Goal: Task Accomplishment & Management: Use online tool/utility

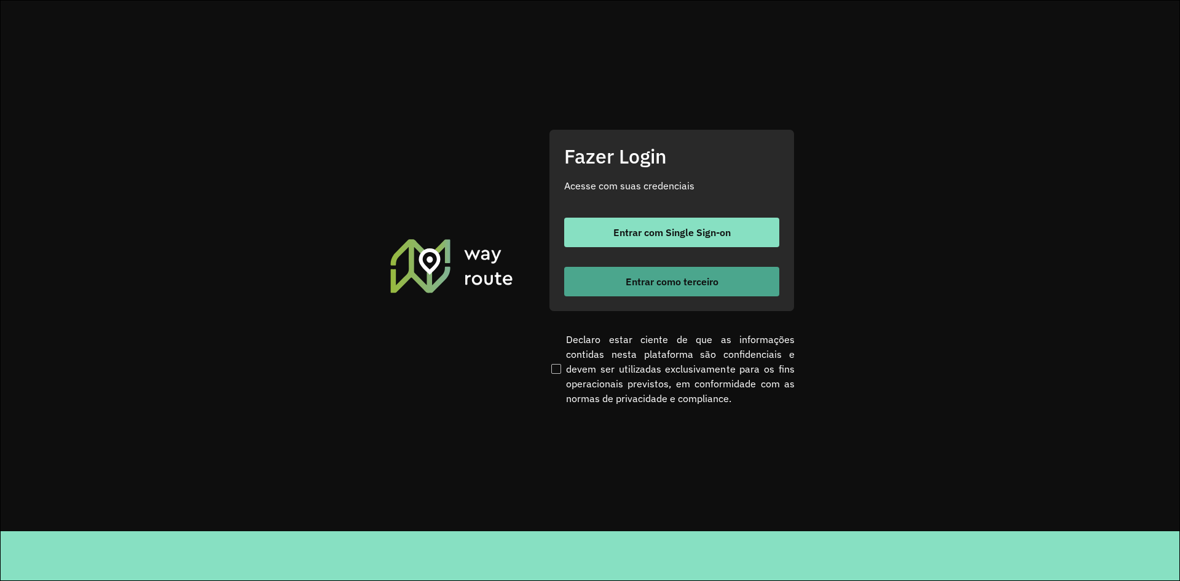
click at [701, 287] on span "Entrar como terceiro" at bounding box center [672, 282] width 93 height 10
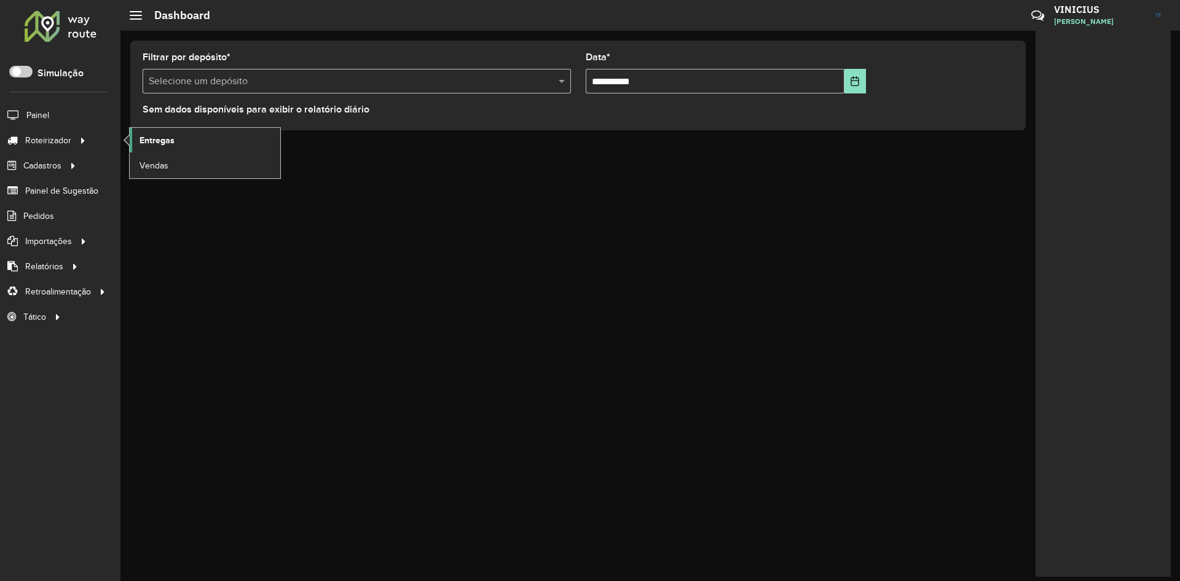
click at [175, 145] on link "Entregas" at bounding box center [205, 140] width 151 height 25
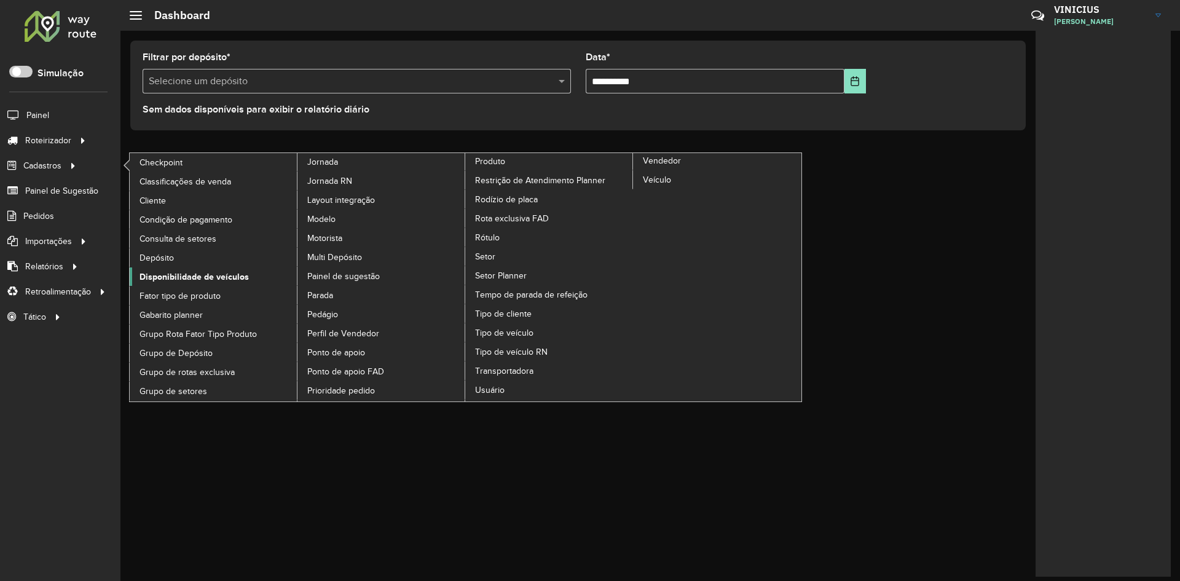
click at [213, 282] on span "Disponibilidade de veículos" at bounding box center [194, 277] width 109 height 13
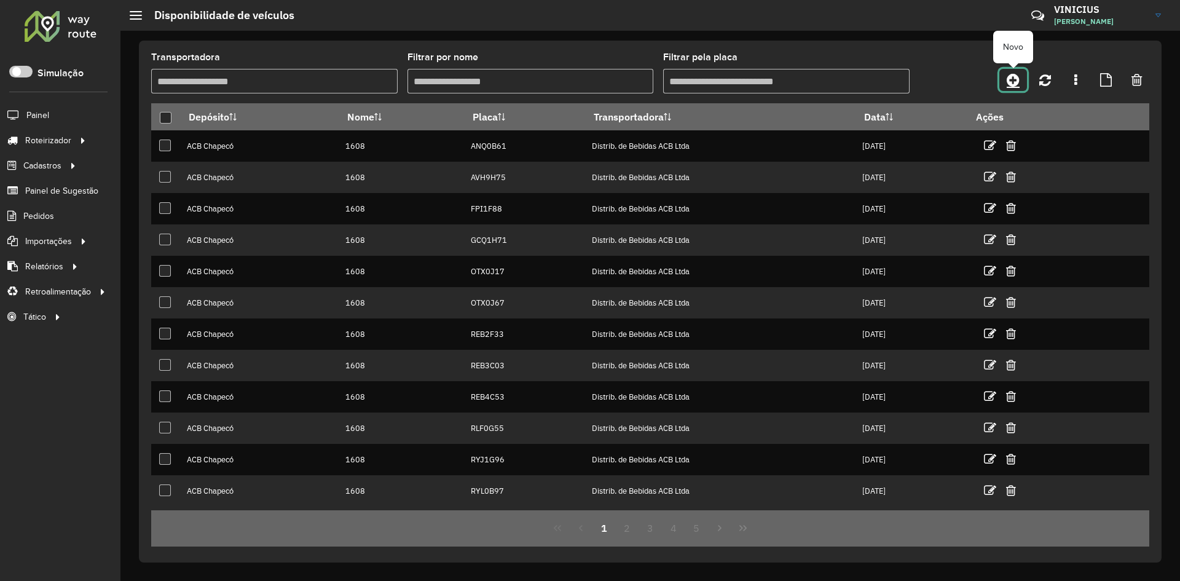
click at [1018, 75] on icon at bounding box center [1013, 80] width 13 height 15
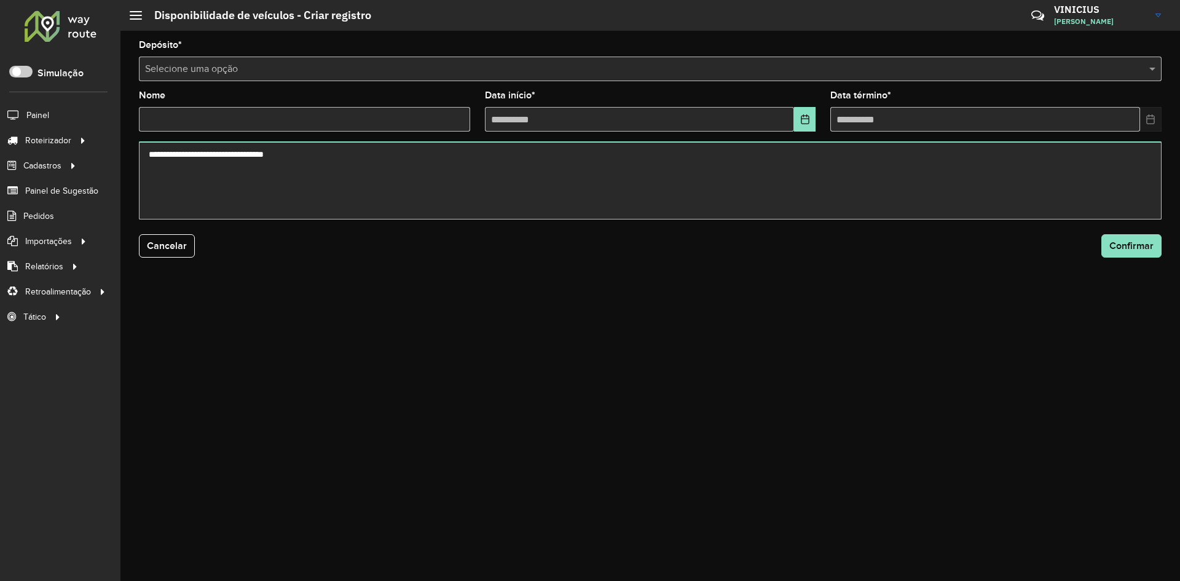
click at [343, 72] on input "text" at bounding box center [638, 69] width 986 height 15
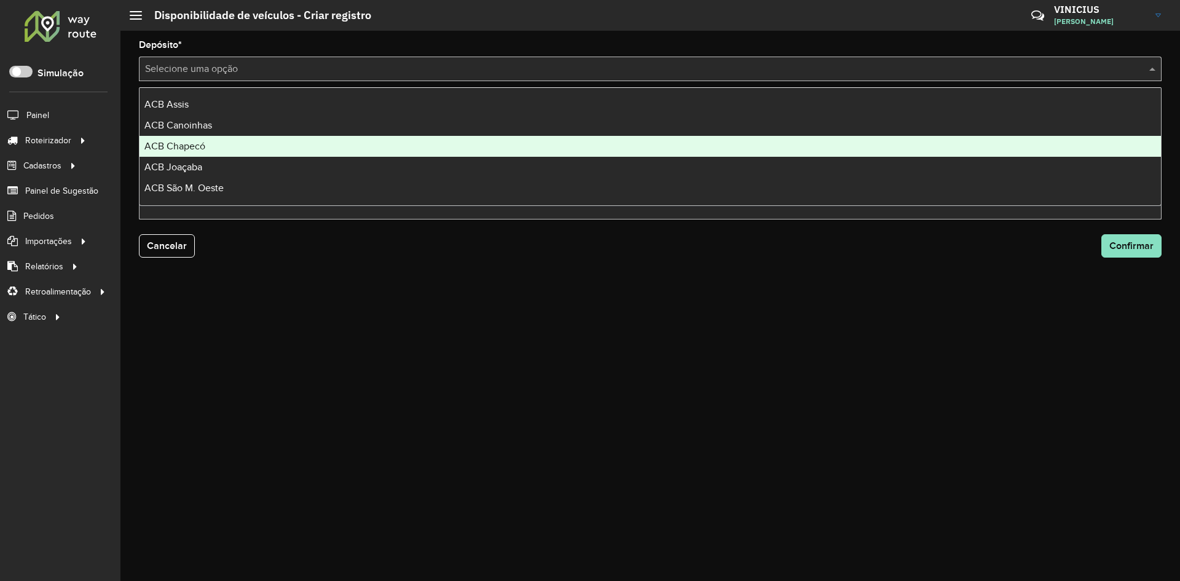
click at [217, 143] on div "ACB Chapecó" at bounding box center [651, 146] width 1022 height 21
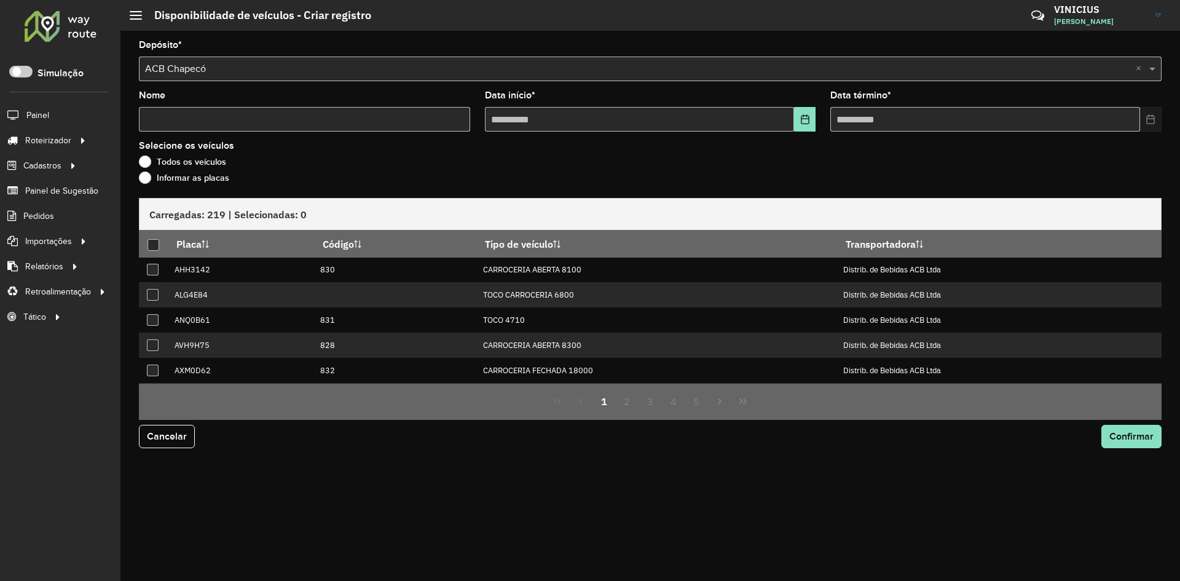
click at [251, 121] on input "Nome" at bounding box center [304, 119] width 331 height 25
type input "****"
click at [814, 117] on button "Choose Date" at bounding box center [805, 119] width 22 height 25
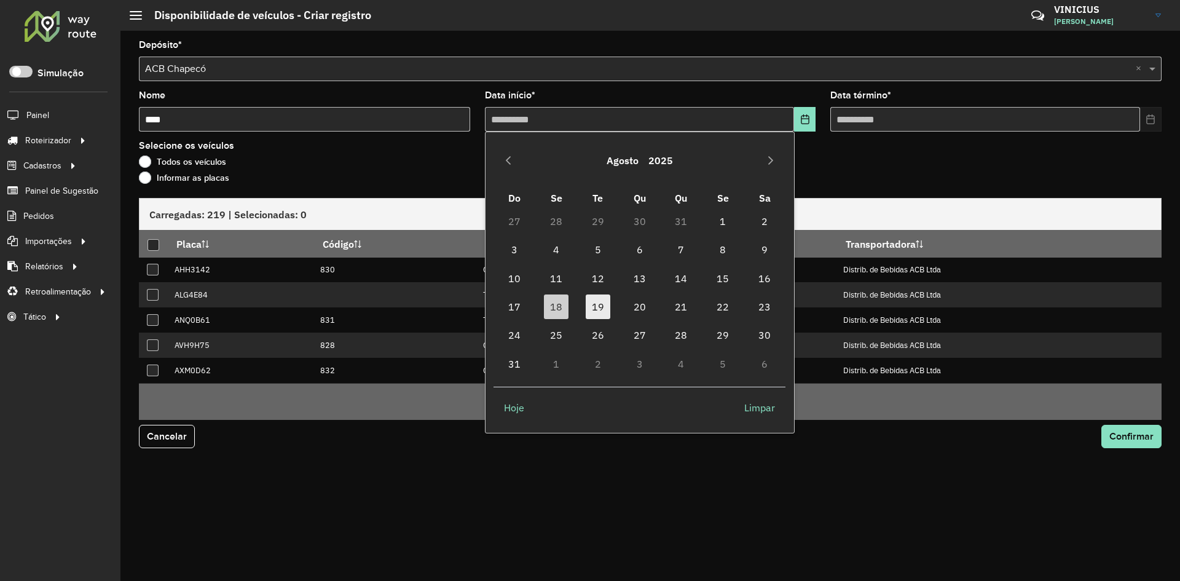
click at [591, 314] on span "19" at bounding box center [598, 306] width 25 height 25
type input "**********"
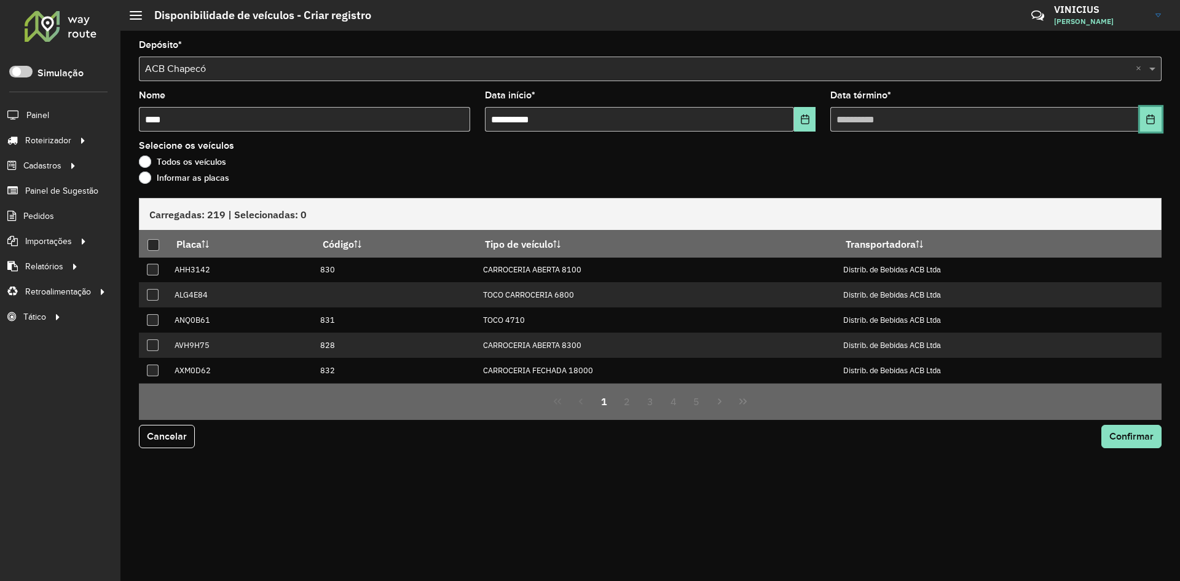
click at [1150, 114] on button "Choose Date" at bounding box center [1151, 119] width 22 height 25
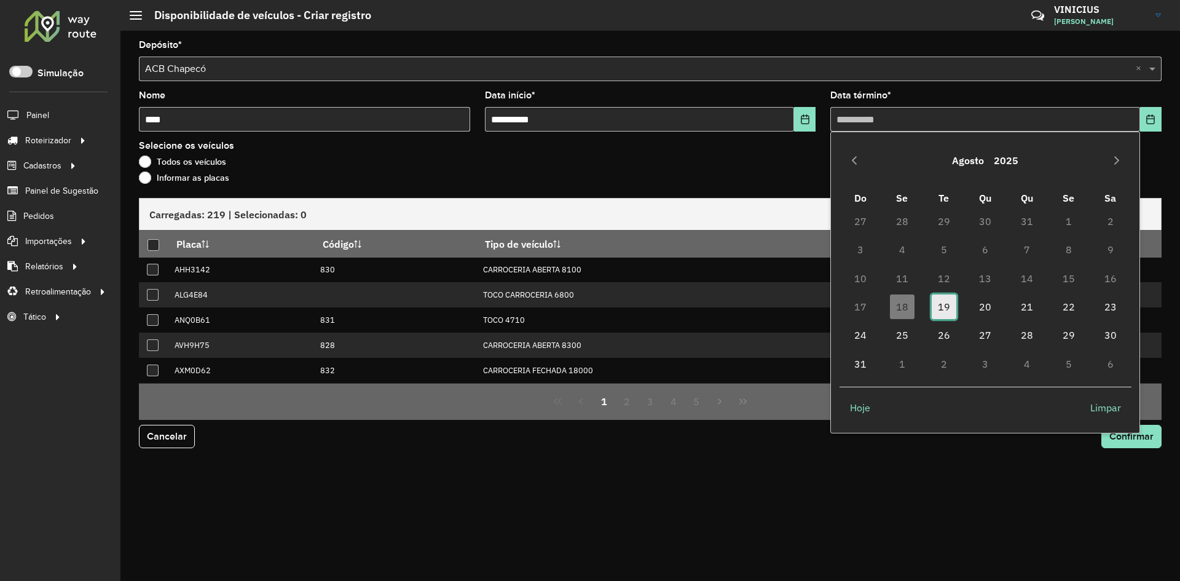
click at [944, 301] on span "19" at bounding box center [944, 306] width 25 height 25
type input "**********"
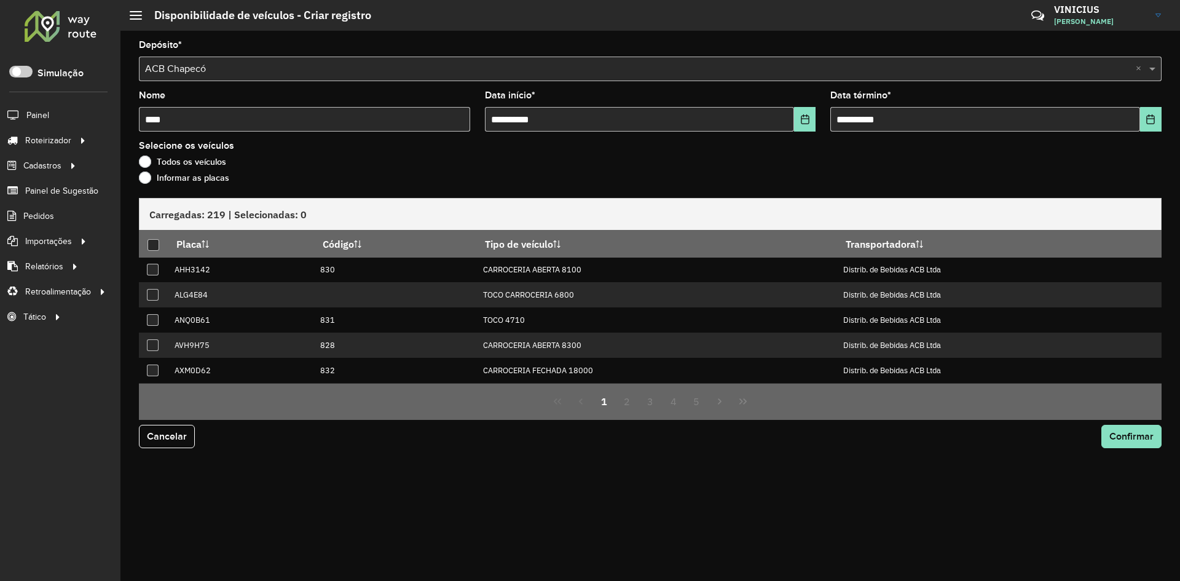
click at [210, 180] on label "Informar as placas" at bounding box center [184, 178] width 90 height 12
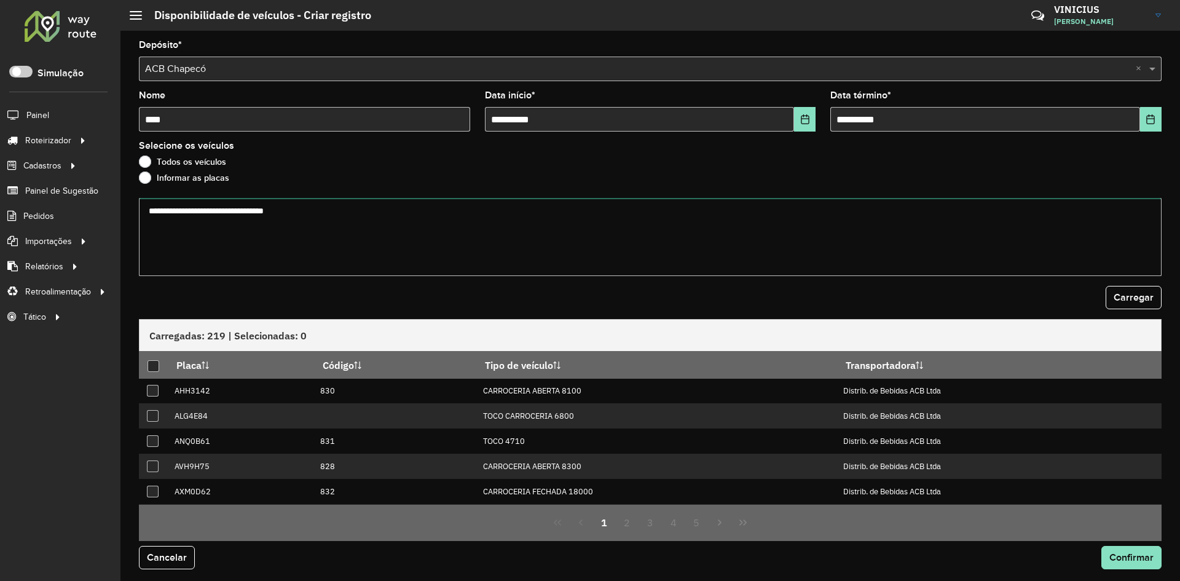
click at [269, 236] on textarea at bounding box center [650, 237] width 1023 height 78
paste textarea "******* ******* ******* ******* ******* ******* ******* ******* ******* *******…"
type textarea "******* ******* ******* ******* ******* ******* ******* ******* ******* *******…"
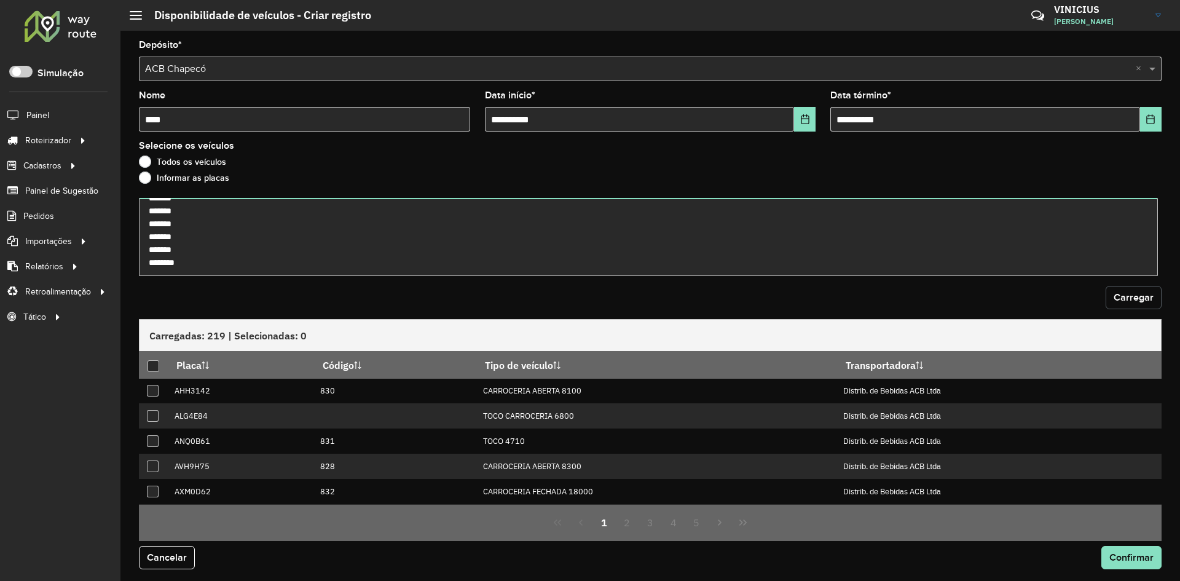
click at [1125, 301] on span "Carregar" at bounding box center [1134, 297] width 40 height 10
click at [154, 365] on div at bounding box center [154, 366] width 12 height 12
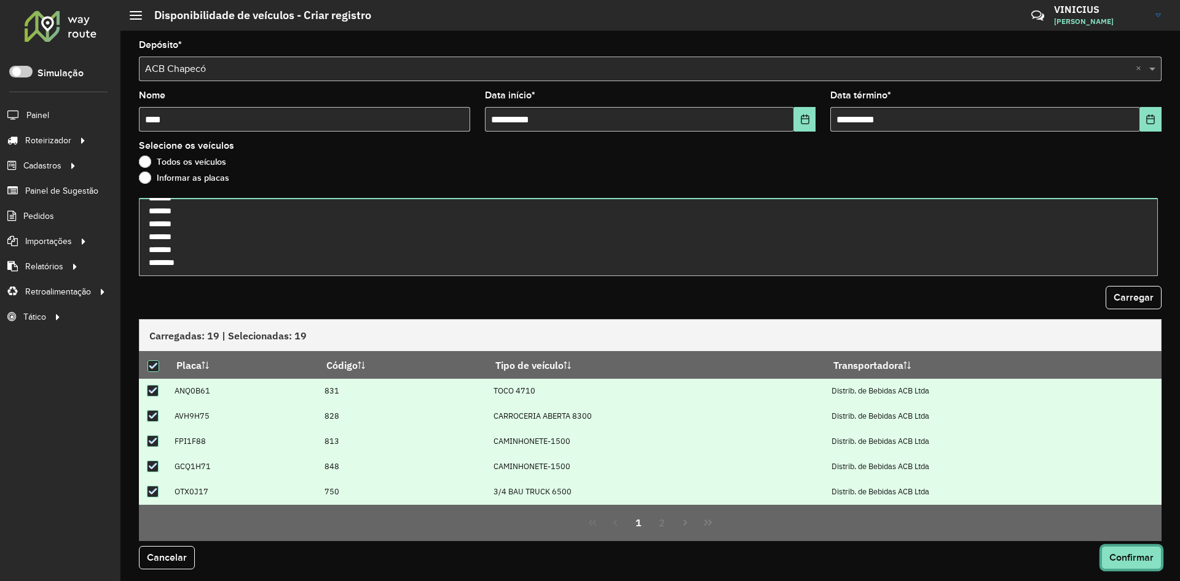
click at [1146, 561] on span "Confirmar" at bounding box center [1132, 557] width 44 height 10
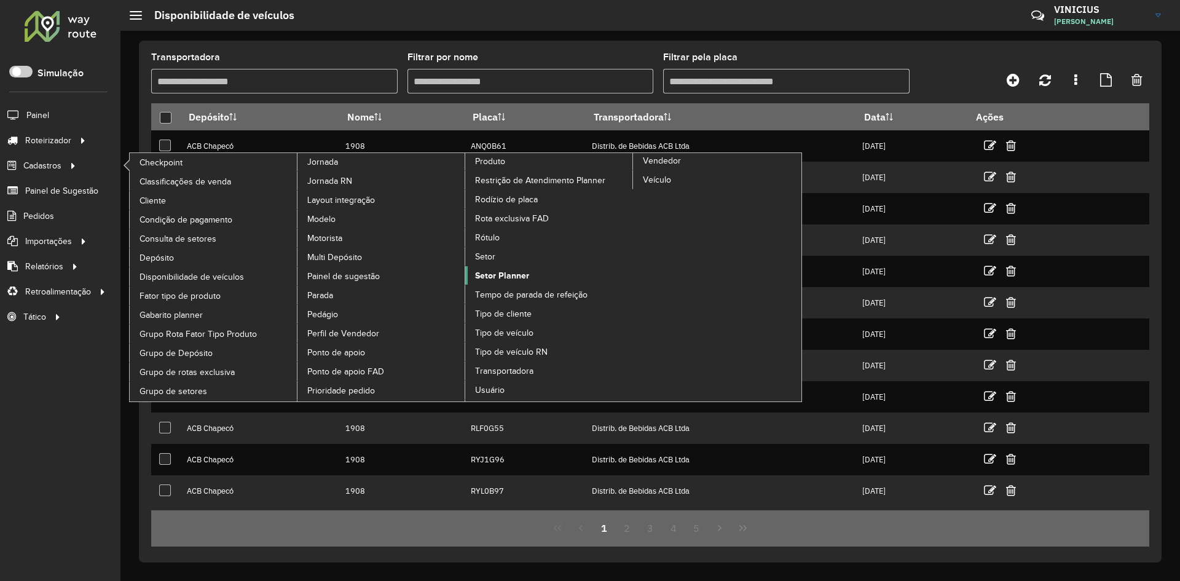
click at [513, 275] on span "Setor Planner" at bounding box center [502, 275] width 54 height 13
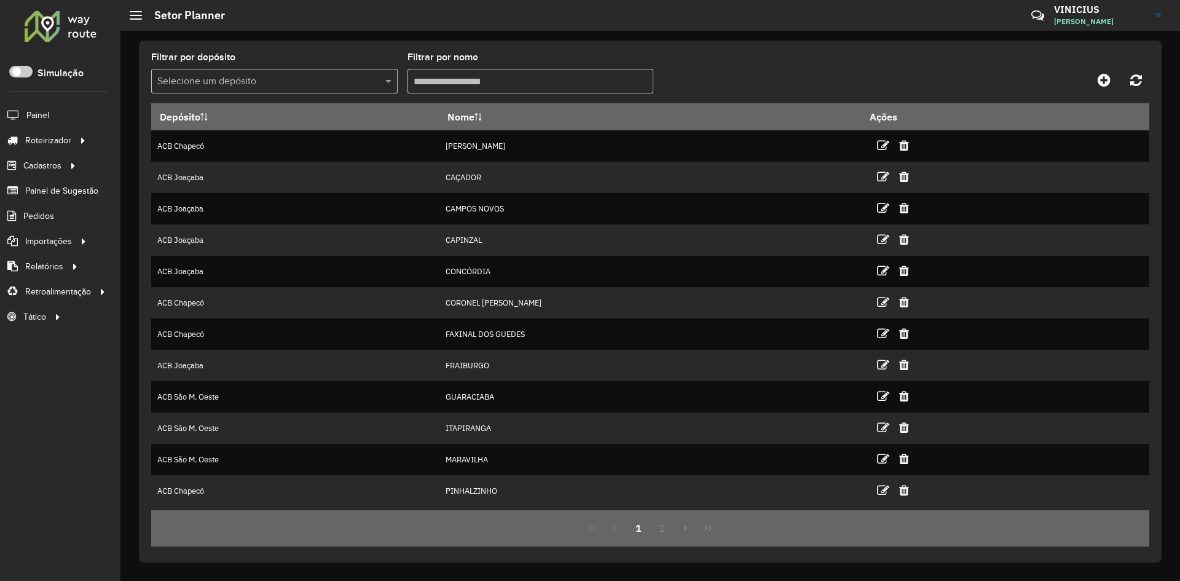
click at [312, 87] on input "text" at bounding box center [262, 81] width 210 height 15
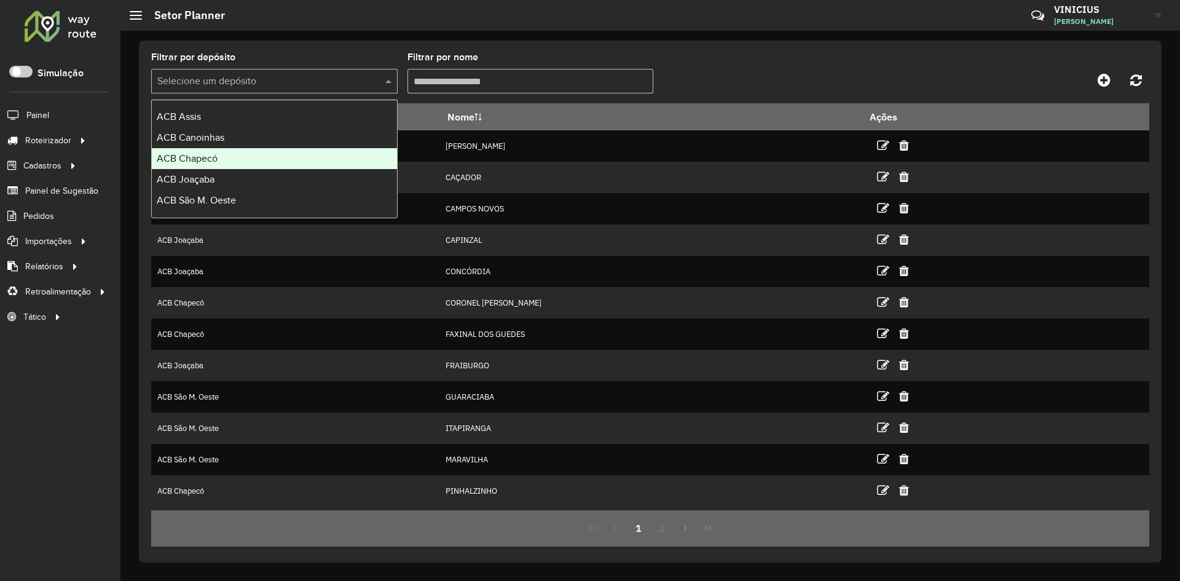
click at [261, 156] on div "ACB Chapecó" at bounding box center [274, 158] width 245 height 21
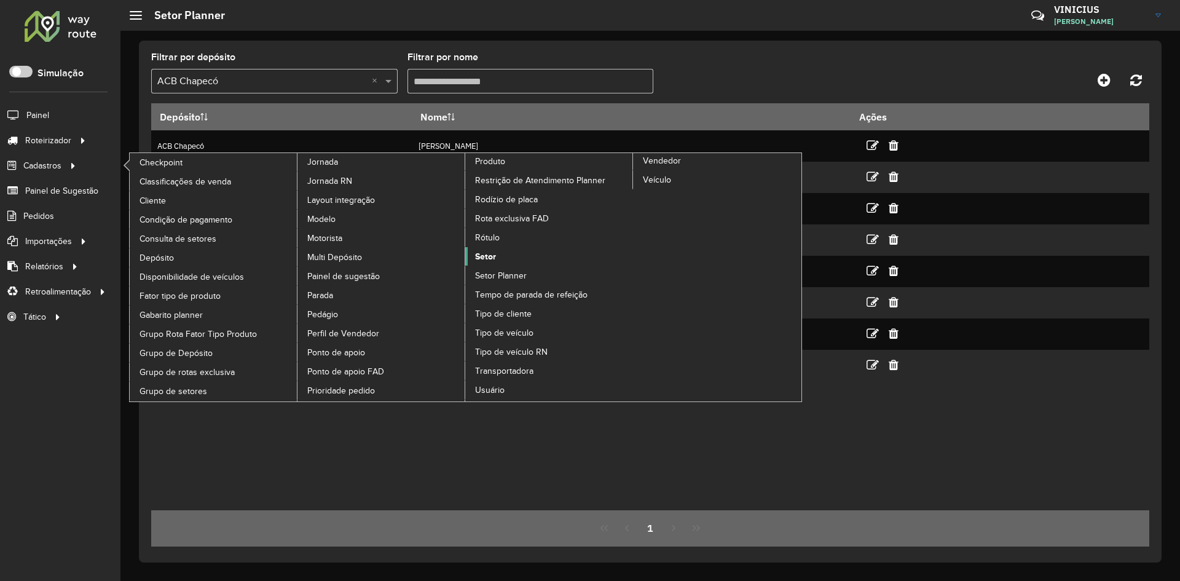
click at [484, 252] on span "Setor" at bounding box center [485, 256] width 21 height 13
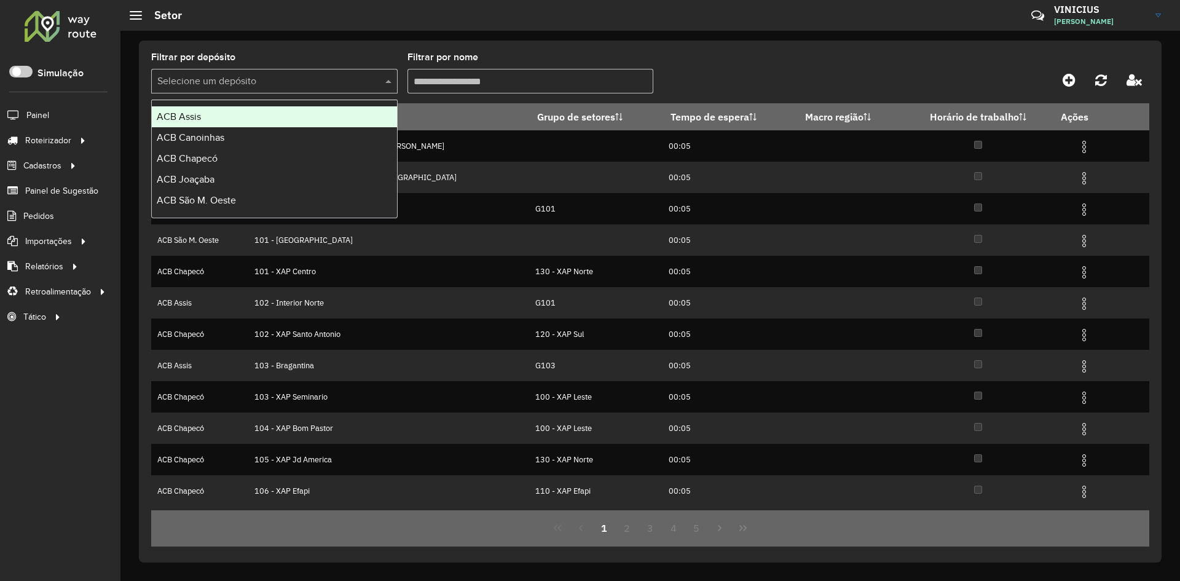
drag, startPoint x: 372, startPoint y: 83, endPoint x: 365, endPoint y: 84, distance: 7.5
click at [372, 83] on div at bounding box center [274, 81] width 247 height 15
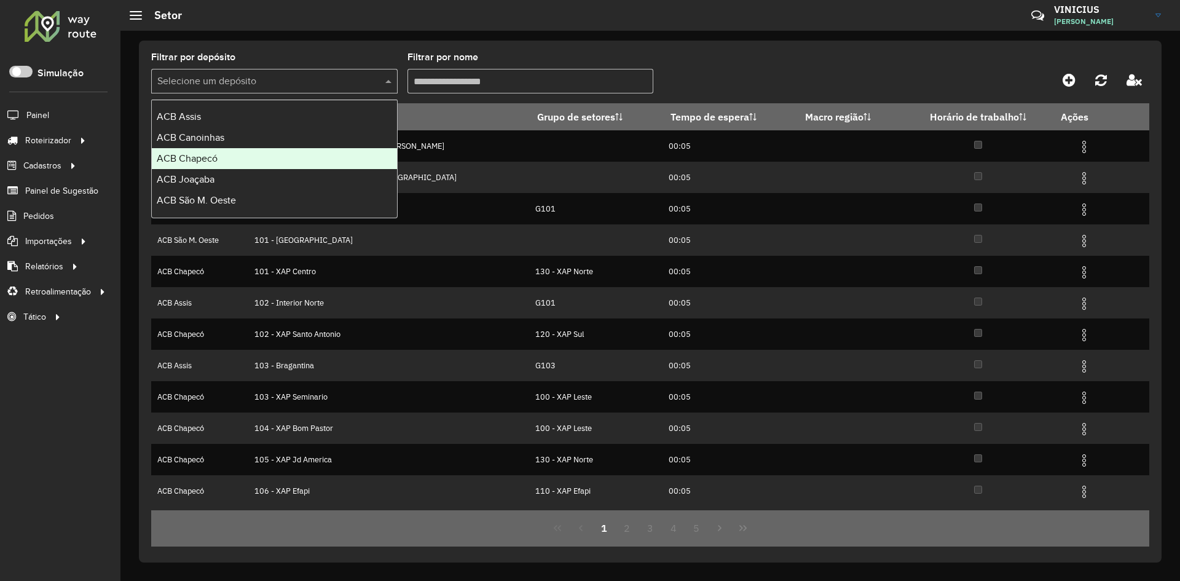
click at [227, 159] on div "ACB Chapecó" at bounding box center [274, 158] width 245 height 21
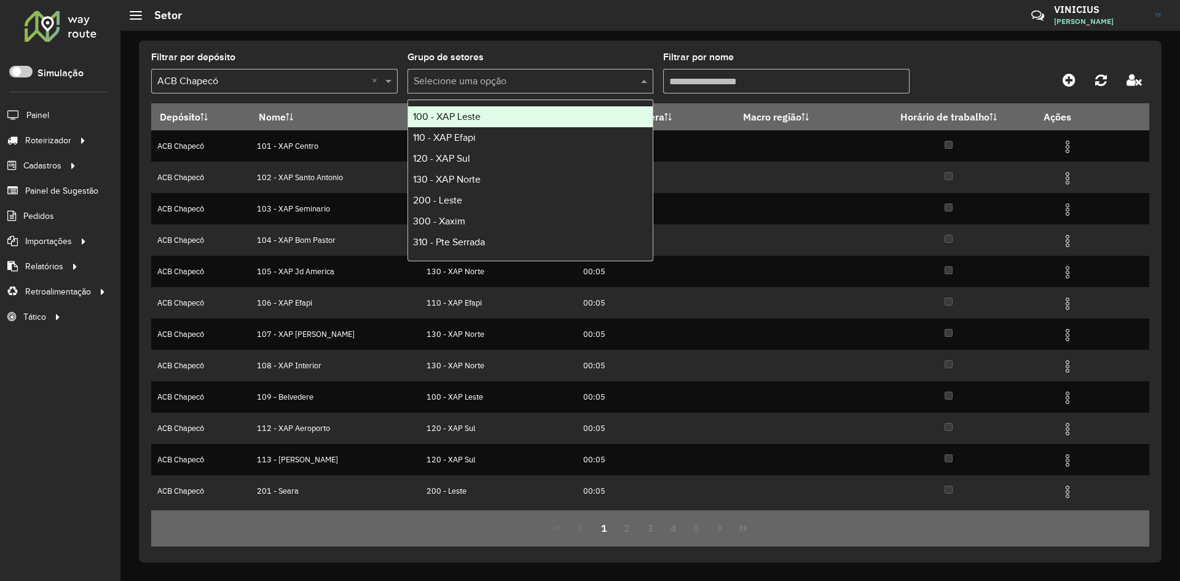
click at [489, 79] on input "text" at bounding box center [519, 81] width 210 height 15
click at [738, 79] on input "Filtrar por nome" at bounding box center [786, 81] width 247 height 25
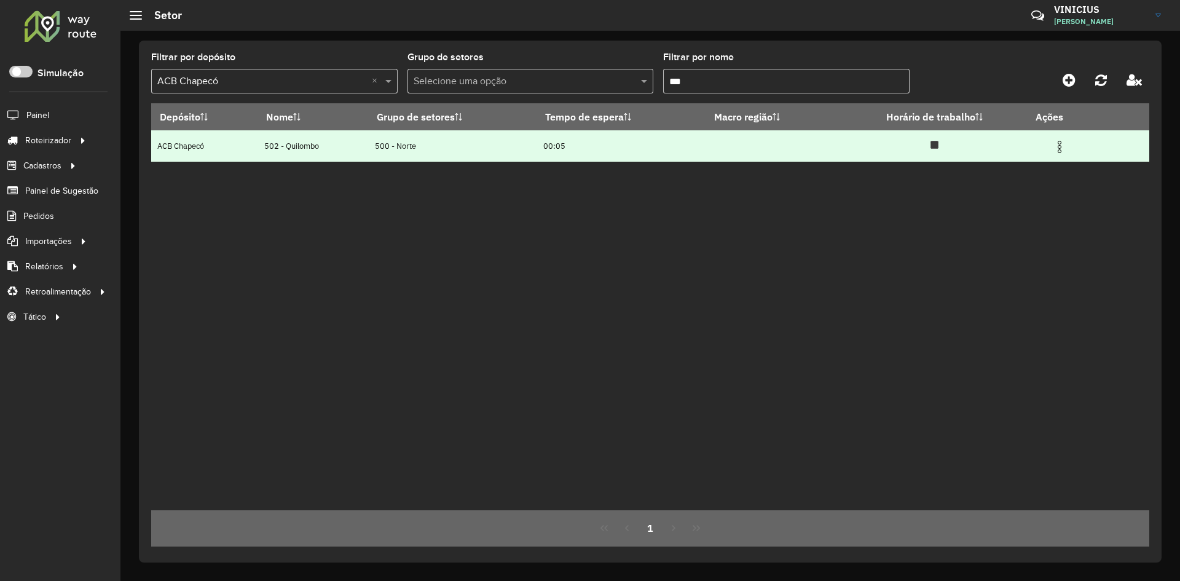
type input "***"
click at [1065, 150] on img at bounding box center [1060, 147] width 15 height 15
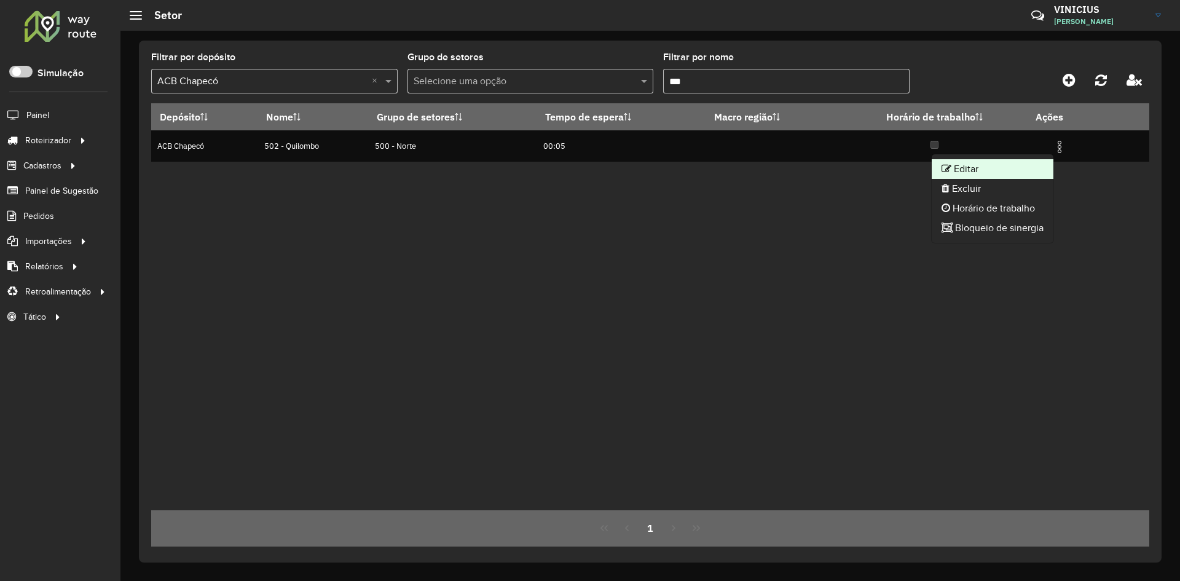
click at [981, 171] on li "Editar" at bounding box center [993, 169] width 122 height 20
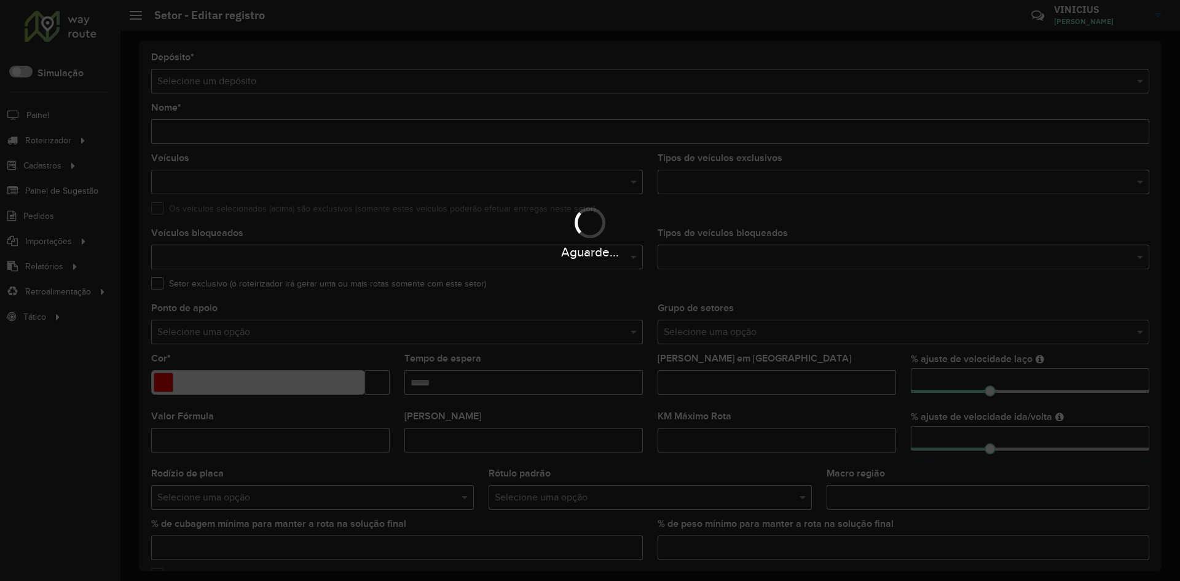
type input "**********"
type input "*******"
type input "*****"
type input "*"
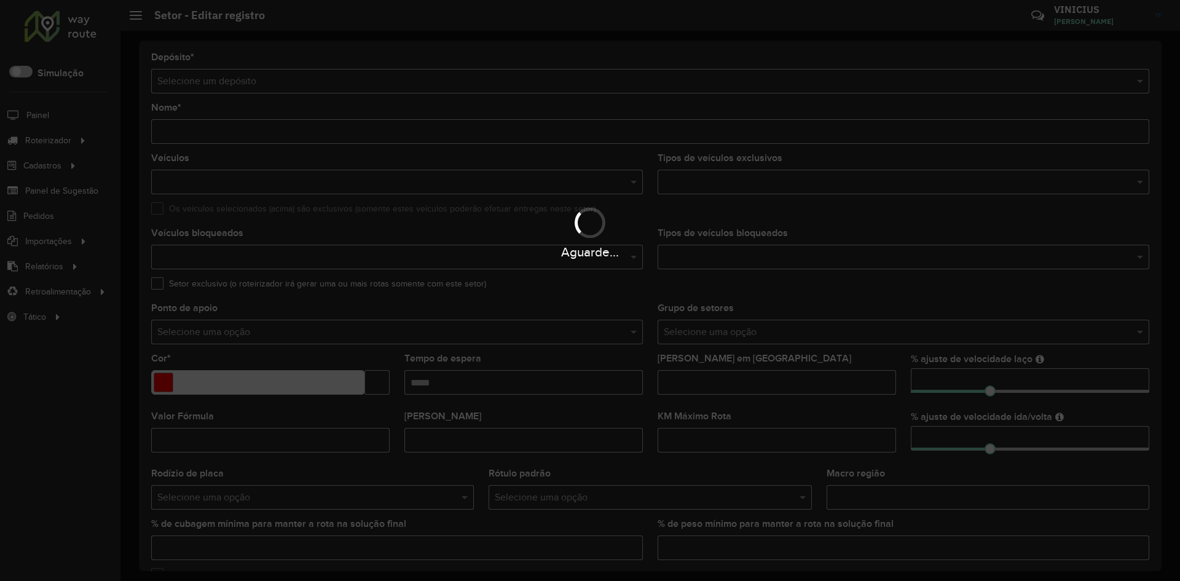
type input "**"
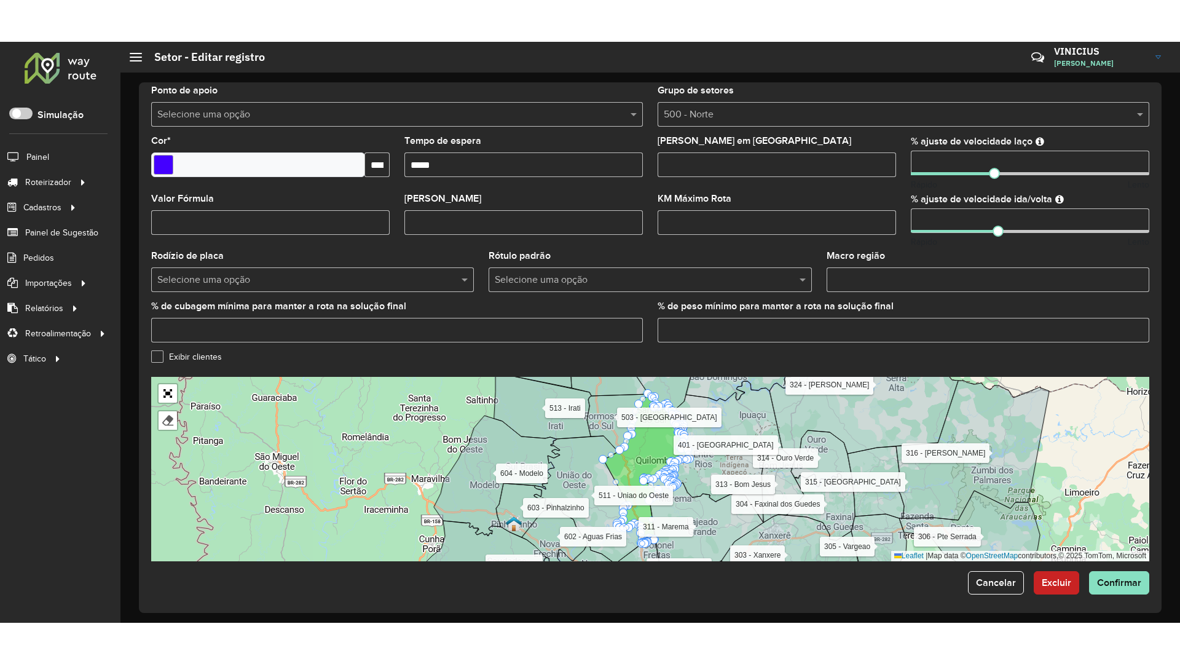
scroll to position [263, 0]
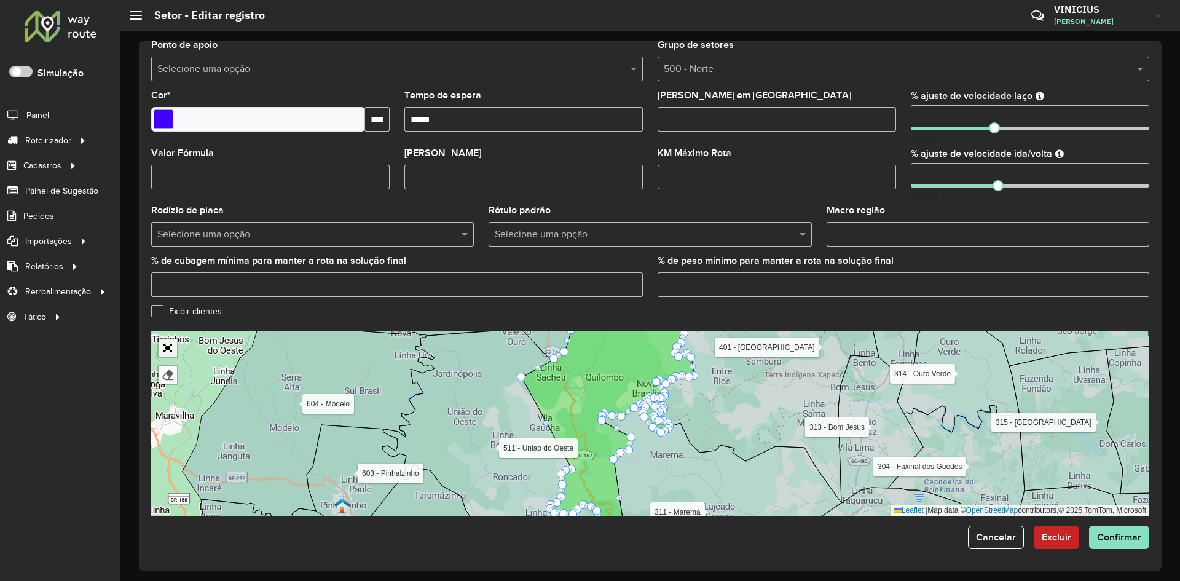
click at [167, 348] on link "Abrir mapa em tela cheia" at bounding box center [168, 348] width 18 height 18
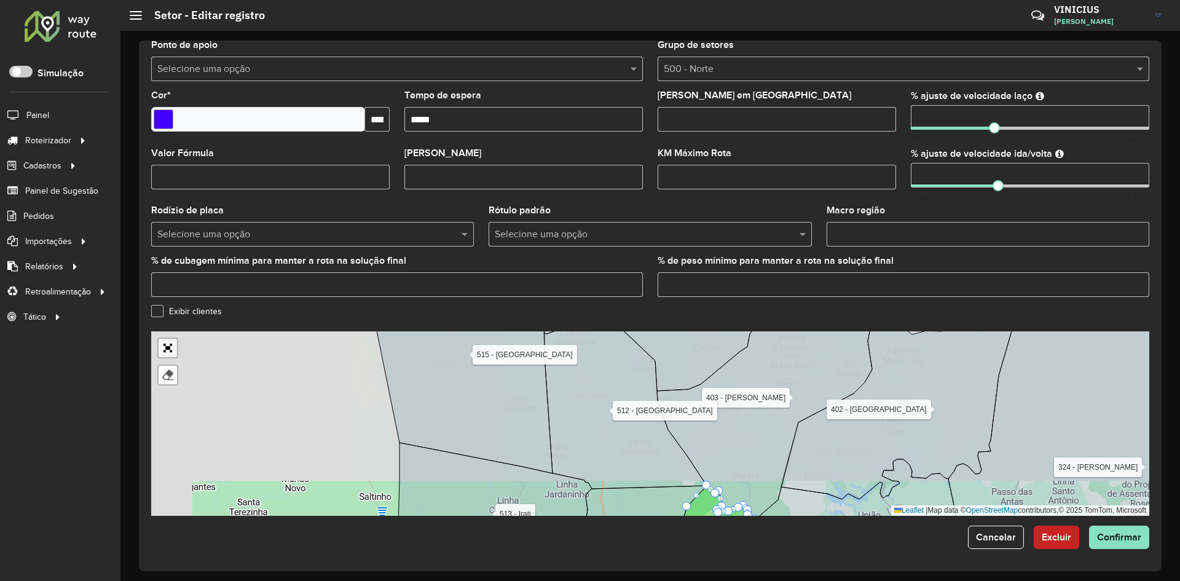
scroll to position [0, 0]
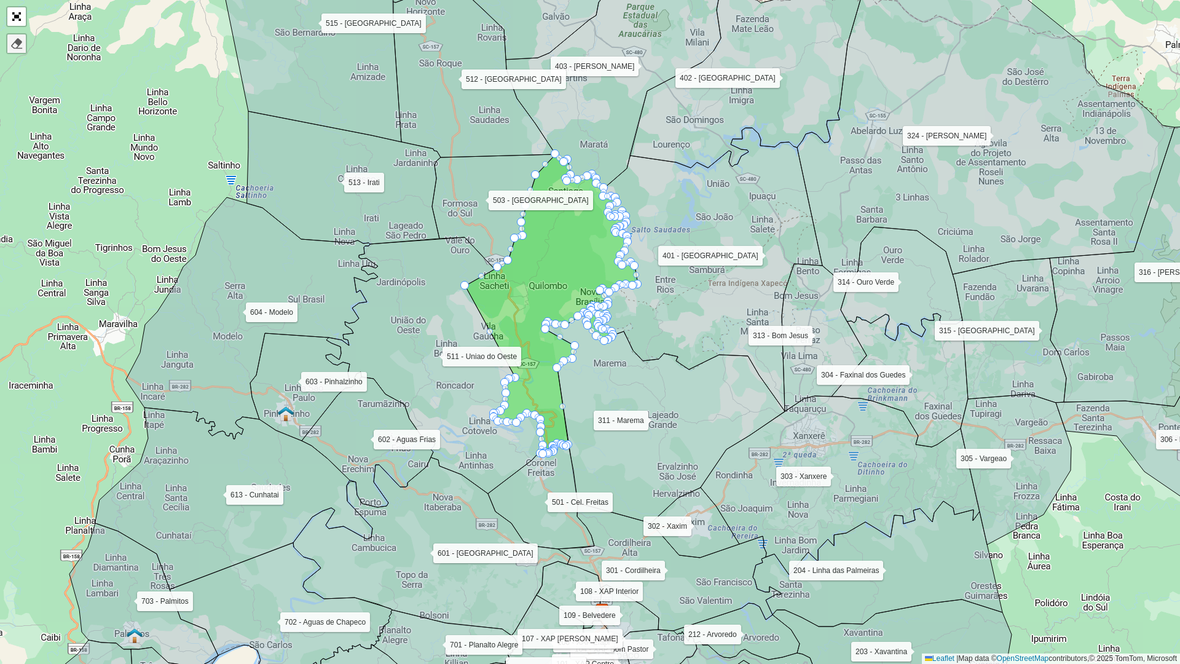
click at [15, 51] on link at bounding box center [16, 43] width 18 height 18
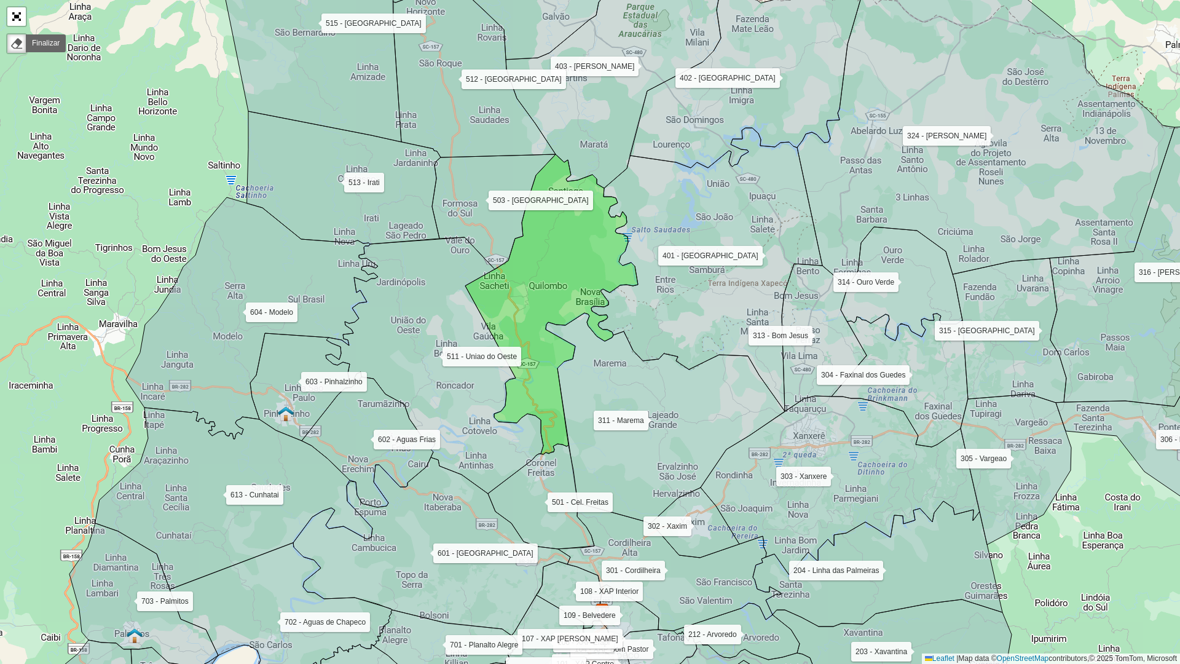
click at [567, 244] on icon at bounding box center [551, 304] width 173 height 300
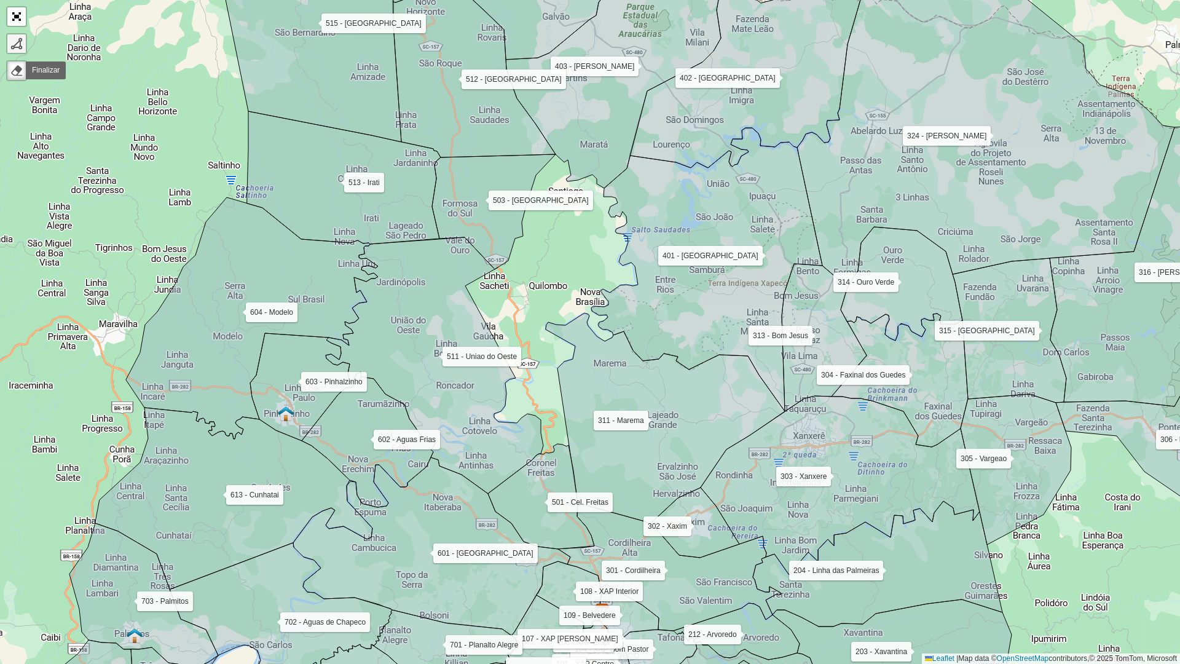
click at [12, 46] on div at bounding box center [16, 44] width 12 height 12
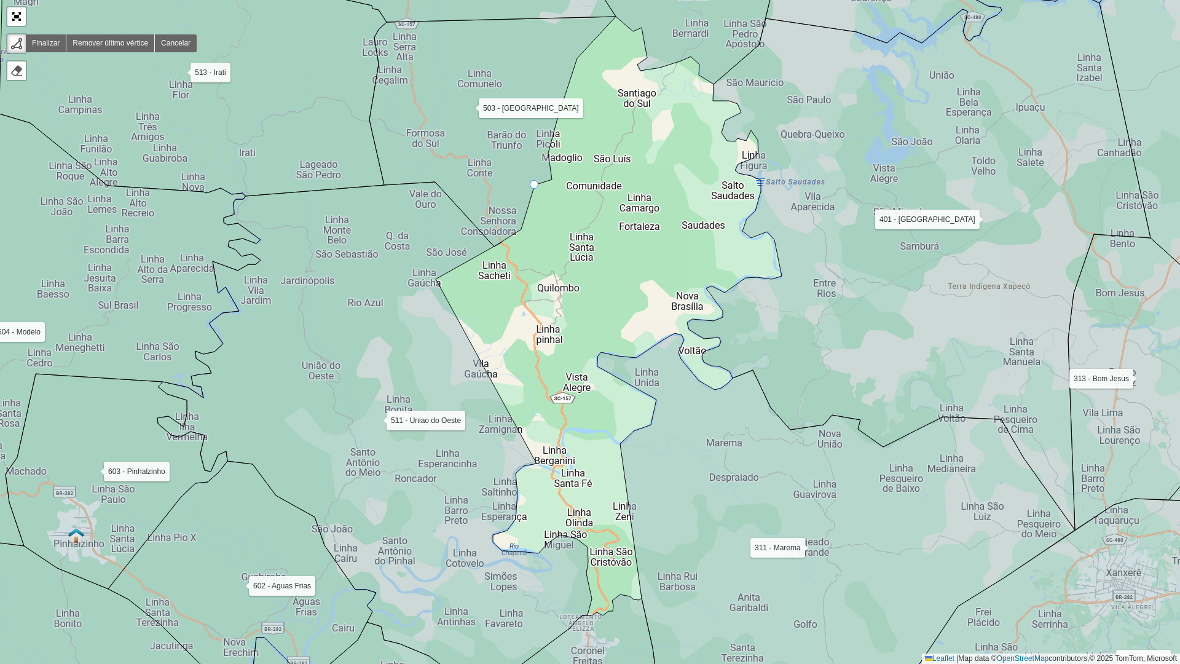
click at [534, 190] on div "101 - XAP Centro 102 - XAP Santo Antonio 103 - XAP Seminario 104 - XAP Bom Past…" at bounding box center [590, 332] width 1180 height 664
click at [604, 223] on div "101 - XAP Centro 102 - XAP Santo Antonio 103 - XAP Seminario 104 - XAP Bom Past…" at bounding box center [590, 332] width 1180 height 664
click at [662, 352] on icon at bounding box center [837, 532] width 478 height 398
click at [680, 450] on icon at bounding box center [671, 395] width 18 height 109
click at [642, 580] on icon at bounding box center [661, 524] width 38 height 148
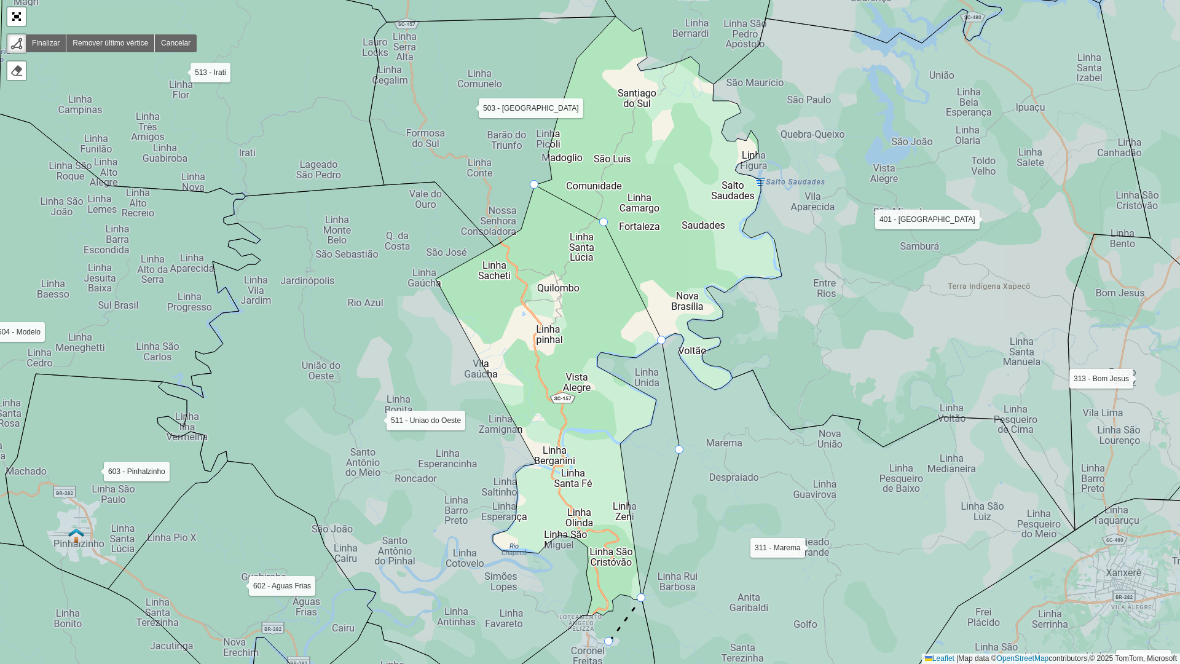
click at [609, 580] on icon at bounding box center [571, 663] width 180 height 136
click at [588, 580] on icon at bounding box center [571, 663] width 180 height 136
click at [550, 576] on icon at bounding box center [374, 438] width 435 height 513
click at [464, 556] on icon at bounding box center [507, 566] width 86 height 20
drag, startPoint x: 454, startPoint y: 488, endPoint x: 438, endPoint y: 421, distance: 68.2
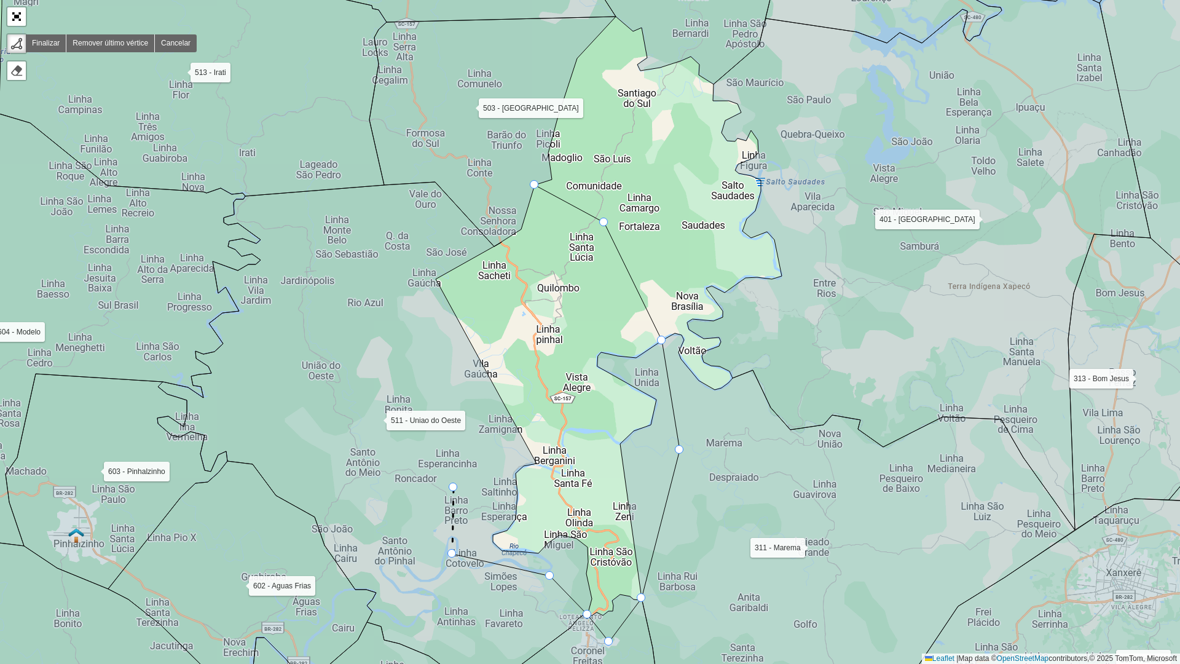
click at [454, 484] on icon at bounding box center [374, 438] width 435 height 513
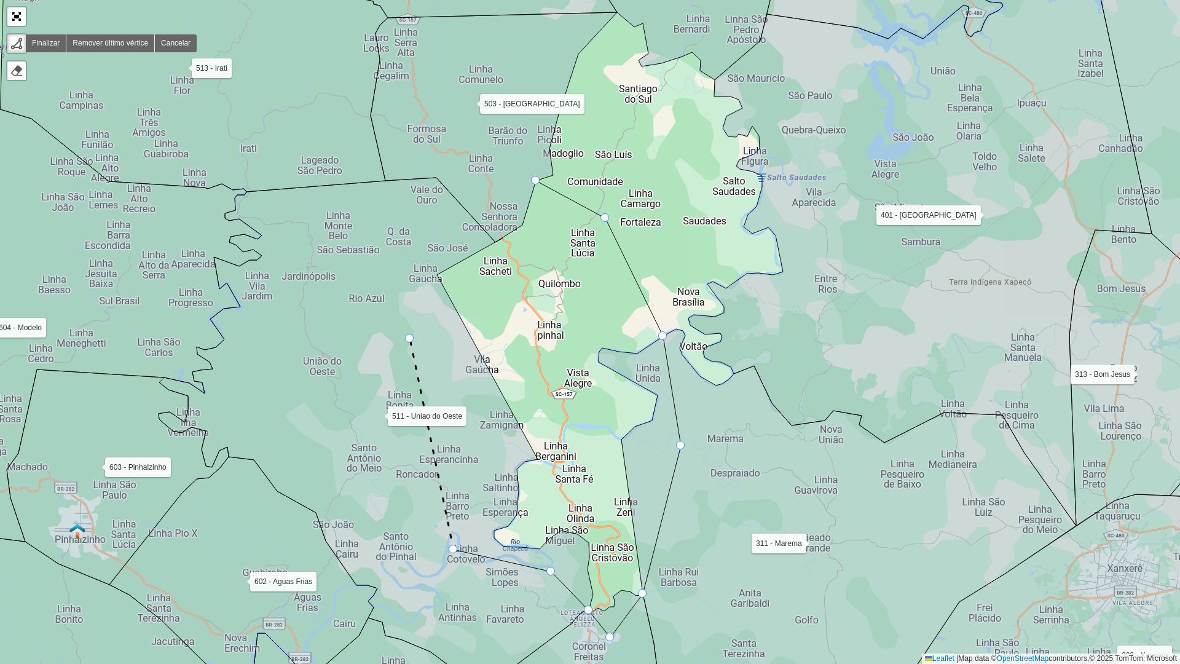
drag, startPoint x: 411, startPoint y: 323, endPoint x: 397, endPoint y: 291, distance: 35.2
click at [411, 320] on icon at bounding box center [376, 434] width 435 height 513
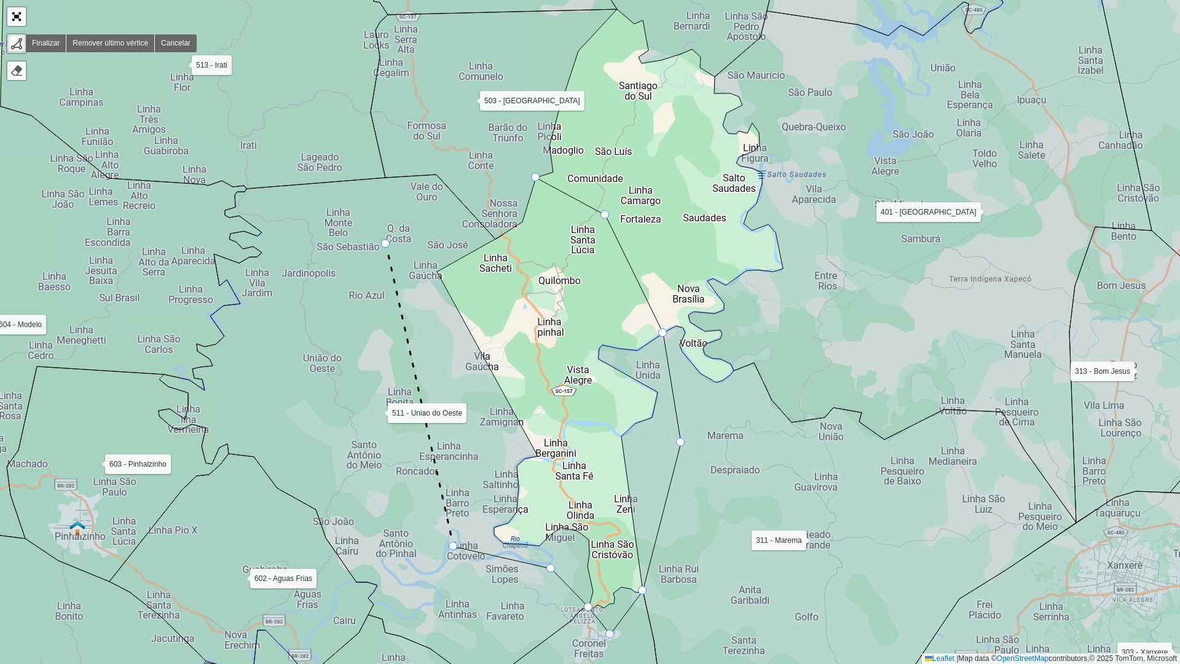
click at [386, 244] on icon at bounding box center [420, 395] width 68 height 302
click at [457, 234] on icon at bounding box center [421, 239] width 71 height 10
click at [499, 242] on div "101 - XAP Centro 102 - XAP Santo Antonio 103 - XAP Seminario 104 - XAP Bom Past…" at bounding box center [590, 332] width 1180 height 664
click at [507, 188] on icon at bounding box center [501, 214] width 9 height 52
click at [535, 173] on div at bounding box center [537, 177] width 9 height 9
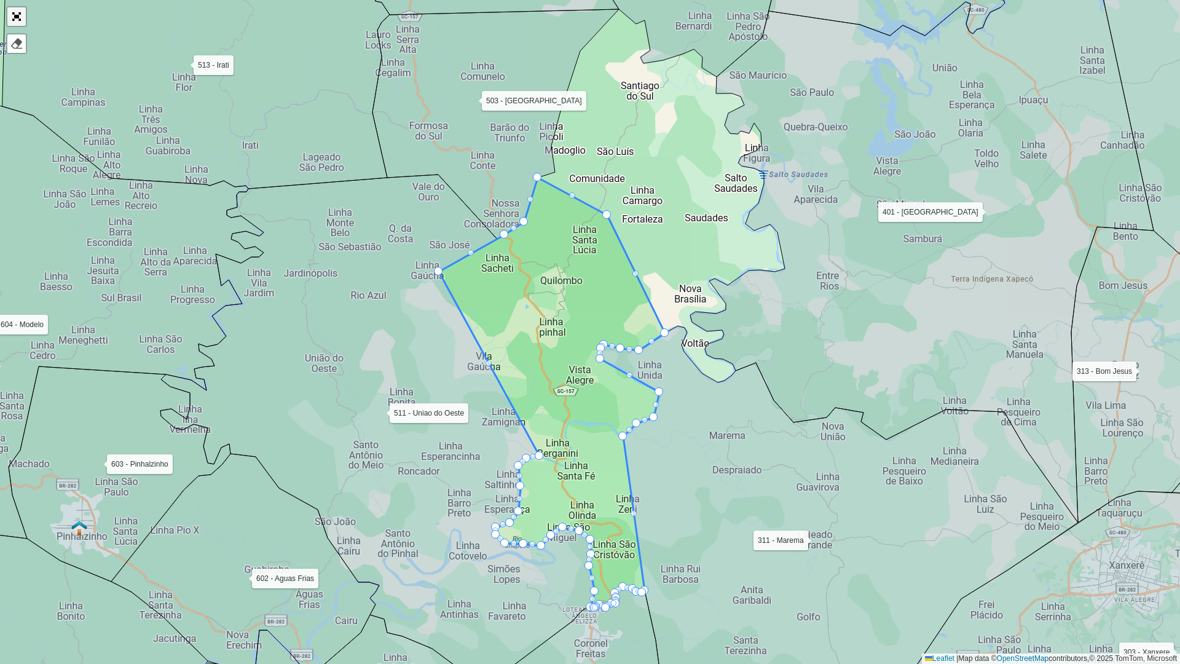
click at [17, 14] on link "Abrir mapa em tela cheia" at bounding box center [16, 16] width 18 height 18
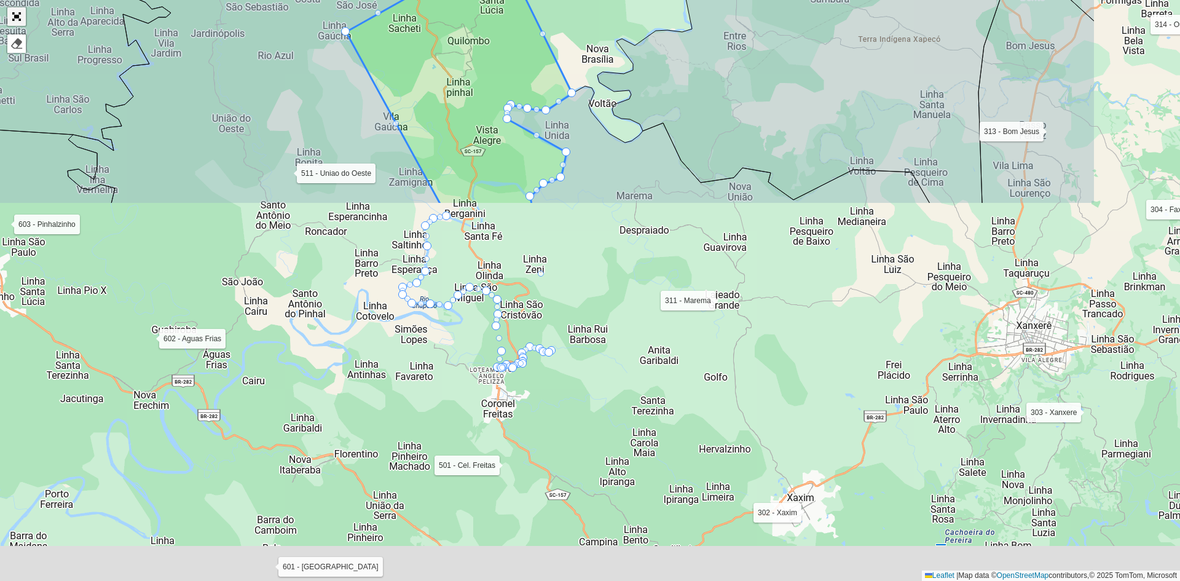
scroll to position [263, 0]
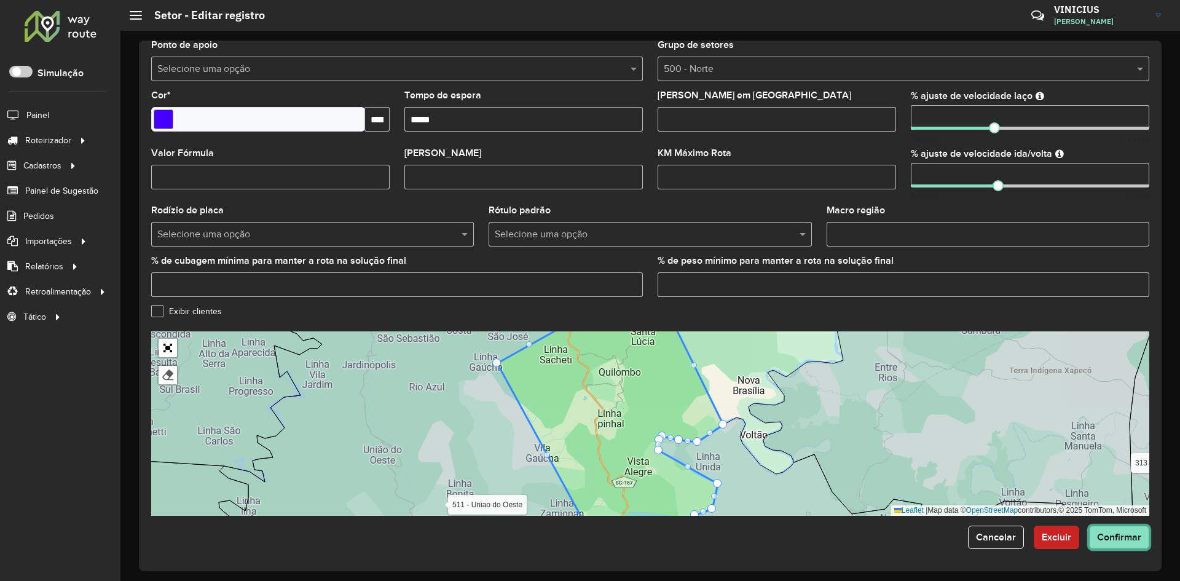
click at [1129, 535] on span "Confirmar" at bounding box center [1119, 537] width 44 height 10
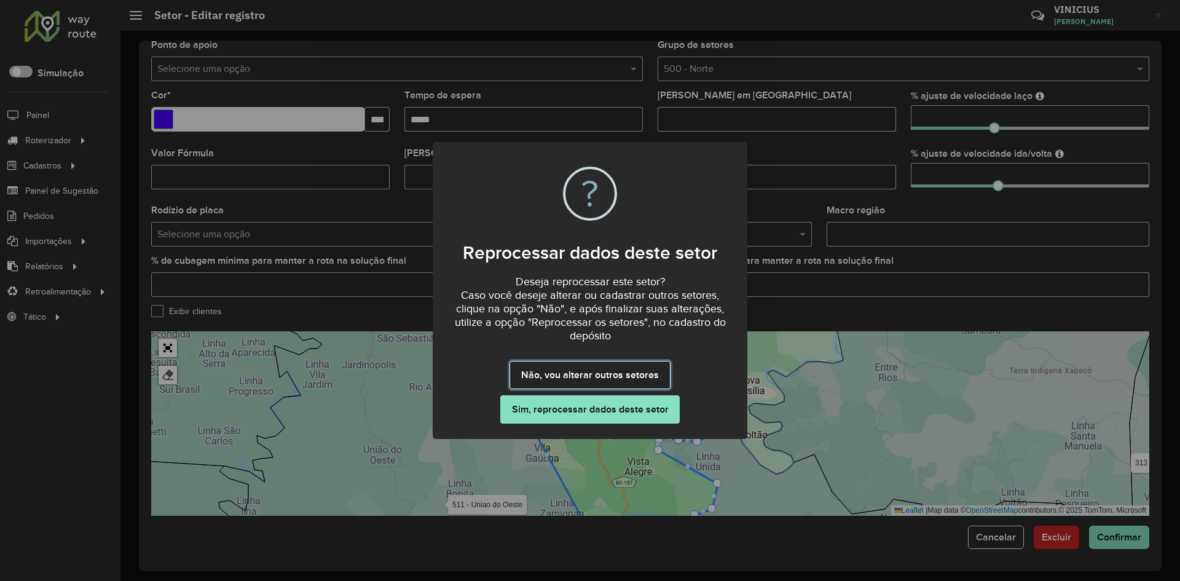
click at [563, 375] on button "Não, vou alterar outros setores" at bounding box center [590, 375] width 160 height 28
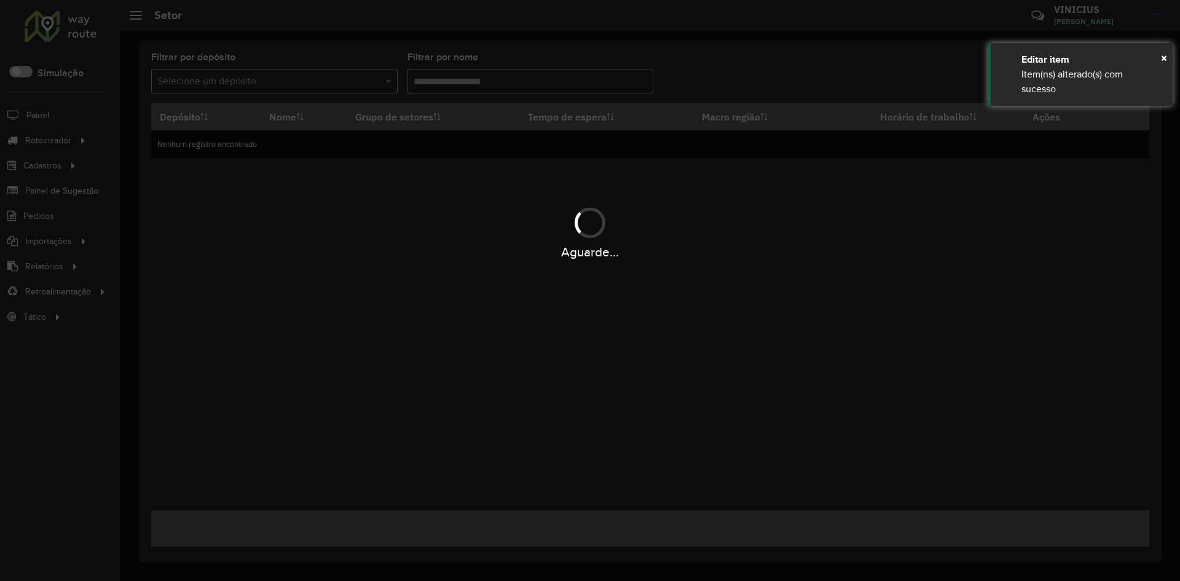
type input "***"
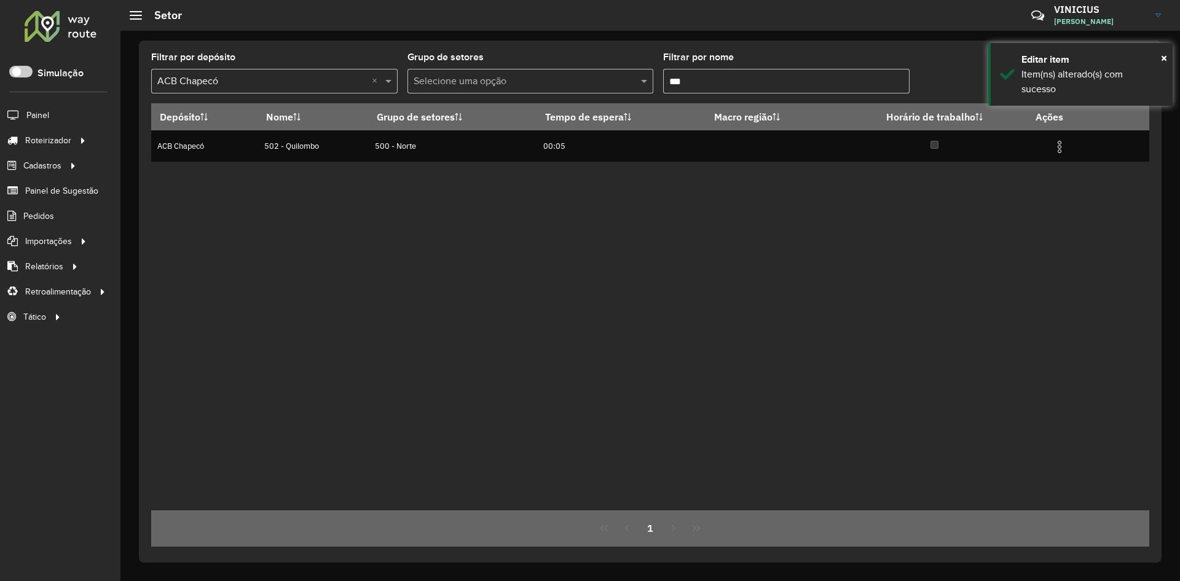
click at [963, 65] on div "Filtrar por depósito Selecione um depósito × ACB Chapecó × Grupo de setores Sel…" at bounding box center [650, 78] width 998 height 50
click at [1163, 55] on span "×" at bounding box center [1164, 58] width 6 height 14
click at [1068, 81] on icon at bounding box center [1069, 80] width 13 height 15
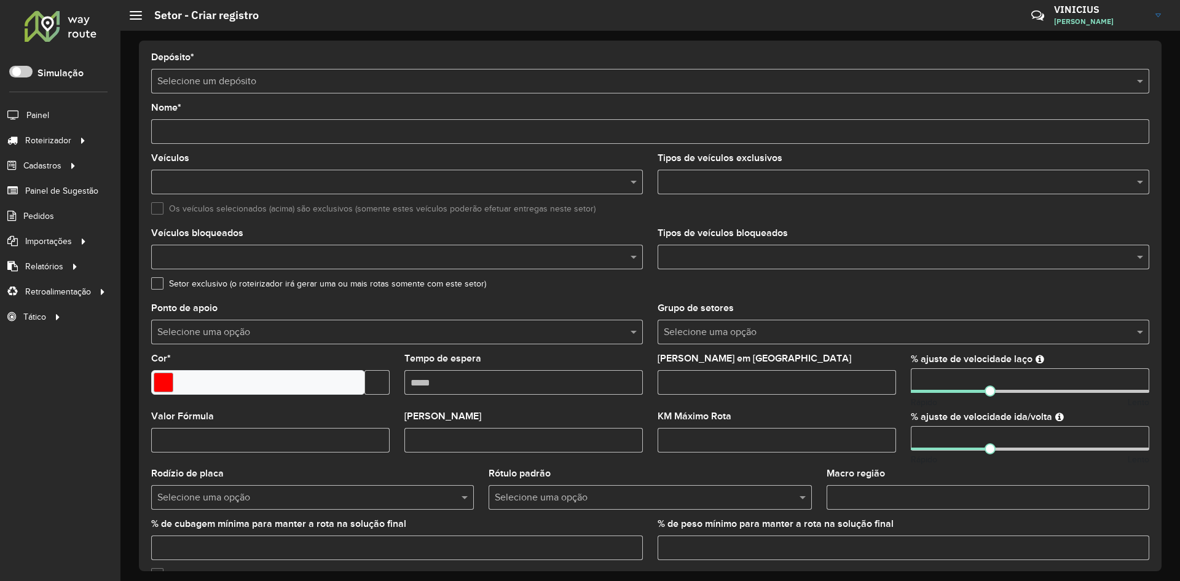
click at [325, 82] on input "text" at bounding box center [638, 81] width 962 height 15
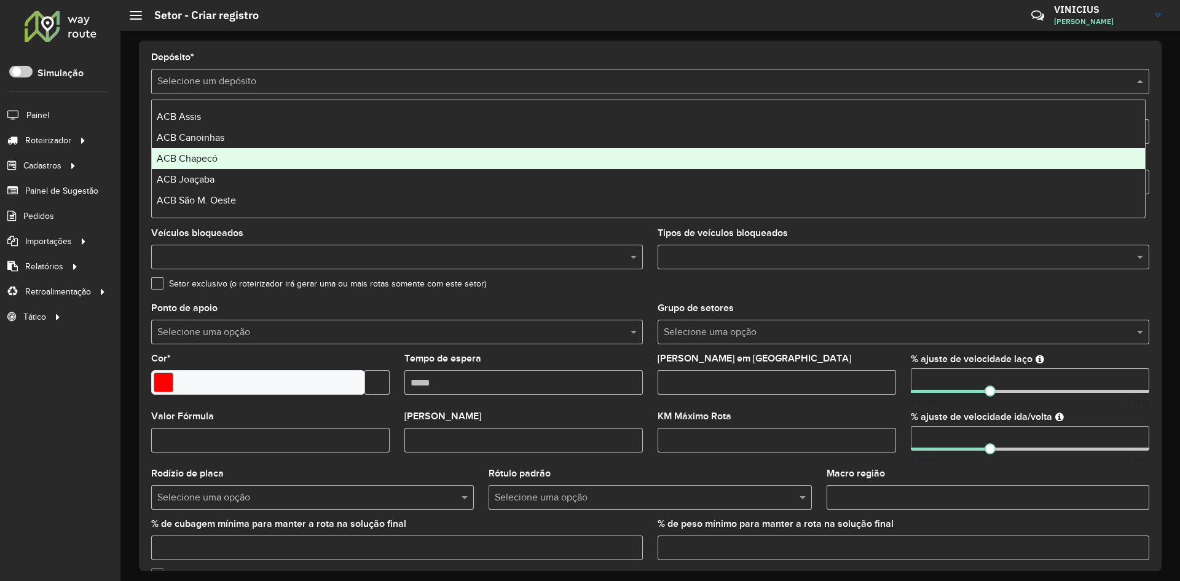
click at [249, 149] on div "ACB Chapecó" at bounding box center [649, 158] width 994 height 21
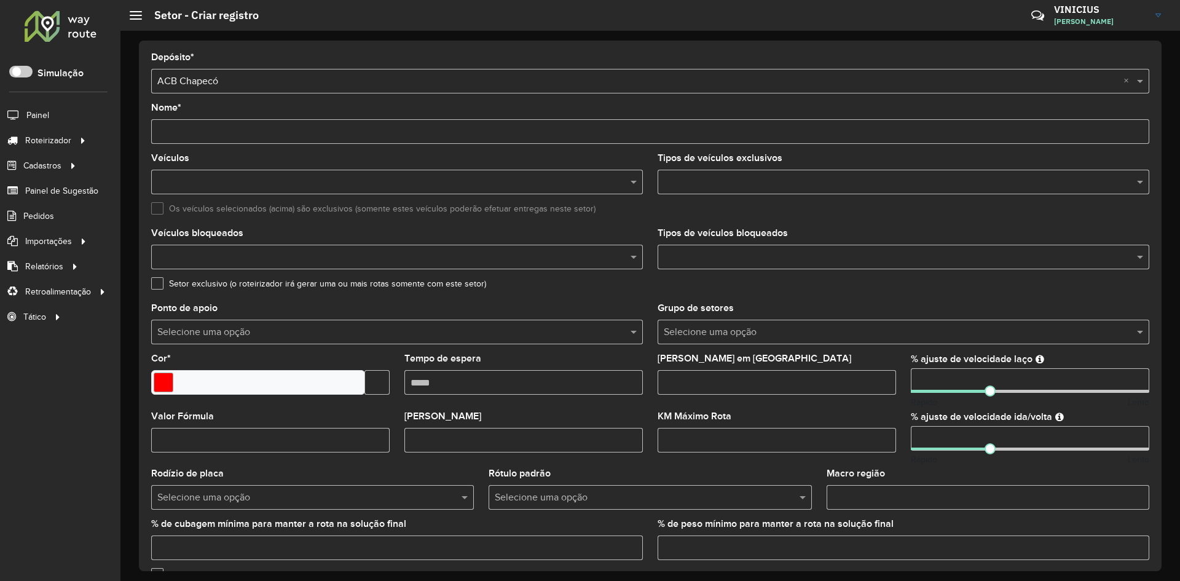
click at [143, 149] on div "Depósito * Selecione um depósito × ACB Chapecó × Nome * Veículos Tipos de veícu…" at bounding box center [650, 306] width 1023 height 531
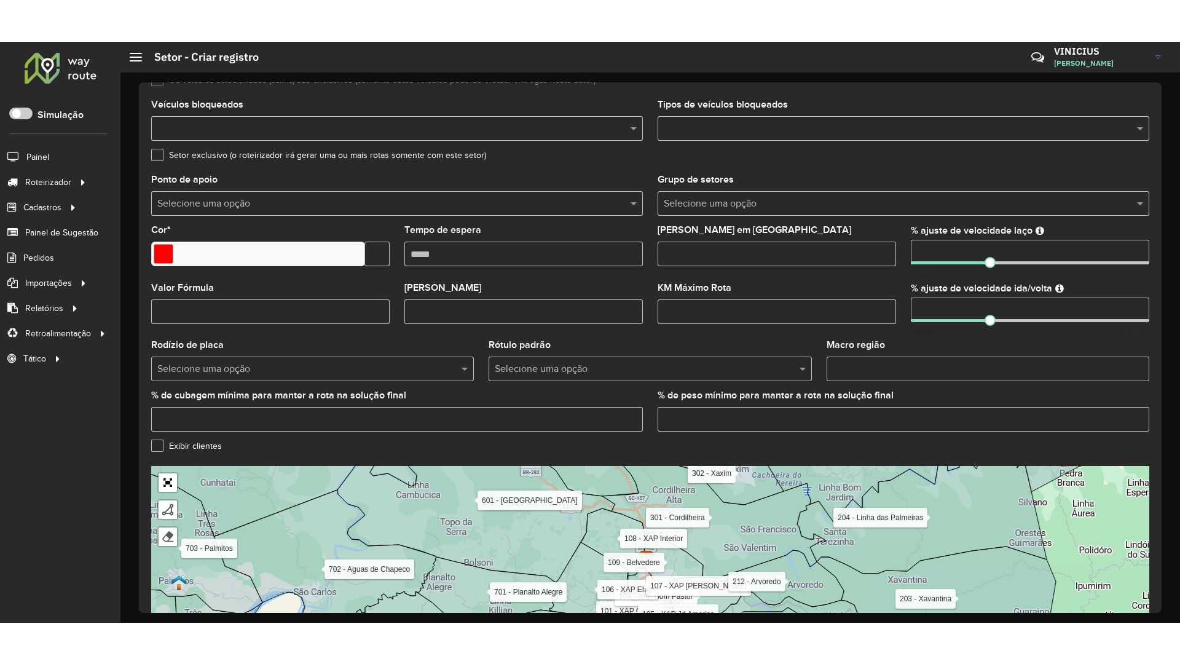
scroll to position [263, 0]
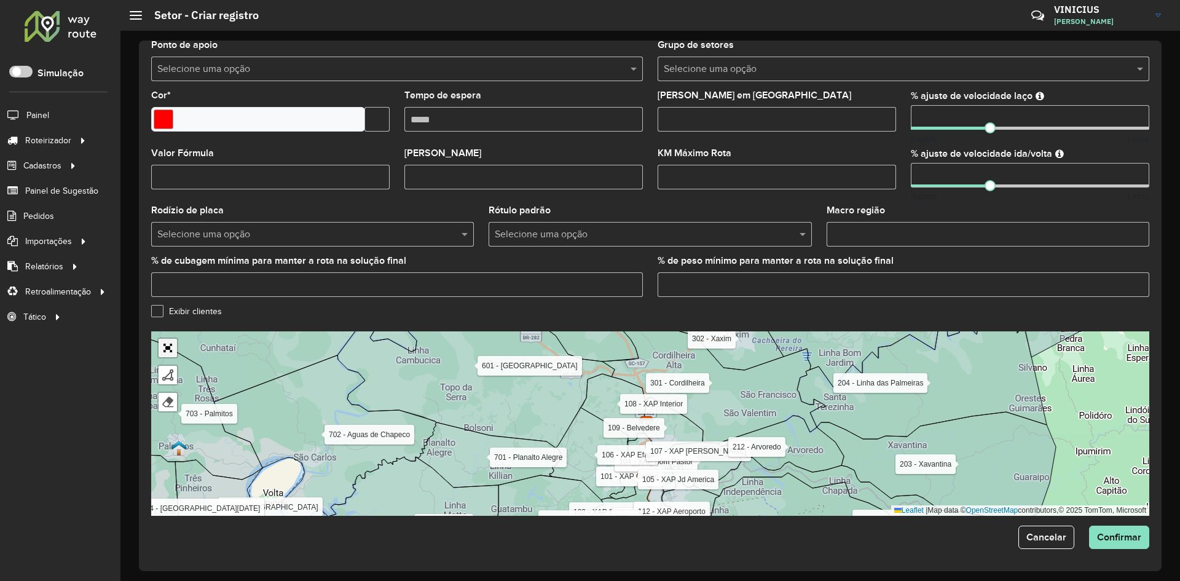
click at [165, 347] on link "Abrir mapa em tela cheia" at bounding box center [168, 348] width 18 height 18
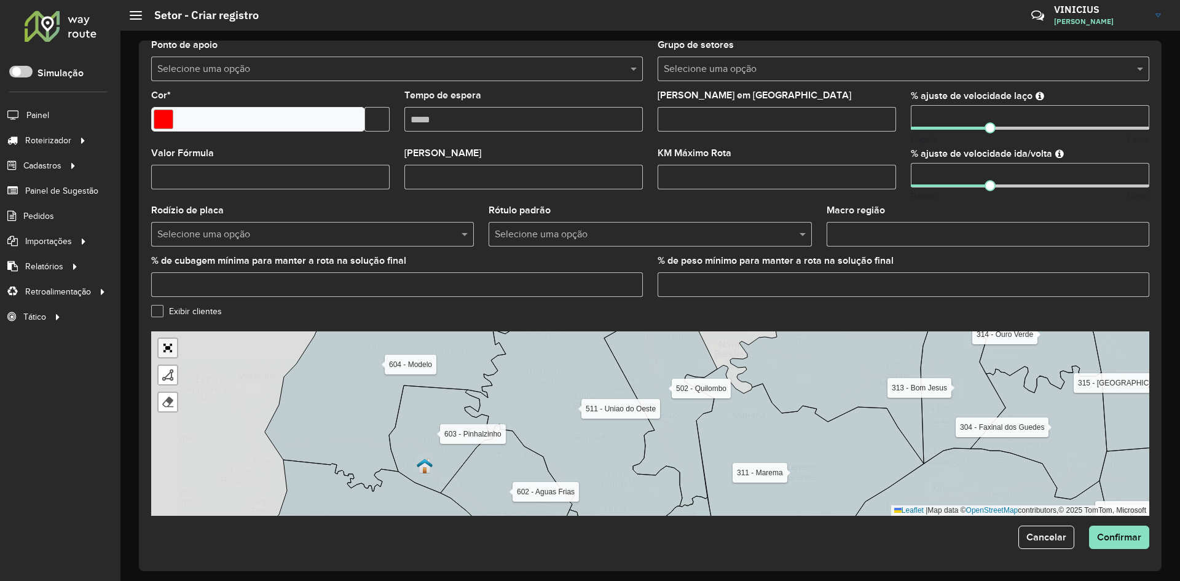
scroll to position [0, 0]
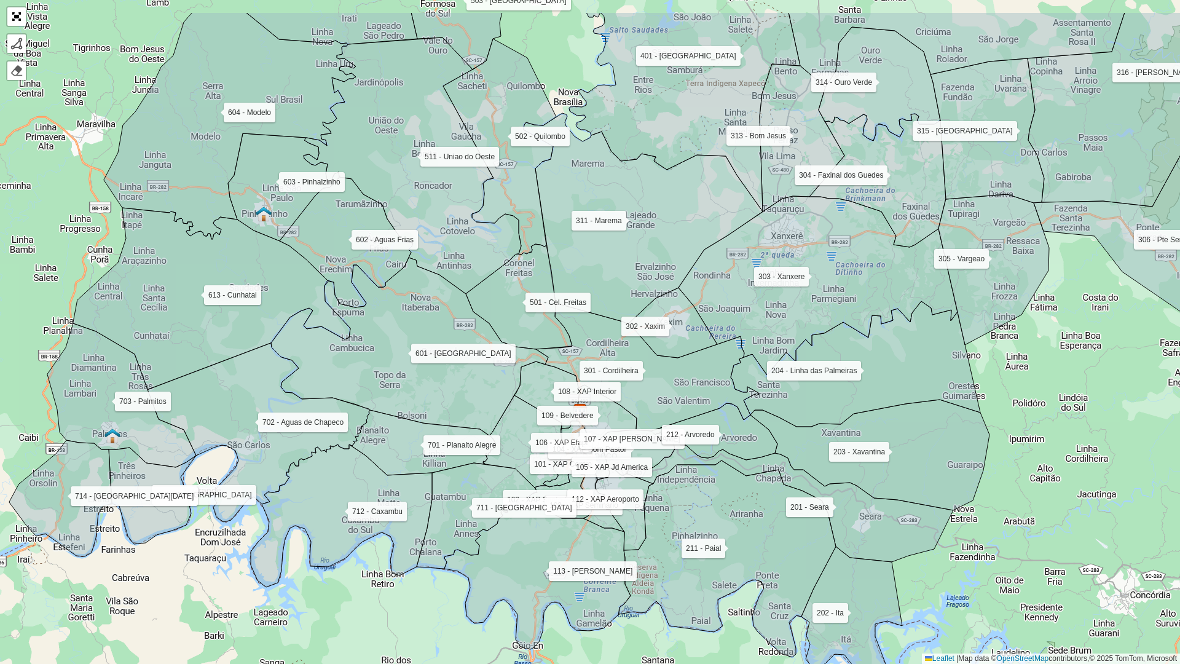
drag, startPoint x: 598, startPoint y: 156, endPoint x: 599, endPoint y: 387, distance: 231.2
click at [599, 324] on icon at bounding box center [643, 218] width 239 height 211
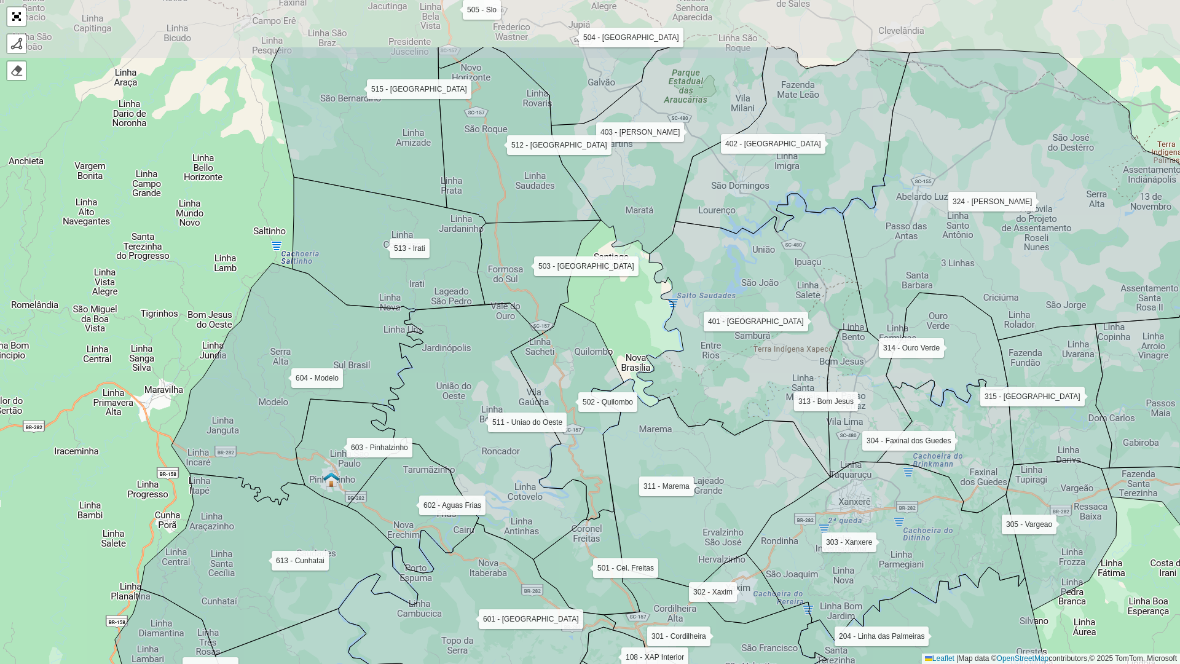
drag, startPoint x: 608, startPoint y: 274, endPoint x: 659, endPoint y: 379, distance: 116.9
click at [659, 379] on icon at bounding box center [752, 335] width 231 height 283
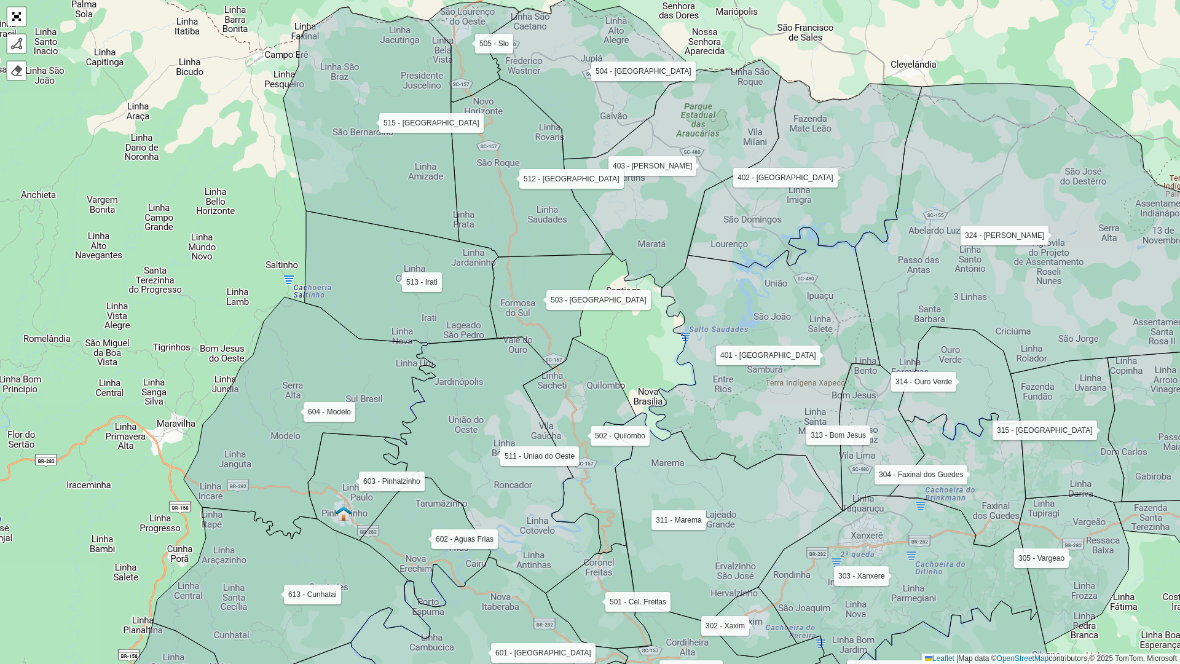
drag, startPoint x: 616, startPoint y: 301, endPoint x: 625, endPoint y: 325, distance: 26.3
click at [625, 325] on div "101 - XAP Centro 102 - XAP Santo Antonio 103 - XAP Seminario 104 - XAP Bom Past…" at bounding box center [590, 332] width 1180 height 664
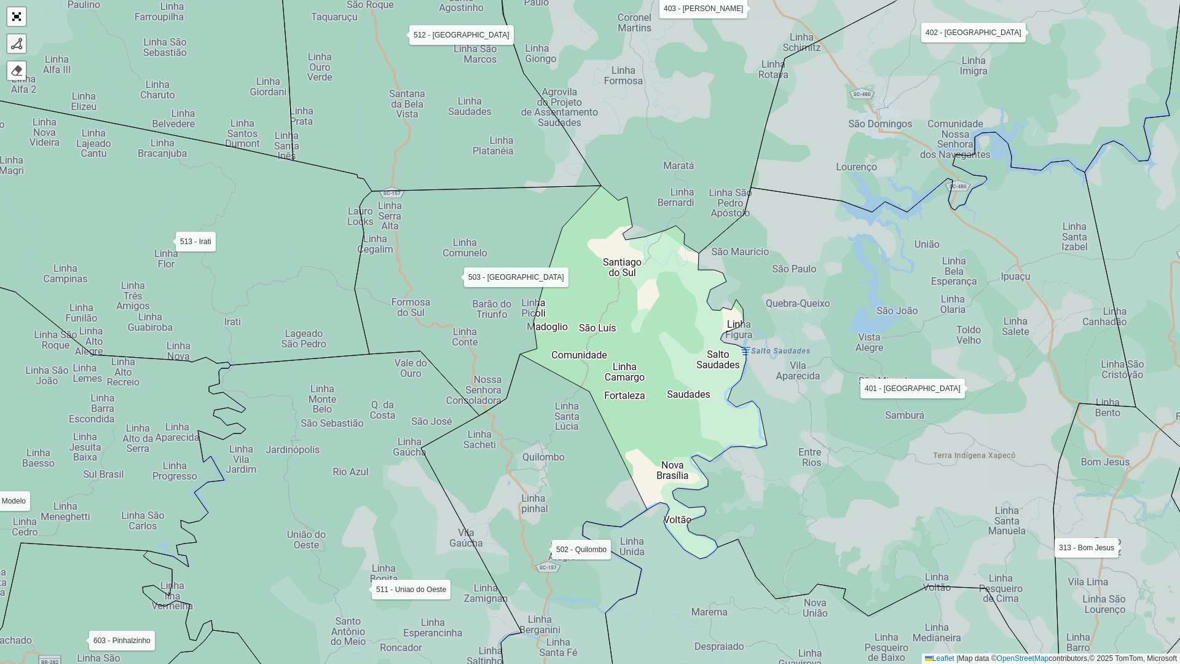
click at [20, 41] on div at bounding box center [16, 44] width 12 height 12
click at [601, 184] on icon at bounding box center [717, 93] width 431 height 320
click at [666, 182] on icon at bounding box center [635, 184] width 65 height 4
click at [707, 232] on icon at bounding box center [719, 93] width 431 height 320
click at [703, 248] on icon at bounding box center [719, 93] width 431 height 320
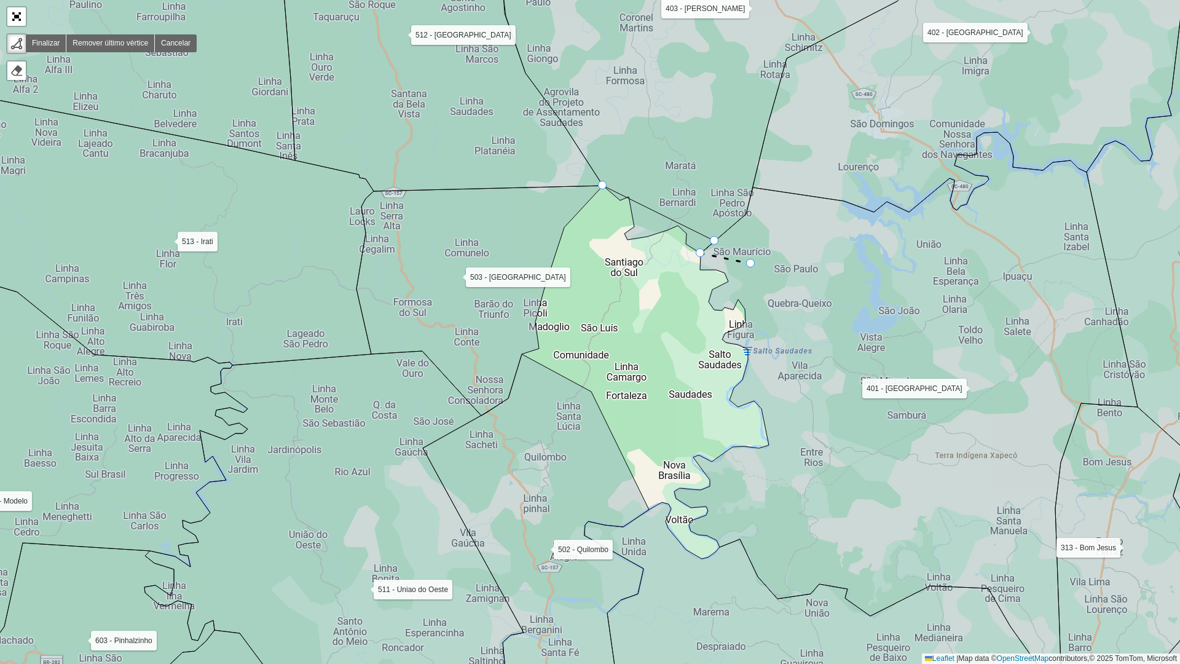
click at [757, 266] on icon at bounding box center [906, 415] width 464 height 567
click at [832, 387] on icon at bounding box center [906, 415] width 464 height 567
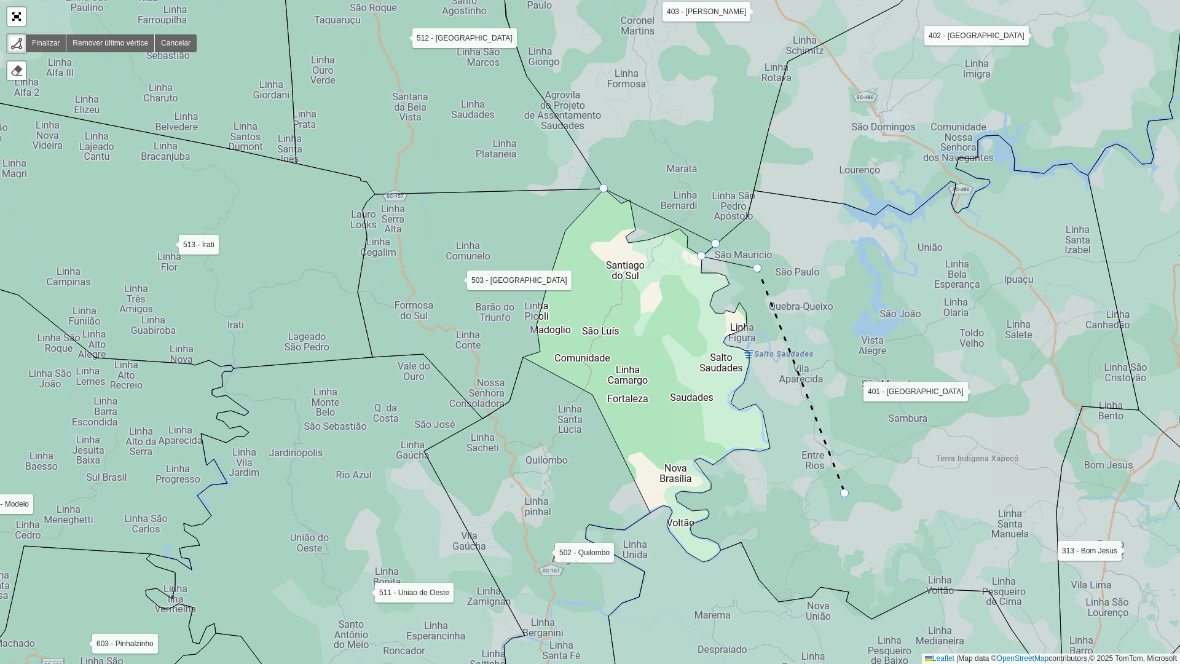
click at [844, 494] on icon at bounding box center [801, 381] width 87 height 225
click at [821, 502] on icon at bounding box center [908, 420] width 464 height 567
click at [724, 551] on icon at bounding box center [908, 420] width 464 height 567
click at [711, 580] on icon at bounding box center [825, 619] width 478 height 224
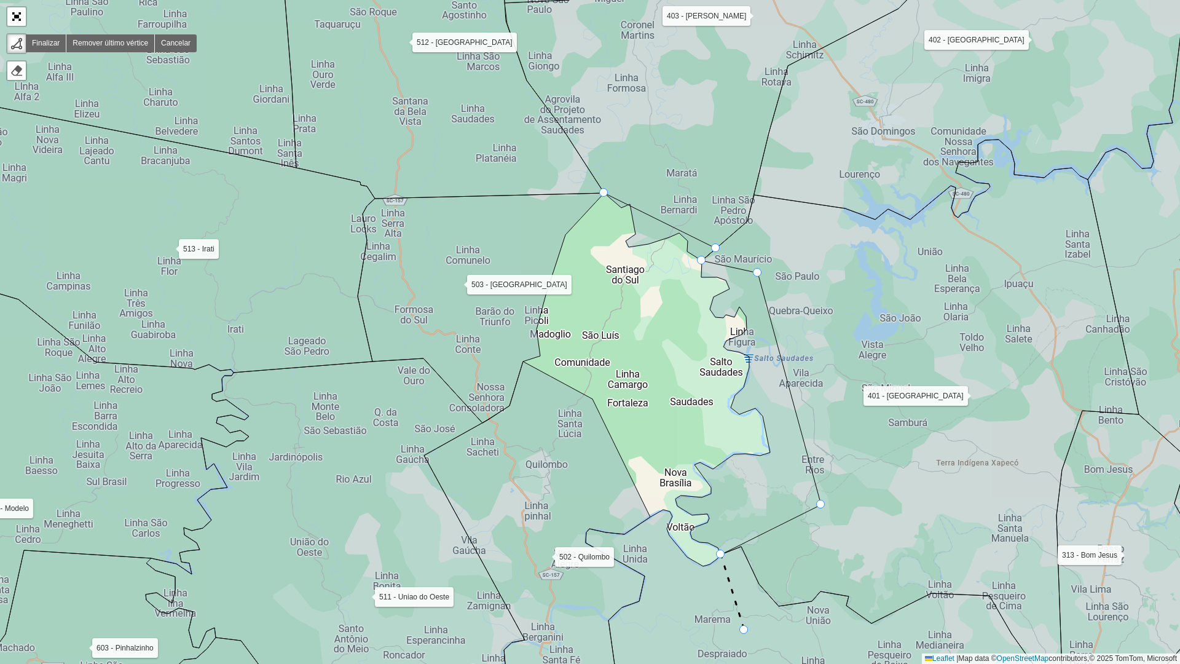
click at [739, 580] on icon at bounding box center [732, 593] width 23 height 76
click at [685, 580] on icon at bounding box center [821, 619] width 478 height 223
click at [685, 580] on icon at bounding box center [822, 619] width 478 height 223
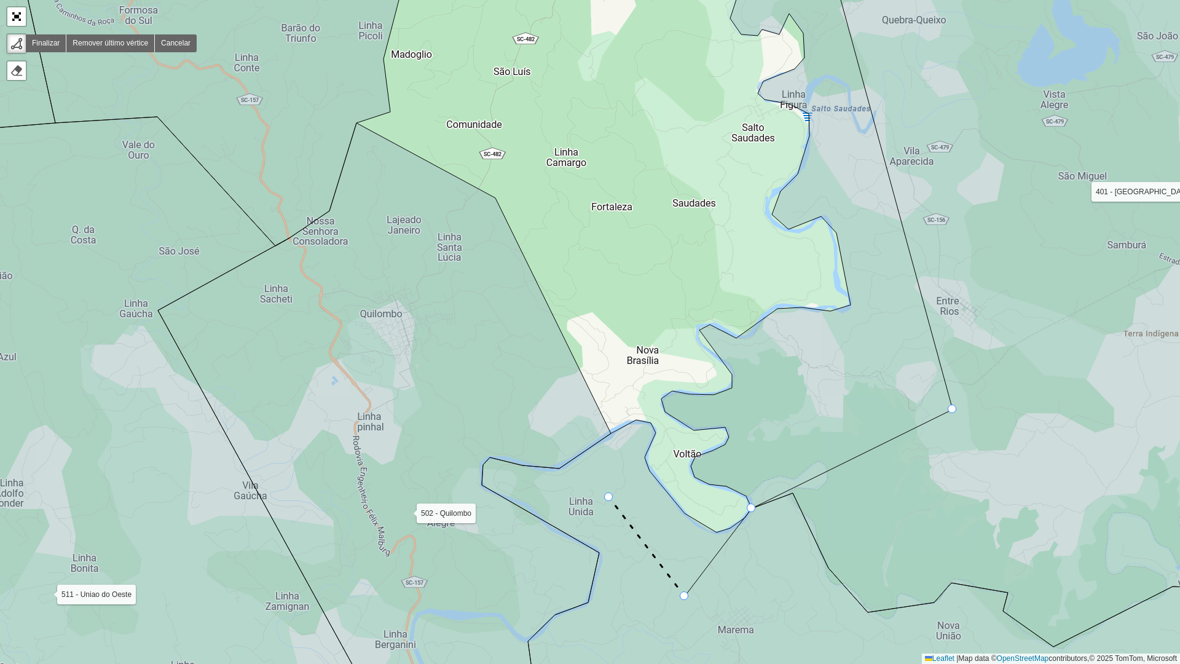
click at [609, 497] on icon at bounding box center [647, 546] width 76 height 99
click at [611, 431] on div "101 - XAP Centro 102 - XAP Santo Antonio 103 - XAP Seminario 104 - XAP Bom Past…" at bounding box center [590, 332] width 1180 height 664
click at [389, 283] on icon at bounding box center [384, 427] width 453 height 608
click at [352, 124] on icon at bounding box center [223, 89] width 394 height 313
click at [314, 77] on icon at bounding box center [335, 99] width 42 height 45
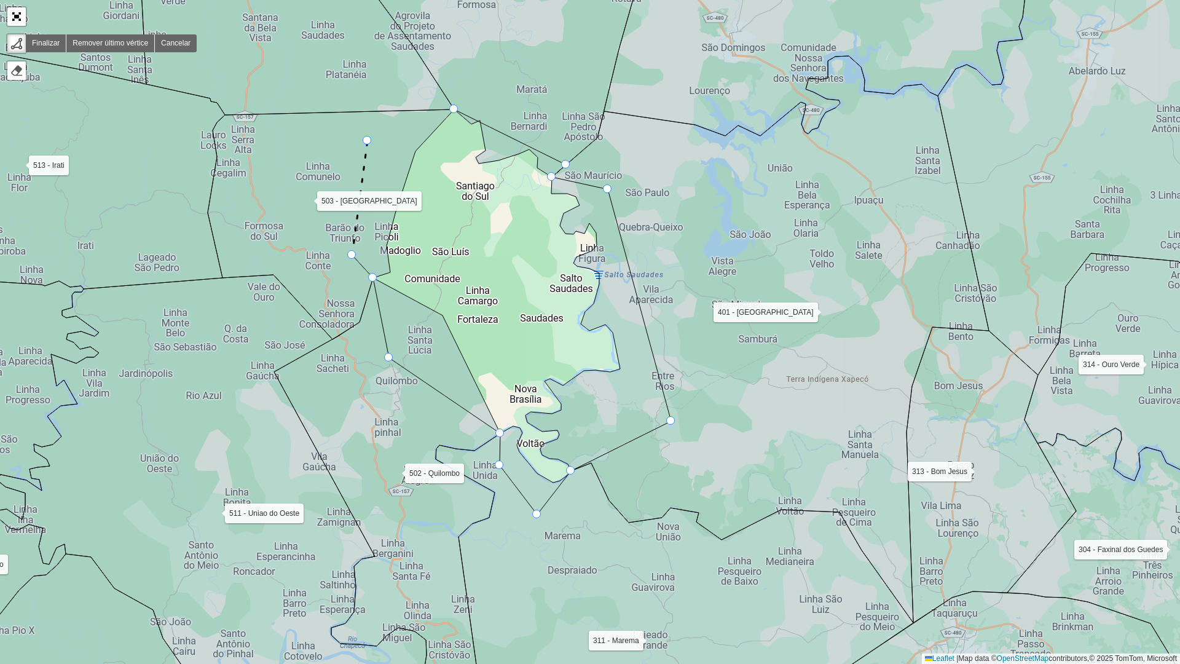
click at [368, 141] on icon at bounding box center [331, 224] width 247 height 230
click at [451, 109] on div at bounding box center [453, 109] width 9 height 9
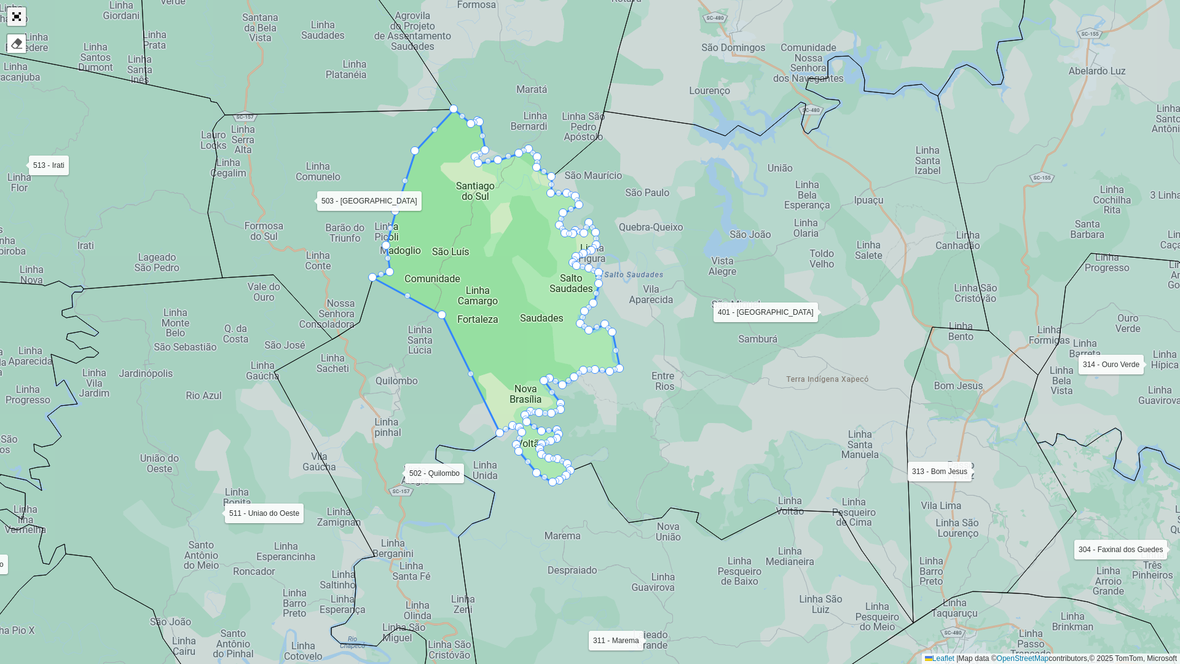
click at [17, 17] on link "Abrir mapa em tela cheia" at bounding box center [16, 16] width 18 height 18
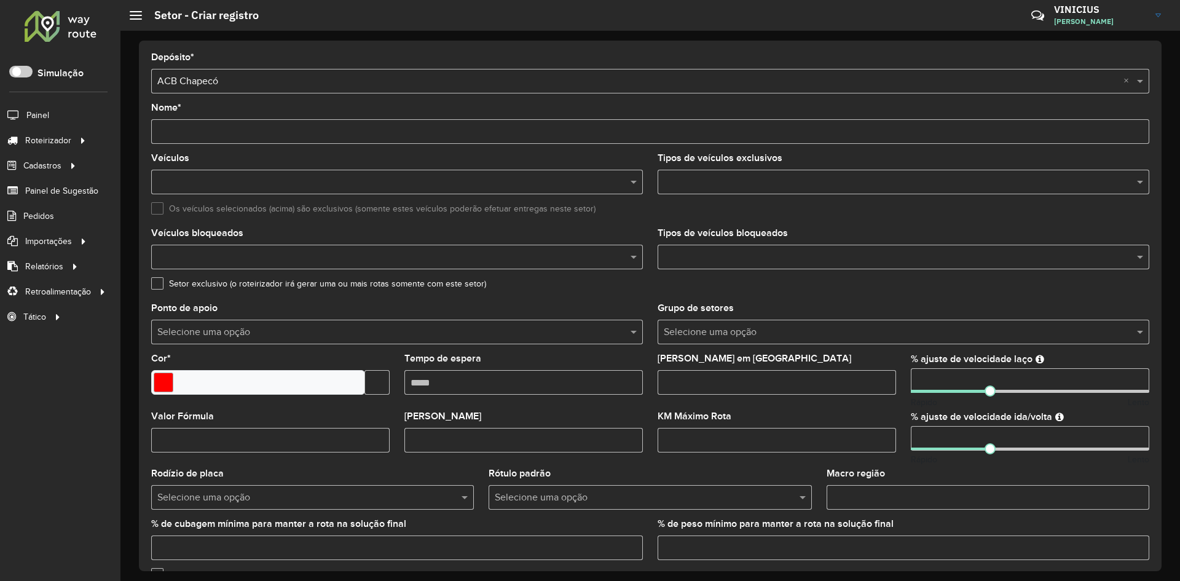
click at [232, 129] on input "Nome *" at bounding box center [650, 131] width 998 height 25
type input "**********"
click at [314, 178] on input "text" at bounding box center [390, 182] width 473 height 15
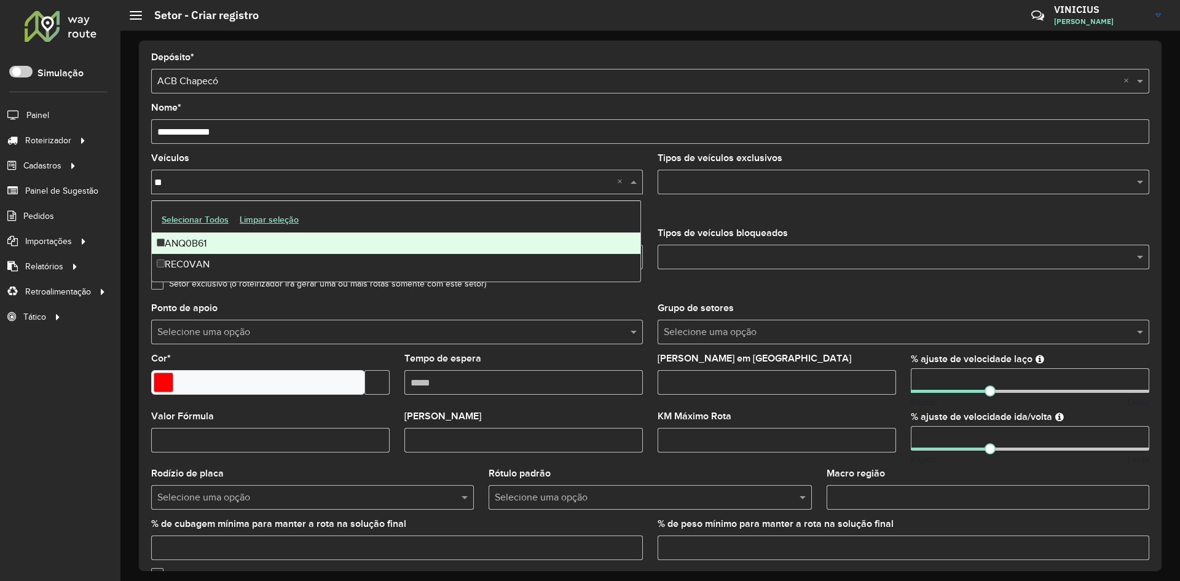
type input "***"
click at [221, 248] on div "ANQ0B61" at bounding box center [396, 243] width 489 height 21
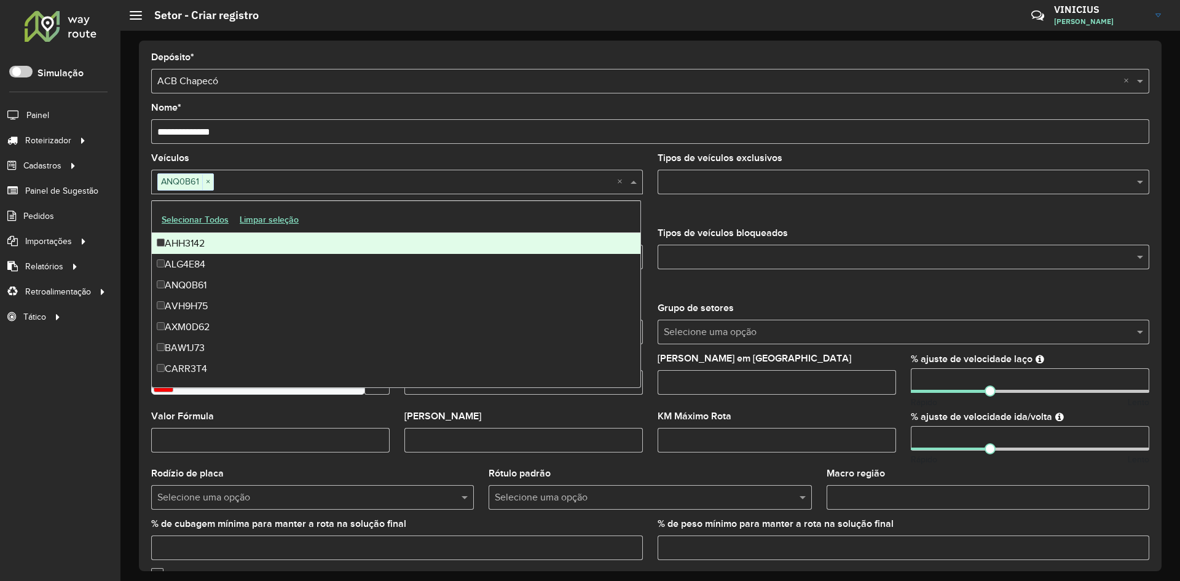
click at [146, 187] on formly-field "Veículos ANQ0B61 × ×" at bounding box center [397, 179] width 507 height 50
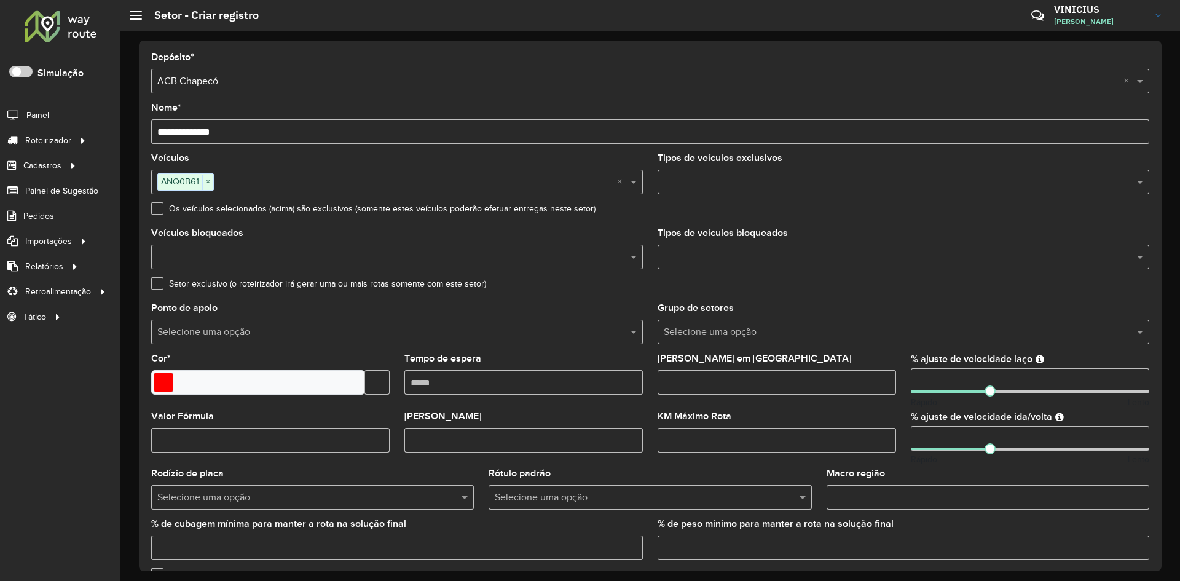
click at [156, 202] on label "Os veículos selecionados (acima) são exclusivos (somente estes veículos poderão…" at bounding box center [373, 208] width 445 height 13
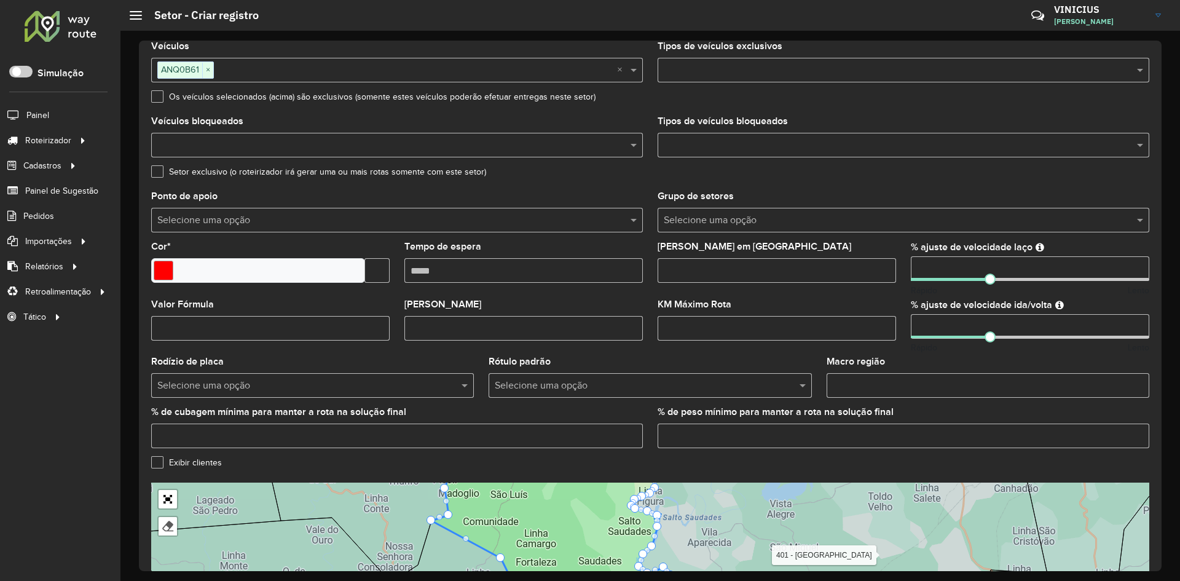
scroll to position [184, 0]
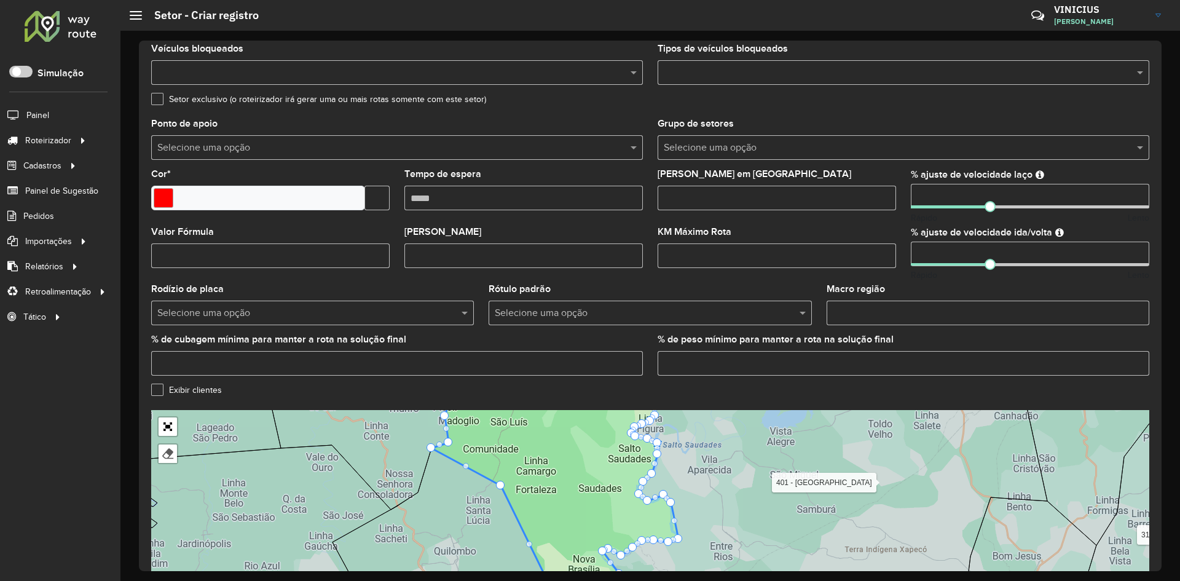
click at [551, 202] on input "Tempo de espera" at bounding box center [524, 198] width 239 height 25
type input "*****"
click at [1000, 198] on input "number" at bounding box center [1030, 196] width 239 height 25
click at [1136, 196] on input "*" at bounding box center [1030, 196] width 239 height 25
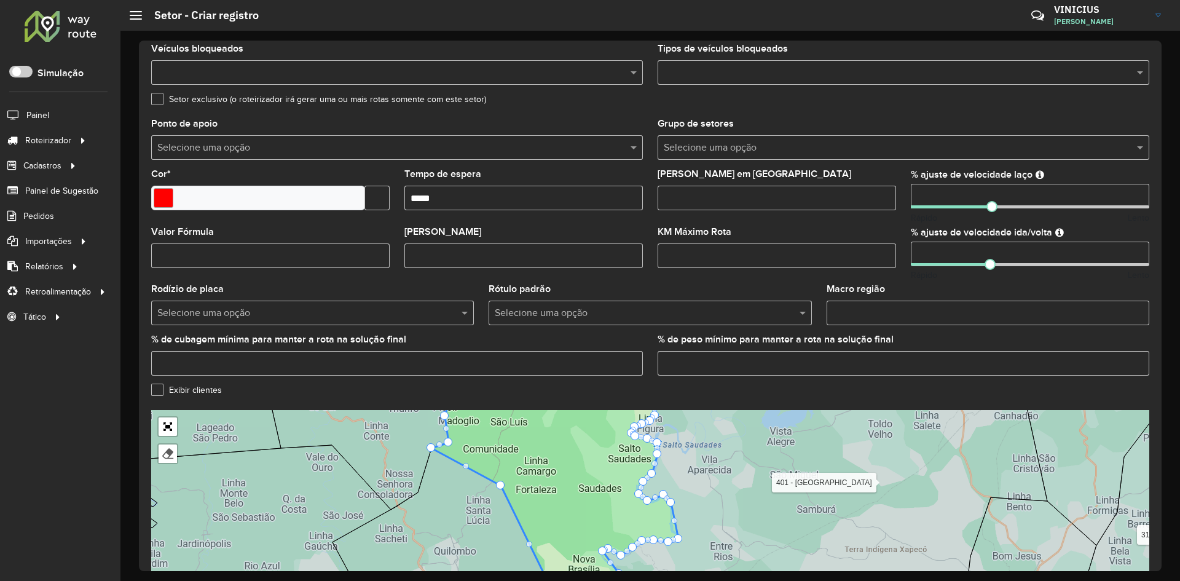
click at [1136, 196] on input "*" at bounding box center [1030, 196] width 239 height 25
click at [1136, 195] on input "*" at bounding box center [1030, 196] width 239 height 25
type input "*"
click at [1136, 195] on input "*" at bounding box center [1030, 196] width 239 height 25
click at [1134, 250] on input "*" at bounding box center [1030, 254] width 239 height 25
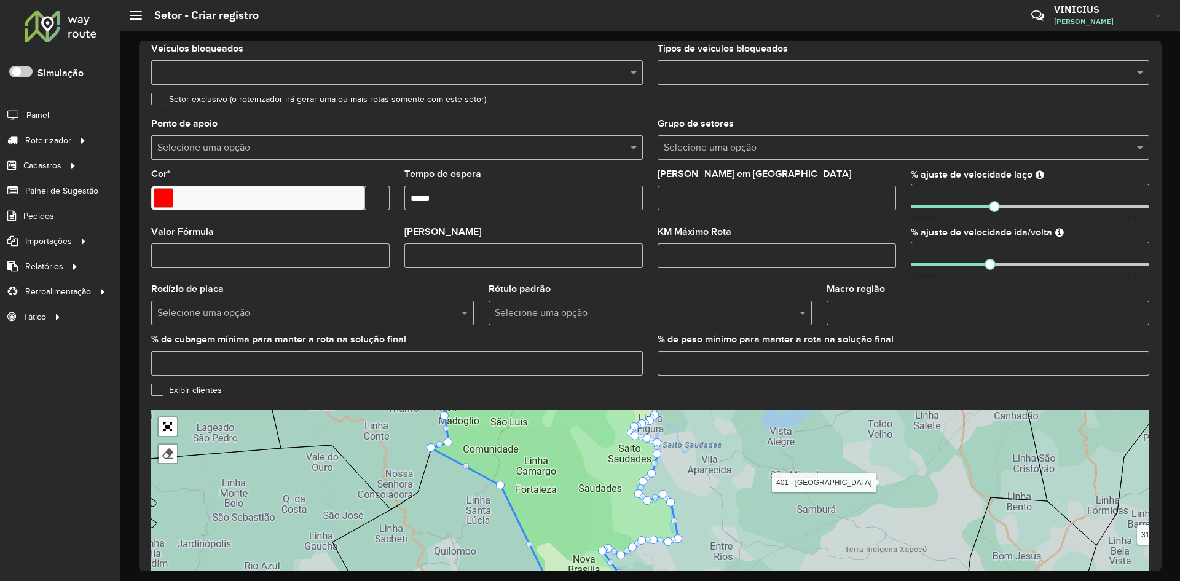
click at [1134, 250] on input "*" at bounding box center [1030, 254] width 239 height 25
type input "*"
click at [1134, 250] on input "*" at bounding box center [1030, 254] width 239 height 25
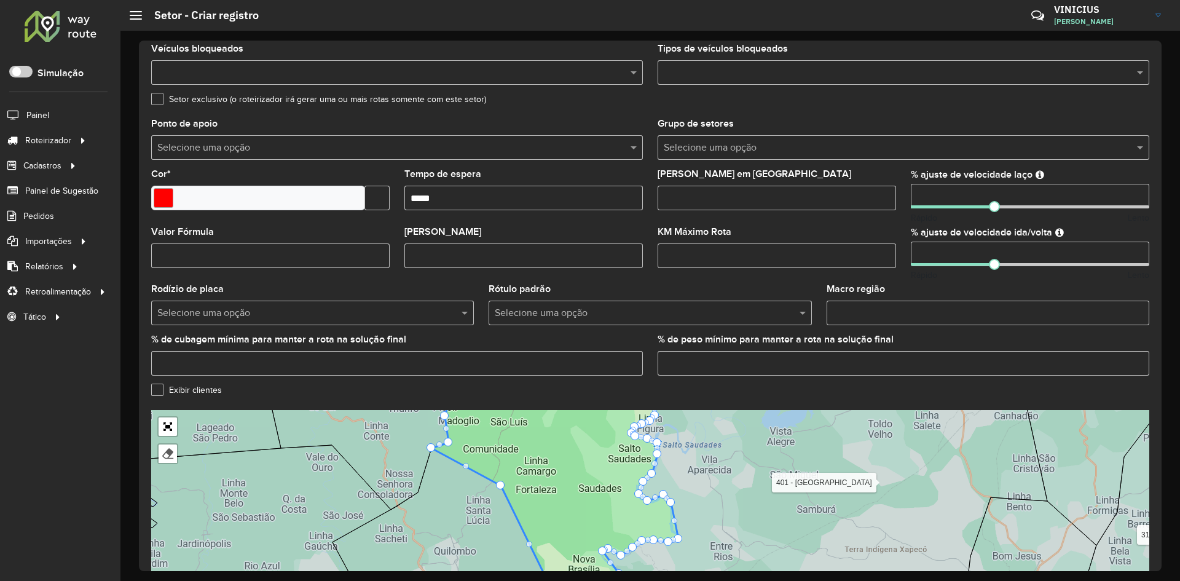
click at [904, 219] on formly-field "% ajuste de velocidade laço * Rápido Lento" at bounding box center [1030, 199] width 253 height 58
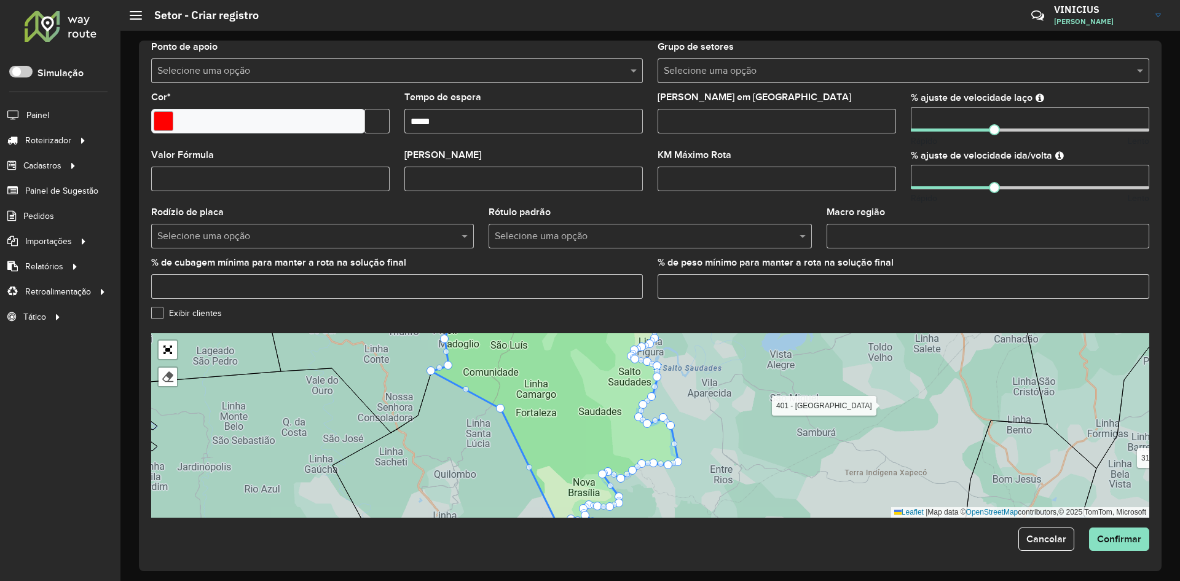
scroll to position [263, 0]
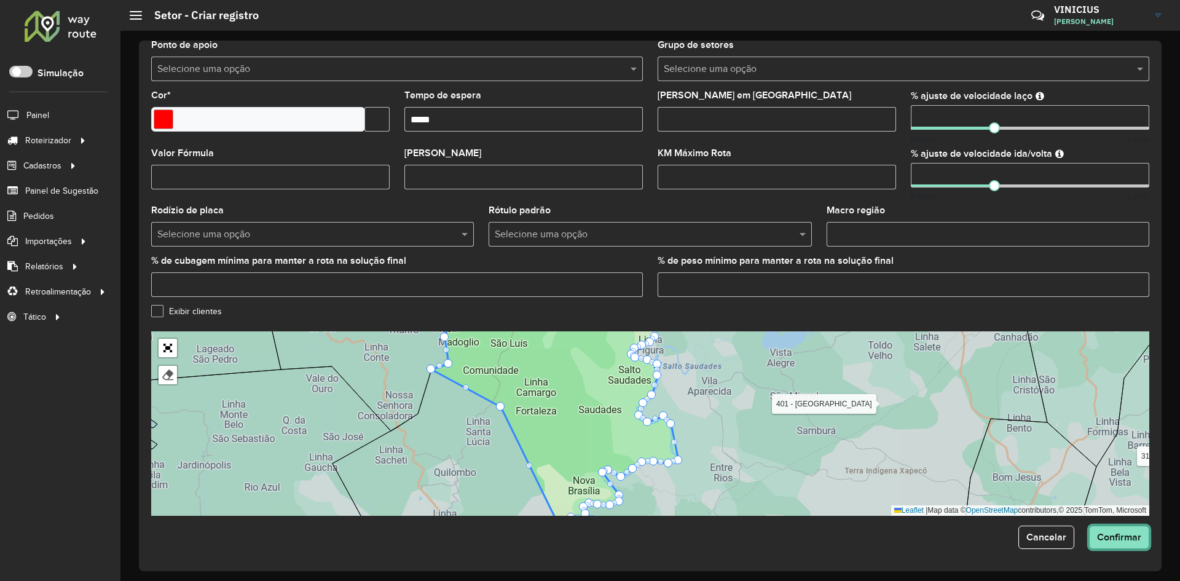
click at [1126, 540] on span "Confirmar" at bounding box center [1119, 537] width 44 height 10
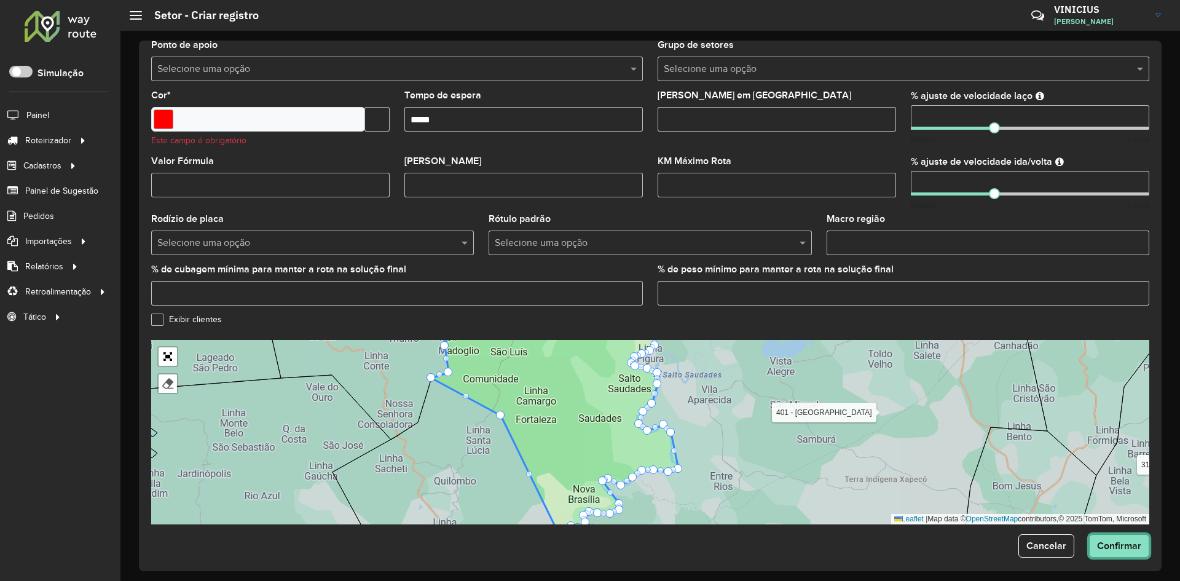
click at [1123, 546] on span "Confirmar" at bounding box center [1119, 545] width 44 height 10
click at [168, 121] on input "Select a color" at bounding box center [164, 119] width 20 height 20
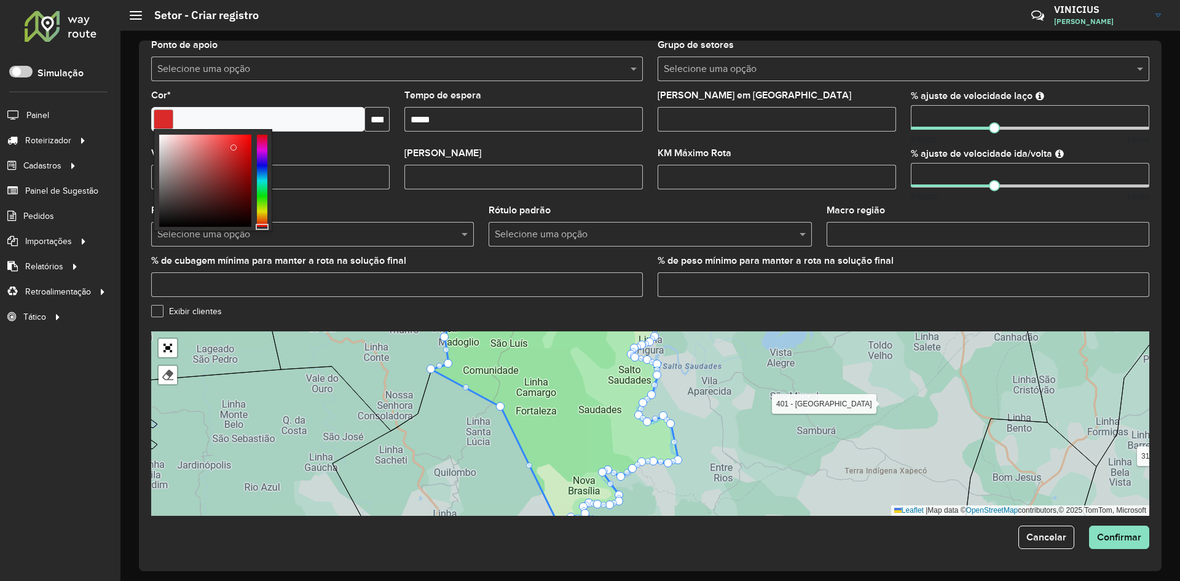
type input "*******"
drag, startPoint x: 208, startPoint y: 173, endPoint x: 255, endPoint y: 133, distance: 61.4
click at [255, 133] on div at bounding box center [213, 180] width 119 height 102
click at [1113, 529] on button "Confirmar" at bounding box center [1119, 537] width 60 height 23
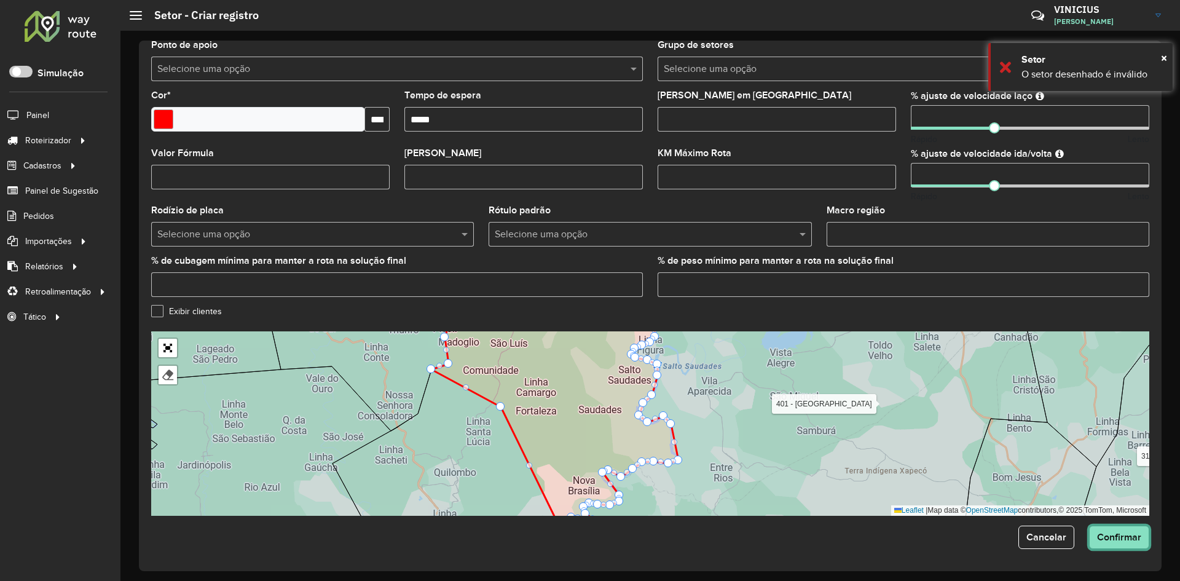
click at [1115, 542] on span "Confirmar" at bounding box center [1119, 537] width 44 height 10
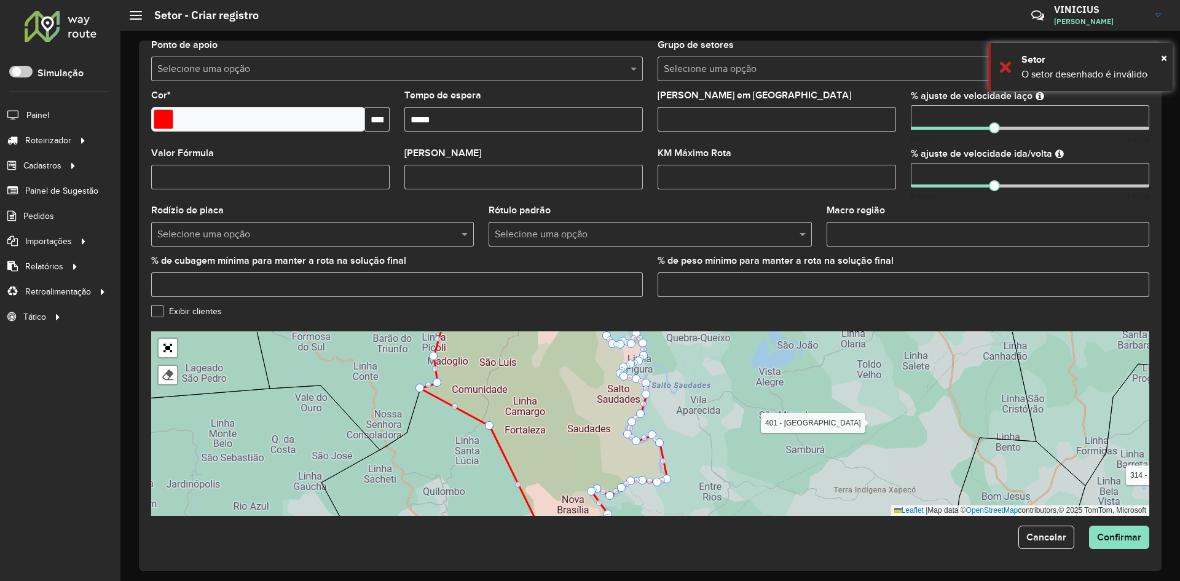
drag, startPoint x: 495, startPoint y: 403, endPoint x: 483, endPoint y: 423, distance: 22.9
click at [483, 423] on icon at bounding box center [544, 442] width 247 height 225
drag, startPoint x: 490, startPoint y: 425, endPoint x: 474, endPoint y: 446, distance: 25.8
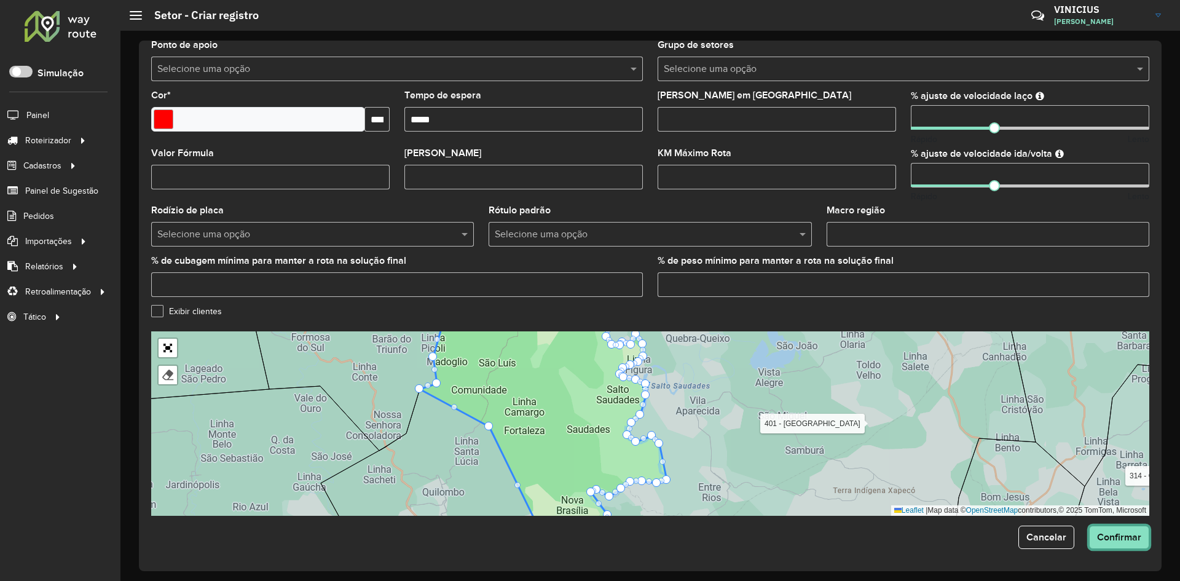
click at [1137, 540] on span "Confirmar" at bounding box center [1119, 537] width 44 height 10
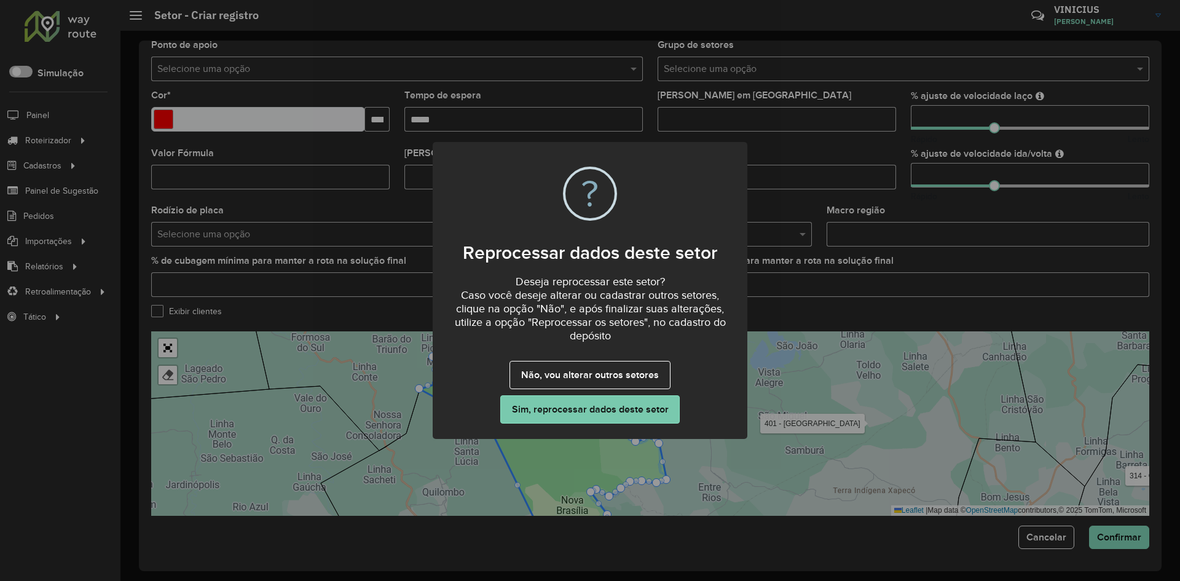
click at [588, 405] on button "Sim, reprocessar dados deste setor" at bounding box center [590, 409] width 180 height 28
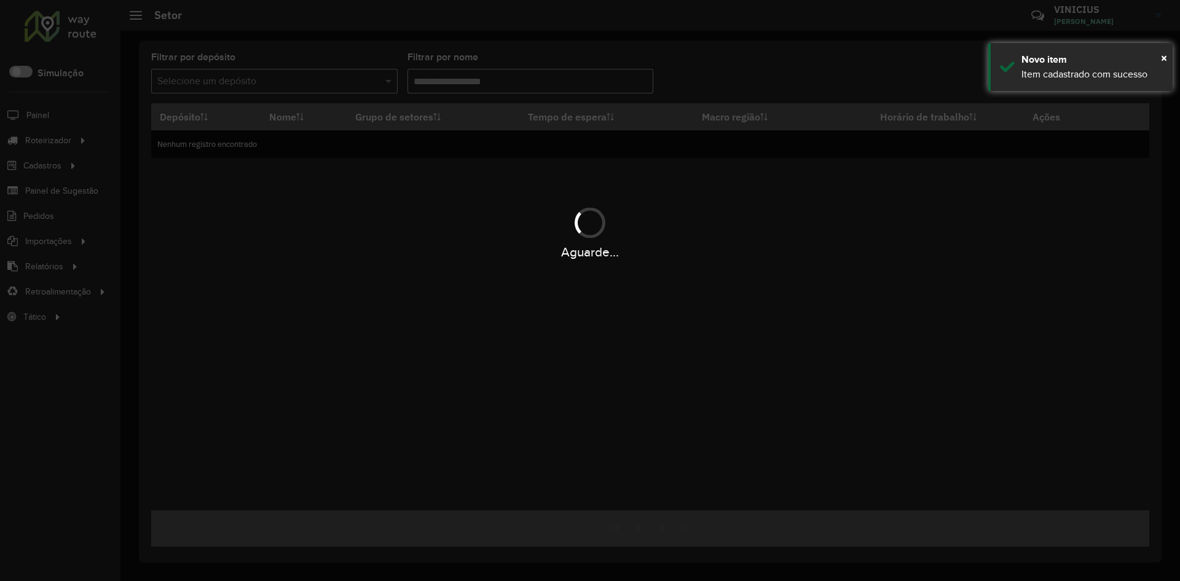
type input "***"
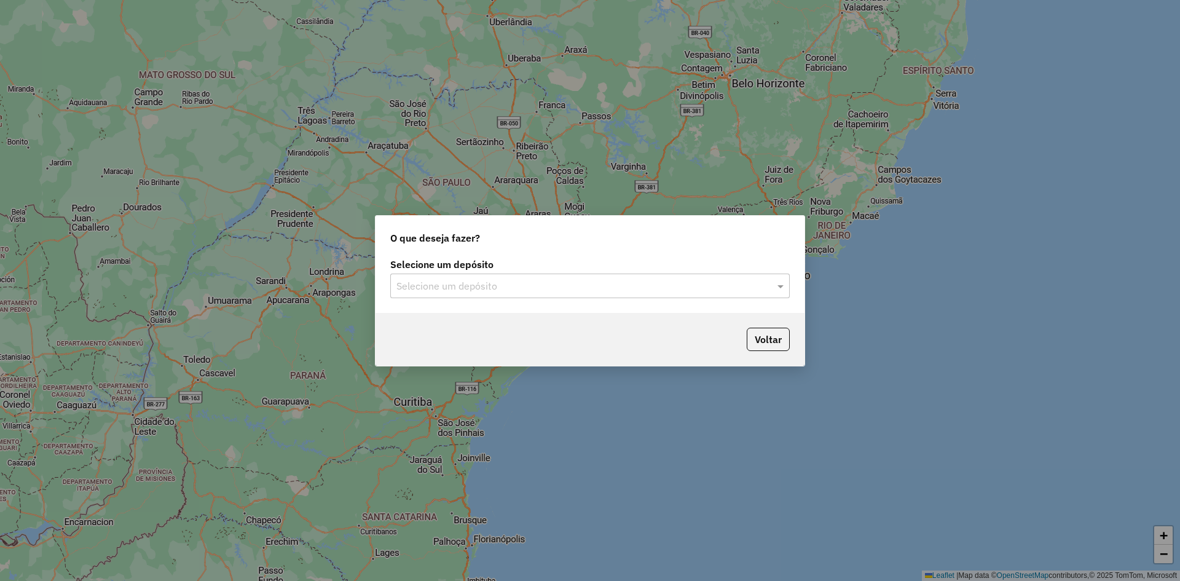
click at [454, 286] on input "text" at bounding box center [578, 286] width 363 height 15
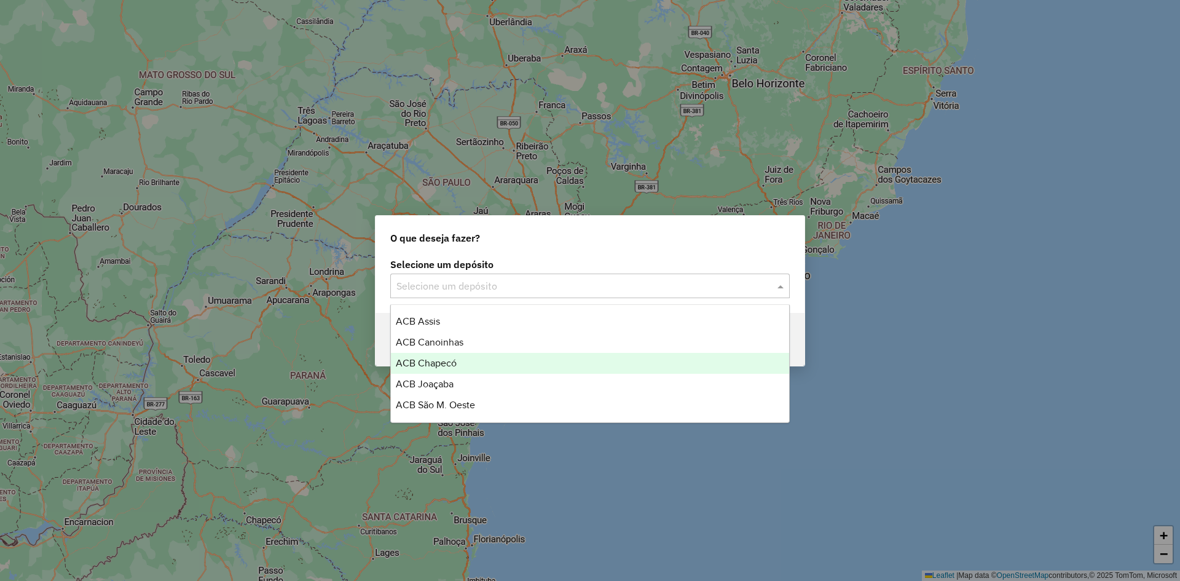
click at [446, 360] on span "ACB Chapecó" at bounding box center [426, 363] width 61 height 10
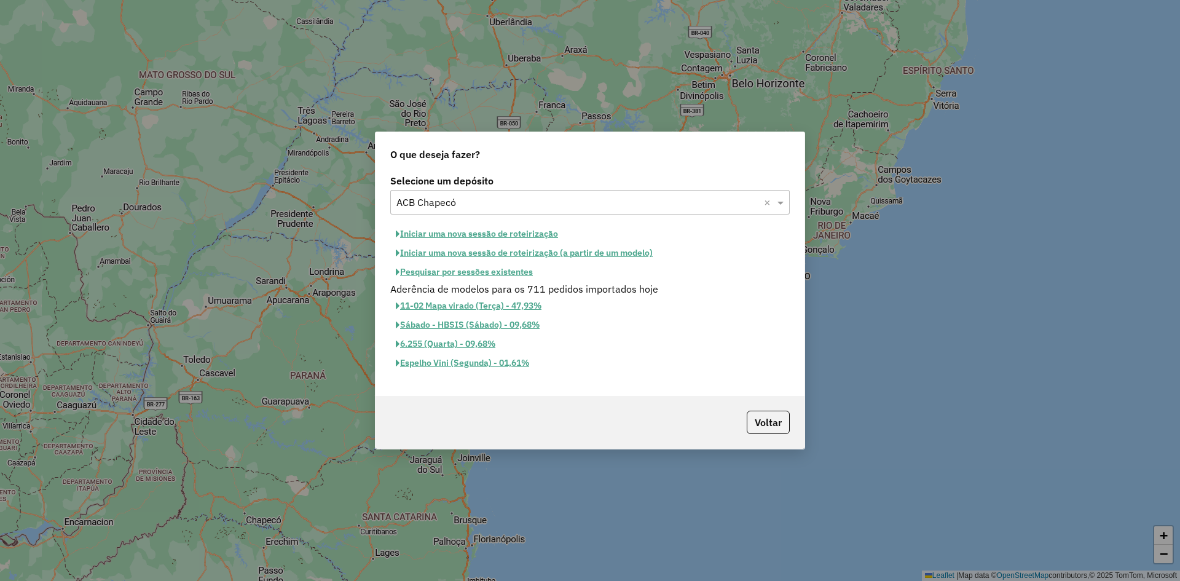
click at [490, 229] on button "Iniciar uma nova sessão de roteirização" at bounding box center [476, 233] width 173 height 19
select select "*"
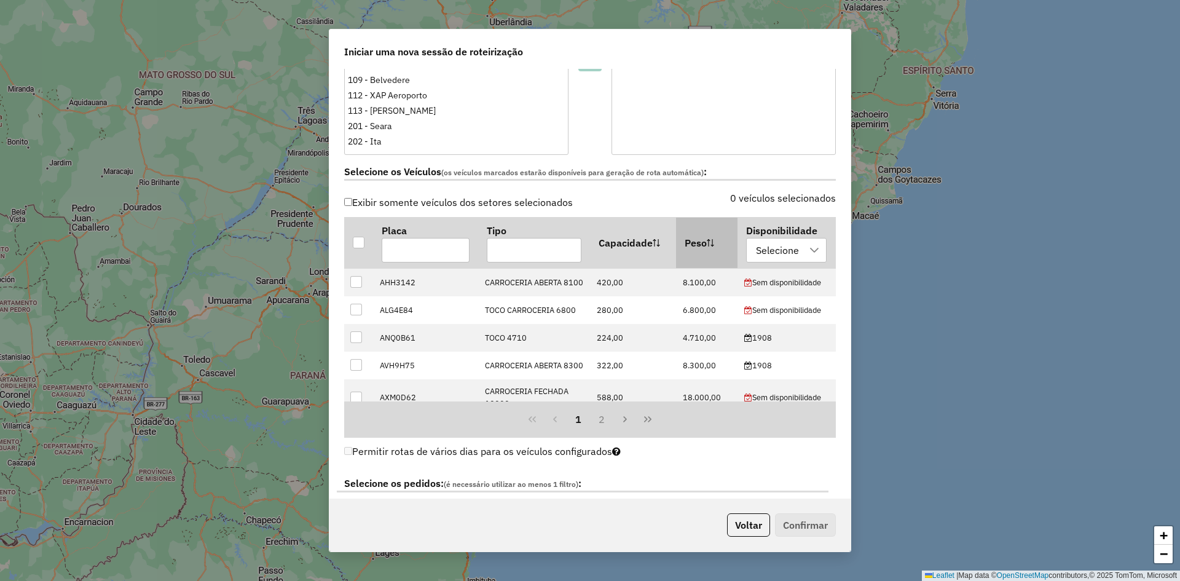
scroll to position [307, 0]
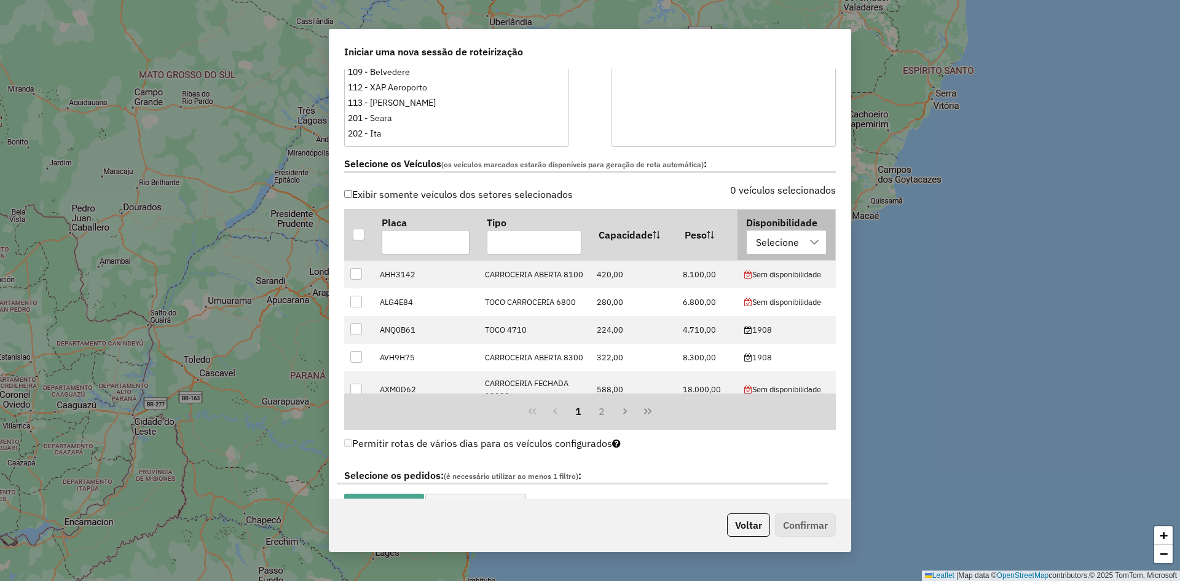
click at [779, 244] on div "Selecione" at bounding box center [778, 242] width 52 height 23
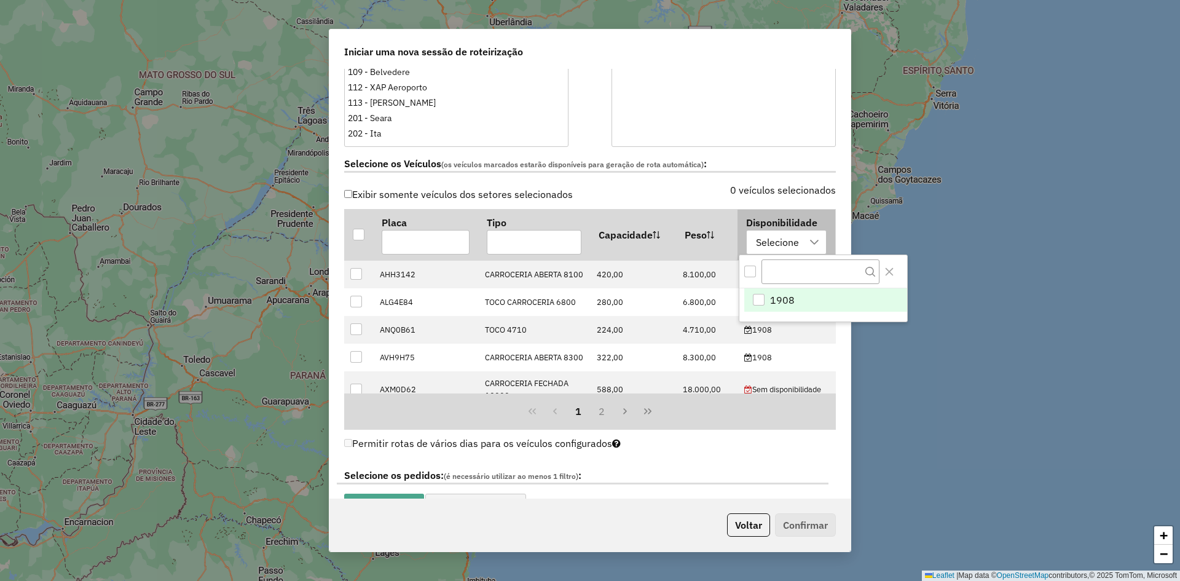
scroll to position [9, 56]
click at [776, 306] on span "1908" at bounding box center [782, 300] width 25 height 15
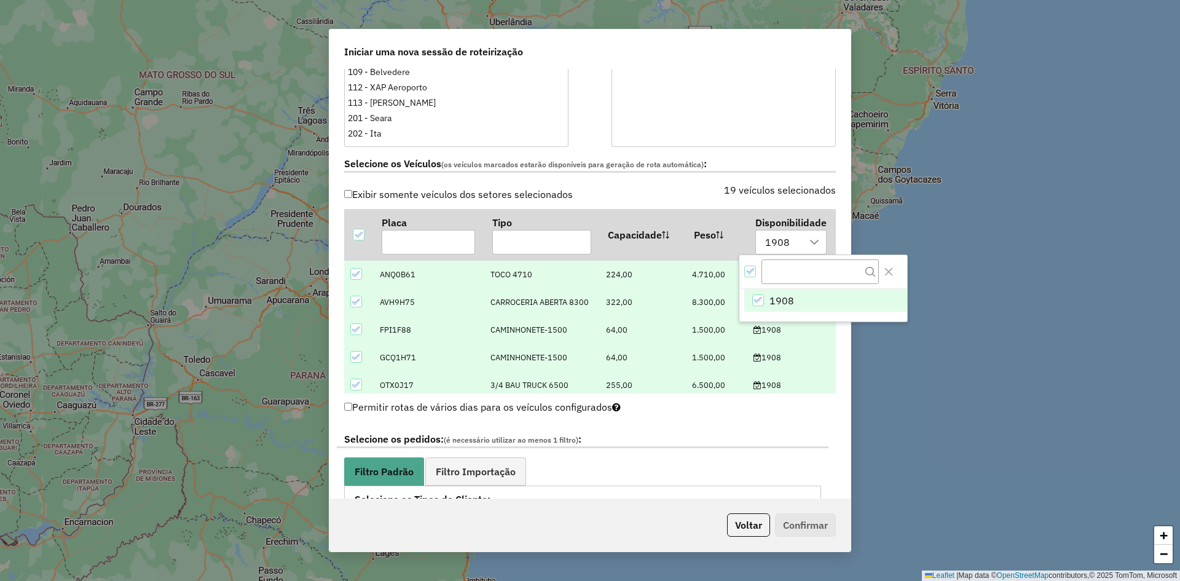
click at [681, 191] on div "19 veículos selecionados" at bounding box center [716, 197] width 253 height 23
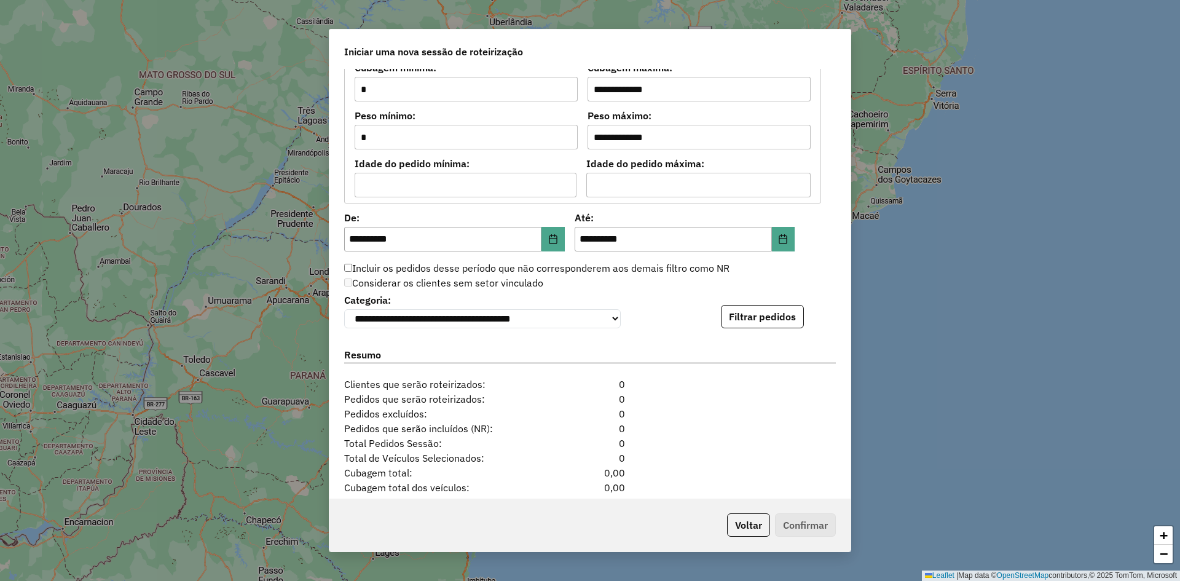
scroll to position [1129, 0]
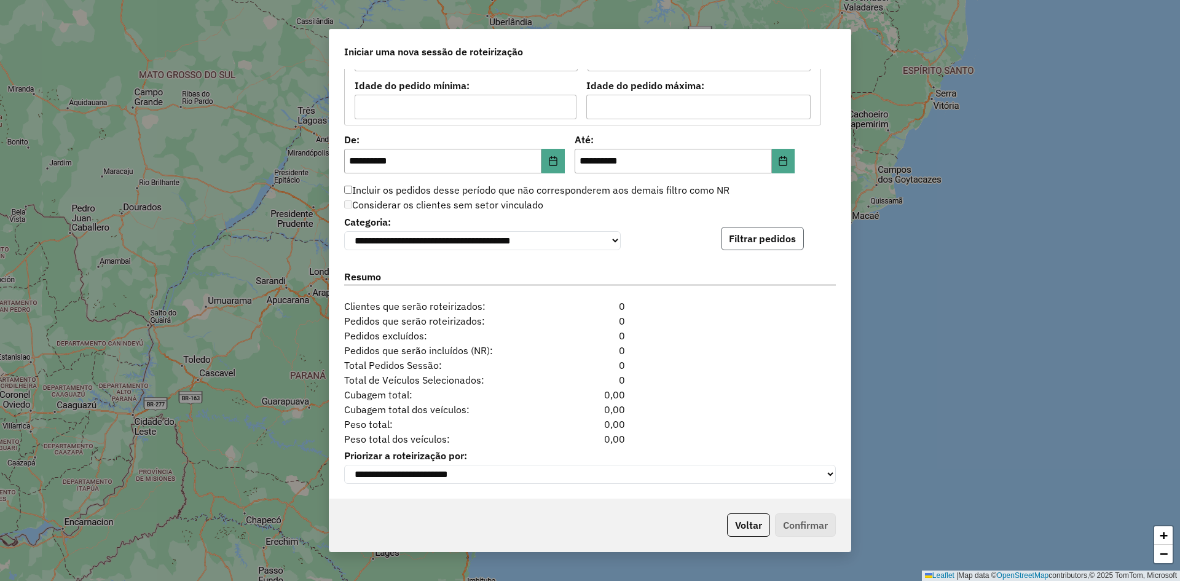
click at [748, 234] on button "Filtrar pedidos" at bounding box center [762, 238] width 83 height 23
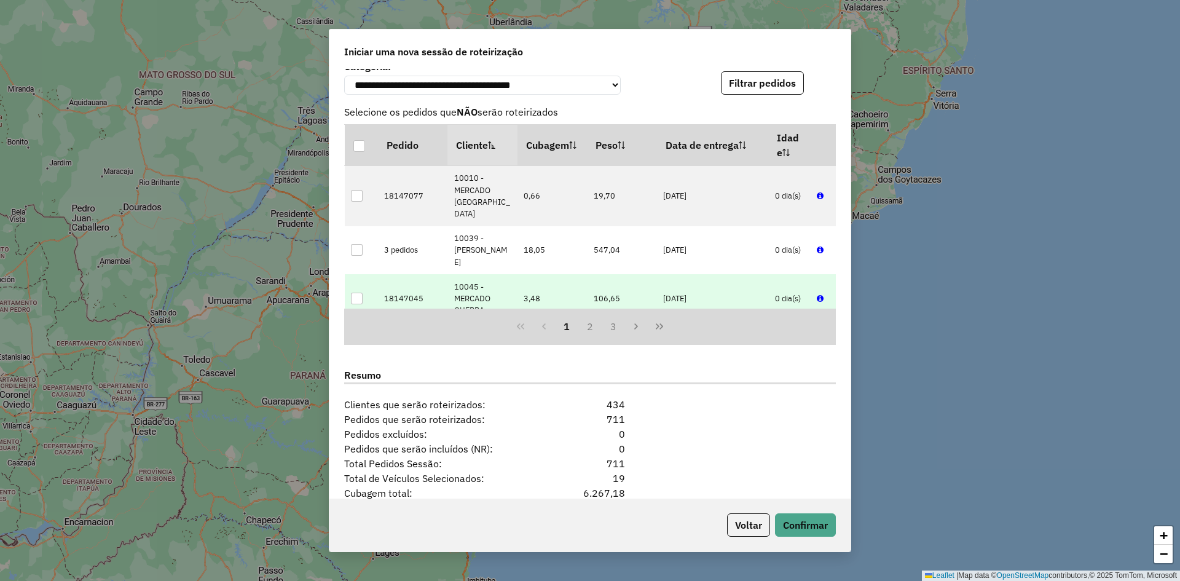
scroll to position [1383, 0]
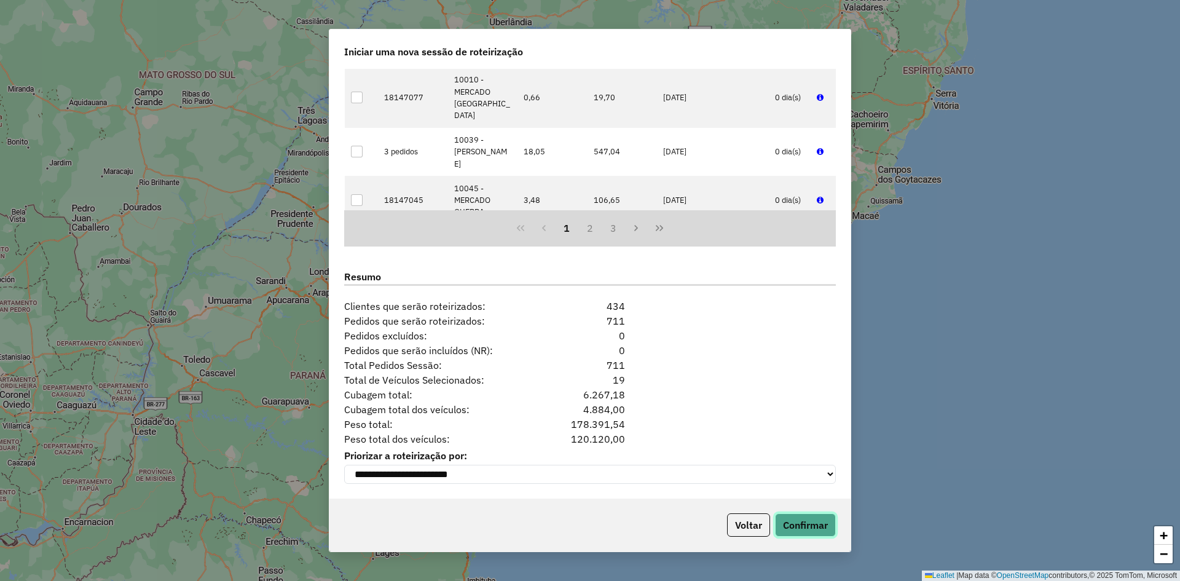
click at [804, 525] on button "Confirmar" at bounding box center [805, 524] width 61 height 23
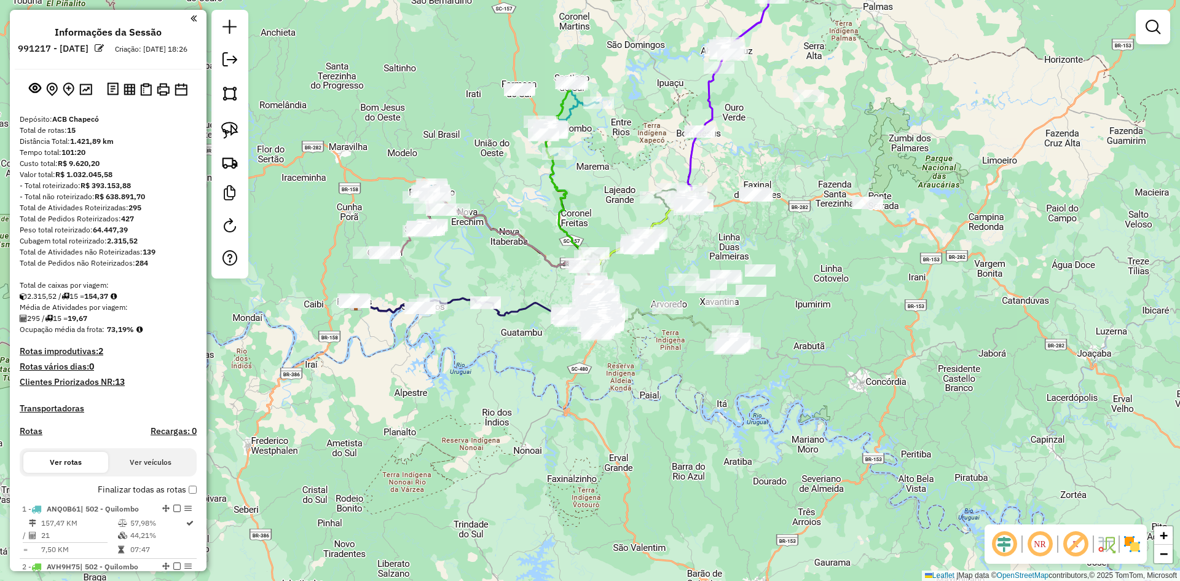
click at [366, 376] on div "Rota 5 - Placa REB2F33 4141 - MERCADO VALE VERDE Janela de atendimento Grade de…" at bounding box center [590, 290] width 1180 height 581
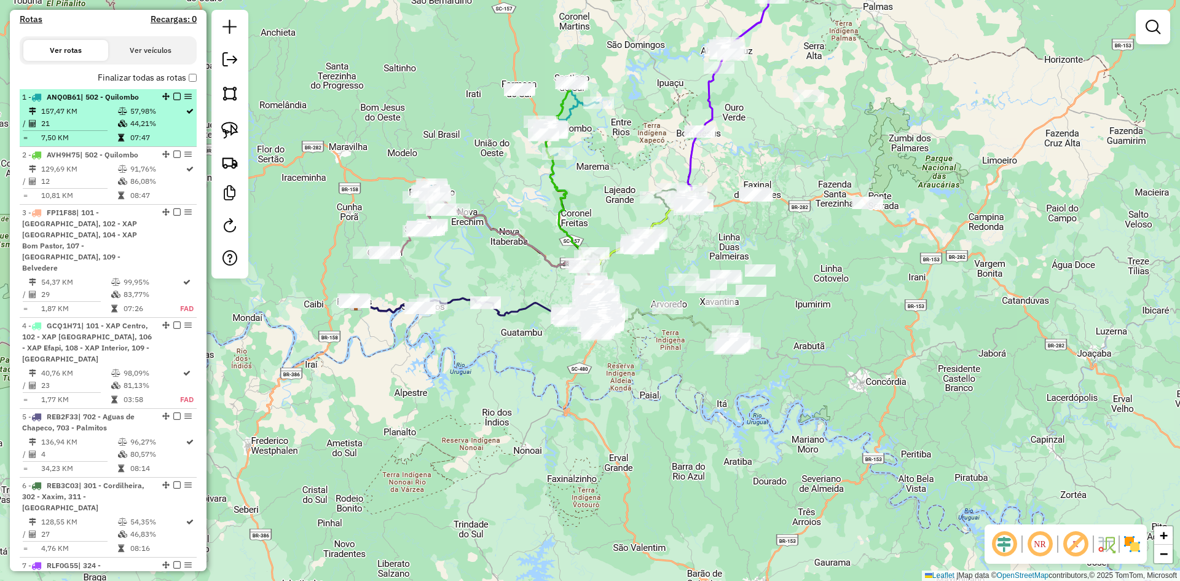
scroll to position [430, 0]
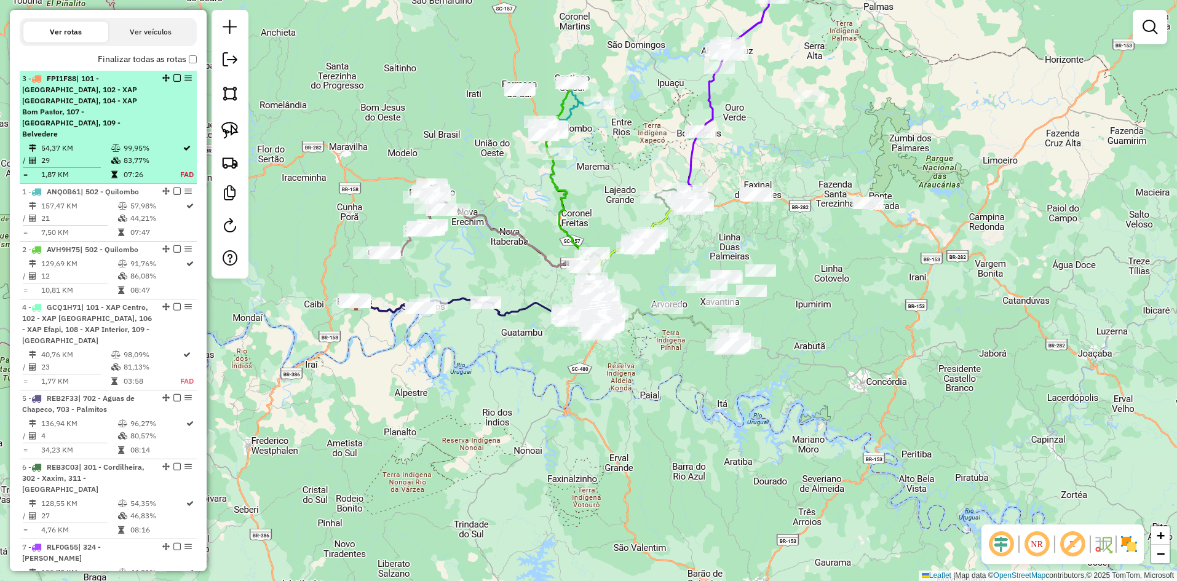
drag, startPoint x: 162, startPoint y: 205, endPoint x: 167, endPoint y: 91, distance: 113.9
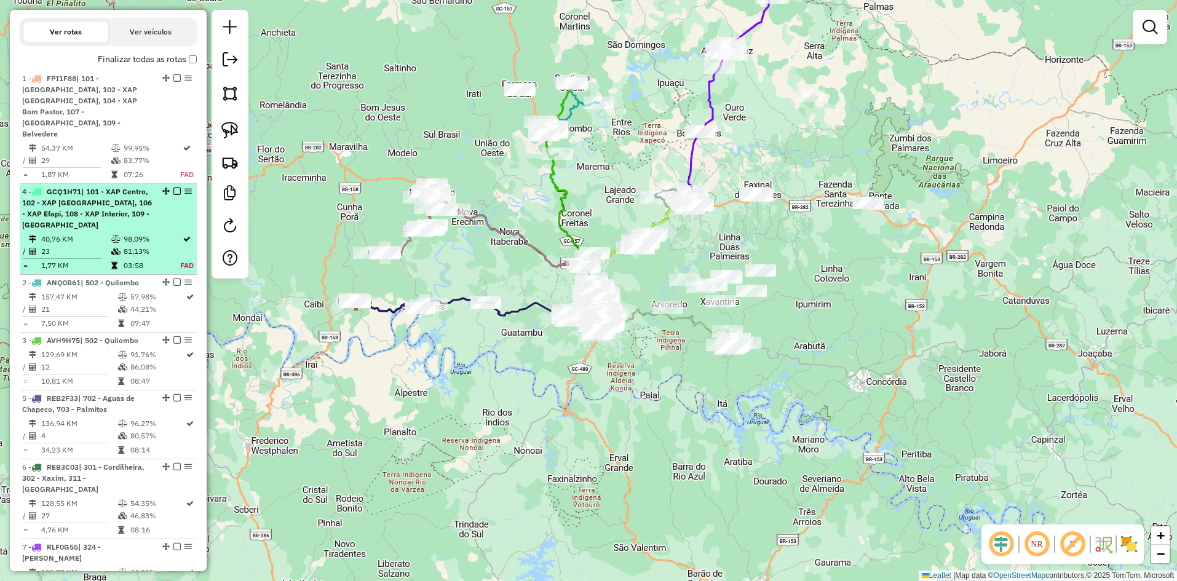
drag, startPoint x: 162, startPoint y: 296, endPoint x: 149, endPoint y: 187, distance: 110.3
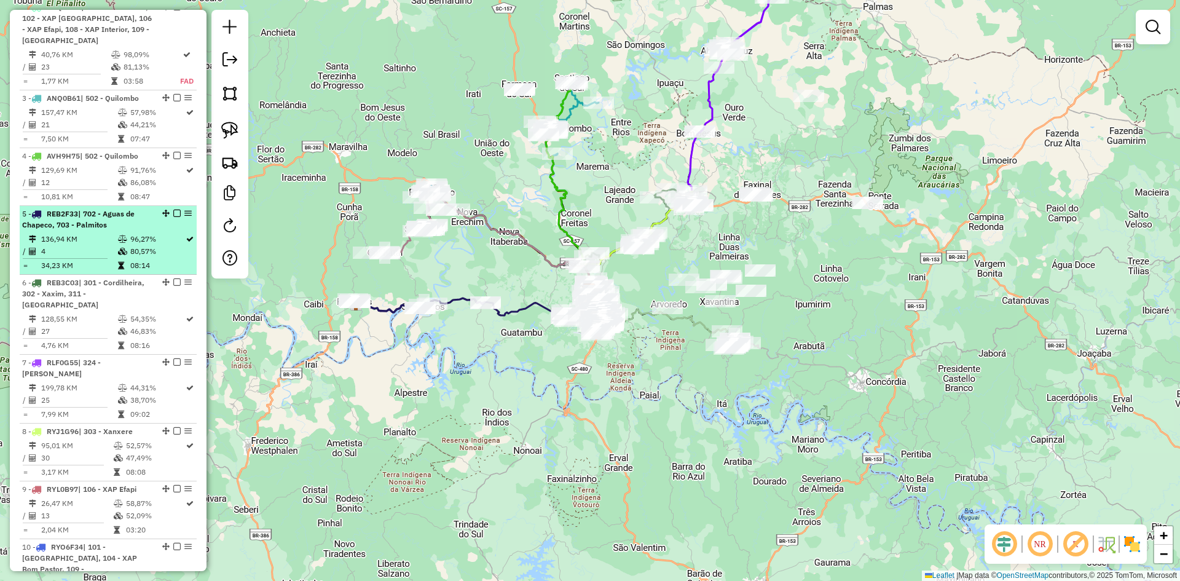
scroll to position [676, 0]
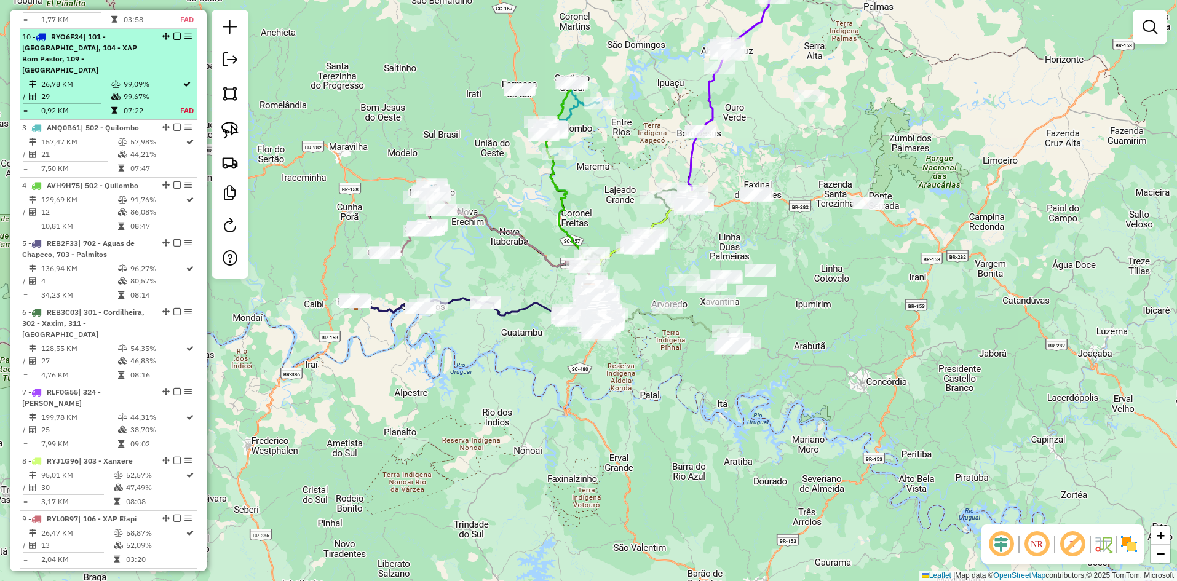
drag, startPoint x: 163, startPoint y: 463, endPoint x: 169, endPoint y: 23, distance: 439.6
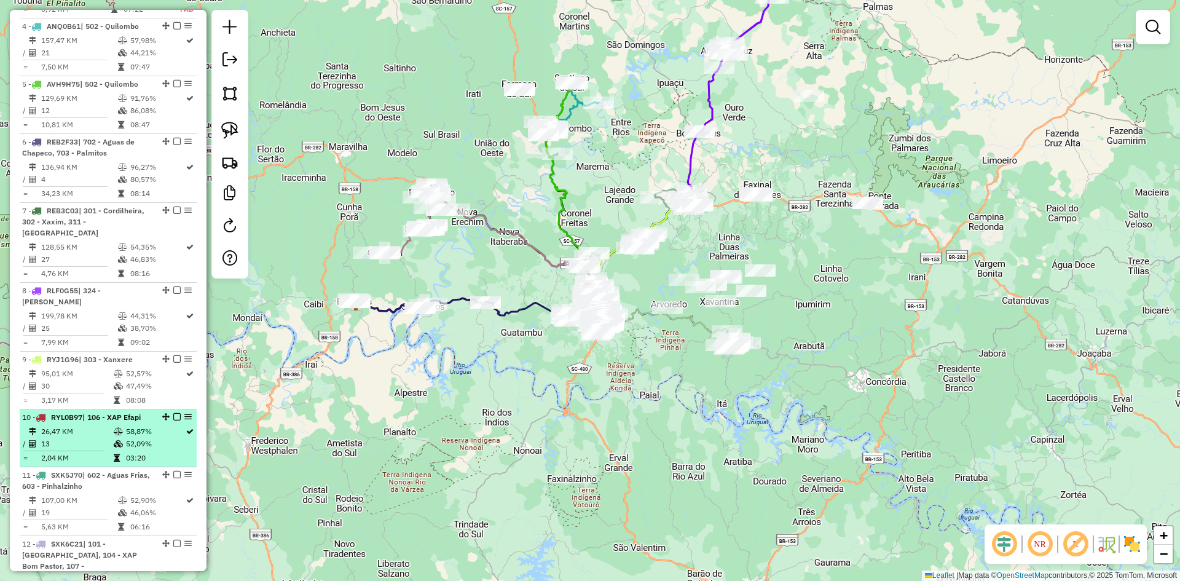
scroll to position [799, 0]
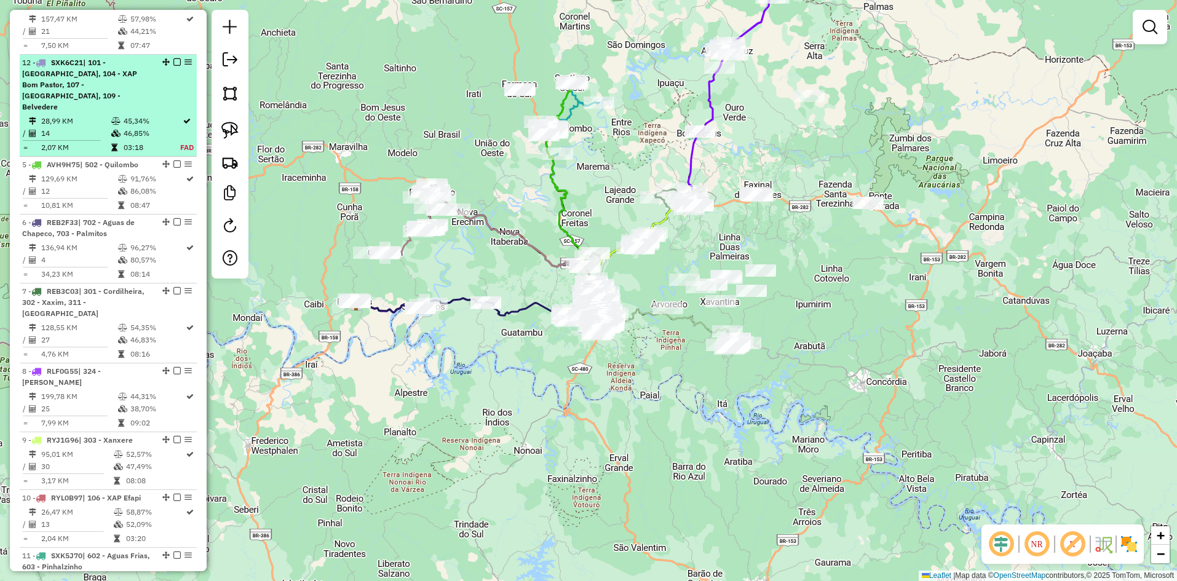
drag, startPoint x: 162, startPoint y: 487, endPoint x: 151, endPoint y: 52, distance: 434.8
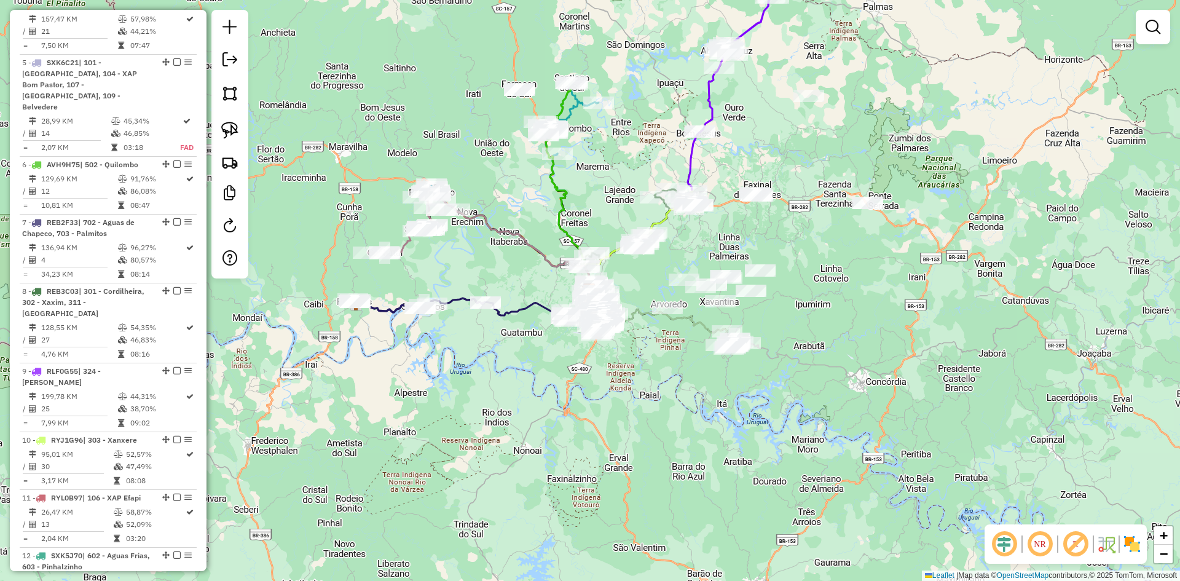
scroll to position [492, 0]
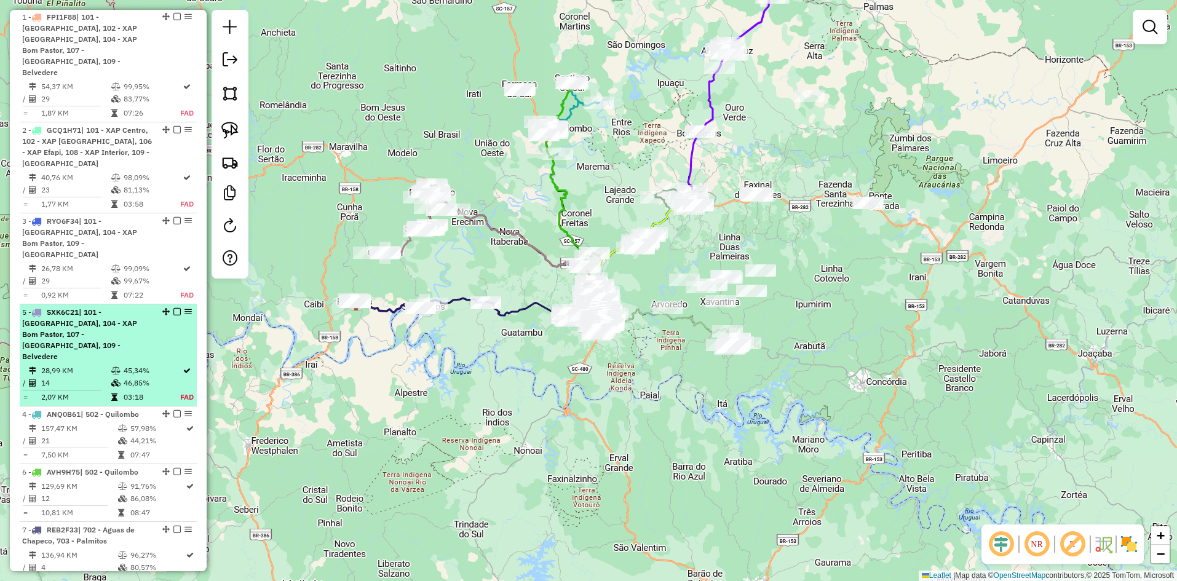
drag, startPoint x: 164, startPoint y: 347, endPoint x: 159, endPoint y: 291, distance: 56.8
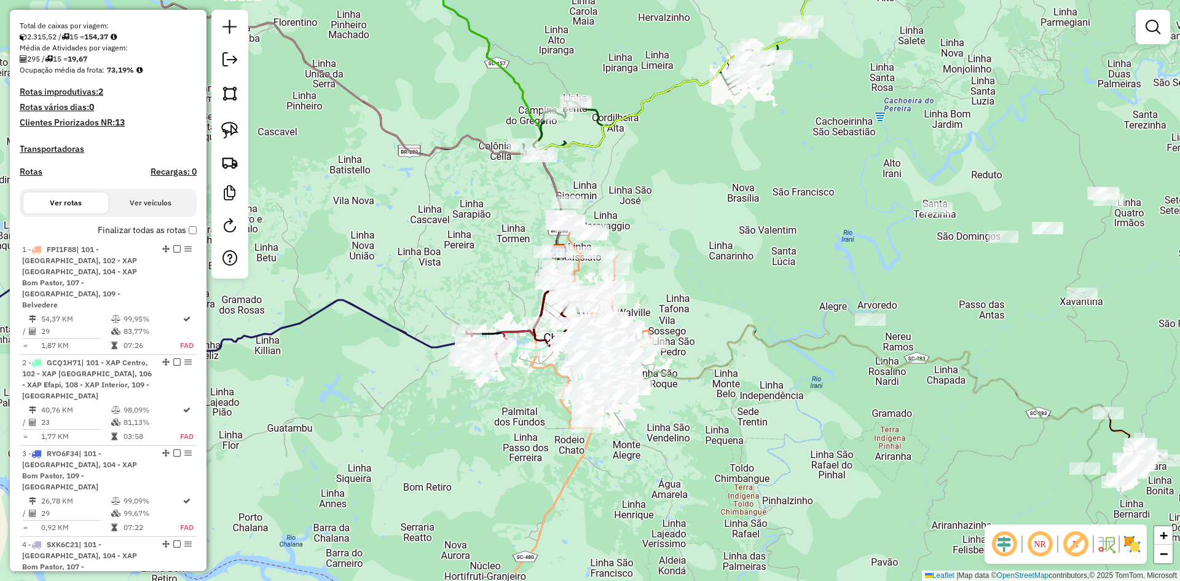
scroll to position [123, 0]
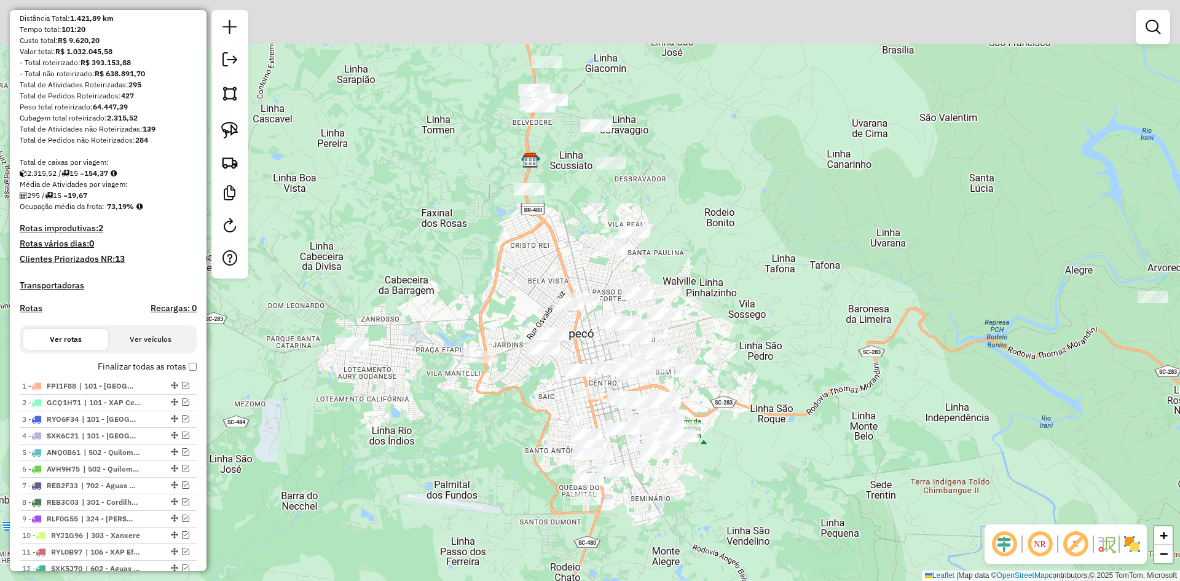
drag, startPoint x: 721, startPoint y: 239, endPoint x: 740, endPoint y: 317, distance: 80.4
click at [740, 317] on div "Janela de atendimento Grade de atendimento Capacidade Transportadoras Veículos …" at bounding box center [590, 290] width 1180 height 581
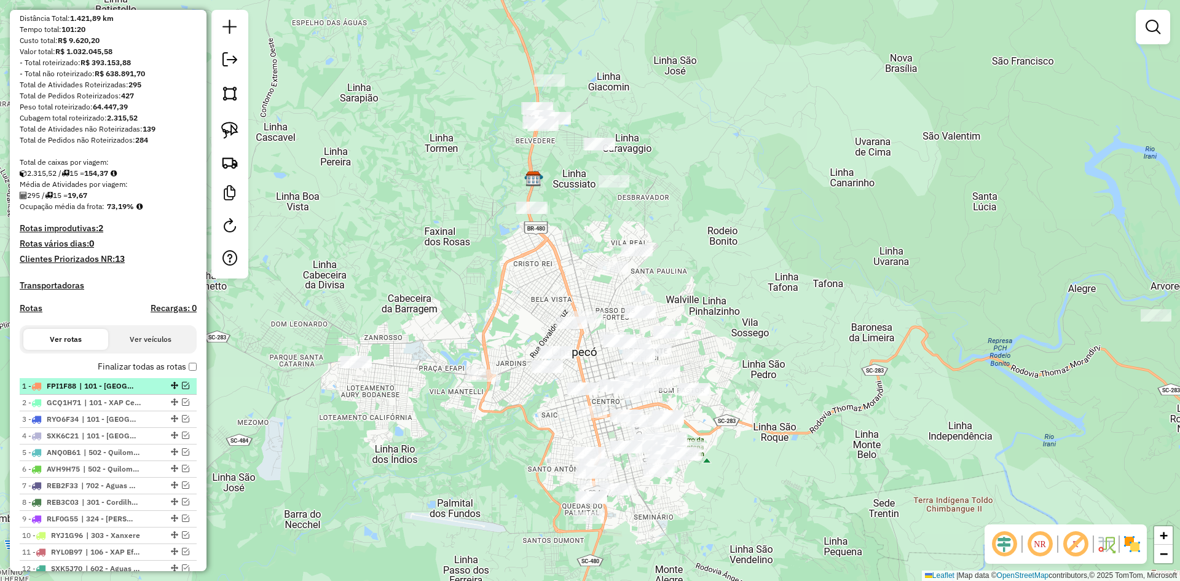
click at [182, 389] on em at bounding box center [185, 385] width 7 height 7
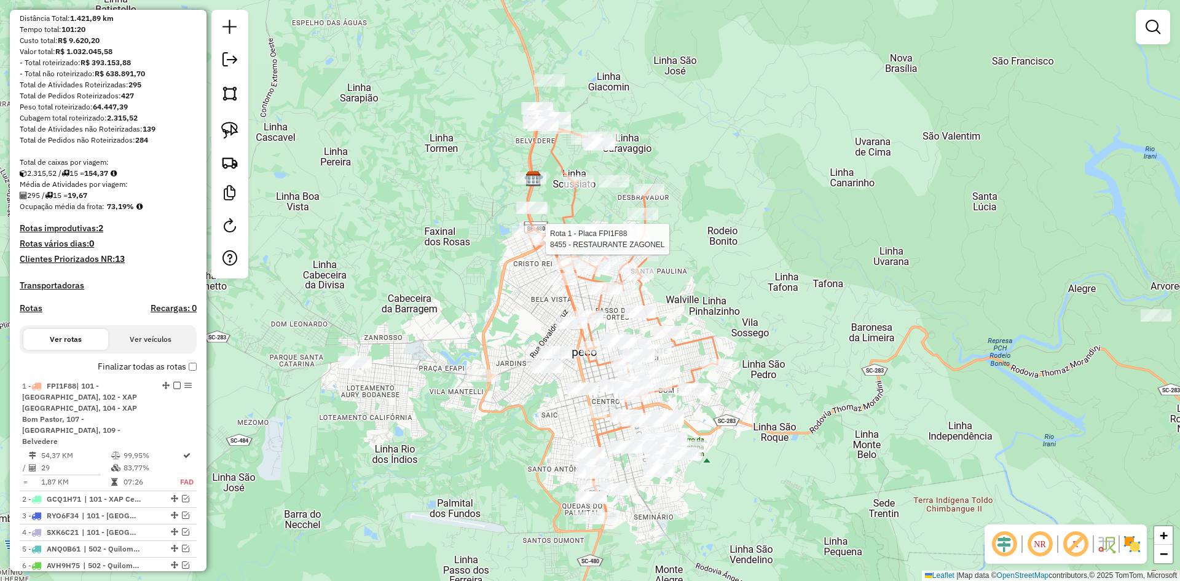
select select "**********"
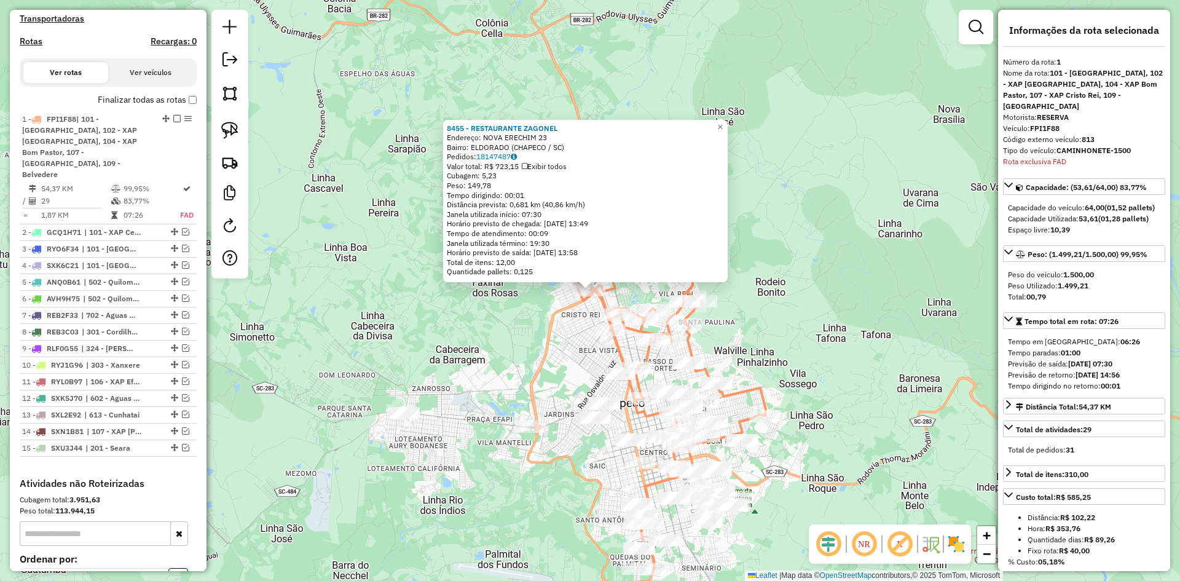
scroll to position [502, 0]
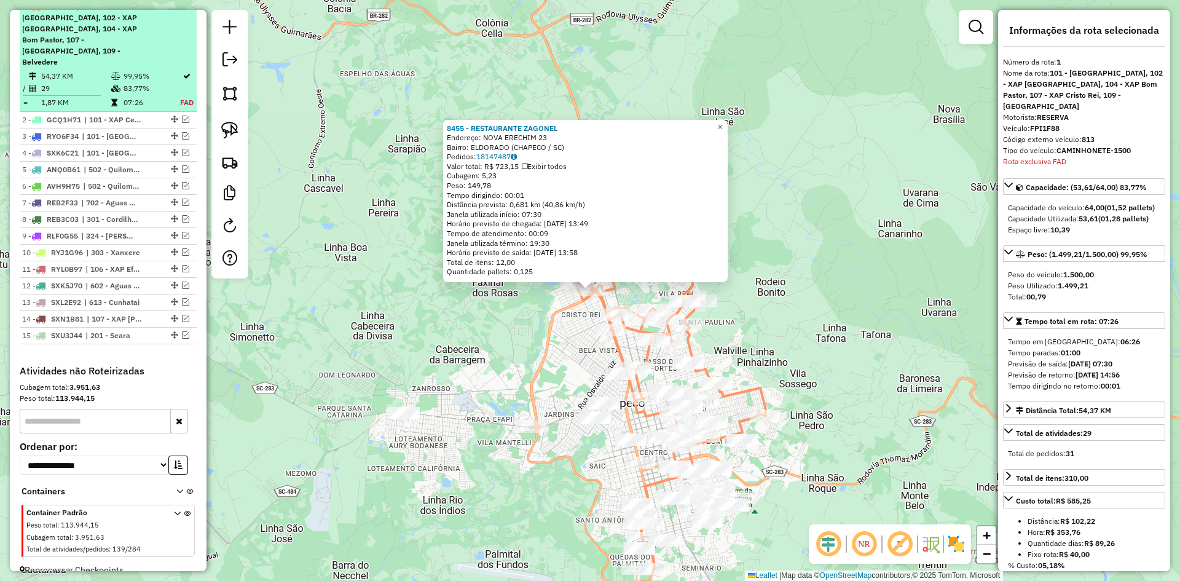
click at [173, 10] on em at bounding box center [176, 5] width 7 height 7
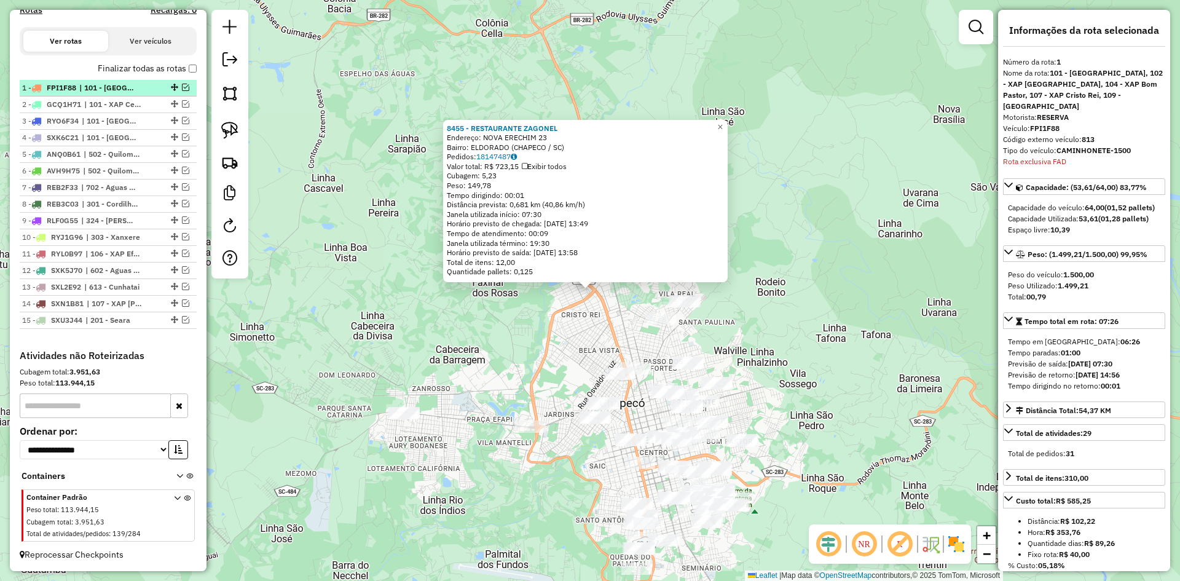
scroll to position [432, 0]
click at [182, 105] on em at bounding box center [185, 103] width 7 height 7
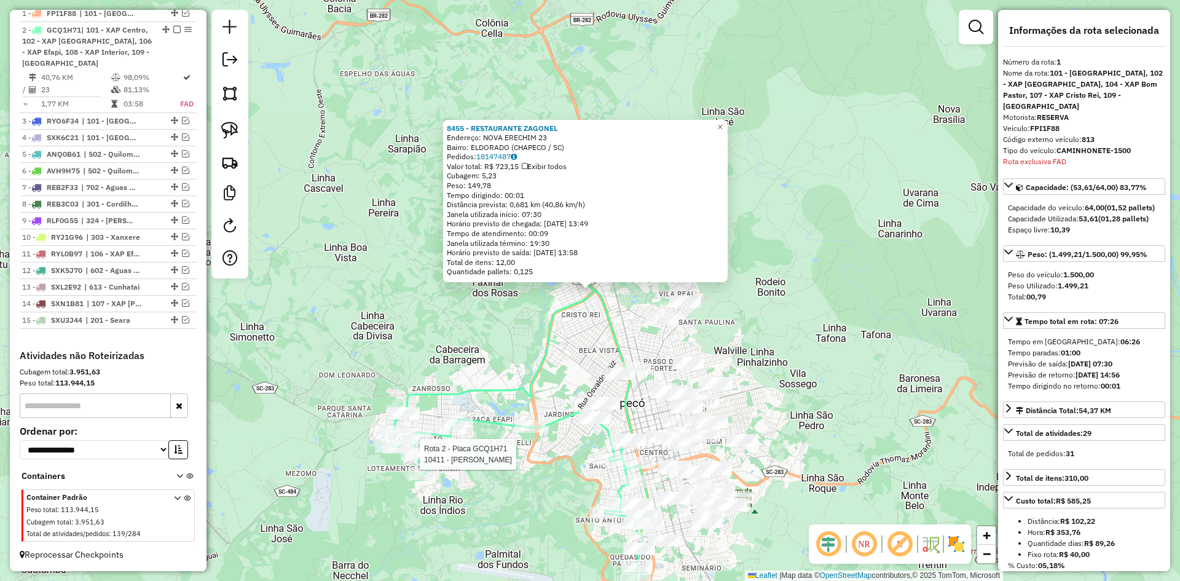
scroll to position [507, 0]
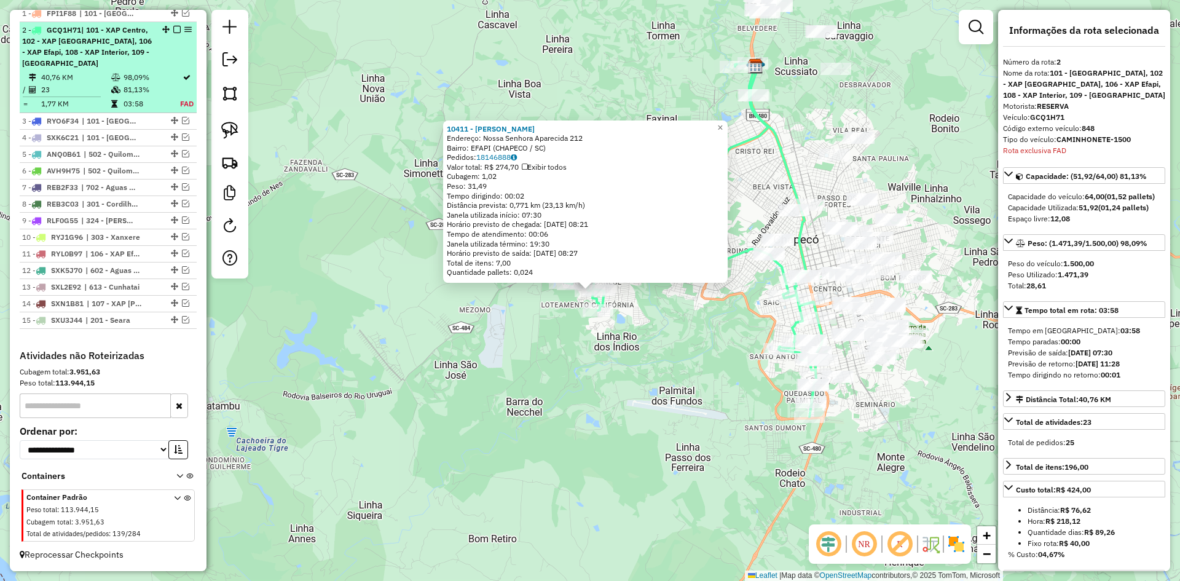
click at [175, 26] on em at bounding box center [176, 29] width 7 height 7
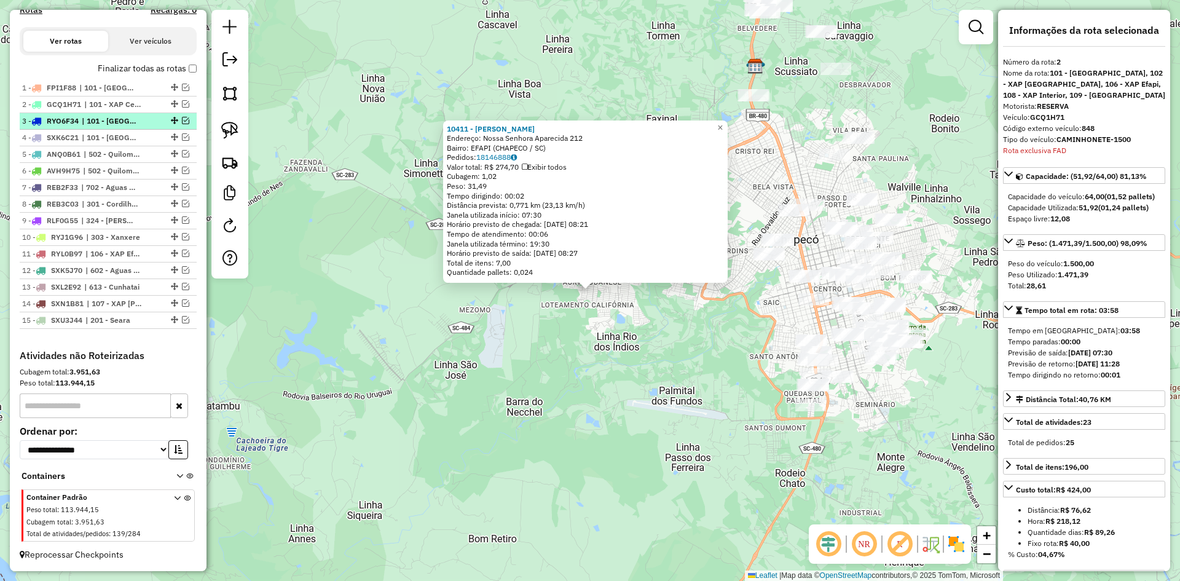
click at [182, 122] on em at bounding box center [185, 120] width 7 height 7
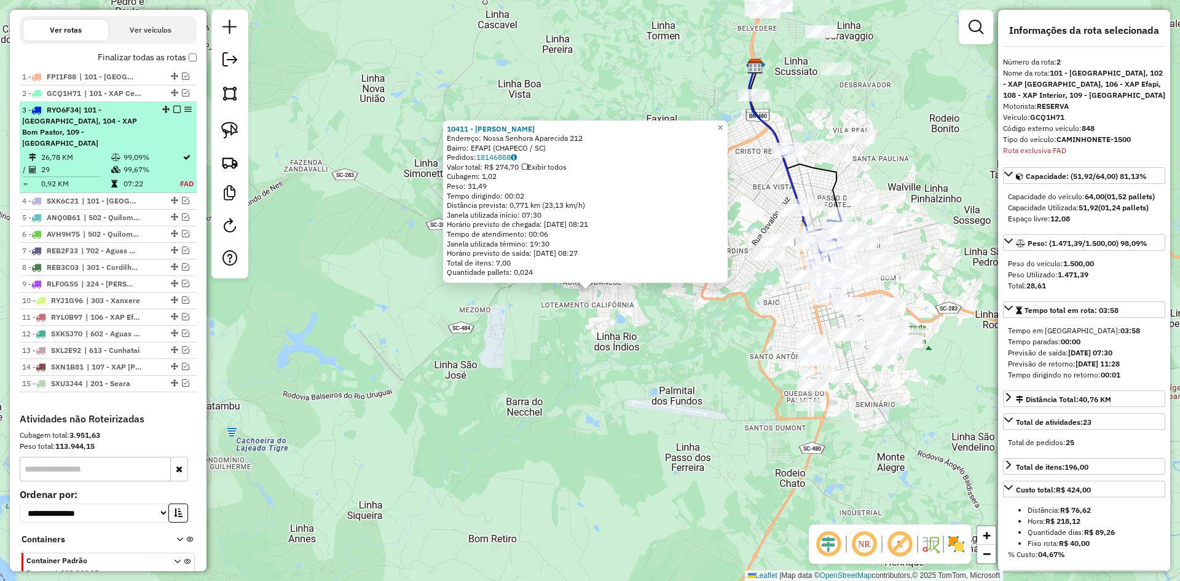
scroll to position [496, 0]
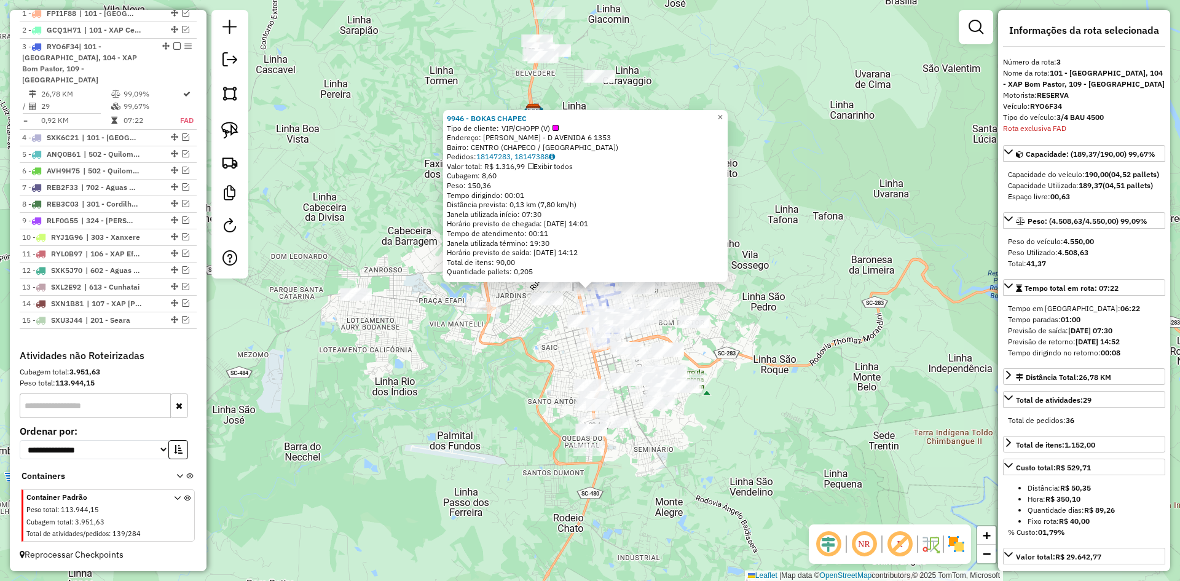
click at [850, 298] on div "9946 - BOKAS CHAPEC Tipo de cliente: VIP/CHOPP (V) Endereço: [PERSON_NAME] - D …" at bounding box center [590, 290] width 1180 height 581
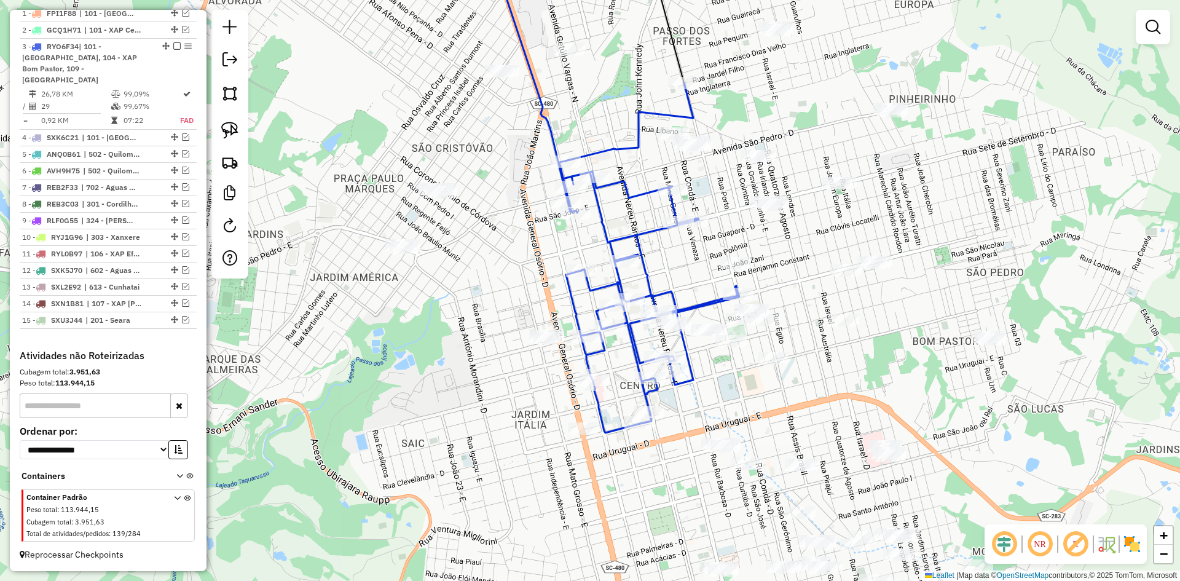
drag, startPoint x: 663, startPoint y: 282, endPoint x: 676, endPoint y: 261, distance: 25.4
click at [676, 261] on div "Janela de atendimento Grade de atendimento Capacidade Transportadoras Veículos …" at bounding box center [590, 290] width 1180 height 581
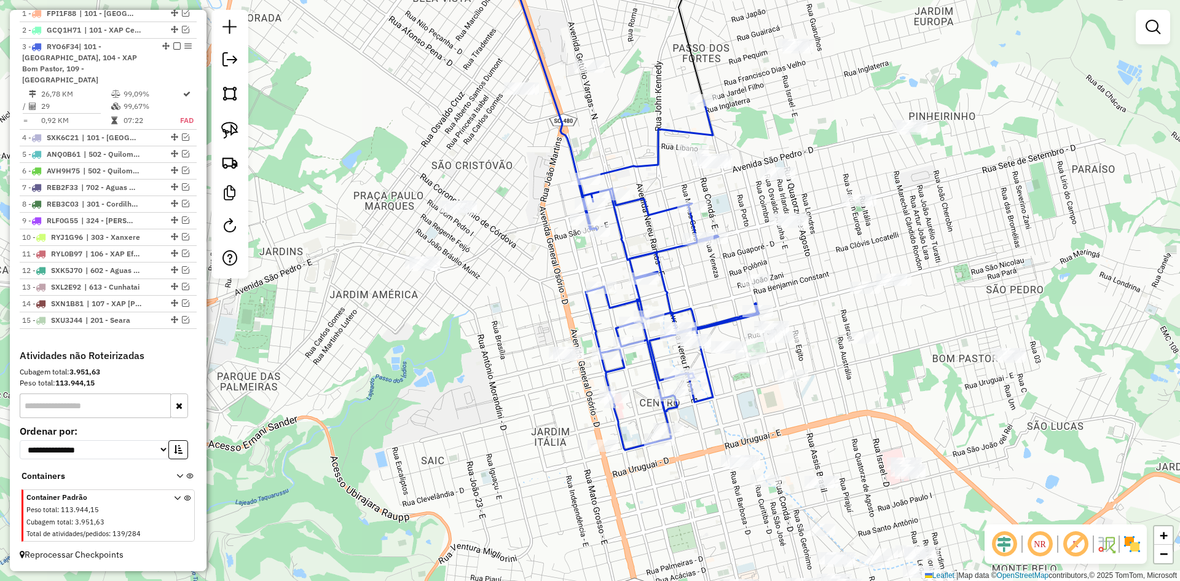
drag, startPoint x: 676, startPoint y: 261, endPoint x: 697, endPoint y: 279, distance: 27.9
click at [697, 279] on div "Janela de atendimento Grade de atendimento Capacidade Transportadoras Veículos …" at bounding box center [590, 290] width 1180 height 581
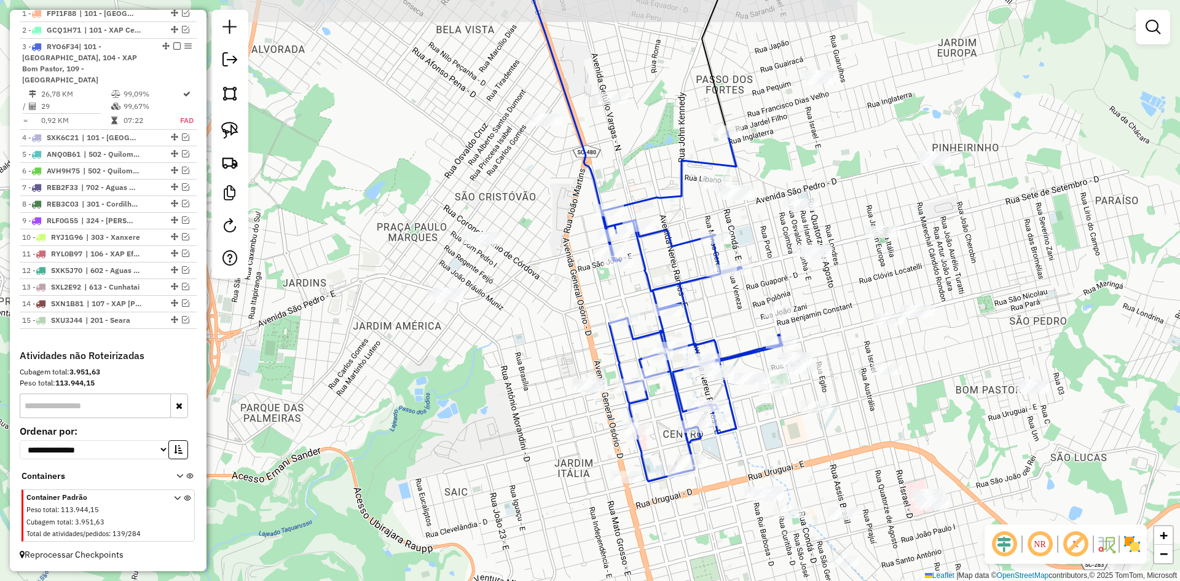
drag, startPoint x: 652, startPoint y: 233, endPoint x: 674, endPoint y: 263, distance: 37.4
click at [674, 263] on div "Janela de atendimento Grade de atendimento Capacidade Transportadoras Veículos …" at bounding box center [590, 290] width 1180 height 581
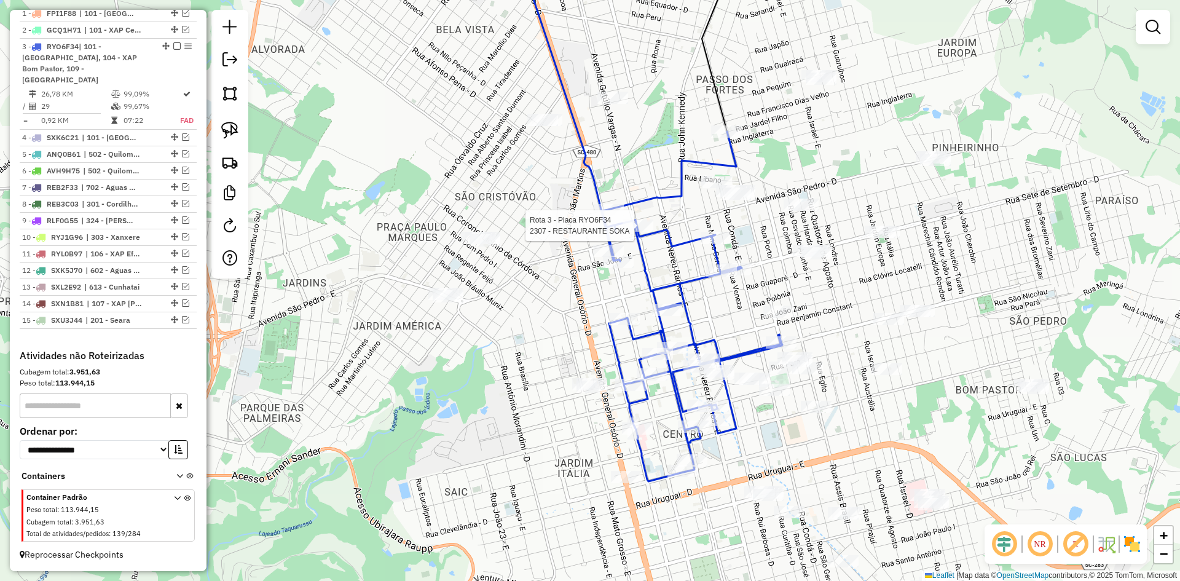
select select "**********"
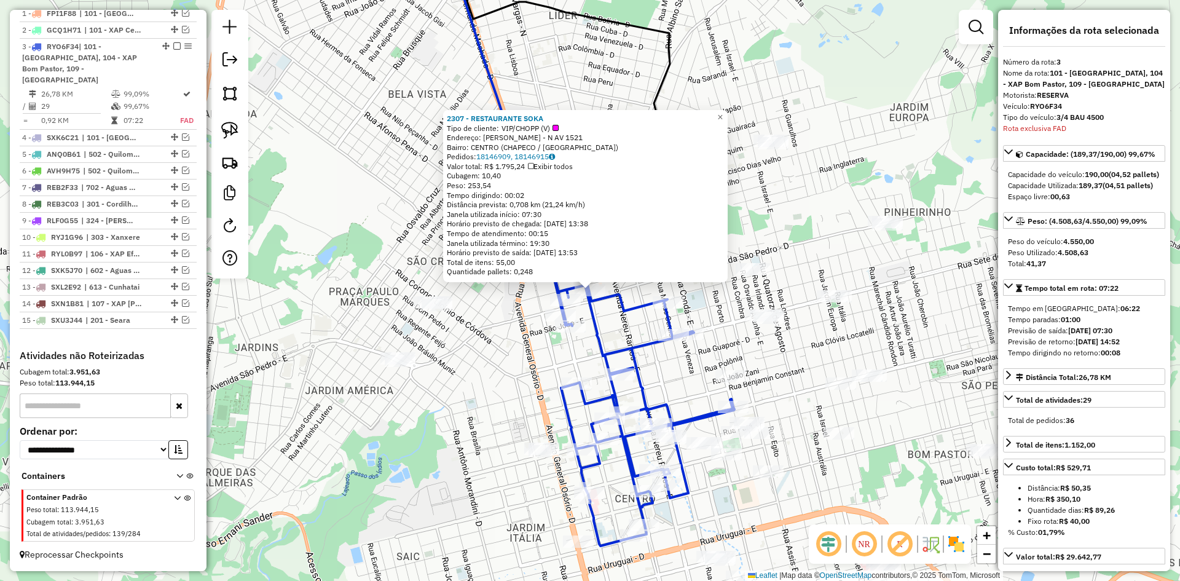
click at [618, 326] on div "2307 - RESTAURANTE SOKA Tipo de cliente: VIP/CHOPP (V) Endereço: GETULIO DORNEL…" at bounding box center [590, 290] width 1180 height 581
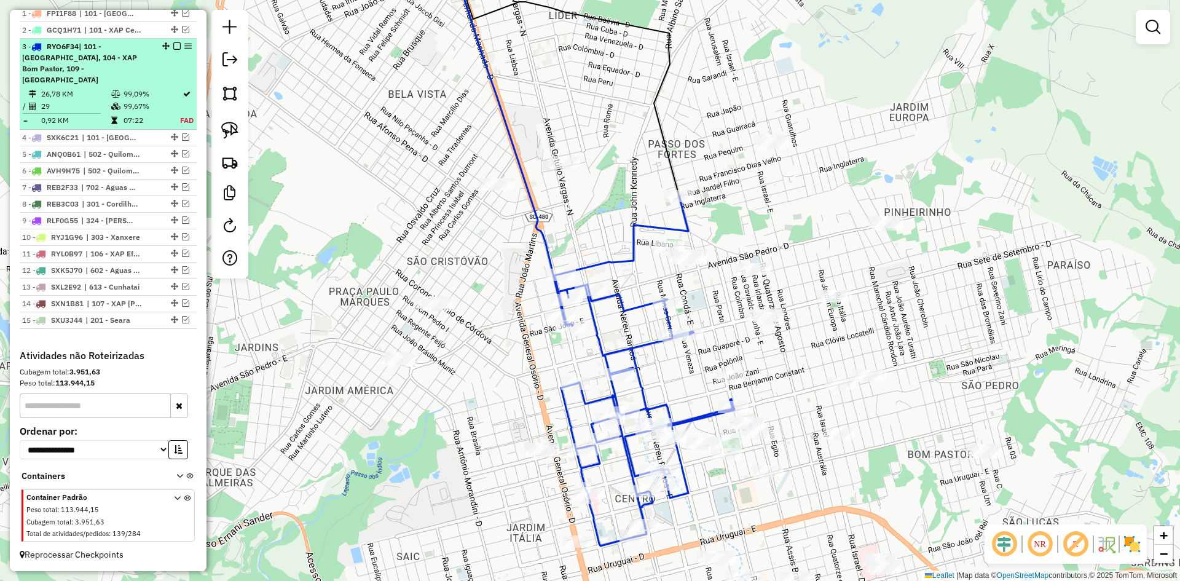
click at [173, 50] on em at bounding box center [176, 45] width 7 height 7
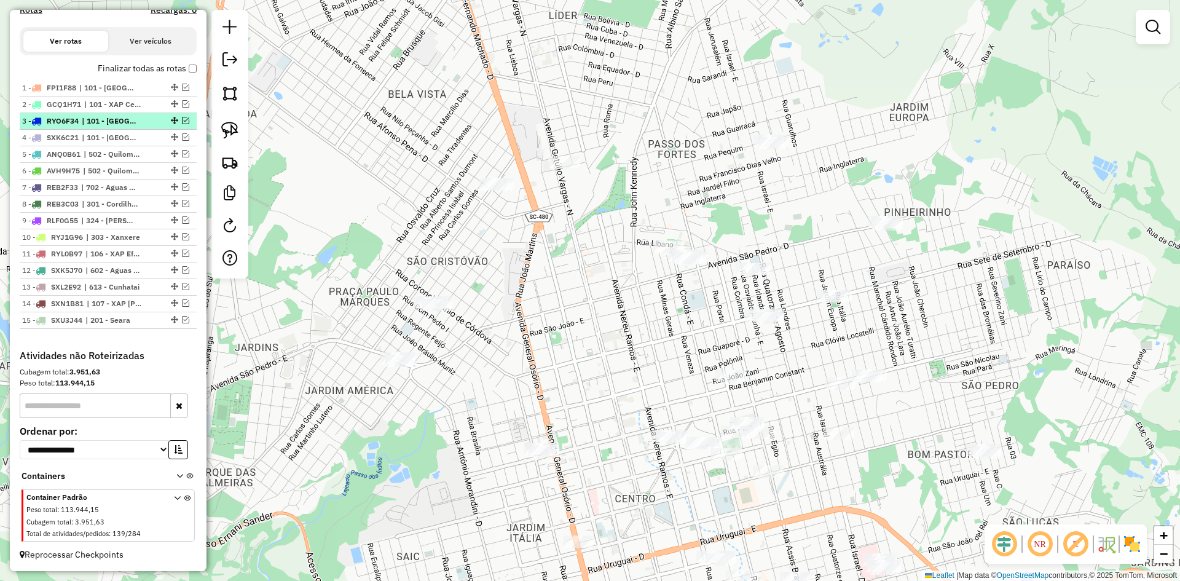
click at [183, 120] on em at bounding box center [185, 120] width 7 height 7
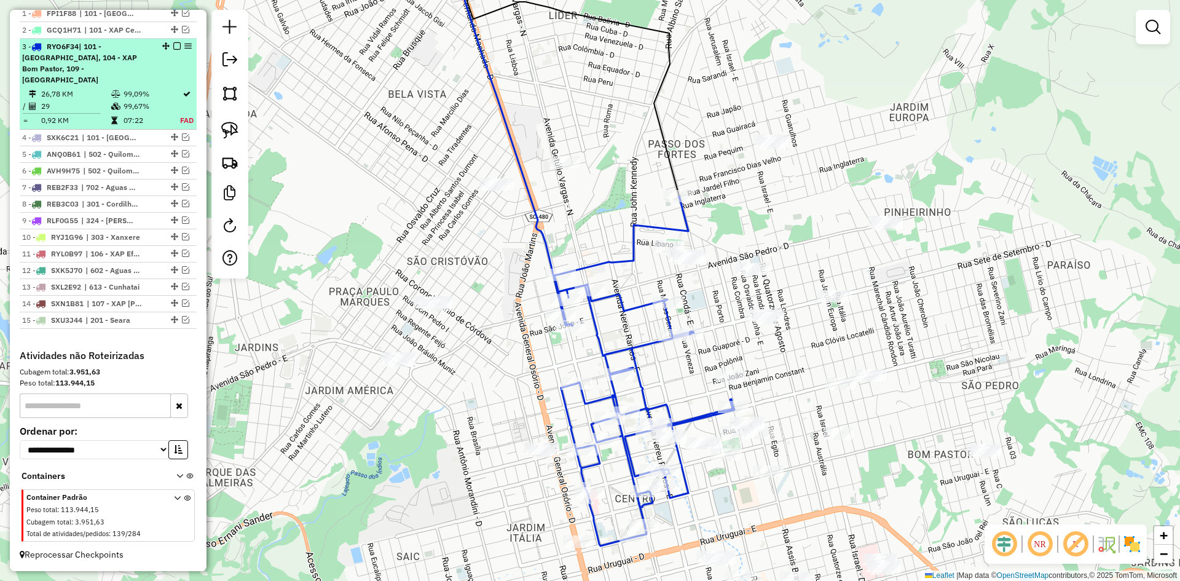
click at [104, 54] on span "| 101 - [GEOGRAPHIC_DATA], 104 - XAP Bom Pastor, 109 - [GEOGRAPHIC_DATA]" at bounding box center [79, 63] width 115 height 42
select select "**********"
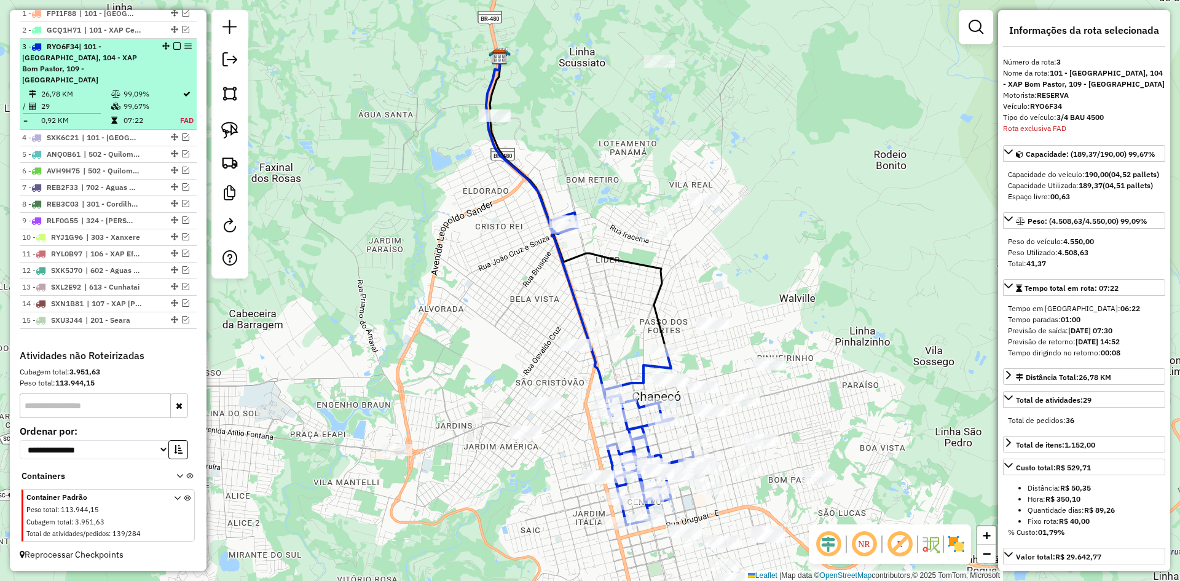
click at [173, 50] on em at bounding box center [176, 45] width 7 height 7
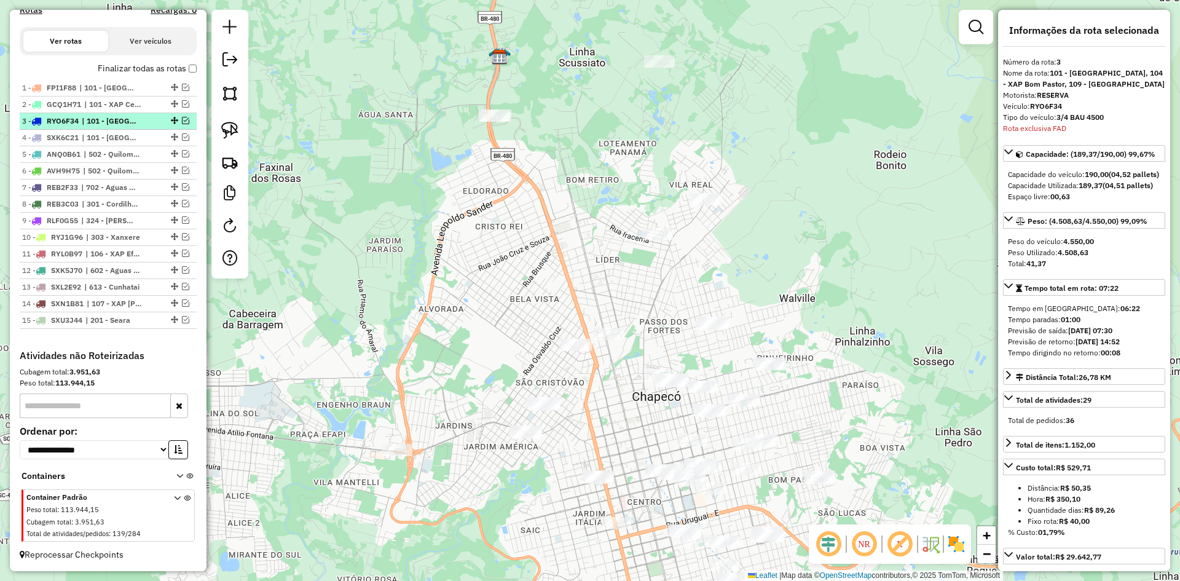
scroll to position [432, 0]
click at [183, 138] on em at bounding box center [185, 136] width 7 height 7
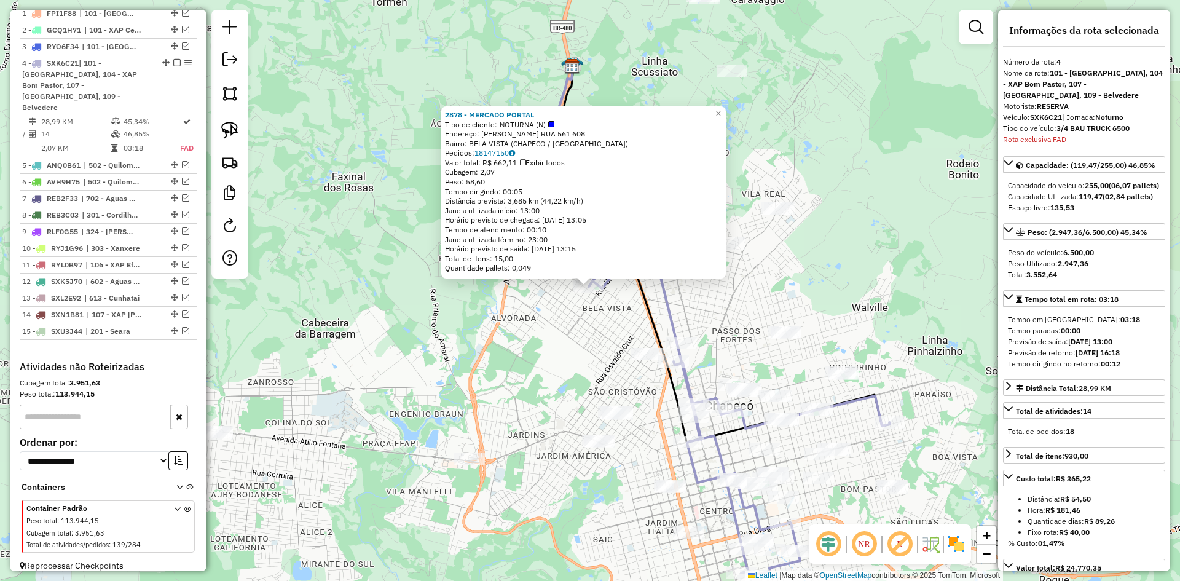
drag, startPoint x: 868, startPoint y: 333, endPoint x: 830, endPoint y: 211, distance: 128.1
click at [831, 213] on div "2878 - MERCADO PORTAL Tipo de cliente: NOTURNA (N) Endereço: [PERSON_NAME] RUA …" at bounding box center [590, 290] width 1180 height 581
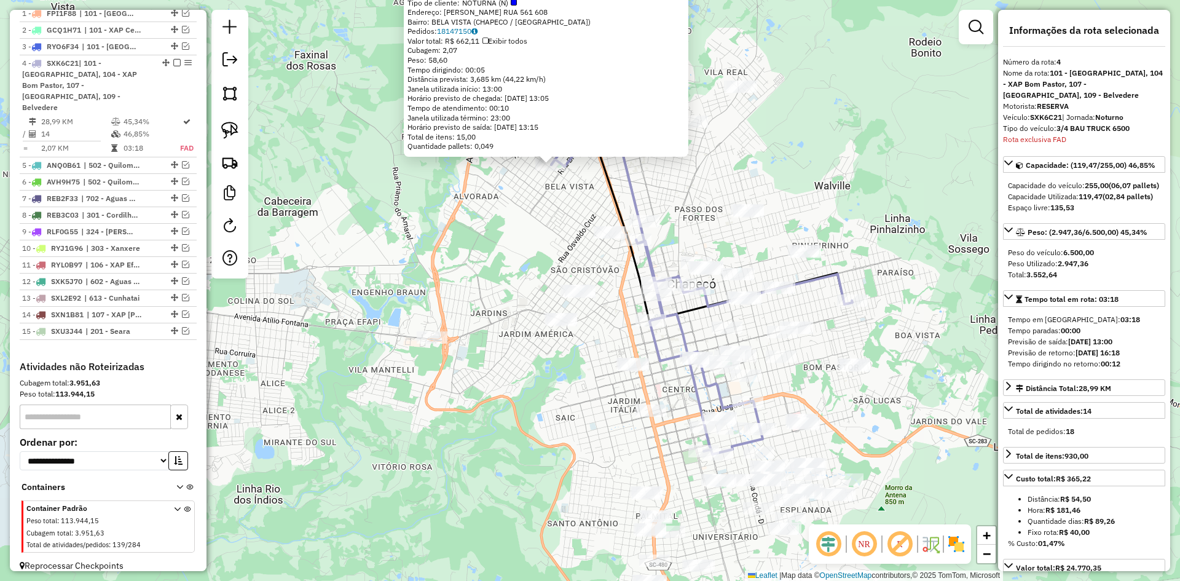
drag, startPoint x: 928, startPoint y: 382, endPoint x: 896, endPoint y: 339, distance: 54.0
click at [896, 339] on div "2878 - MERCADO PORTAL Tipo de cliente: NOTURNA (N) Endereço: [PERSON_NAME] RUA …" at bounding box center [590, 290] width 1180 height 581
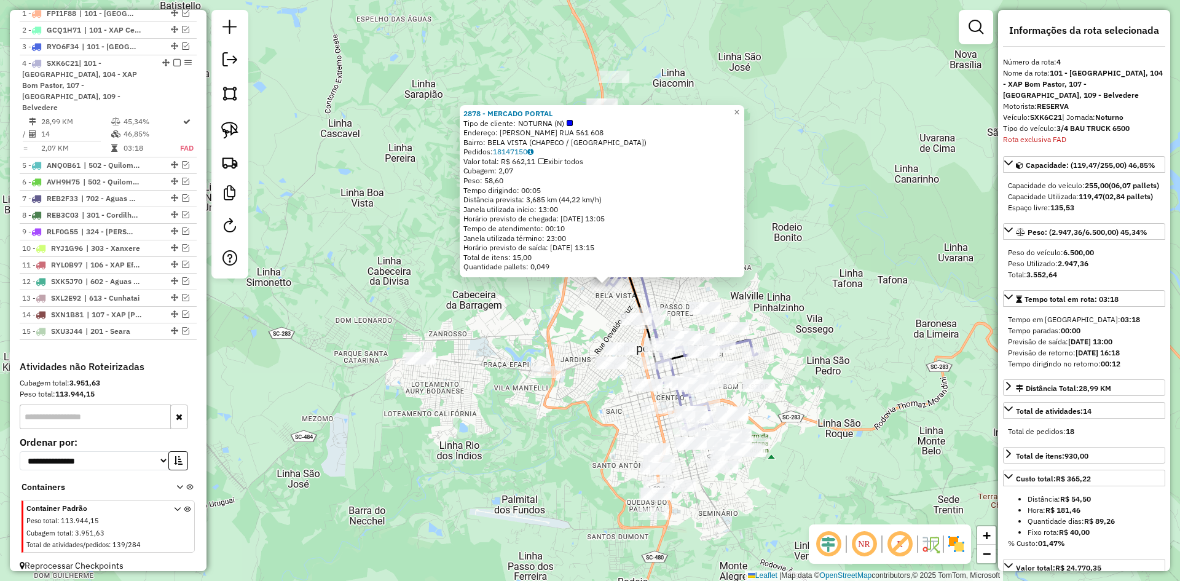
drag, startPoint x: 896, startPoint y: 258, endPoint x: 829, endPoint y: 309, distance: 84.2
click at [828, 309] on div "2878 - MERCADO PORTAL Tipo de cliente: NOTURNA (N) Endereço: [PERSON_NAME] RUA …" at bounding box center [590, 290] width 1180 height 581
click at [831, 309] on div "2878 - MERCADO PORTAL Tipo de cliente: NOTURNA (N) Endereço: [PERSON_NAME] RUA …" at bounding box center [590, 290] width 1180 height 581
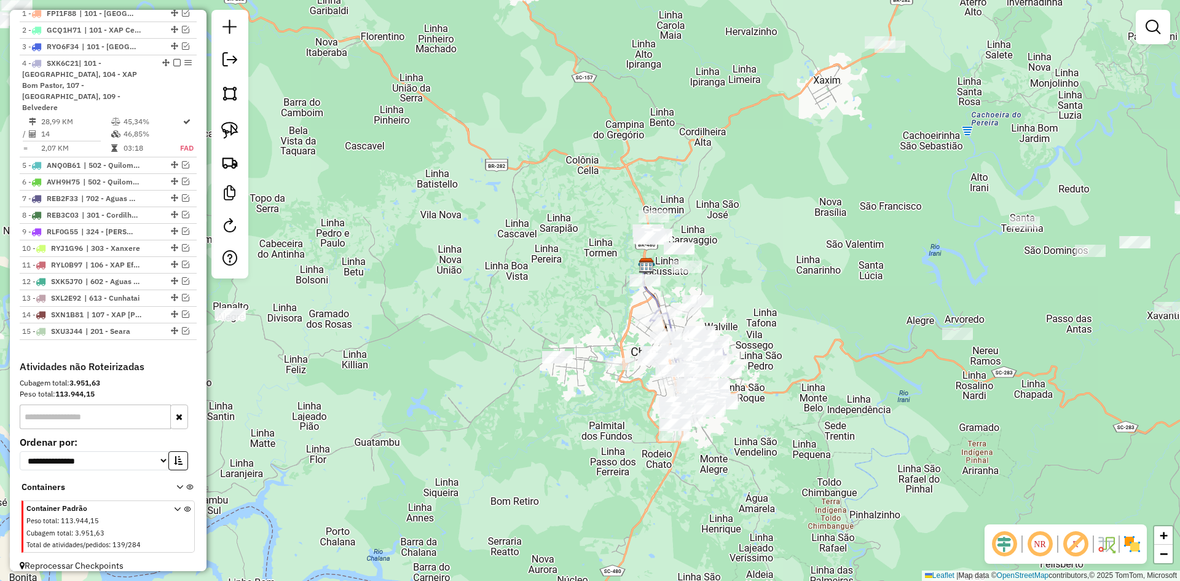
drag, startPoint x: 860, startPoint y: 234, endPoint x: 663, endPoint y: 289, distance: 204.2
click at [679, 289] on div "Janela de atendimento Grade de atendimento Capacidade Transportadoras Veículos …" at bounding box center [590, 290] width 1180 height 581
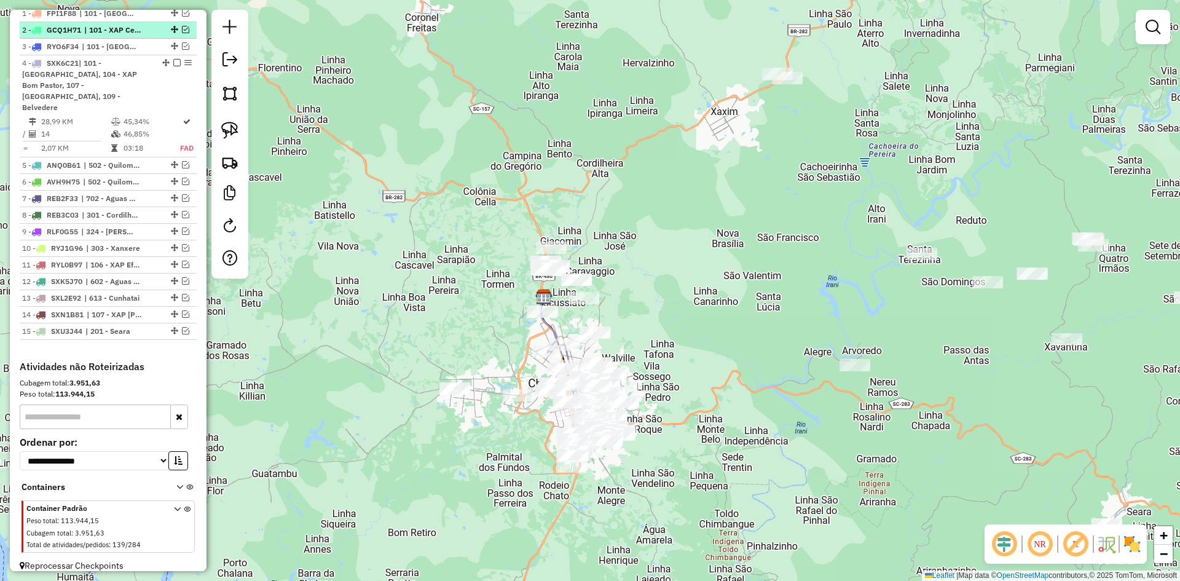
scroll to position [373, 0]
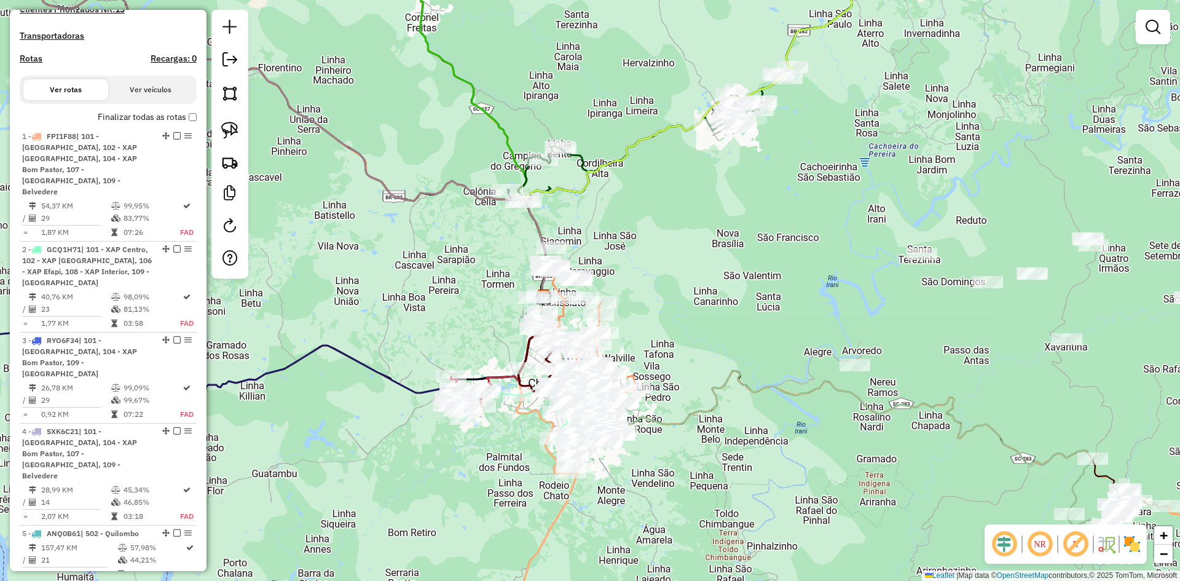
click at [1177, 32] on div "Janela de atendimento Grade de atendimento Capacidade Transportadoras Veículos …" at bounding box center [590, 290] width 1180 height 581
click at [1156, 26] on em at bounding box center [1153, 27] width 15 height 15
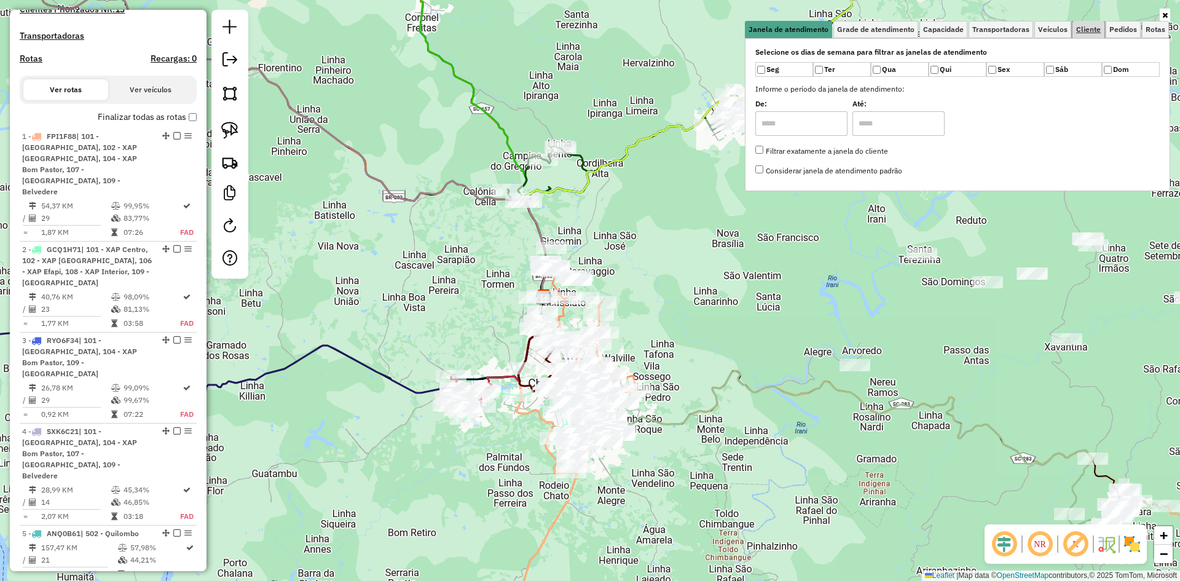
click at [1091, 31] on span "Cliente" at bounding box center [1089, 29] width 25 height 7
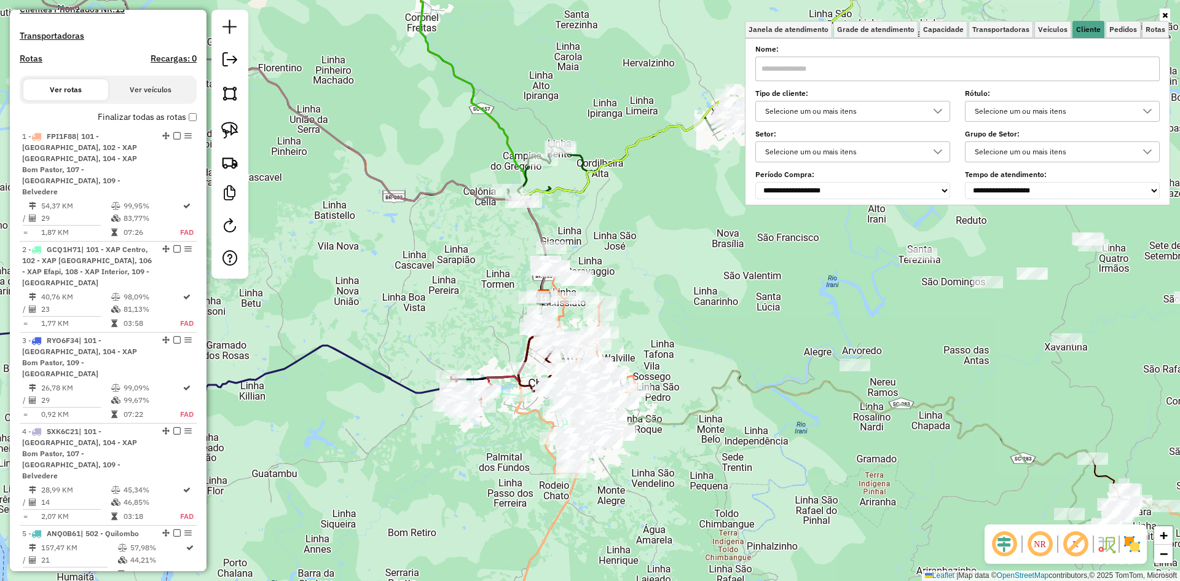
drag, startPoint x: 861, startPoint y: 113, endPoint x: 853, endPoint y: 114, distance: 8.1
click at [861, 113] on div "Selecione um ou mais itens" at bounding box center [843, 111] width 165 height 20
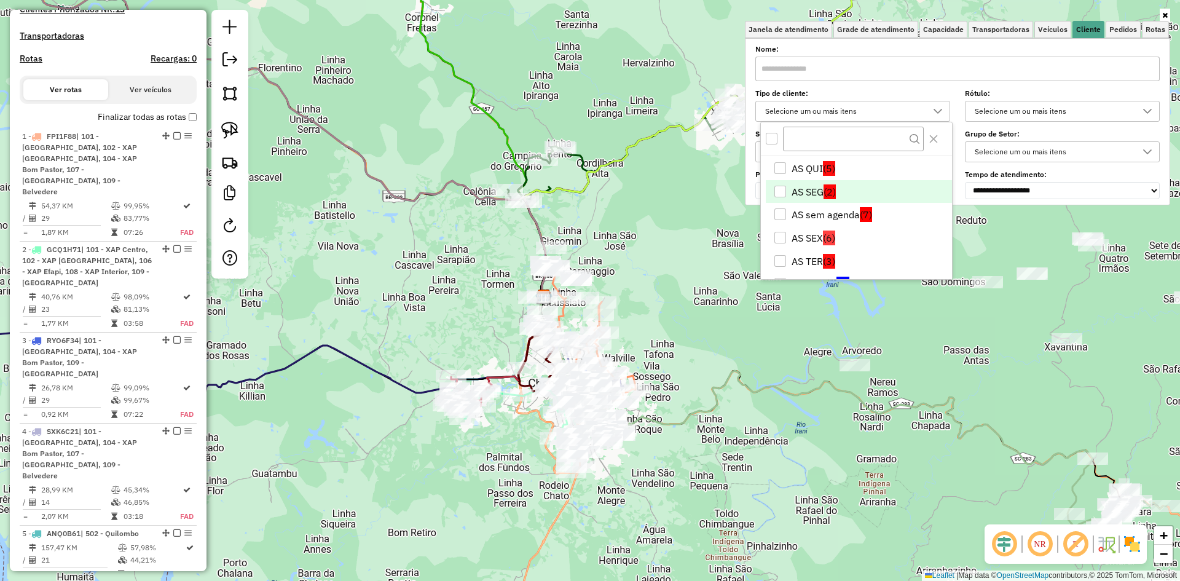
scroll to position [61, 0]
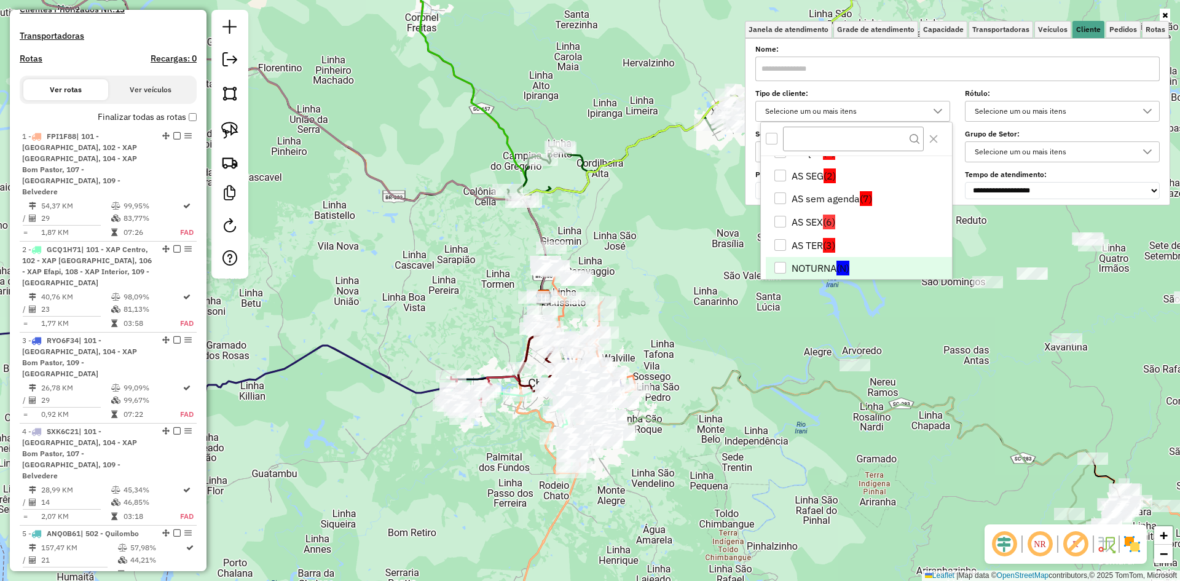
click at [800, 264] on li "NOTURNA (N)" at bounding box center [859, 268] width 186 height 23
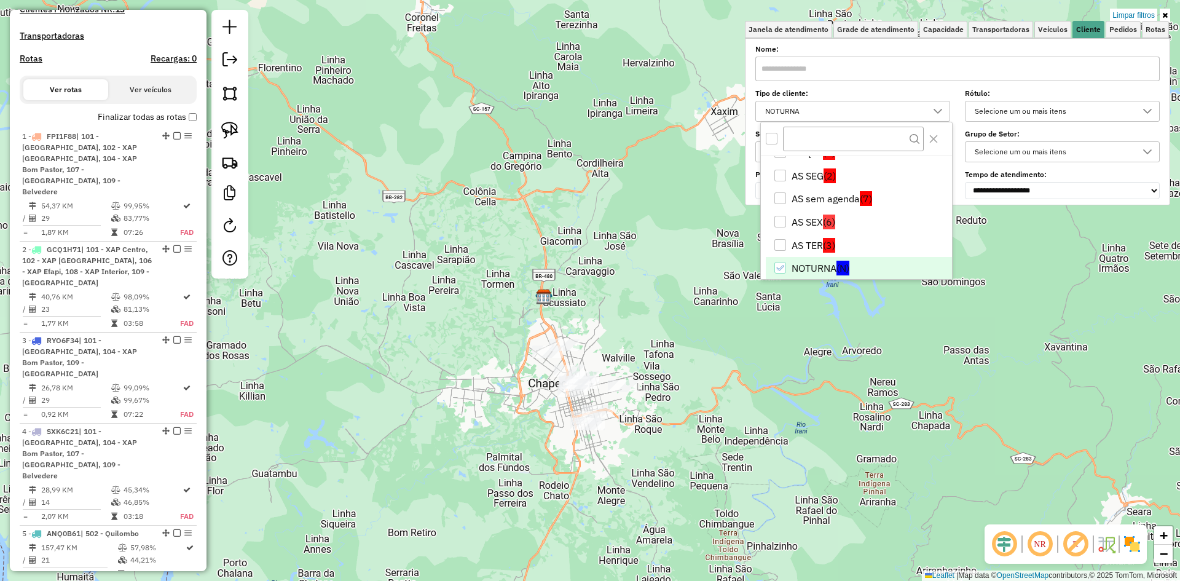
click at [1164, 14] on icon at bounding box center [1166, 15] width 6 height 7
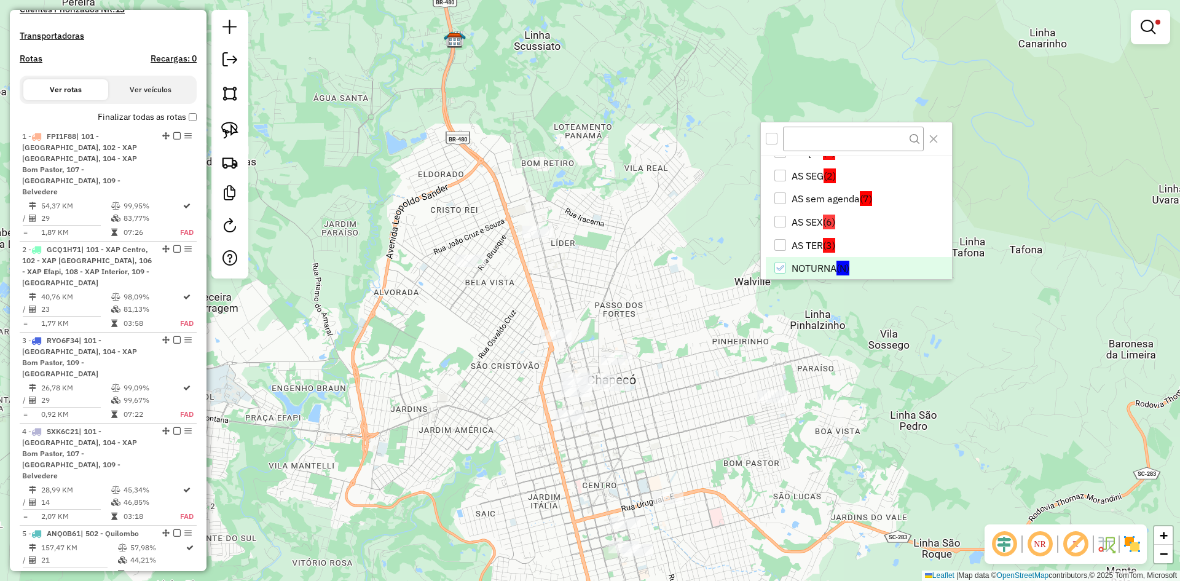
click at [666, 373] on div "Limpar filtros Janela de atendimento Grade de atendimento Capacidade Transporta…" at bounding box center [590, 290] width 1180 height 581
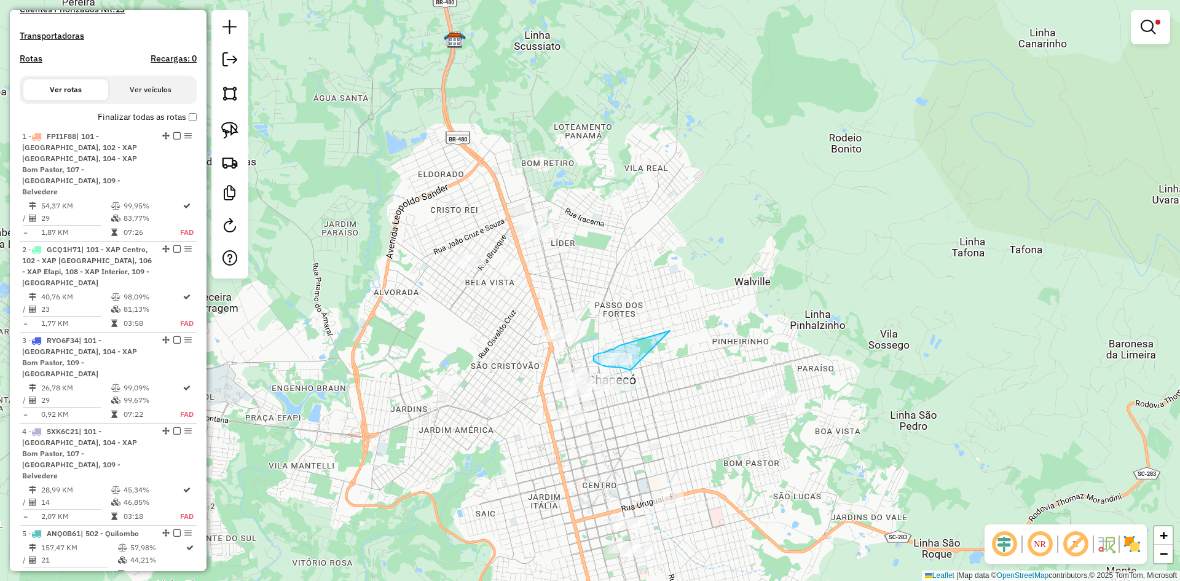
drag, startPoint x: 645, startPoint y: 339, endPoint x: 670, endPoint y: 371, distance: 40.7
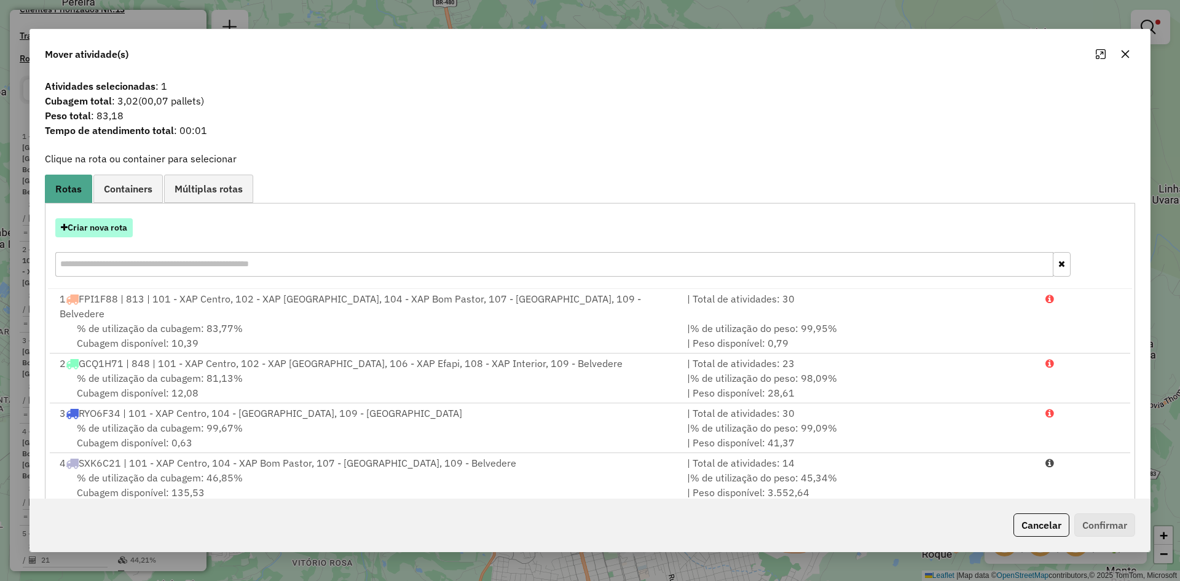
click at [109, 232] on button "Criar nova rota" at bounding box center [93, 227] width 77 height 19
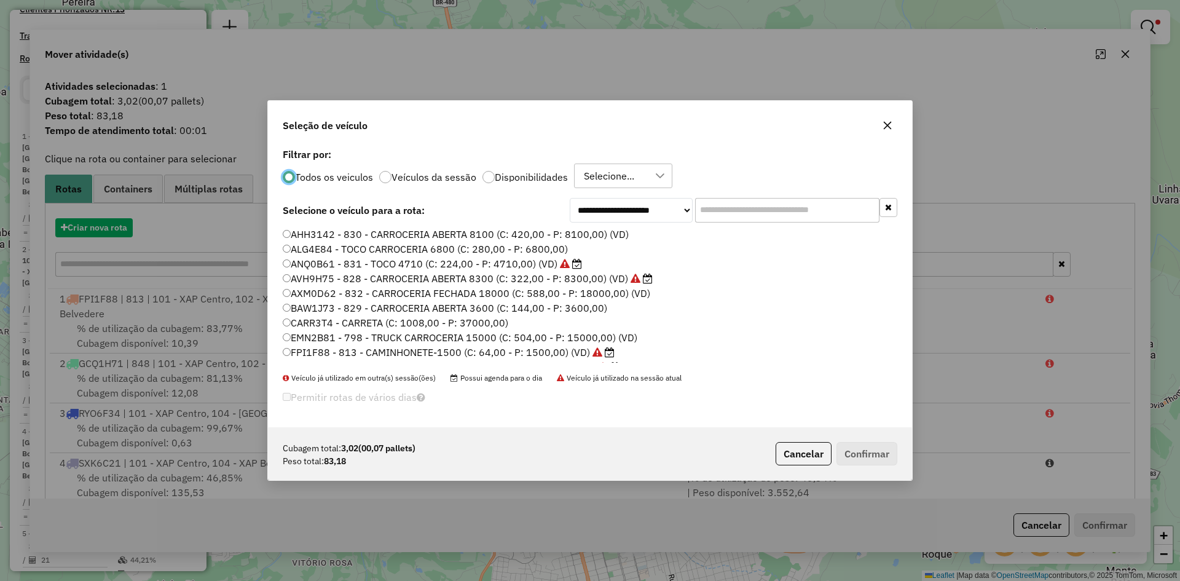
scroll to position [7, 4]
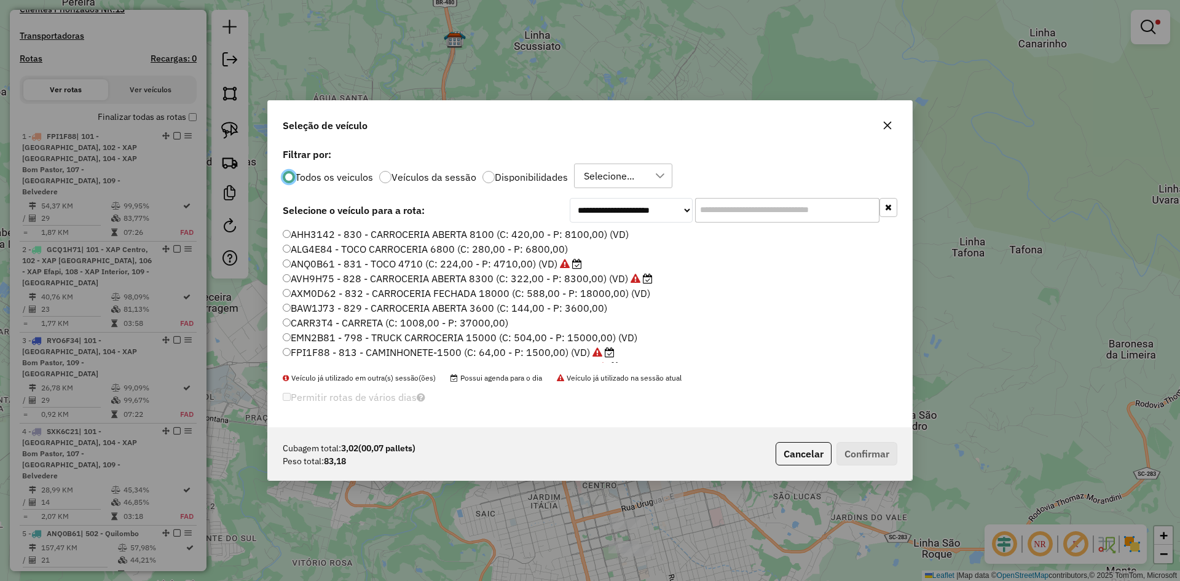
click at [753, 219] on input "text" at bounding box center [787, 210] width 184 height 25
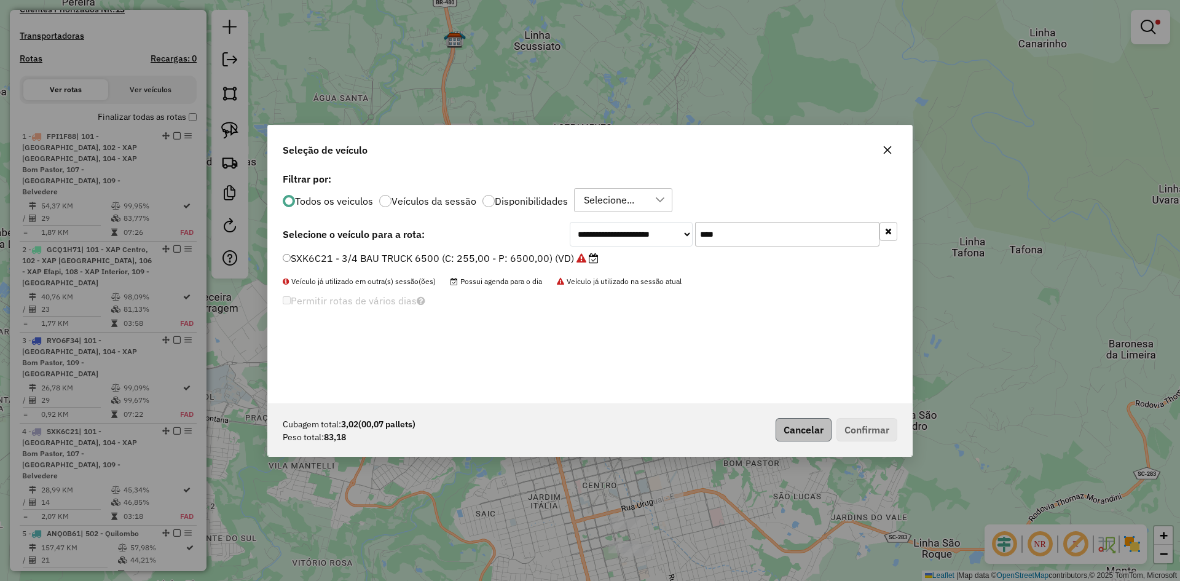
type input "****"
click at [807, 424] on button "Cancelar" at bounding box center [804, 429] width 56 height 23
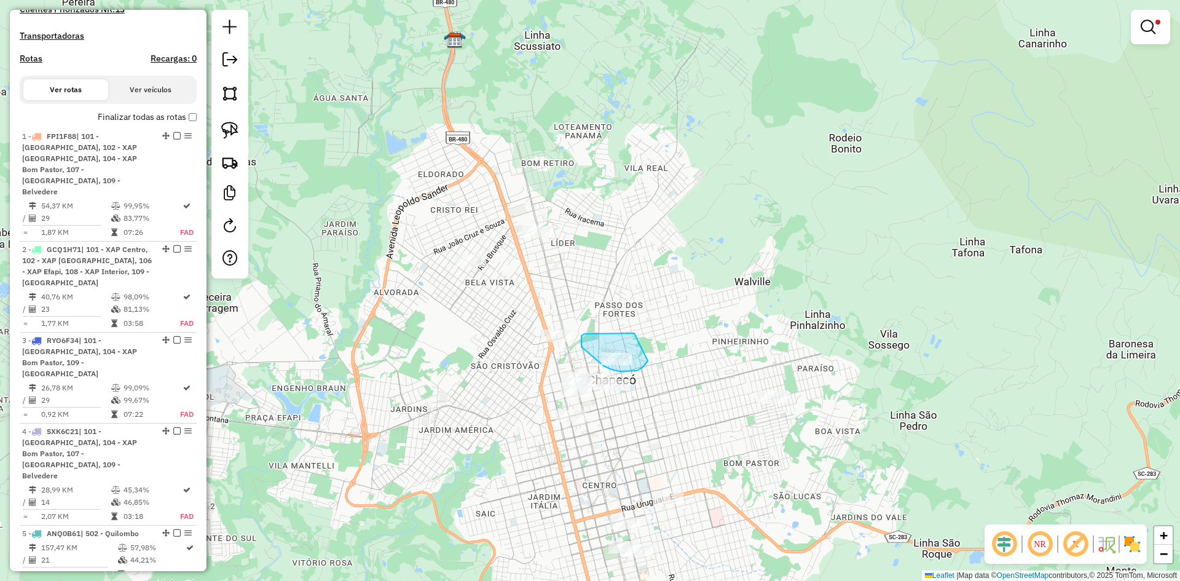
drag, startPoint x: 634, startPoint y: 333, endPoint x: 648, endPoint y: 360, distance: 29.7
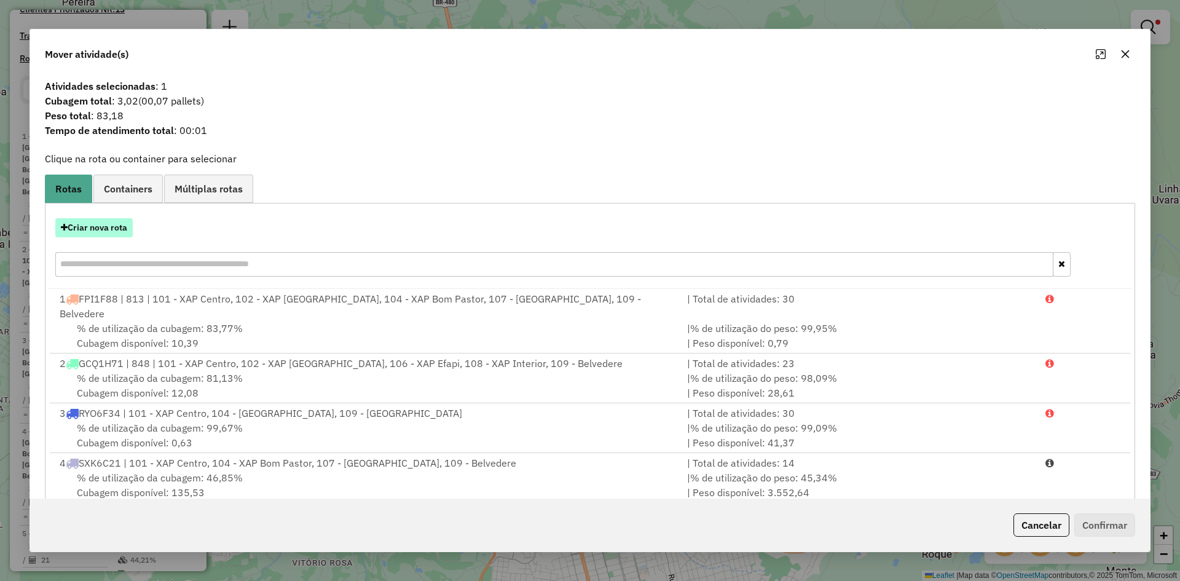
click at [108, 234] on button "Criar nova rota" at bounding box center [93, 227] width 77 height 19
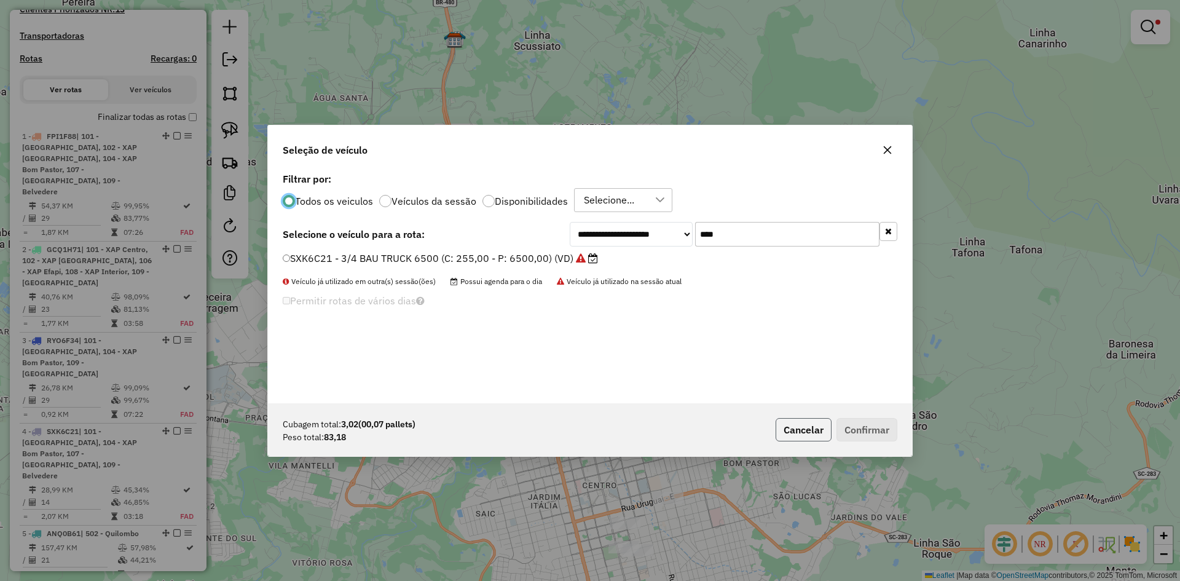
click at [801, 438] on button "Cancelar" at bounding box center [804, 429] width 56 height 23
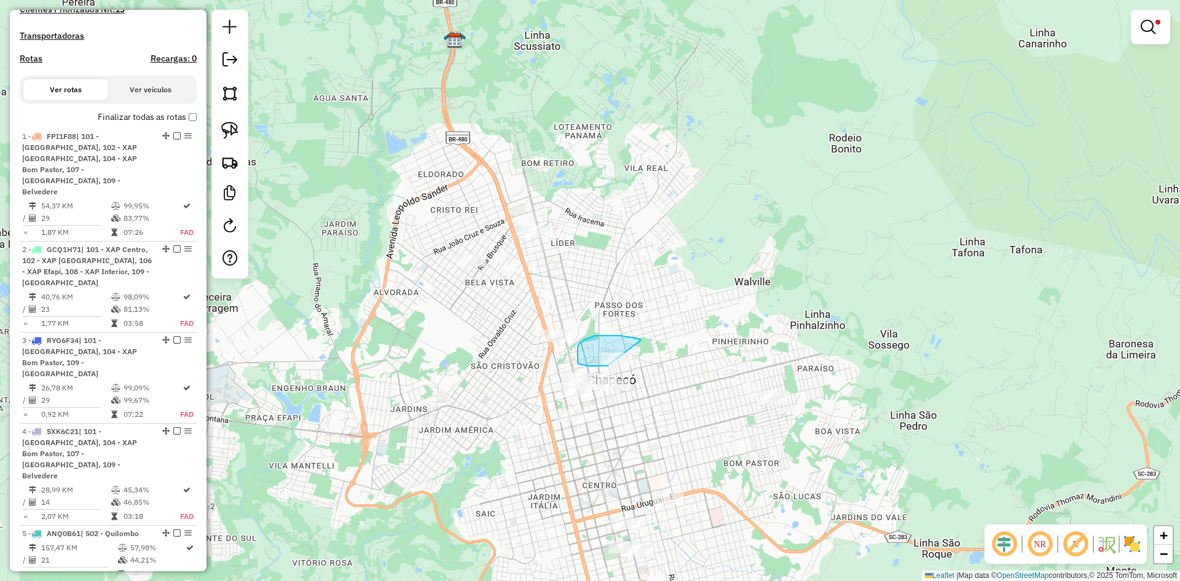
drag, startPoint x: 641, startPoint y: 340, endPoint x: 666, endPoint y: 369, distance: 38.3
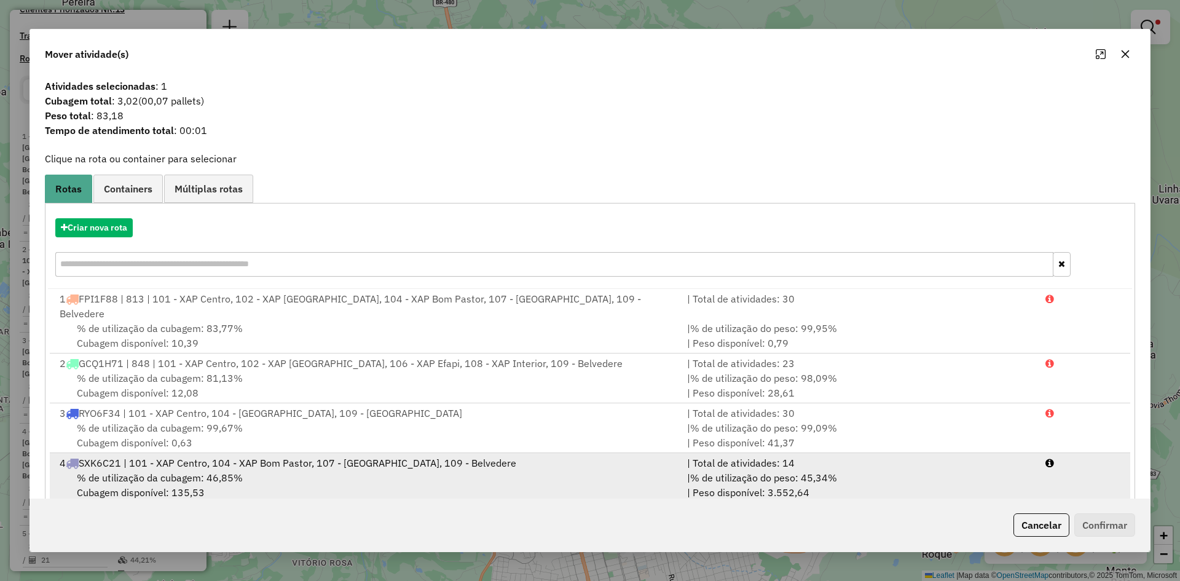
click at [167, 456] on div "4 SXK6C21 | 101 - XAP Centro, 104 - XAP Bom Pastor, 107 - [GEOGRAPHIC_DATA], 10…" at bounding box center [366, 463] width 628 height 15
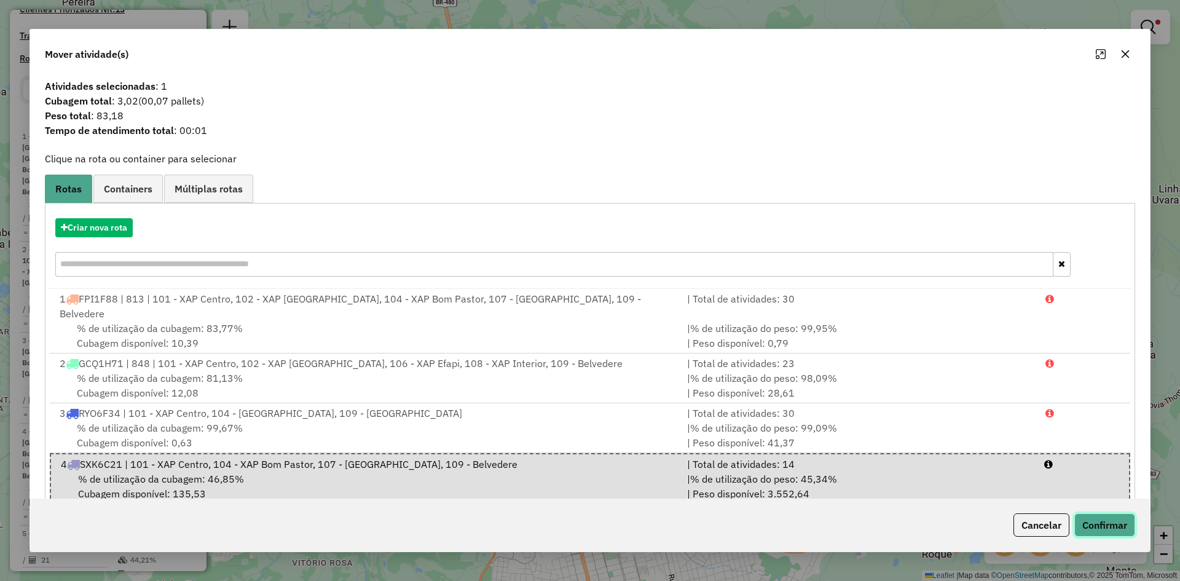
click at [1101, 528] on button "Confirmar" at bounding box center [1105, 524] width 61 height 23
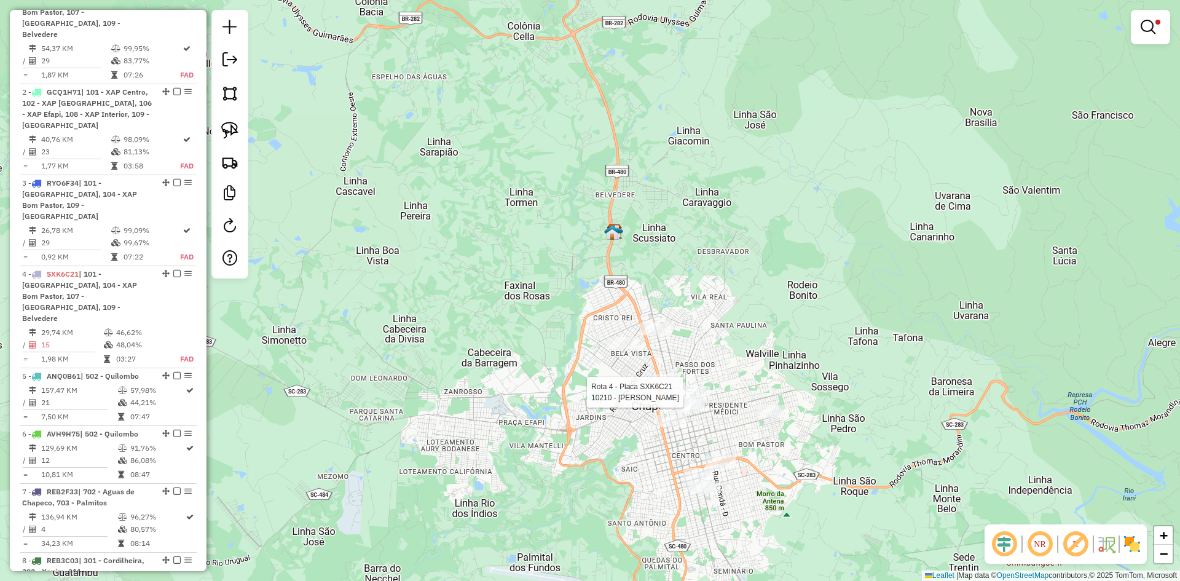
select select "**********"
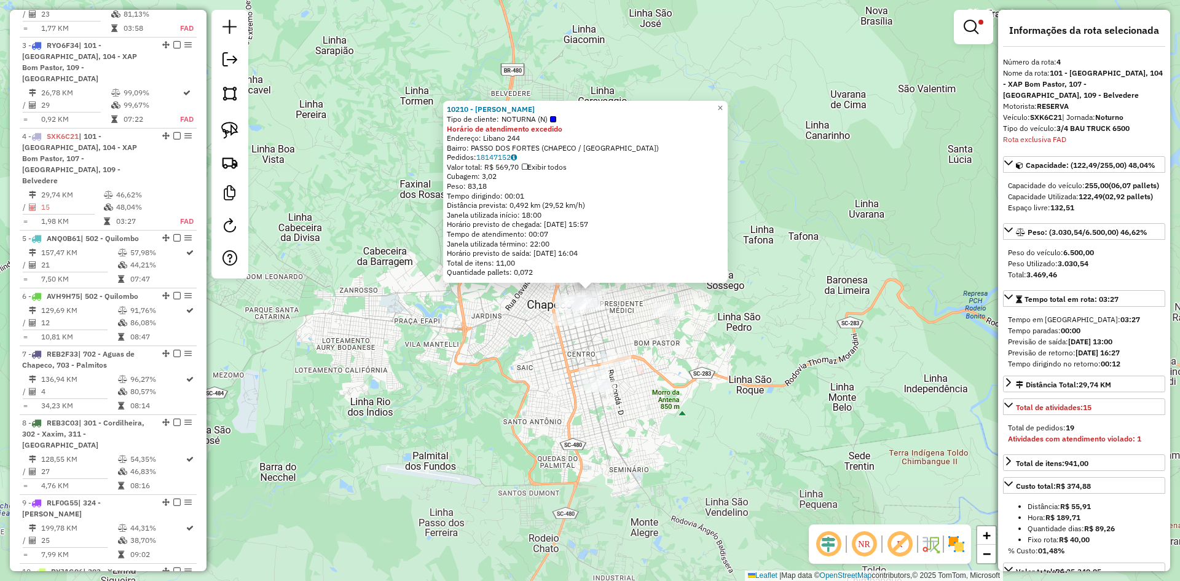
scroll to position [764, 0]
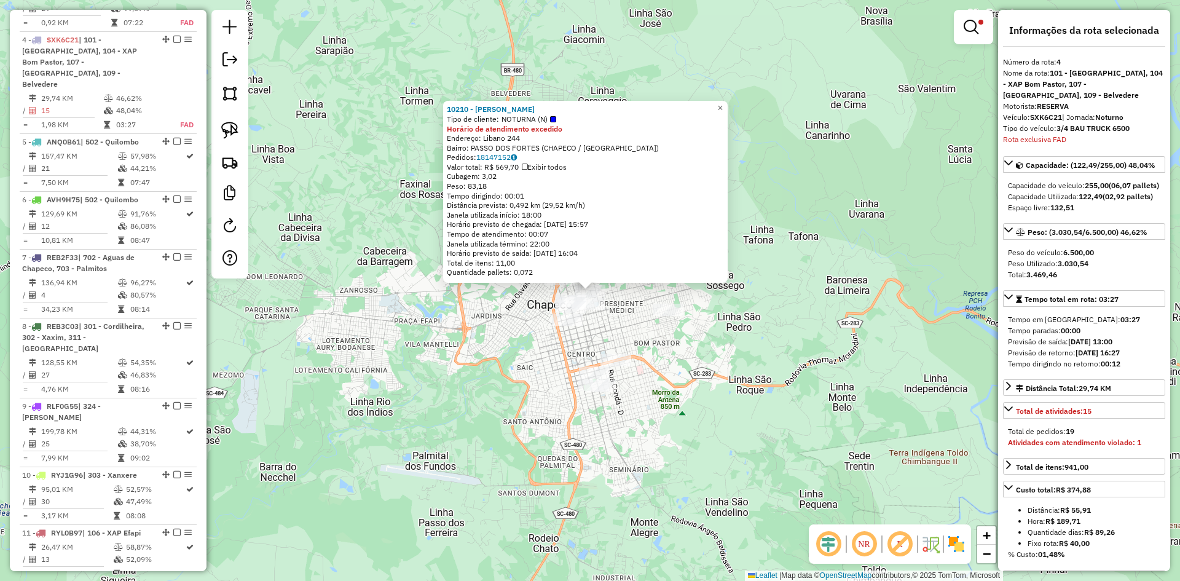
click at [647, 340] on div "10210 - [PERSON_NAME] Tipo de cliente: NOTURNA (N) Horário de atendimento exced…" at bounding box center [590, 290] width 1180 height 581
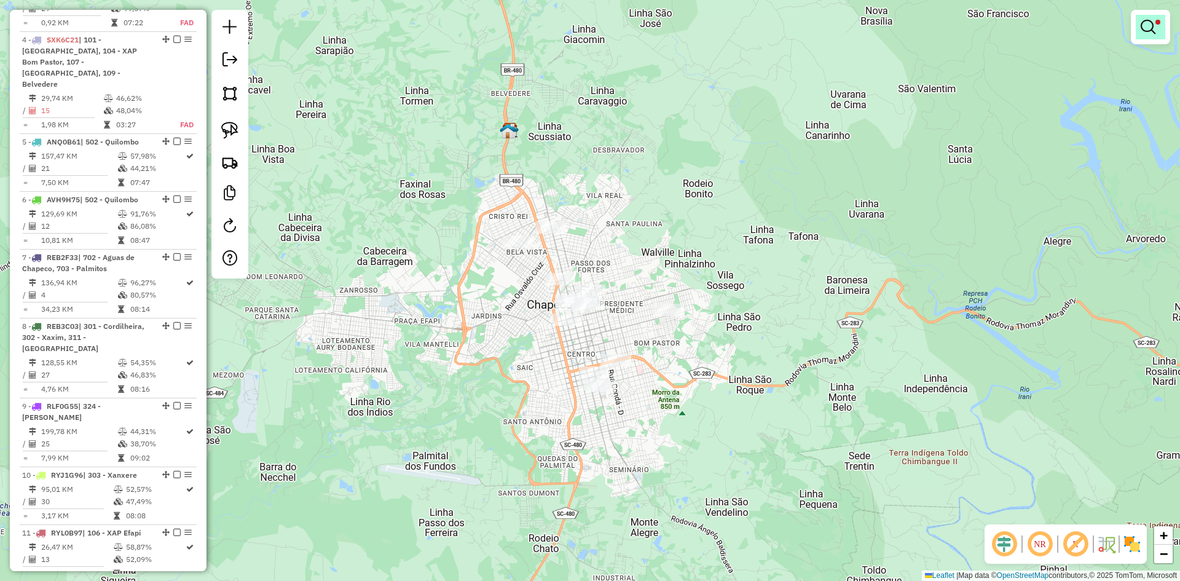
click at [1158, 30] on link at bounding box center [1151, 27] width 30 height 25
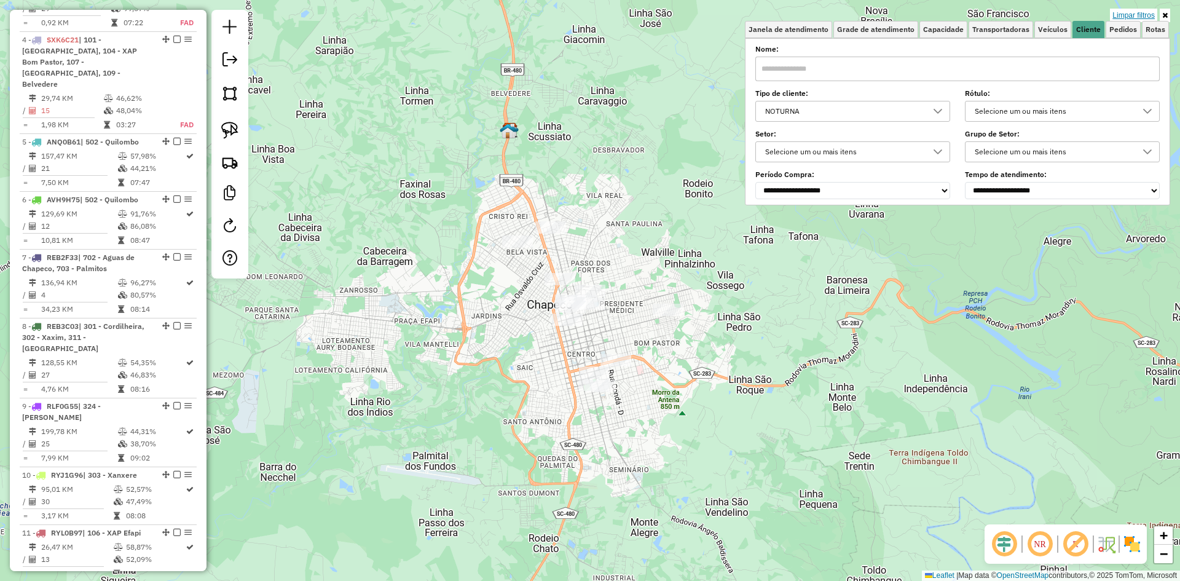
click at [1137, 17] on link "Limpar filtros" at bounding box center [1133, 16] width 47 height 14
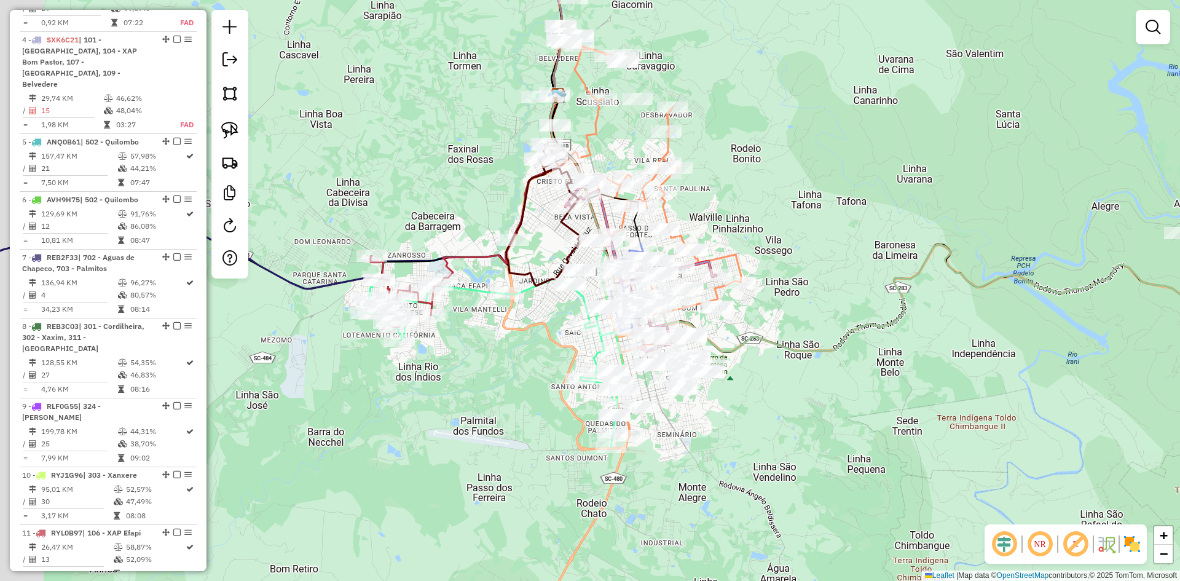
drag, startPoint x: 718, startPoint y: 430, endPoint x: 773, endPoint y: 390, distance: 67.8
click at [773, 390] on div "Janela de atendimento Grade de atendimento Capacidade Transportadoras Veículos …" at bounding box center [590, 290] width 1180 height 581
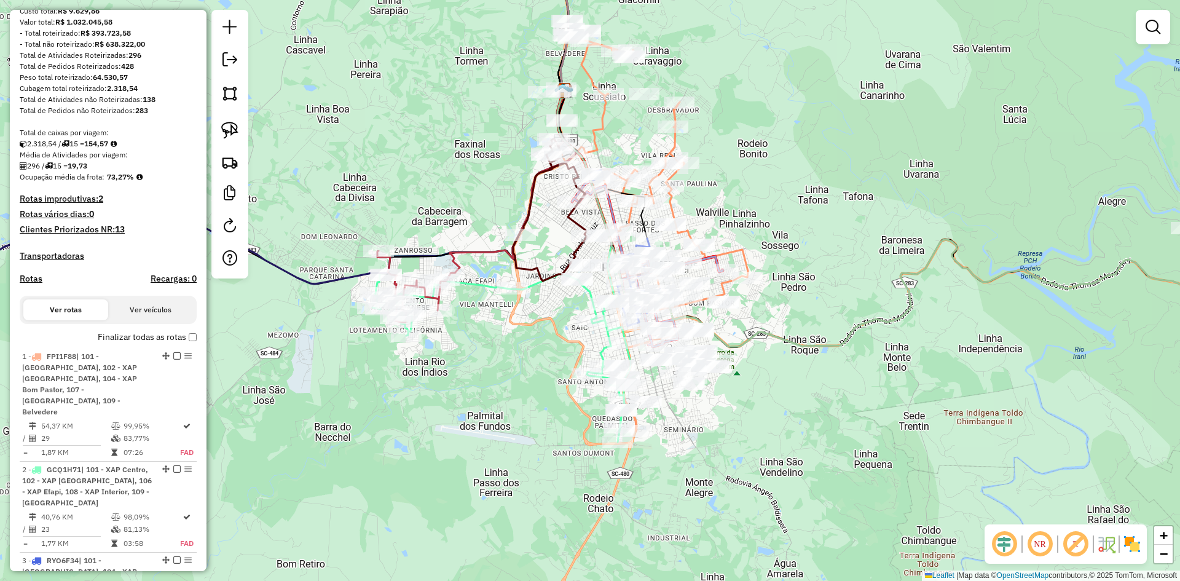
scroll to position [149, 0]
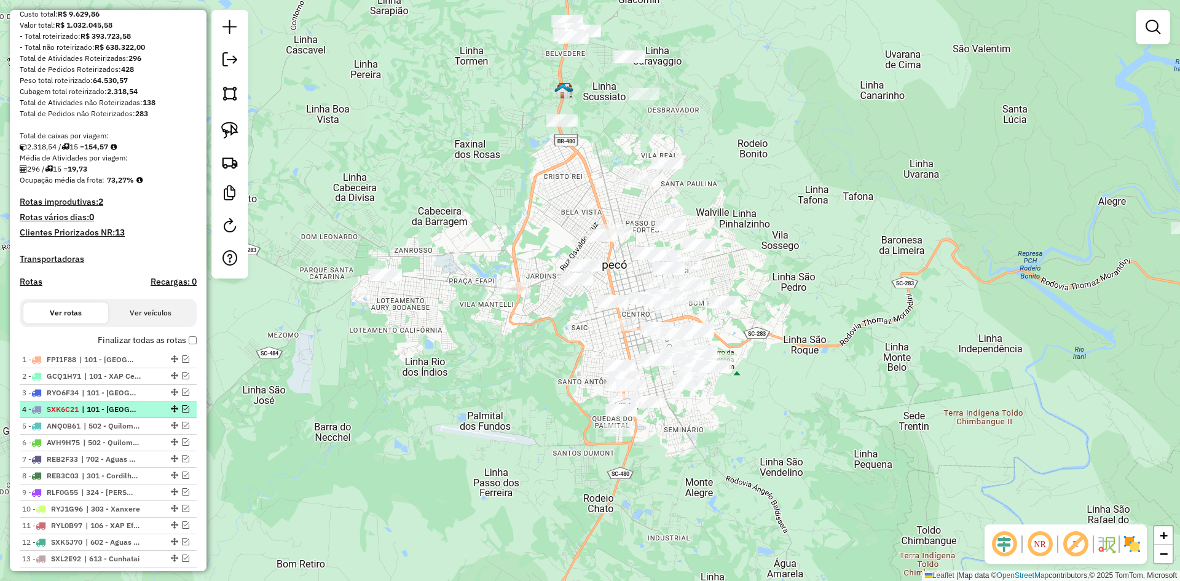
click at [183, 413] on em at bounding box center [185, 408] width 7 height 7
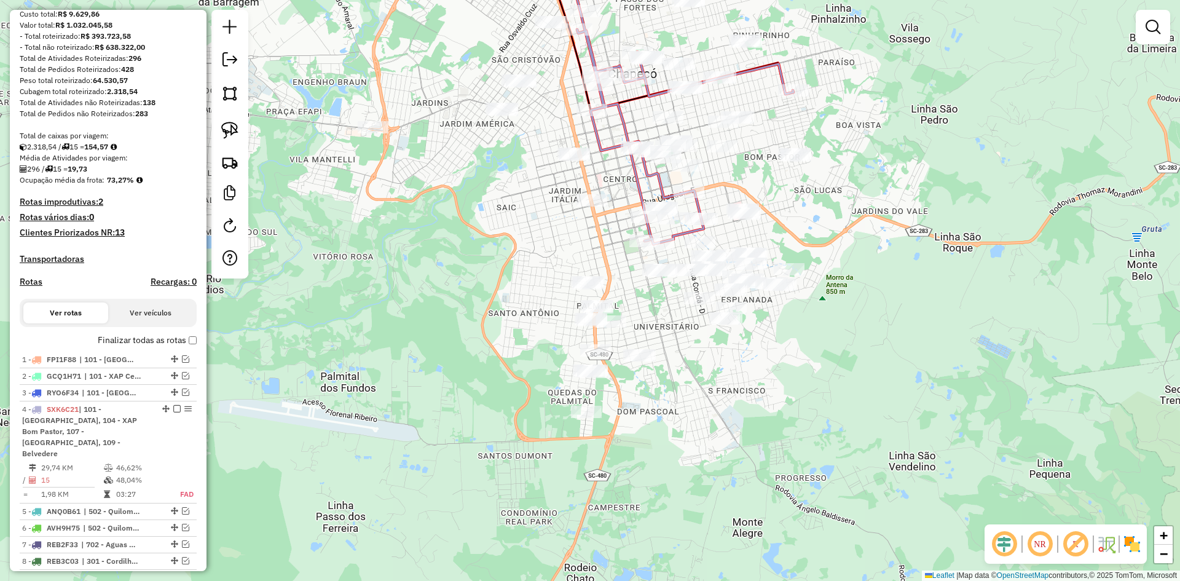
drag, startPoint x: 652, startPoint y: 443, endPoint x: 667, endPoint y: 422, distance: 25.9
click at [667, 422] on div "Janela de atendimento Grade de atendimento Capacidade Transportadoras Veículos …" at bounding box center [590, 290] width 1180 height 581
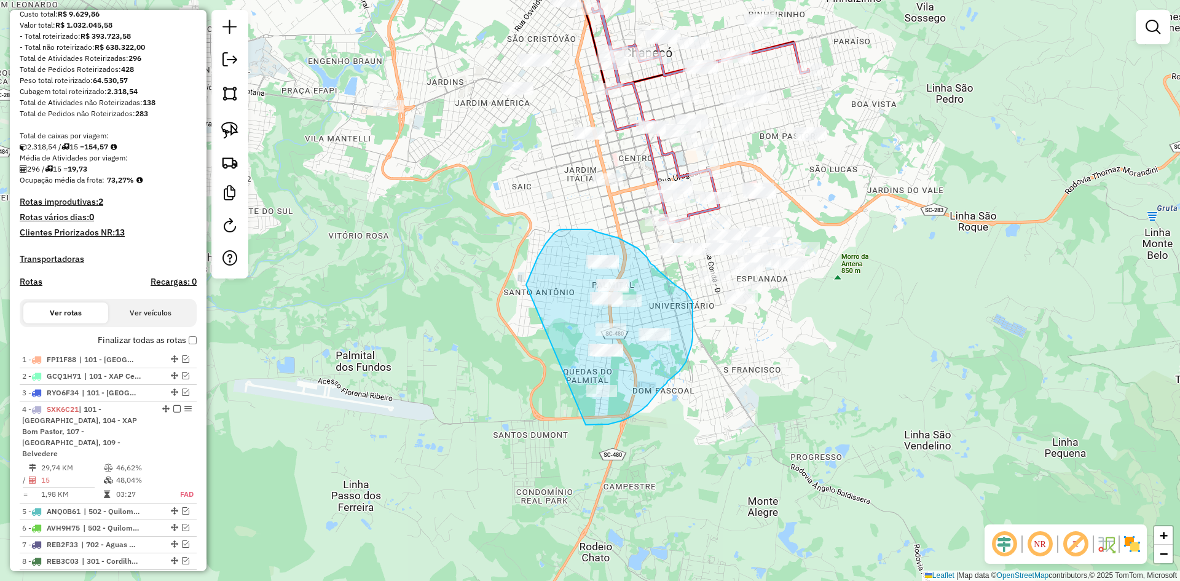
drag, startPoint x: 586, startPoint y: 425, endPoint x: 520, endPoint y: 330, distance: 115.3
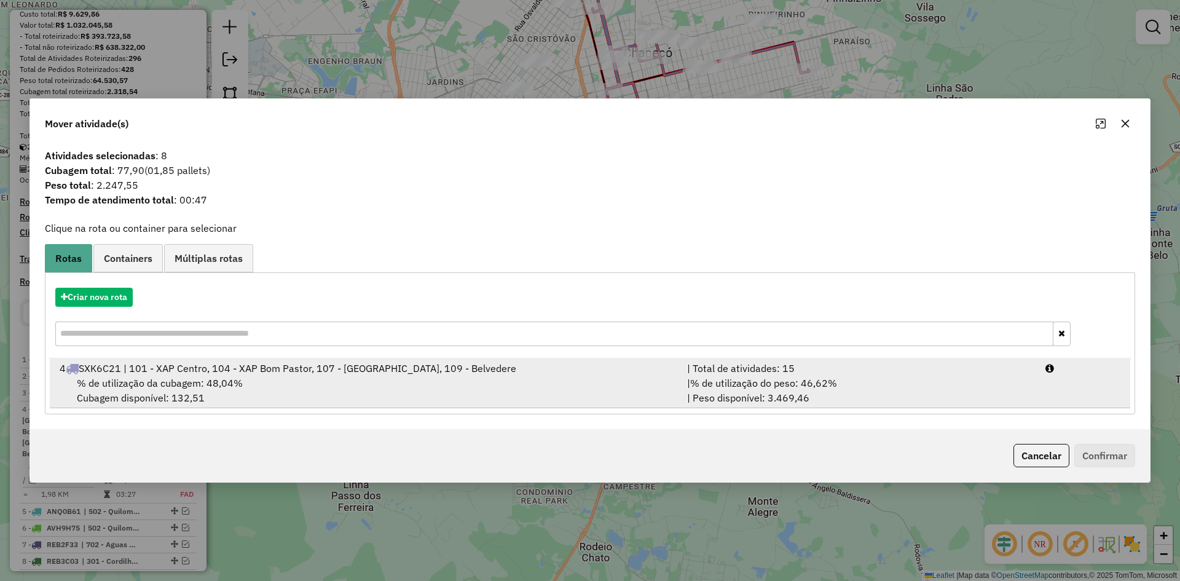
click at [236, 372] on div "4 SXK6C21 | 101 - XAP Centro, 104 - XAP Bom Pastor, 107 - [GEOGRAPHIC_DATA], 10…" at bounding box center [366, 368] width 628 height 15
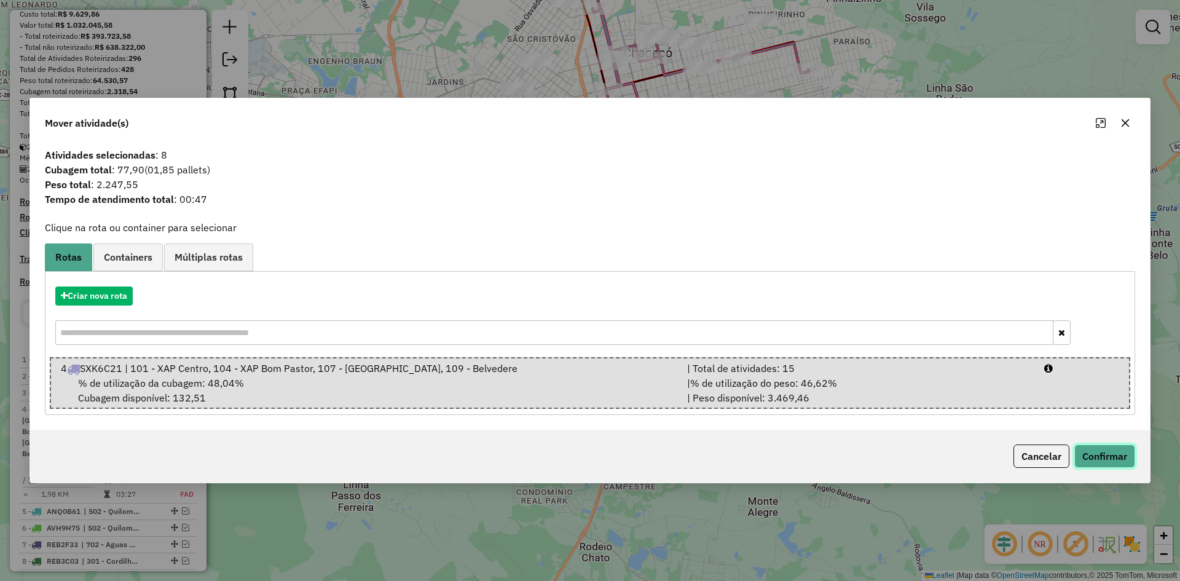
click at [1104, 454] on button "Confirmar" at bounding box center [1105, 456] width 61 height 23
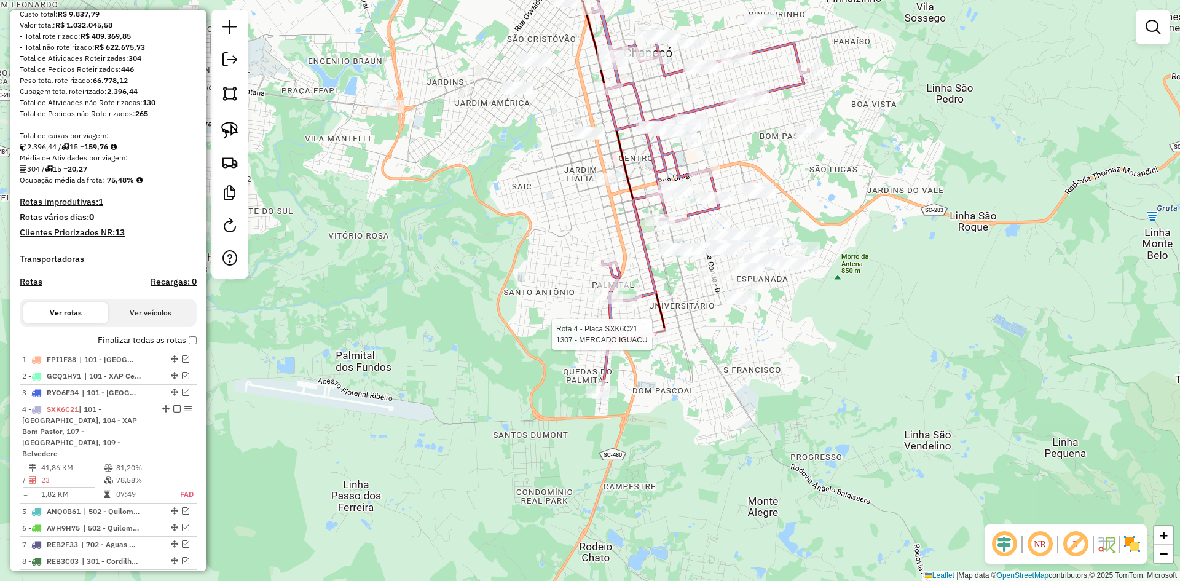
select select "**********"
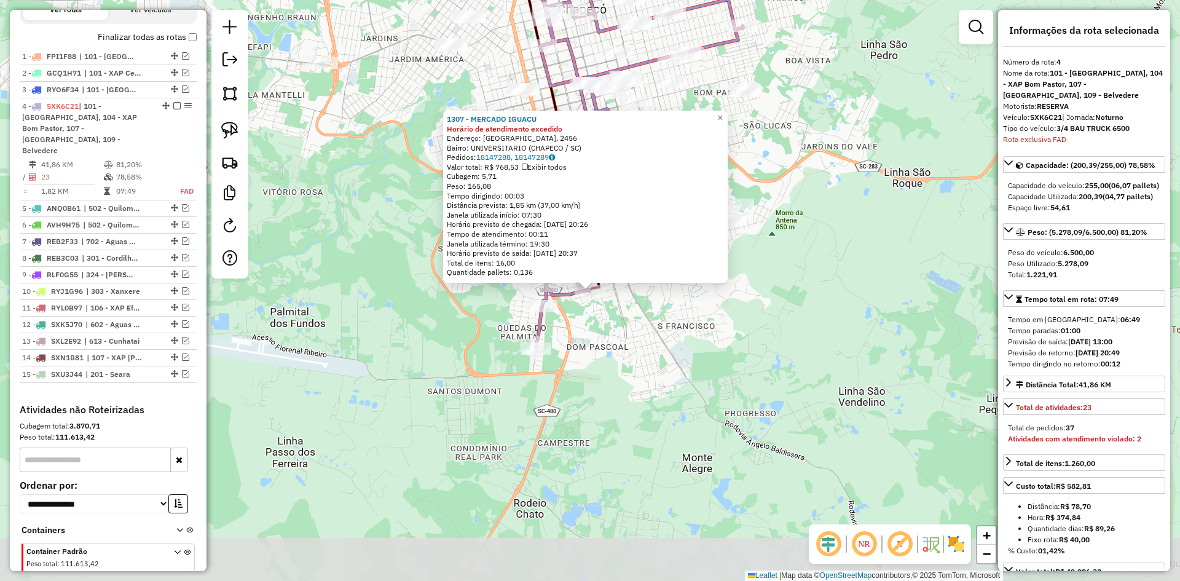
scroll to position [496, 0]
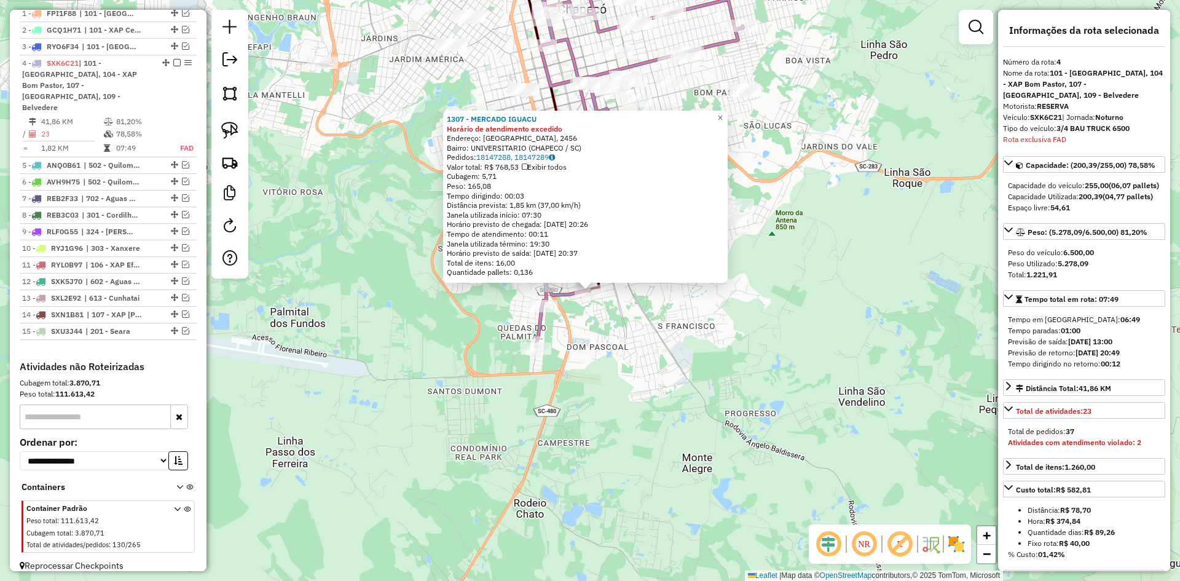
click at [637, 336] on div "1307 - MERCADO IGUACU Horário de atendimento excedido Endereço: [GEOGRAPHIC_DAT…" at bounding box center [590, 290] width 1180 height 581
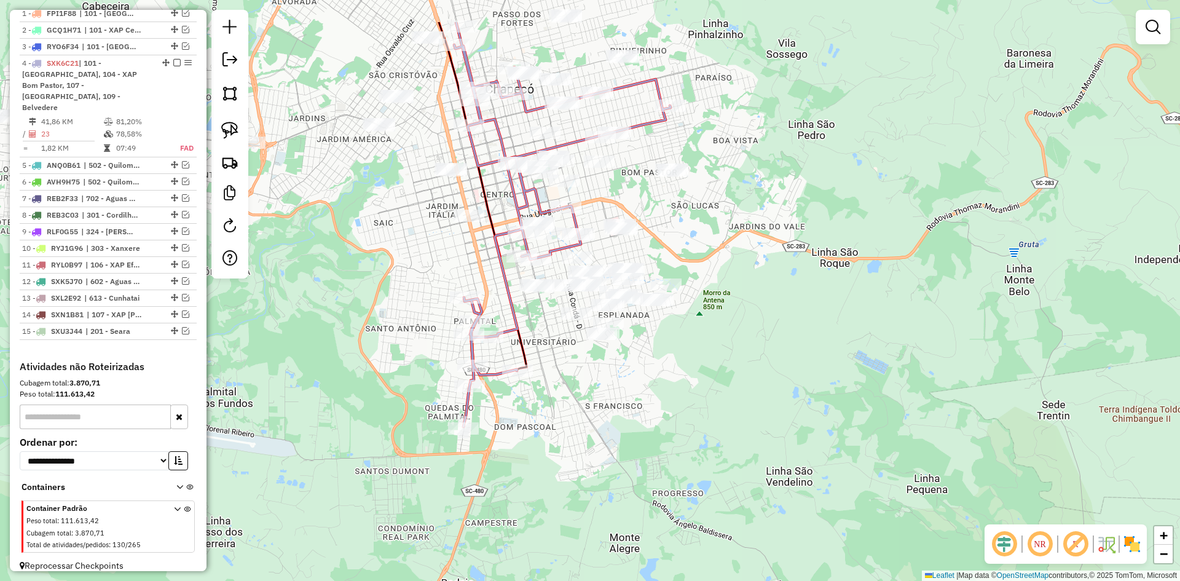
drag, startPoint x: 644, startPoint y: 291, endPoint x: 569, endPoint y: 371, distance: 110.5
click at [569, 371] on div "Janela de atendimento Grade de atendimento Capacidade Transportadoras Veículos …" at bounding box center [590, 290] width 1180 height 581
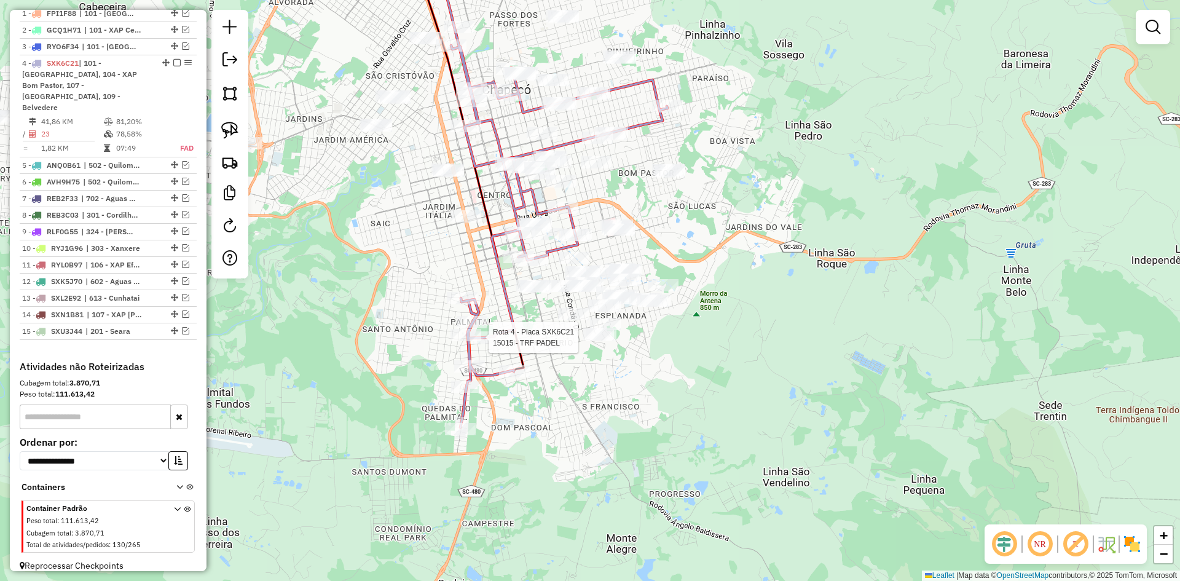
select select "**********"
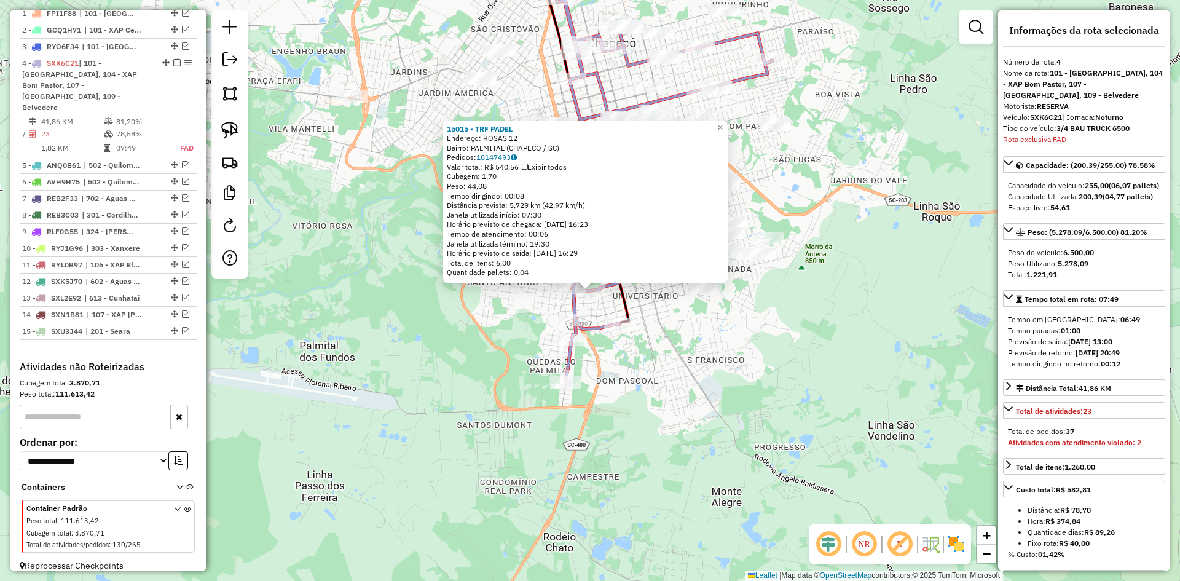
click at [676, 361] on div "15015 - TRF PADEL Endereço: ROSAS 12 Bairro: PALMITAL (CHAPECO / [GEOGRAPHIC_DA…" at bounding box center [590, 290] width 1180 height 581
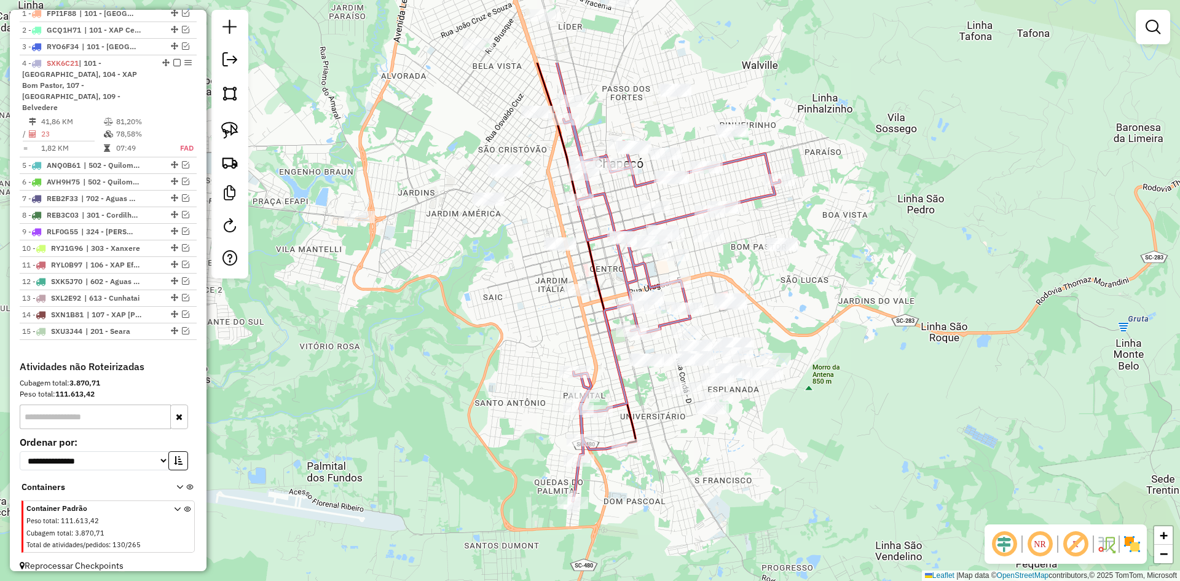
drag, startPoint x: 602, startPoint y: 210, endPoint x: 609, endPoint y: 331, distance: 120.7
click at [609, 331] on icon at bounding box center [668, 282] width 223 height 438
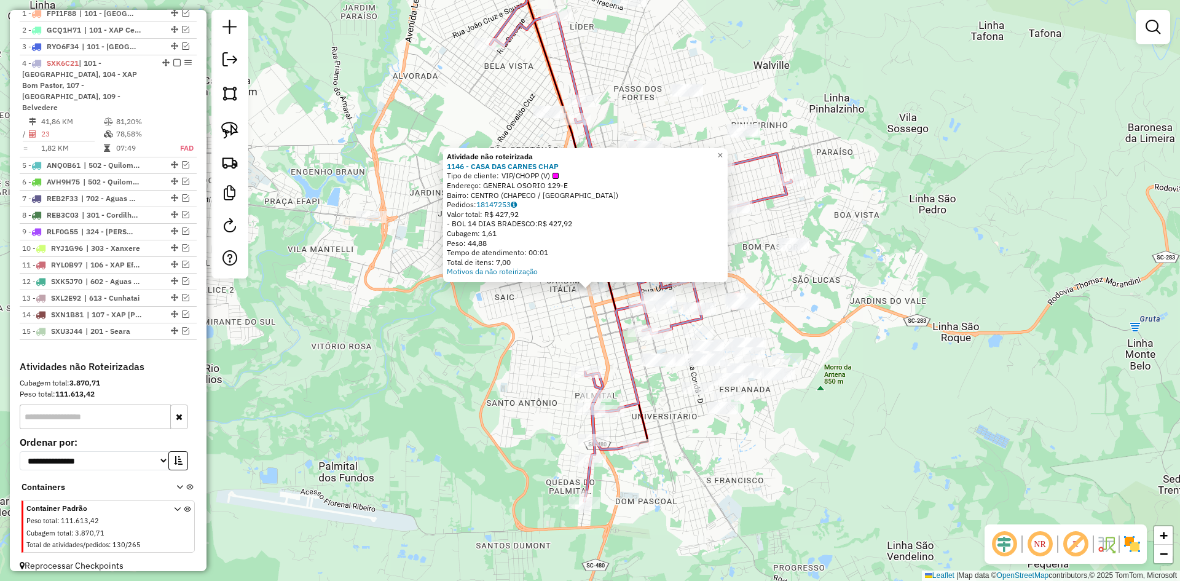
click at [584, 310] on div "Atividade não roteirizada 1146 - CASA DAS CARNES CHAP Tipo de cliente: VIP/CHOP…" at bounding box center [590, 290] width 1180 height 581
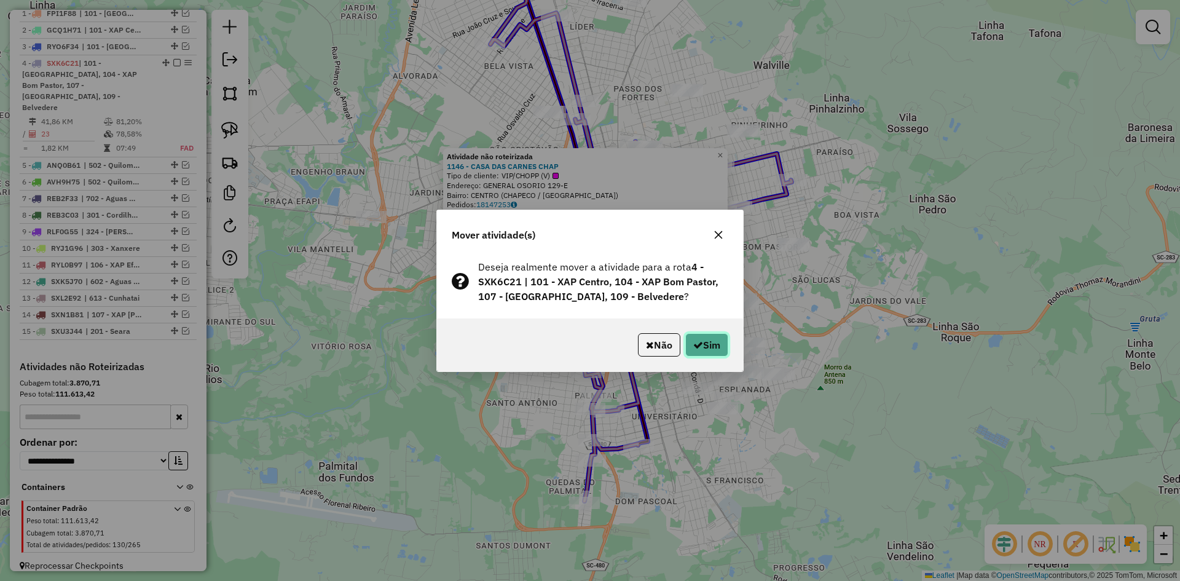
click at [702, 342] on button "Sim" at bounding box center [707, 344] width 43 height 23
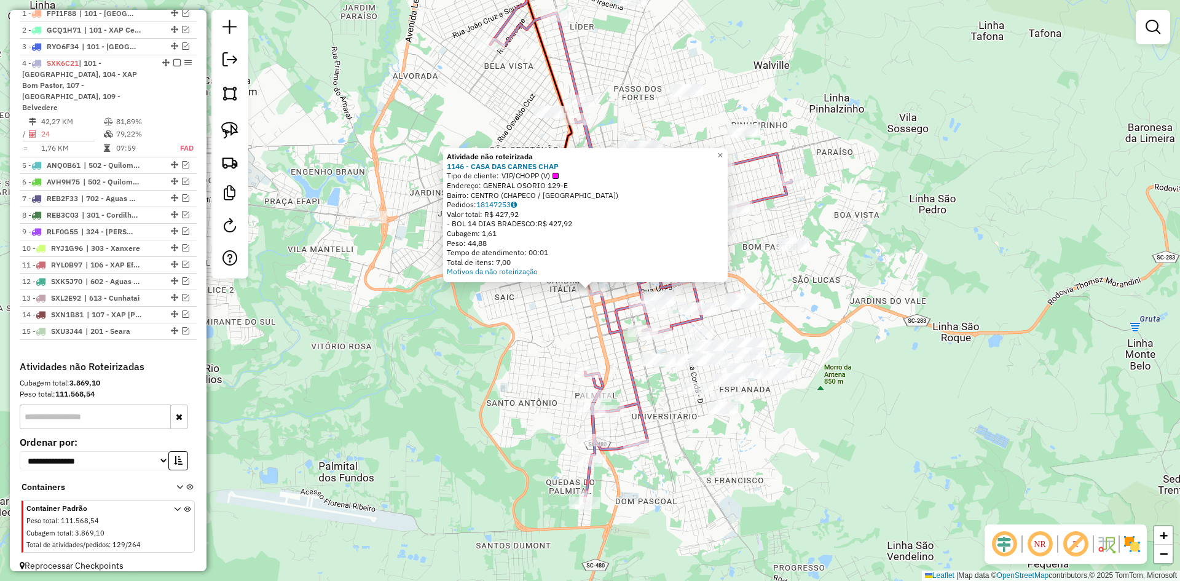
click at [579, 317] on div "Atividade não roteirizada 1146 - CASA DAS CARNES CHAP Tipo de cliente: VIP/CHOP…" at bounding box center [590, 290] width 1180 height 581
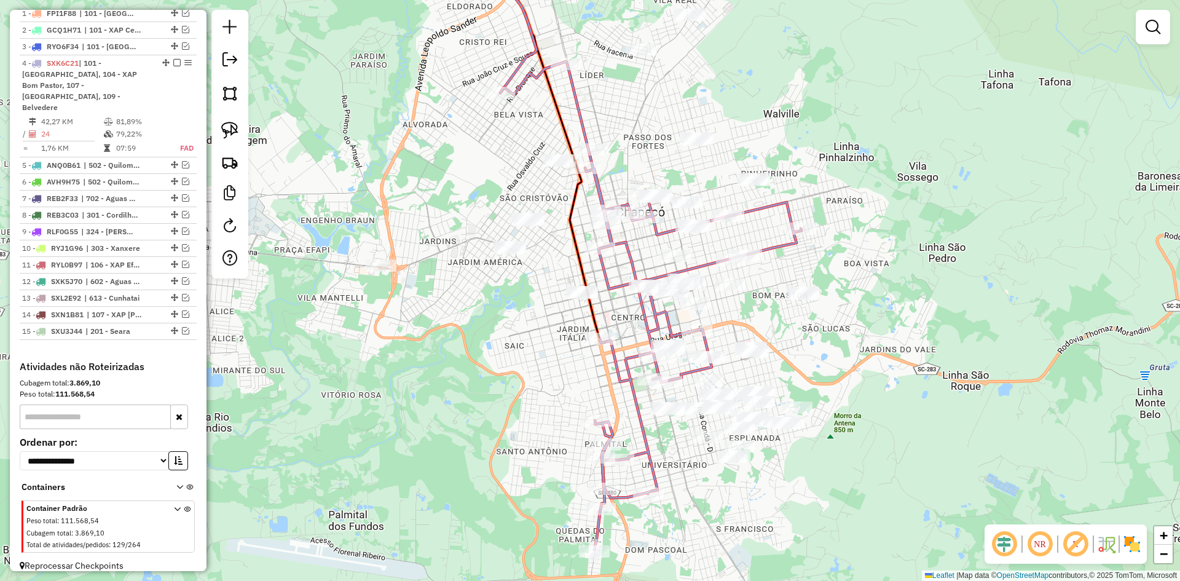
drag, startPoint x: 579, startPoint y: 317, endPoint x: 589, endPoint y: 366, distance: 50.2
click at [589, 366] on div "Janela de atendimento Grade de atendimento Capacidade Transportadoras Veículos …" at bounding box center [590, 290] width 1180 height 581
select select "**********"
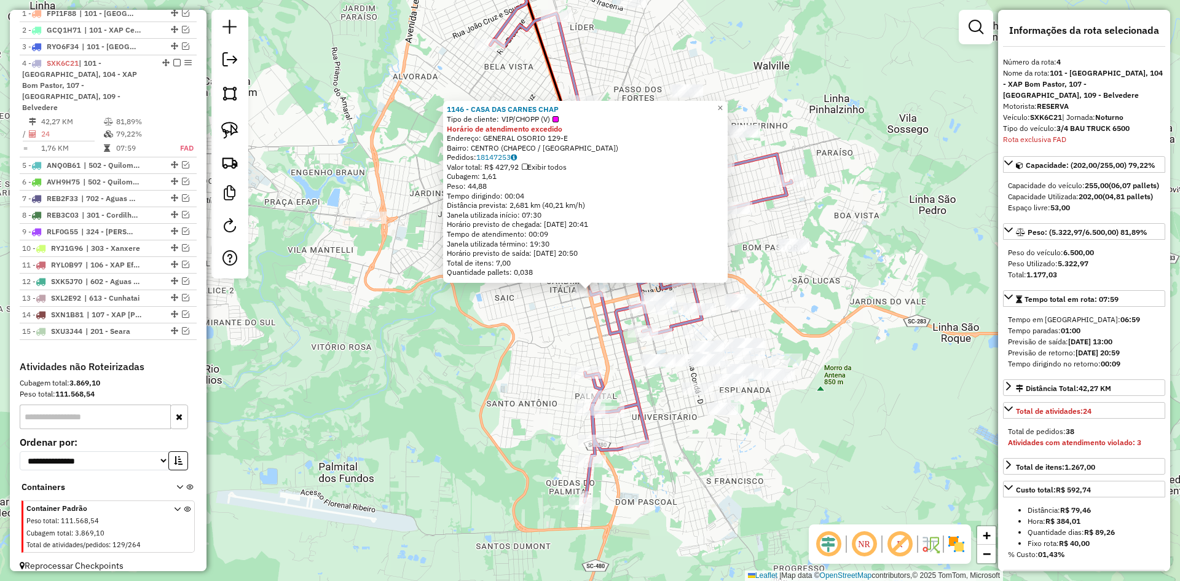
click at [578, 337] on div "1146 - CASA DAS CARNES CHAP Tipo de cliente: VIP/CHOPP (V) Horário de atendimen…" at bounding box center [590, 290] width 1180 height 581
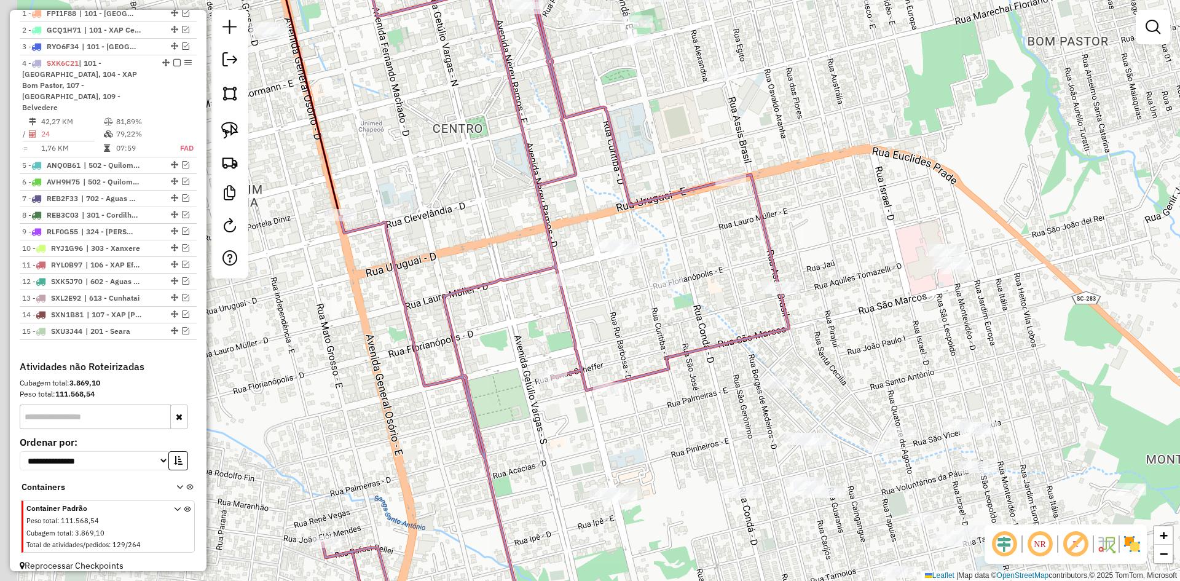
drag, startPoint x: 644, startPoint y: 293, endPoint x: 672, endPoint y: 319, distance: 37.8
click at [672, 319] on div "Janela de atendimento Grade de atendimento Capacidade Transportadoras Veículos …" at bounding box center [590, 290] width 1180 height 581
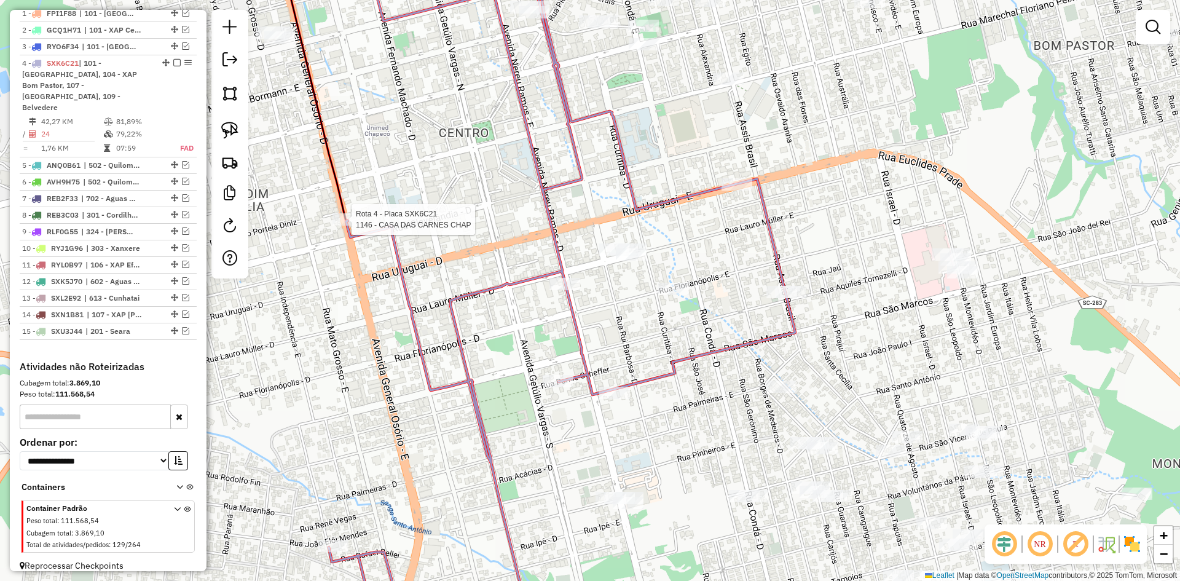
select select "**********"
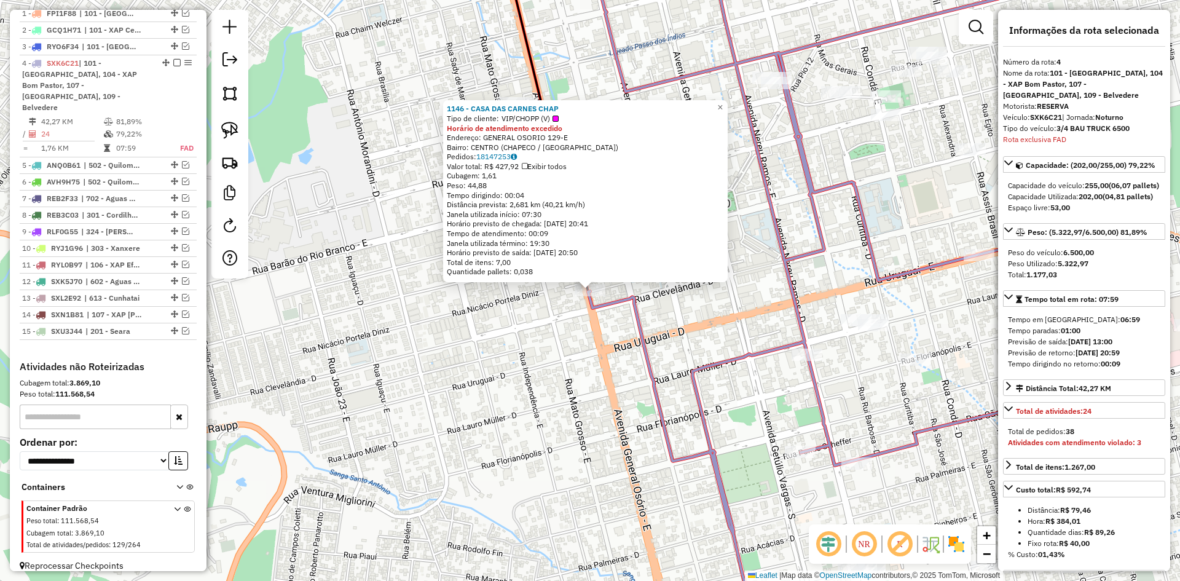
click at [738, 350] on div "1146 - CASA DAS CARNES CHAP Tipo de cliente: VIP/CHOPP (V) Horário de atendimen…" at bounding box center [590, 290] width 1180 height 581
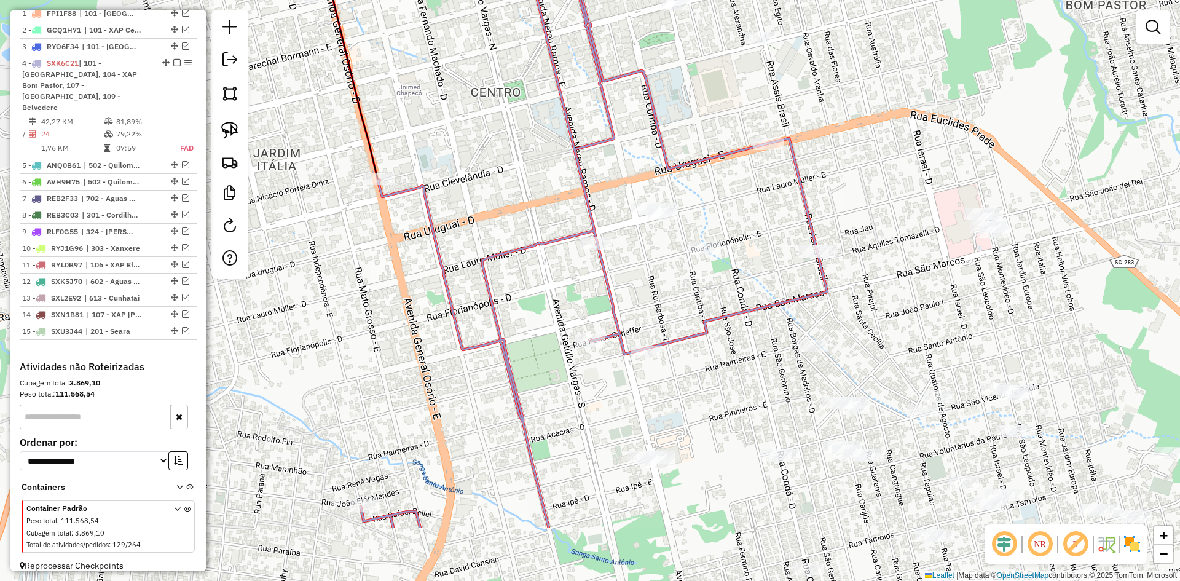
drag, startPoint x: 877, startPoint y: 389, endPoint x: 666, endPoint y: 277, distance: 237.9
click at [666, 277] on div "Janela de atendimento Grade de atendimento Capacidade Transportadoras Veículos …" at bounding box center [590, 290] width 1180 height 581
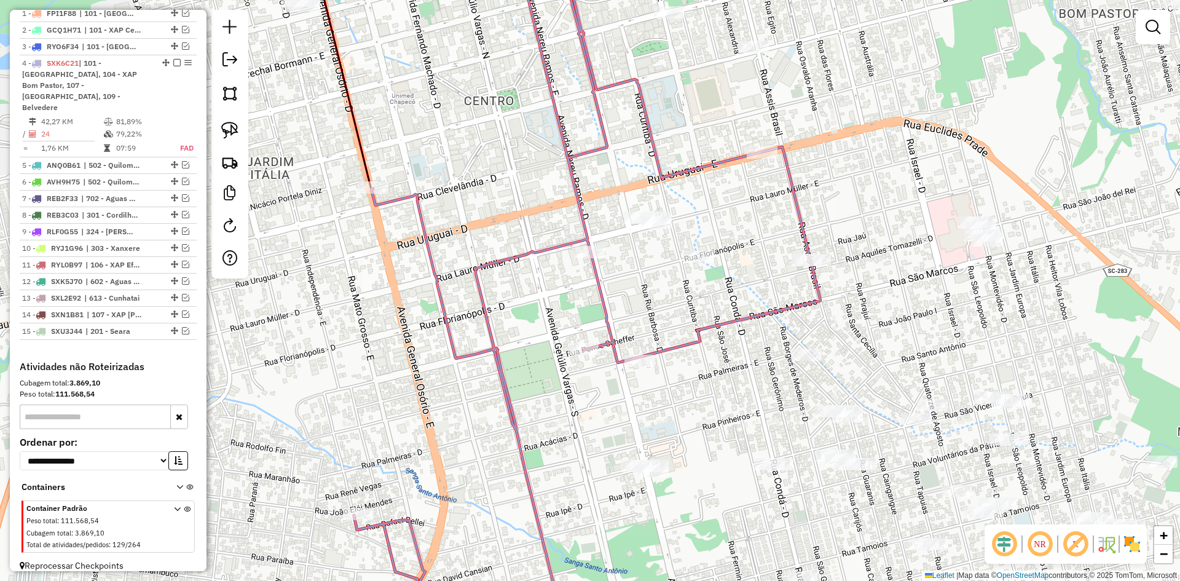
drag, startPoint x: 684, startPoint y: 285, endPoint x: 670, endPoint y: 312, distance: 30.2
click at [670, 312] on div "Janela de atendimento Grade de atendimento Capacidade Transportadoras Veículos …" at bounding box center [590, 290] width 1180 height 581
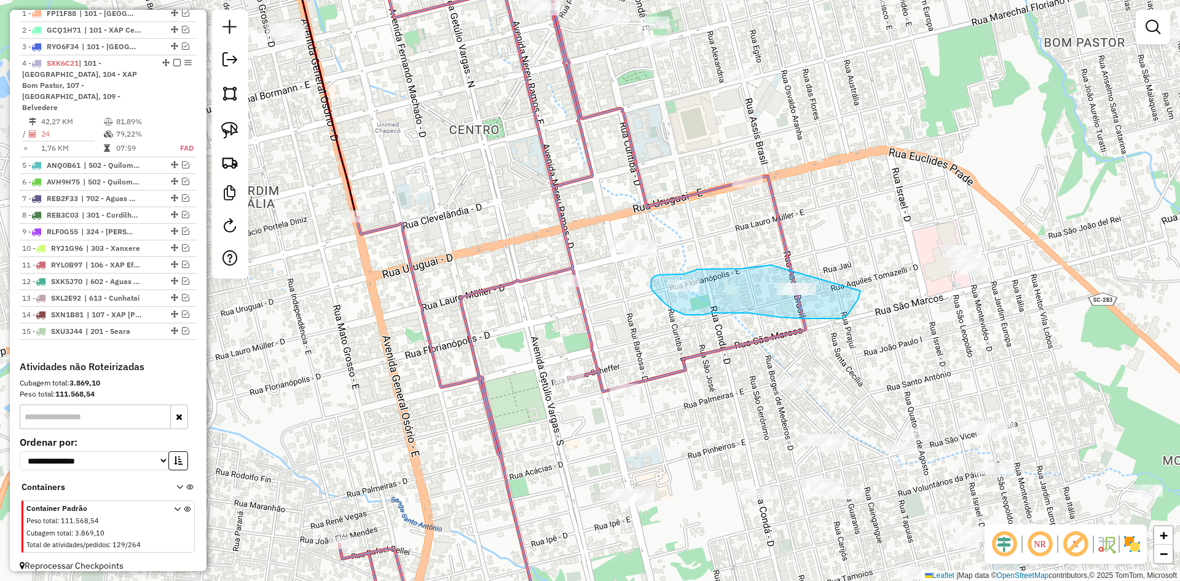
drag, startPoint x: 771, startPoint y: 265, endPoint x: 858, endPoint y: 279, distance: 88.4
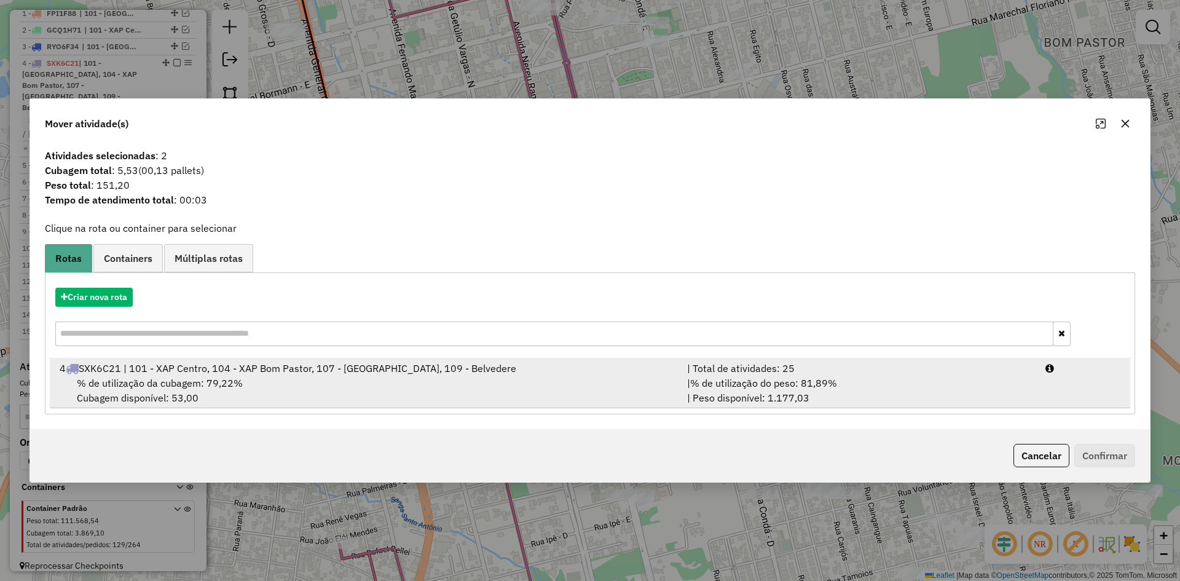
click at [494, 374] on div "4 SXK6C21 | 101 - XAP Centro, 104 - XAP Bom Pastor, 107 - [GEOGRAPHIC_DATA], 10…" at bounding box center [366, 368] width 628 height 15
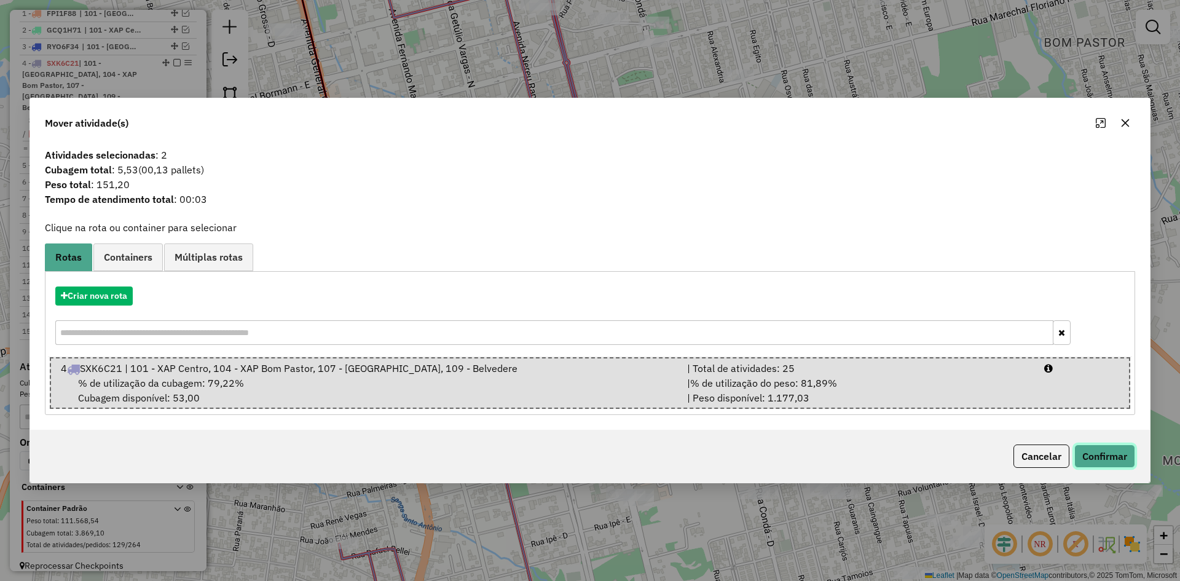
click at [1087, 450] on button "Confirmar" at bounding box center [1105, 456] width 61 height 23
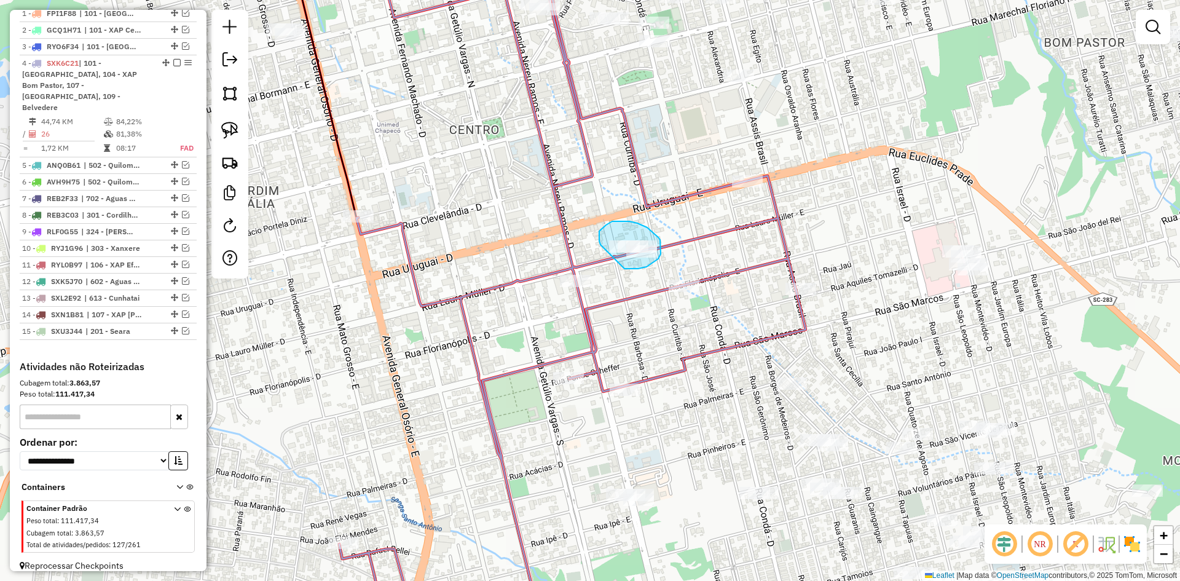
drag, startPoint x: 636, startPoint y: 269, endPoint x: 604, endPoint y: 248, distance: 37.3
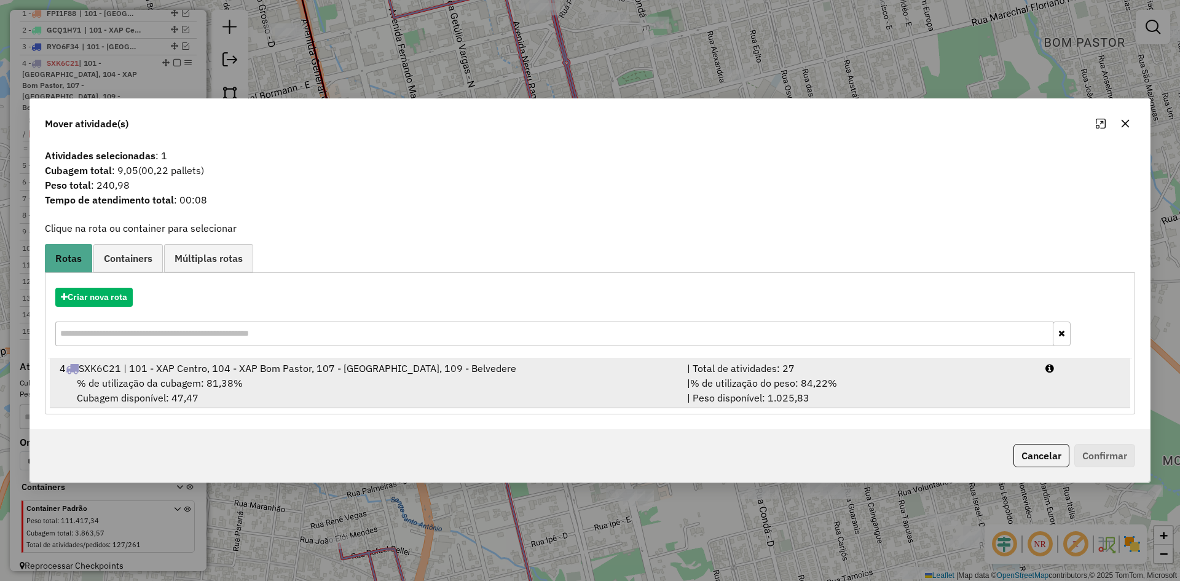
click at [513, 377] on div "% de utilização da cubagem: 81,38% Cubagem disponível: 47,47" at bounding box center [366, 391] width 628 height 30
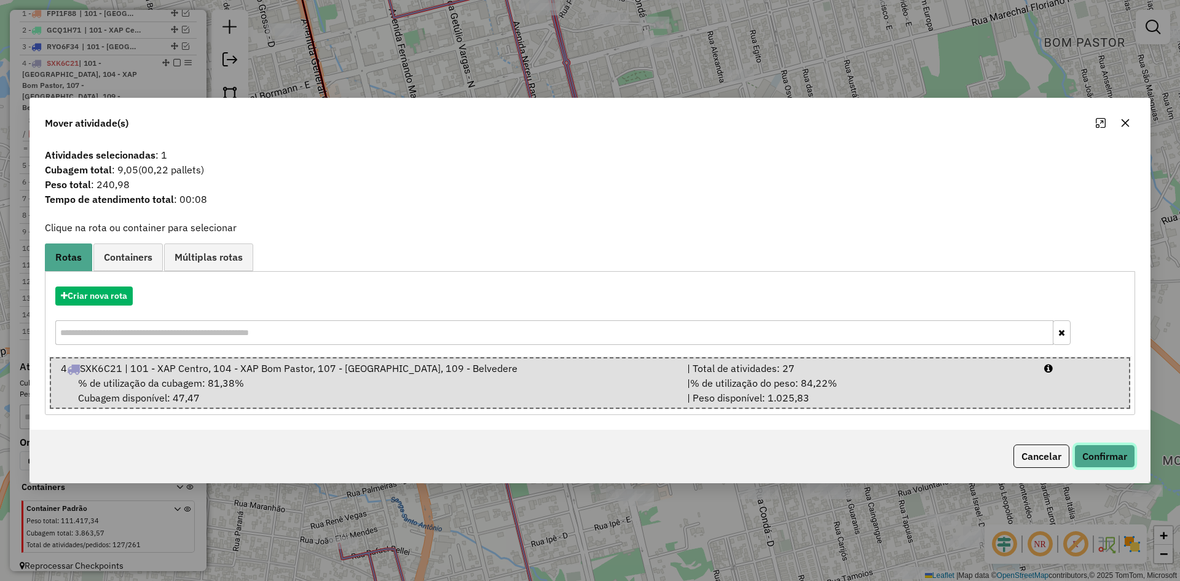
click at [1101, 451] on button "Confirmar" at bounding box center [1105, 456] width 61 height 23
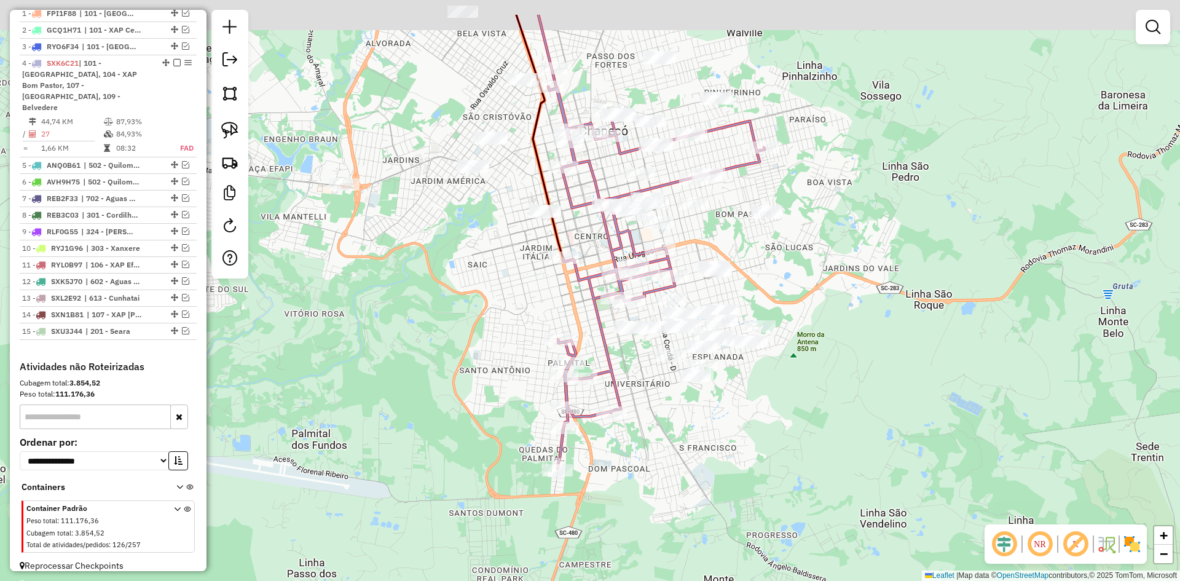
drag, startPoint x: 781, startPoint y: 111, endPoint x: 772, endPoint y: 247, distance: 135.5
click at [773, 247] on div "Janela de atendimento Grade de atendimento Capacidade Transportadoras Veículos …" at bounding box center [590, 290] width 1180 height 581
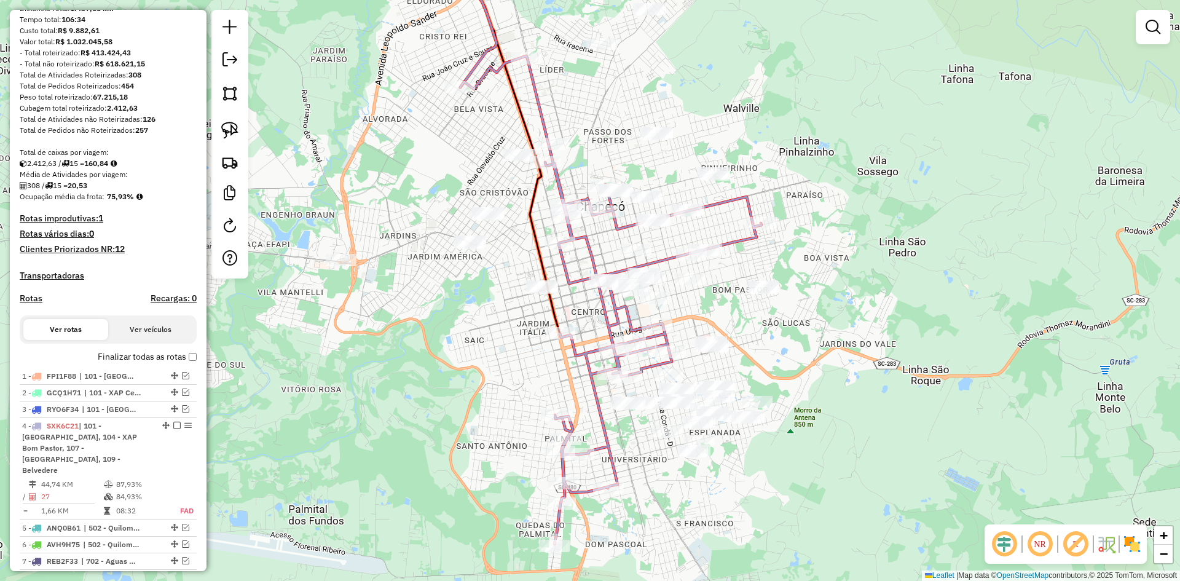
scroll to position [4, 0]
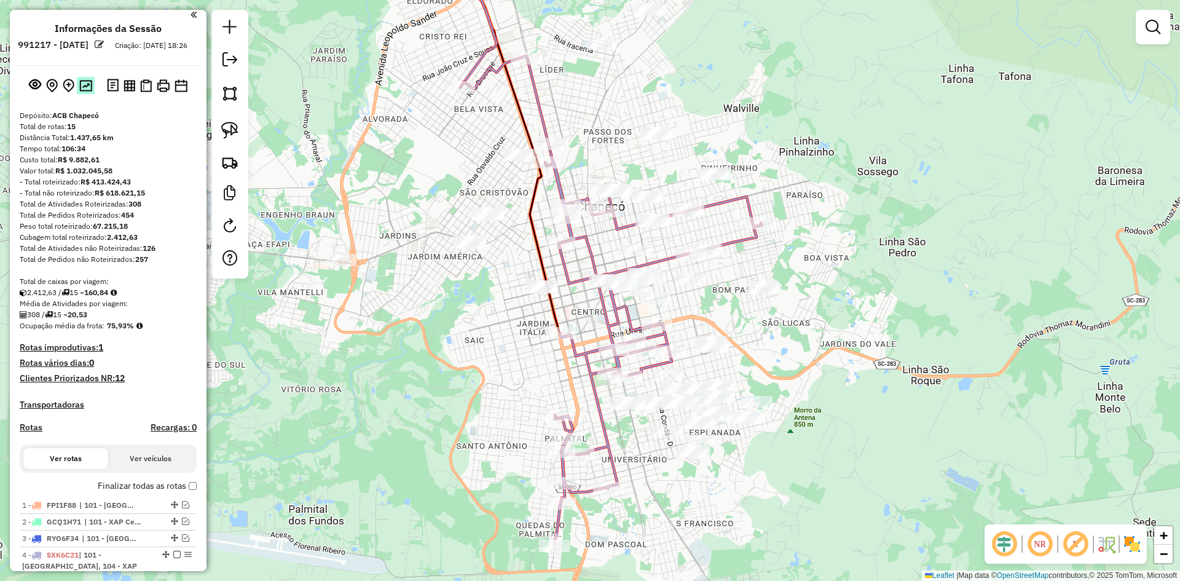
click at [82, 92] on img at bounding box center [85, 86] width 13 height 12
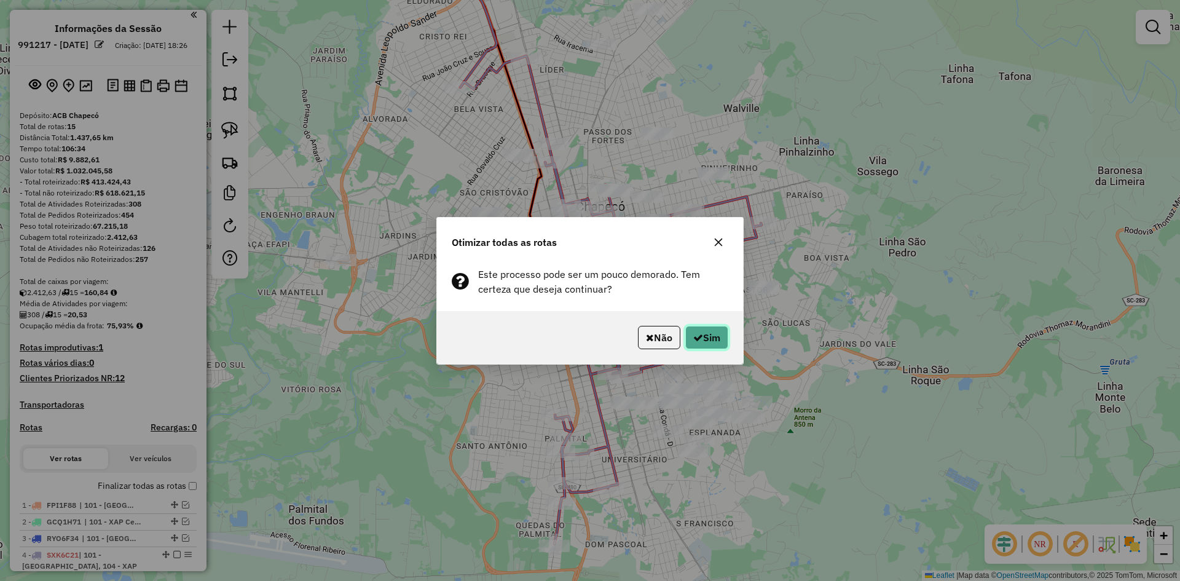
click at [695, 335] on icon "button" at bounding box center [699, 338] width 10 height 10
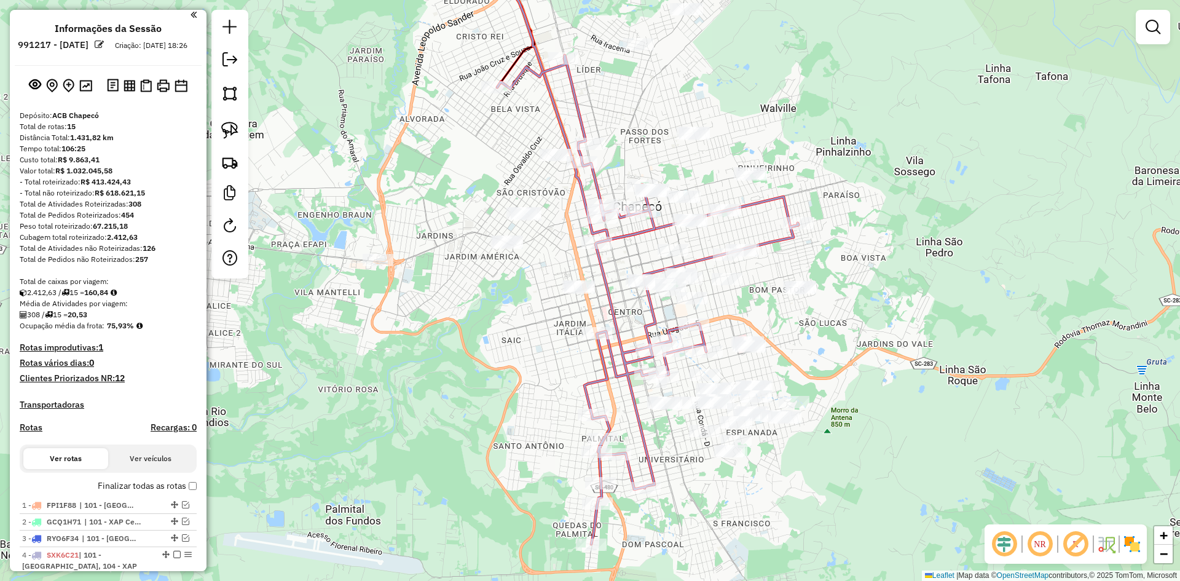
drag, startPoint x: 880, startPoint y: 290, endPoint x: 915, endPoint y: 287, distance: 35.1
click at [915, 287] on div "Janela de atendimento Grade de atendimento Capacidade Transportadoras Veículos …" at bounding box center [590, 290] width 1180 height 581
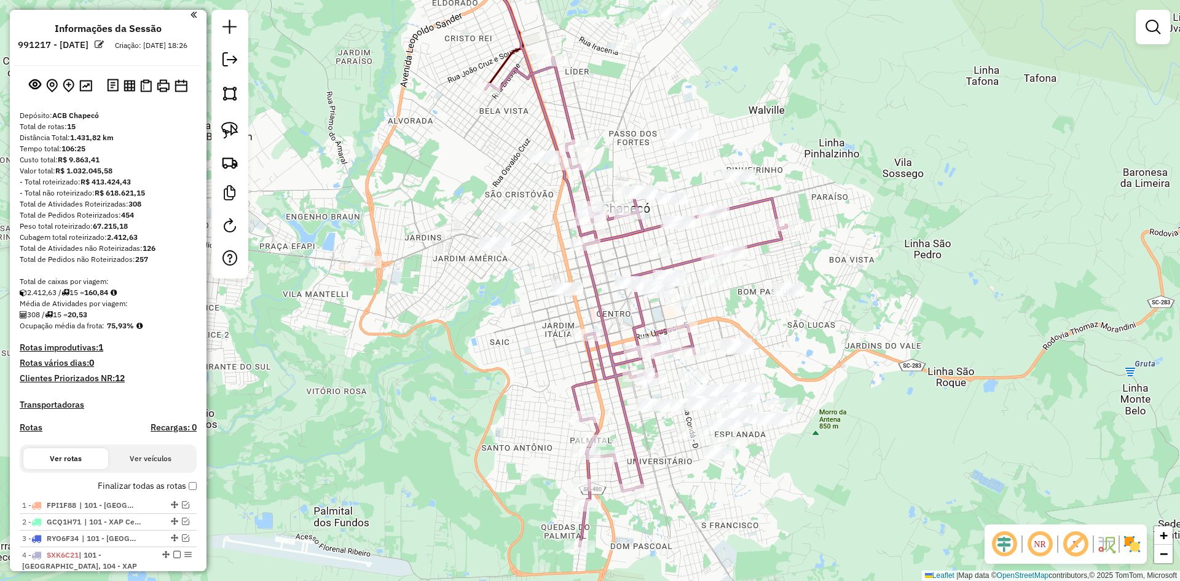
drag, startPoint x: 531, startPoint y: 101, endPoint x: 518, endPoint y: 99, distance: 13.1
click at [518, 101] on div "Janela de atendimento Grade de atendimento Capacidade Transportadoras Veículos …" at bounding box center [590, 290] width 1180 height 581
click at [422, 382] on div "Janela de atendimento Grade de atendimento Capacidade Transportadoras Veículos …" at bounding box center [590, 290] width 1180 height 581
select select "**********"
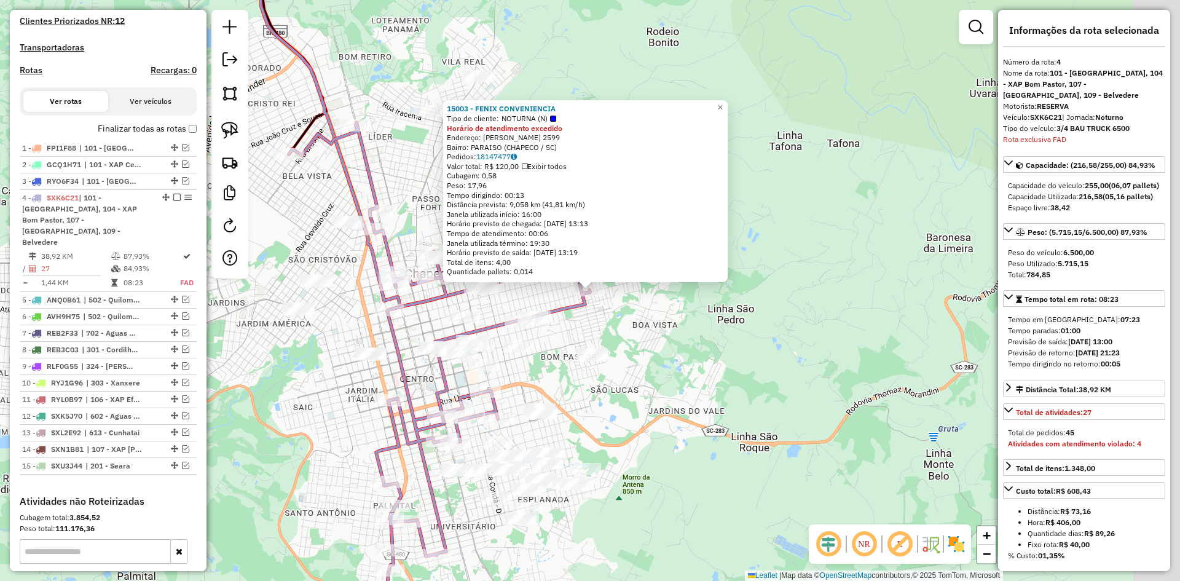
scroll to position [496, 0]
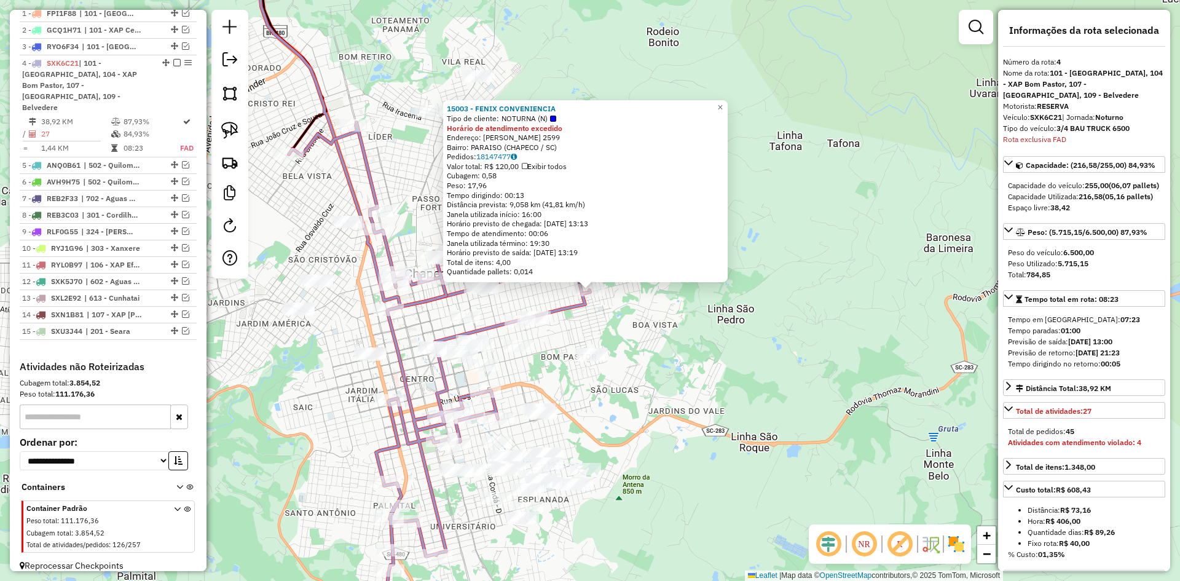
drag, startPoint x: 532, startPoint y: 210, endPoint x: 548, endPoint y: 211, distance: 15.4
click at [548, 211] on div "Janela utilizada início: 16:00" at bounding box center [585, 215] width 277 height 10
drag, startPoint x: 533, startPoint y: 242, endPoint x: 558, endPoint y: 241, distance: 24.6
click at [558, 241] on div "Janela utilizada término: 19:30" at bounding box center [585, 244] width 277 height 10
click at [721, 332] on div "15003 - FENIX CONVENIENCIA Tipo de cliente: NOTURNA (N) Horário de atendimento …" at bounding box center [590, 290] width 1180 height 581
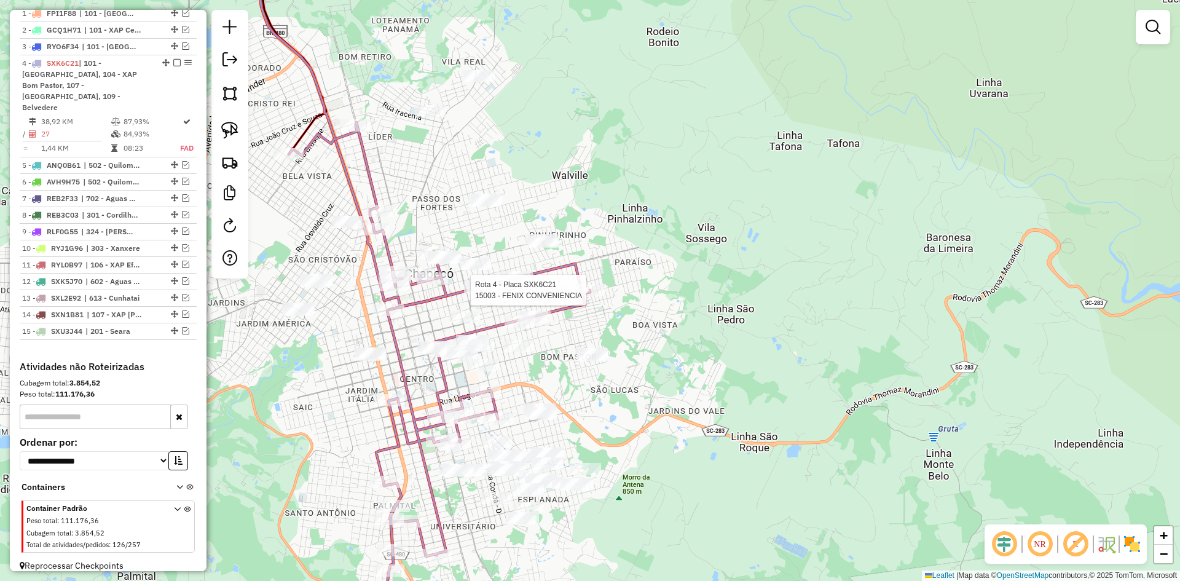
select select "**********"
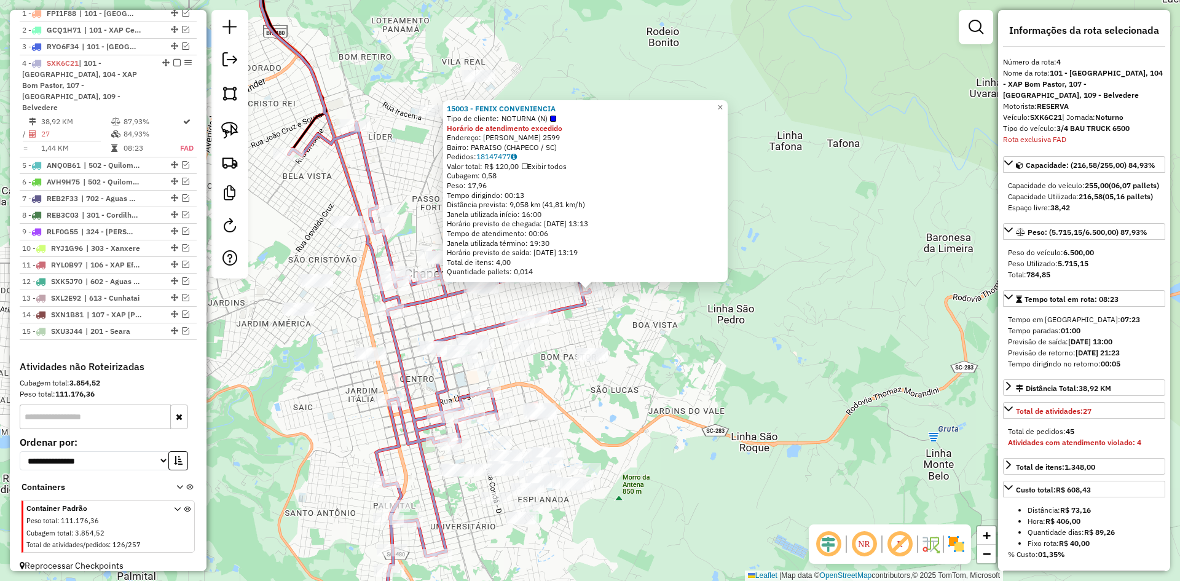
click at [662, 332] on div "15003 - FENIX CONVENIENCIA Tipo de cliente: NOTURNA (N) Horário de atendimento …" at bounding box center [590, 290] width 1180 height 581
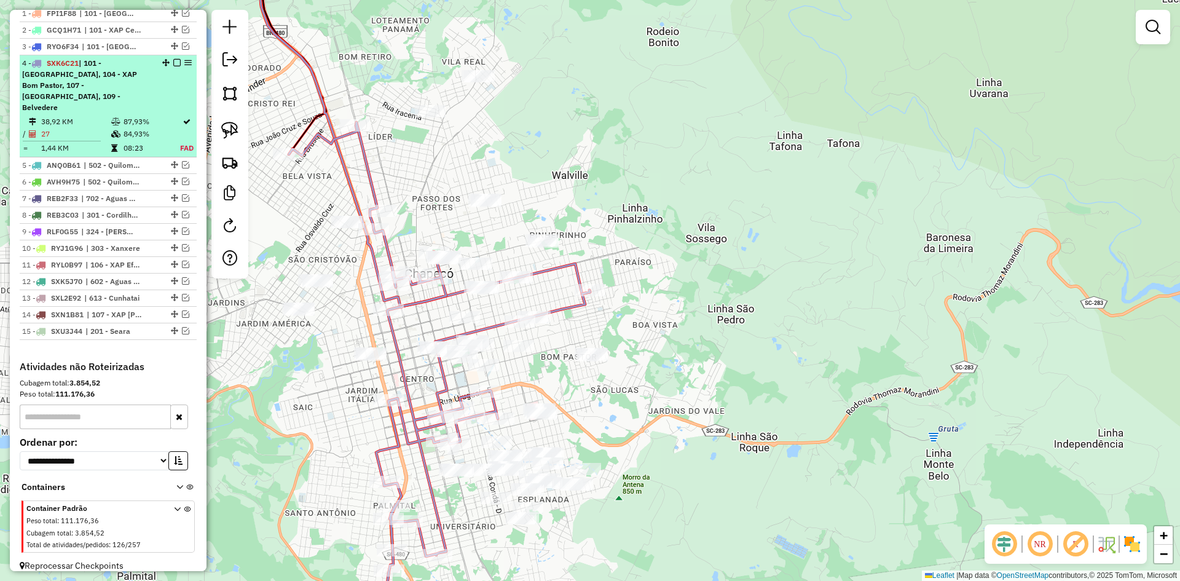
click at [173, 66] on em at bounding box center [176, 62] width 7 height 7
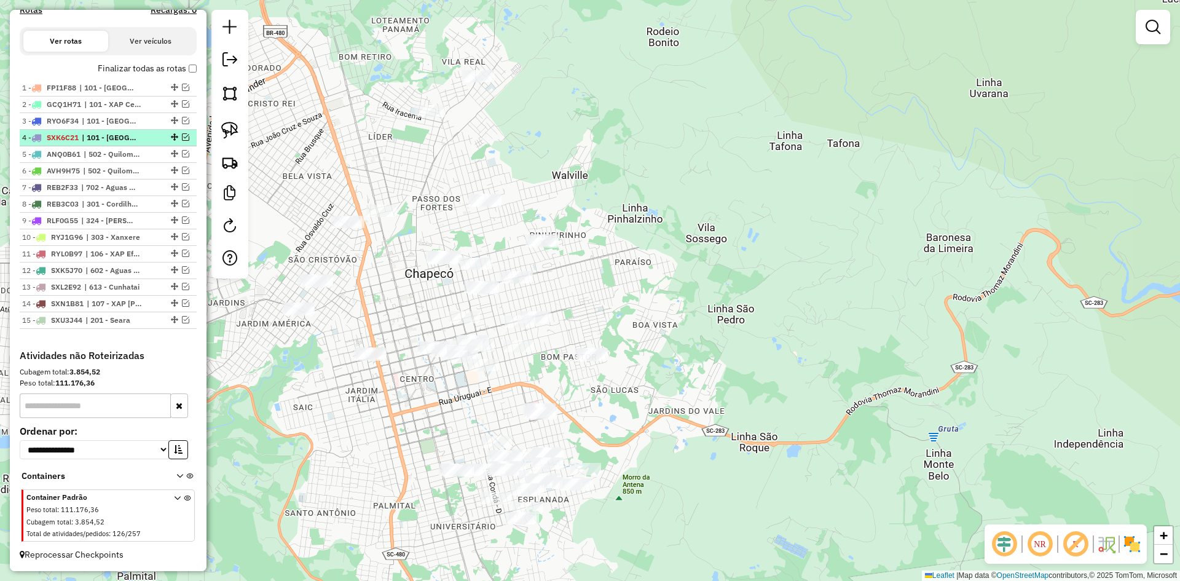
scroll to position [432, 0]
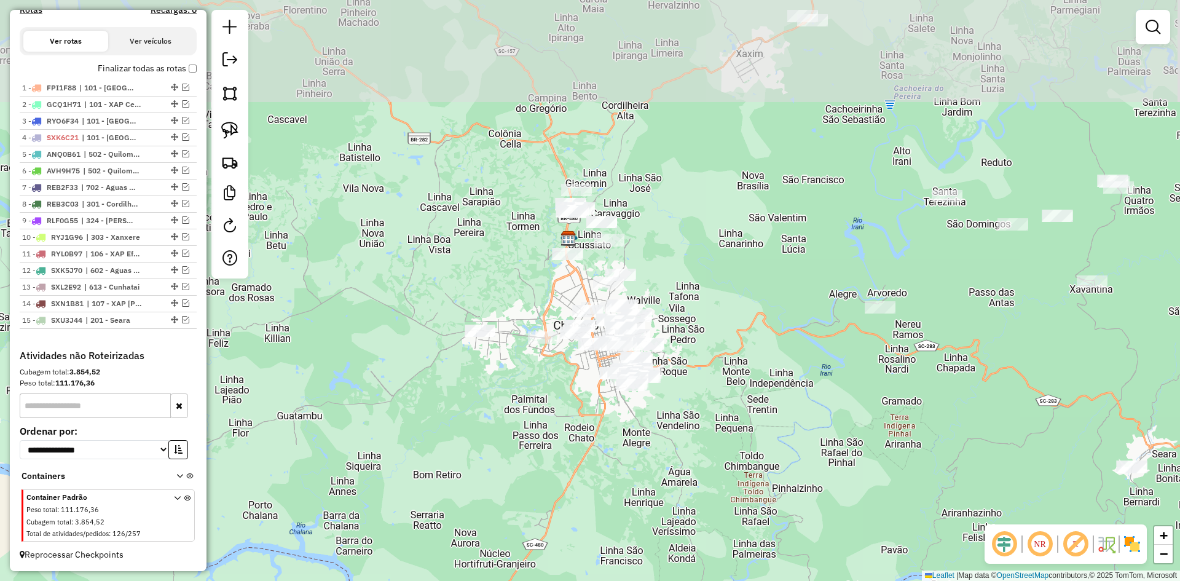
drag, startPoint x: 701, startPoint y: 106, endPoint x: 706, endPoint y: 353, distance: 247.2
click at [706, 353] on div "Janela de atendimento Grade de atendimento Capacidade Transportadoras Veículos …" at bounding box center [590, 290] width 1180 height 581
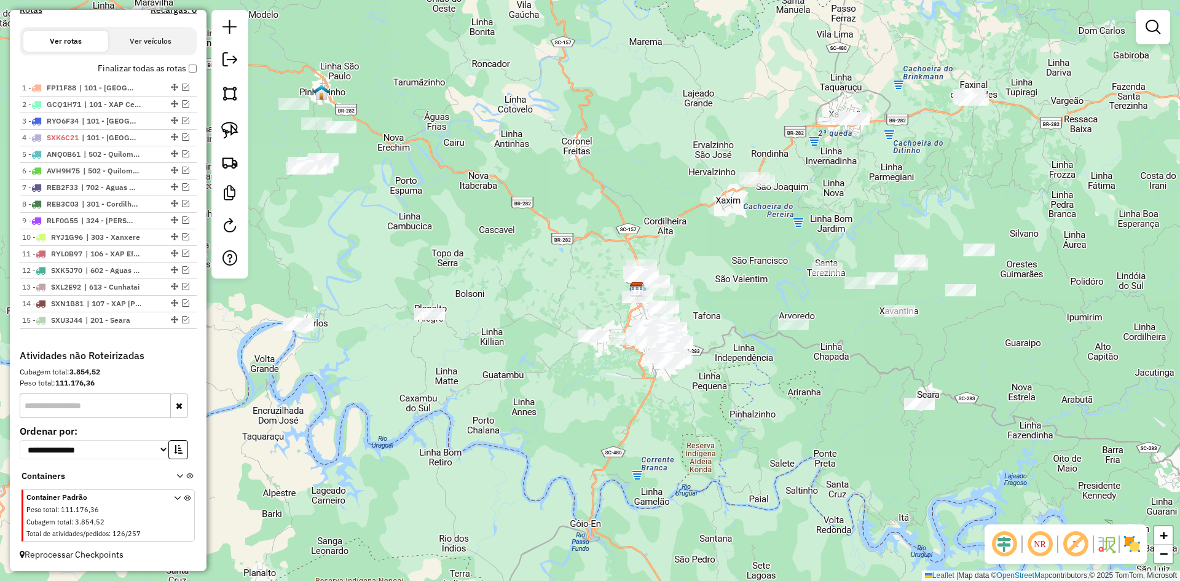
drag, startPoint x: 757, startPoint y: 237, endPoint x: 626, endPoint y: 258, distance: 132.6
click at [626, 258] on div "Janela de atendimento Grade de atendimento Capacidade Transportadoras Veículos …" at bounding box center [590, 290] width 1180 height 581
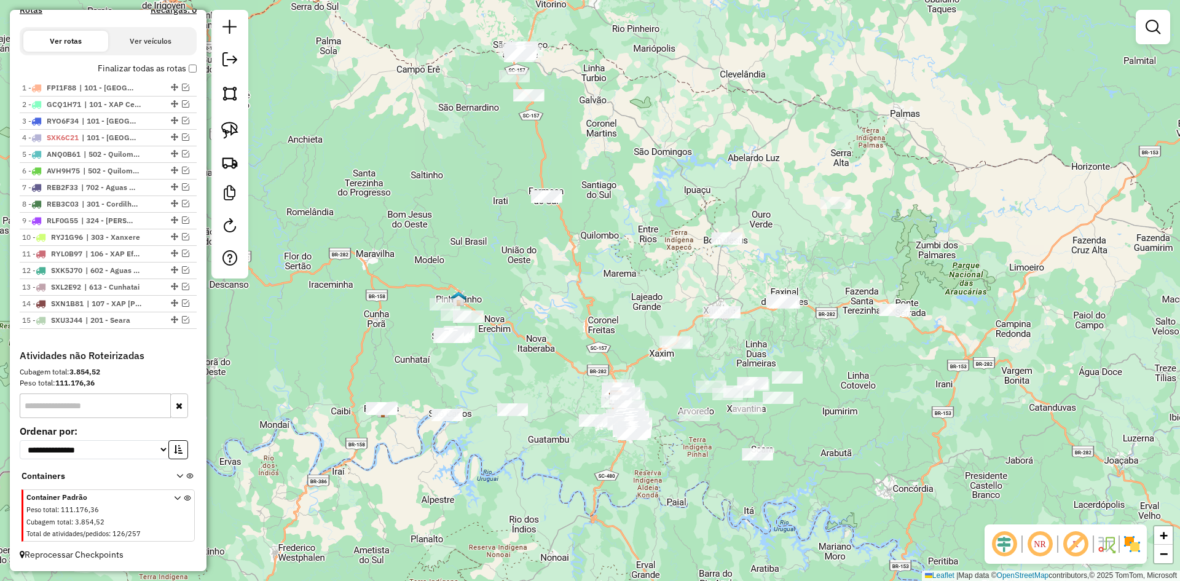
drag, startPoint x: 580, startPoint y: 224, endPoint x: 622, endPoint y: 304, distance: 90.7
click at [623, 307] on div "Janela de atendimento Grade de atendimento Capacidade Transportadoras Veículos …" at bounding box center [590, 290] width 1180 height 581
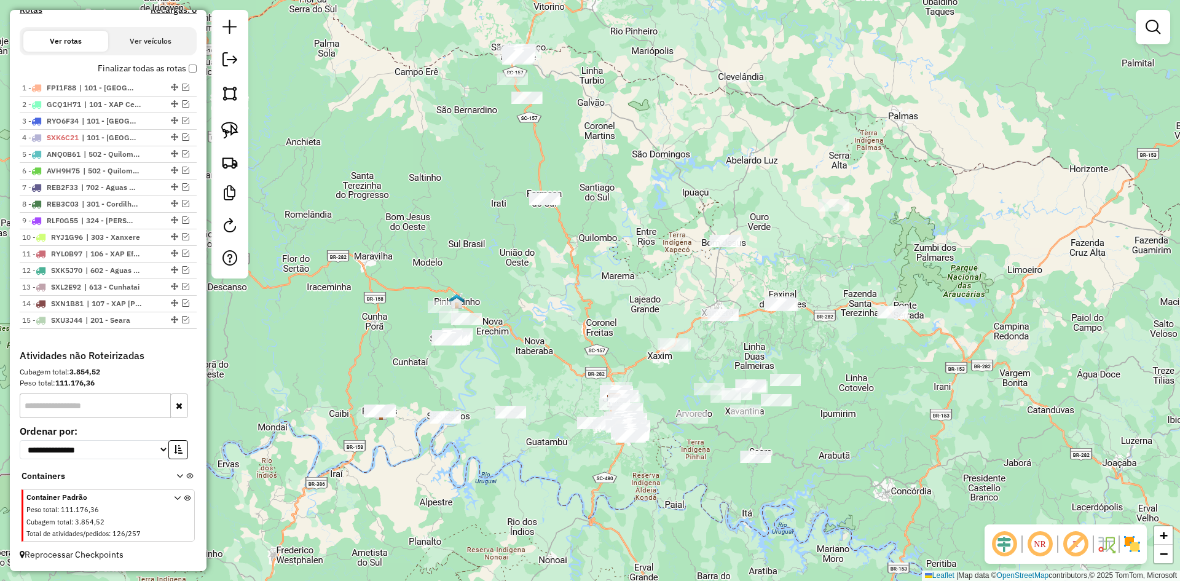
drag, startPoint x: 646, startPoint y: 347, endPoint x: 644, endPoint y: 361, distance: 13.7
click at [644, 362] on div "Janela de atendimento Grade de atendimento Capacidade Transportadoras Veículos …" at bounding box center [590, 290] width 1180 height 581
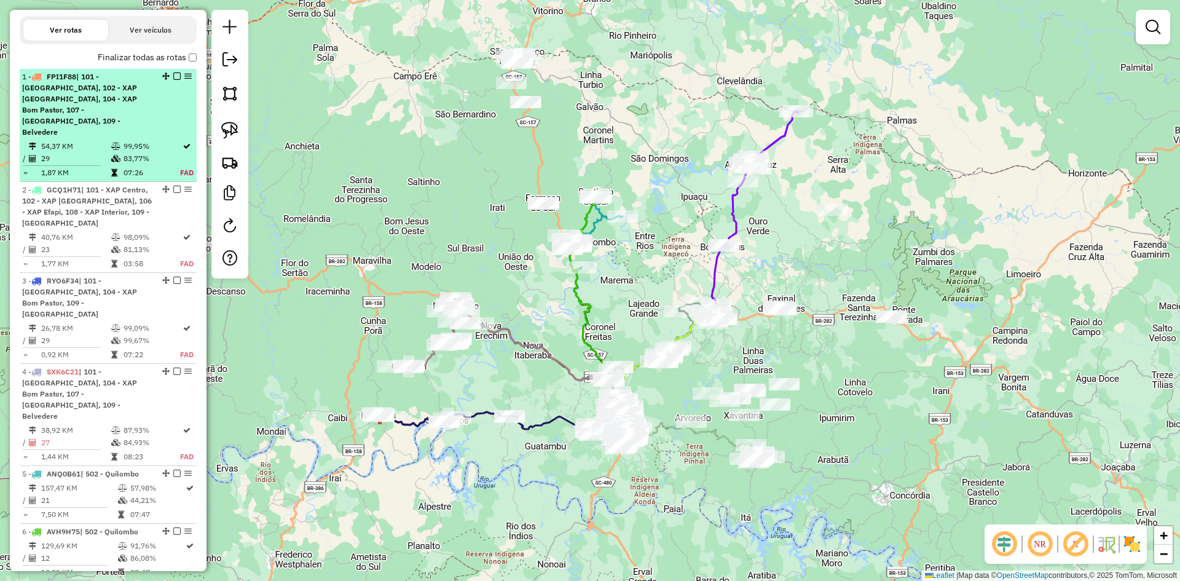
click at [175, 80] on em at bounding box center [176, 76] width 7 height 7
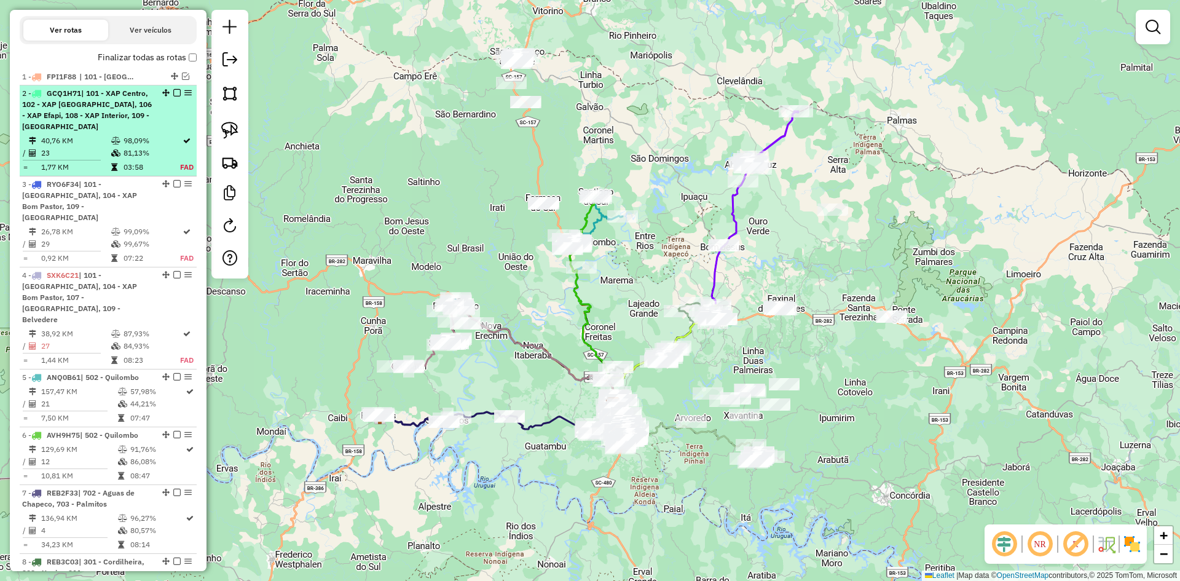
click at [173, 97] on em at bounding box center [176, 92] width 7 height 7
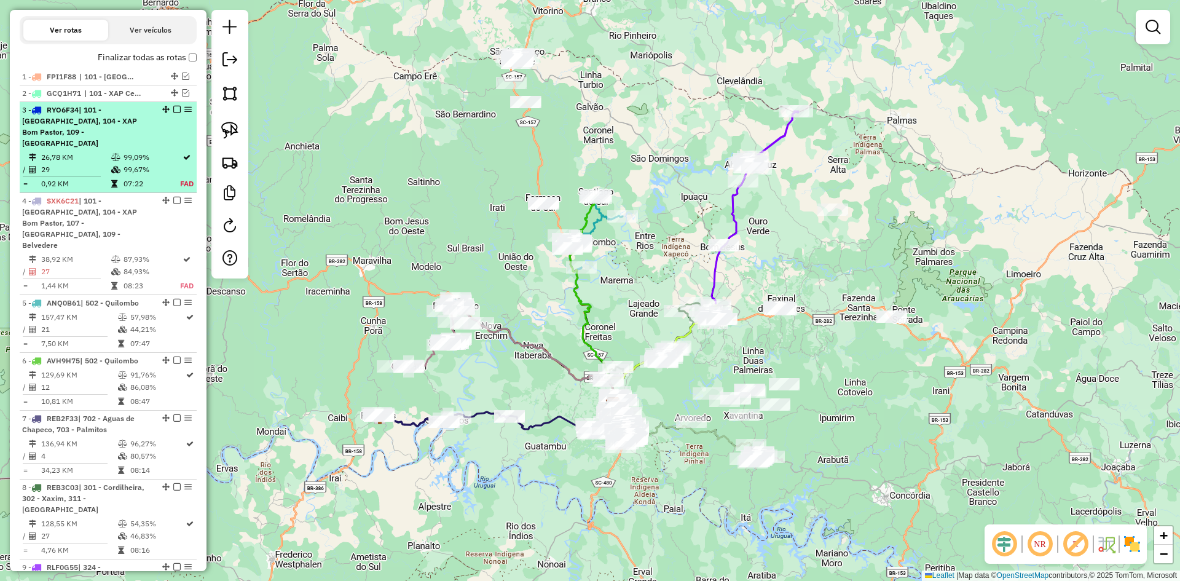
click at [173, 113] on em at bounding box center [176, 109] width 7 height 7
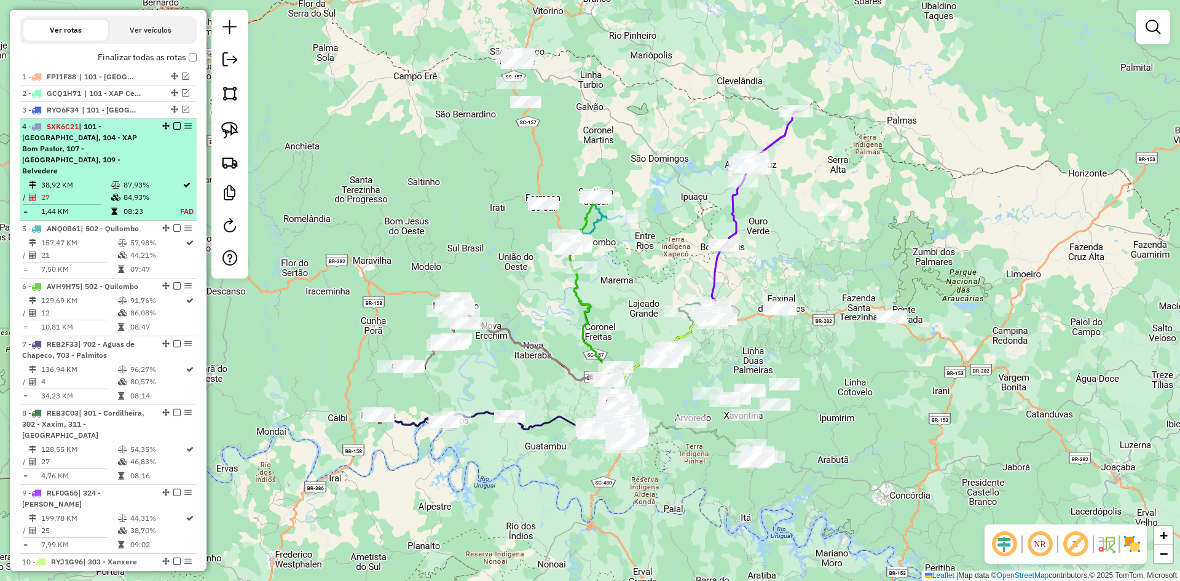
click at [174, 130] on em at bounding box center [176, 125] width 7 height 7
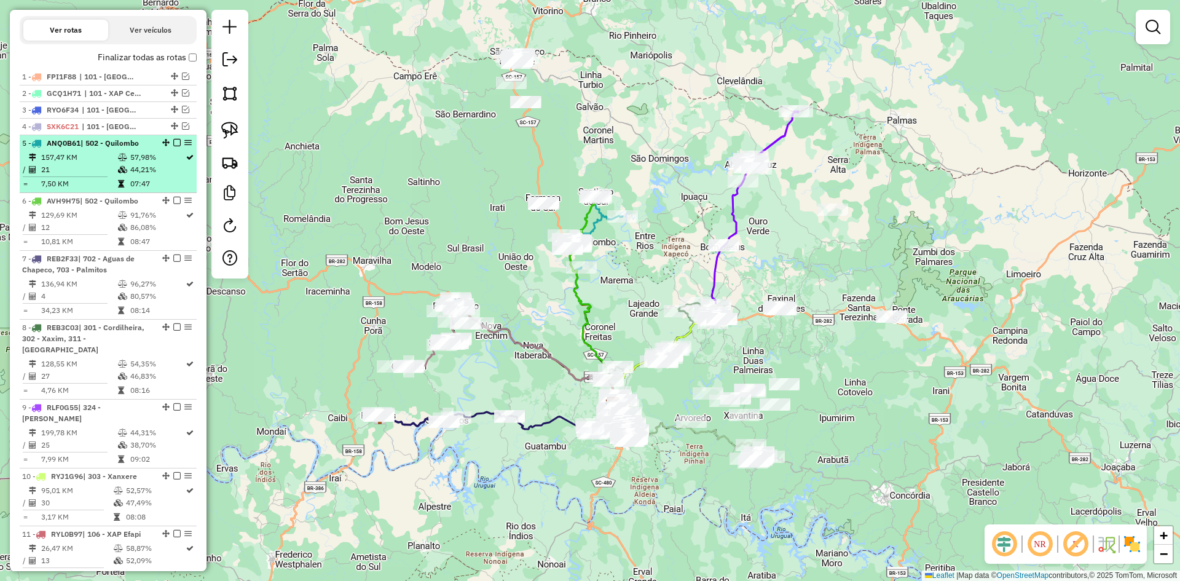
click at [111, 149] on div "5 - ANQ0B61 | 502 - Quilombo" at bounding box center [87, 143] width 130 height 11
select select "**********"
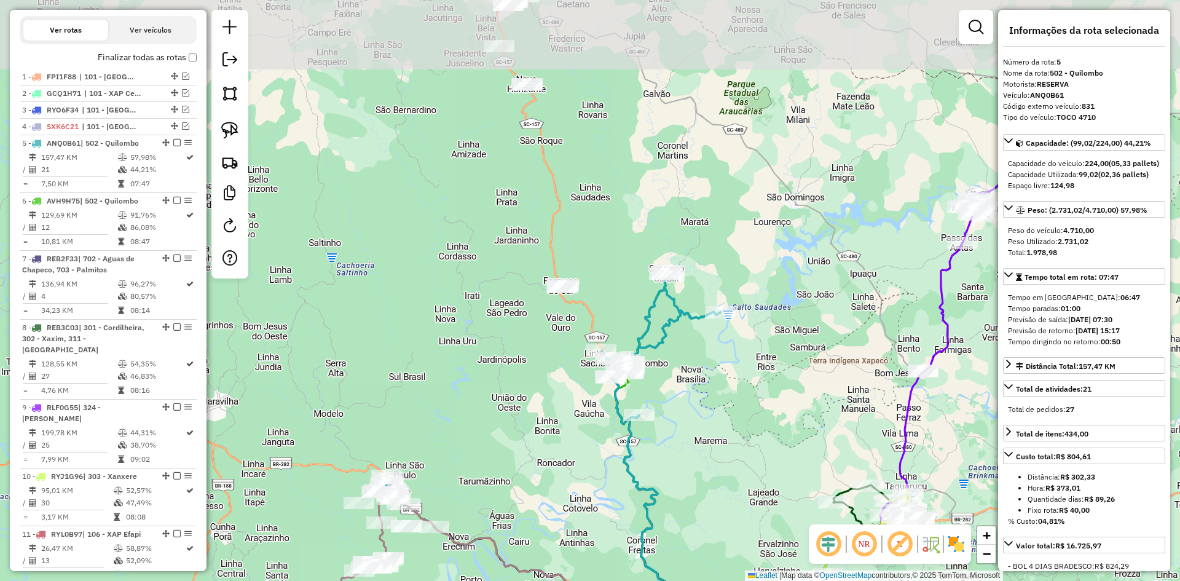
drag, startPoint x: 649, startPoint y: 207, endPoint x: 710, endPoint y: 374, distance: 178.2
click at [717, 388] on div "Janela de atendimento Grade de atendimento Capacidade Transportadoras Veículos …" at bounding box center [590, 290] width 1180 height 581
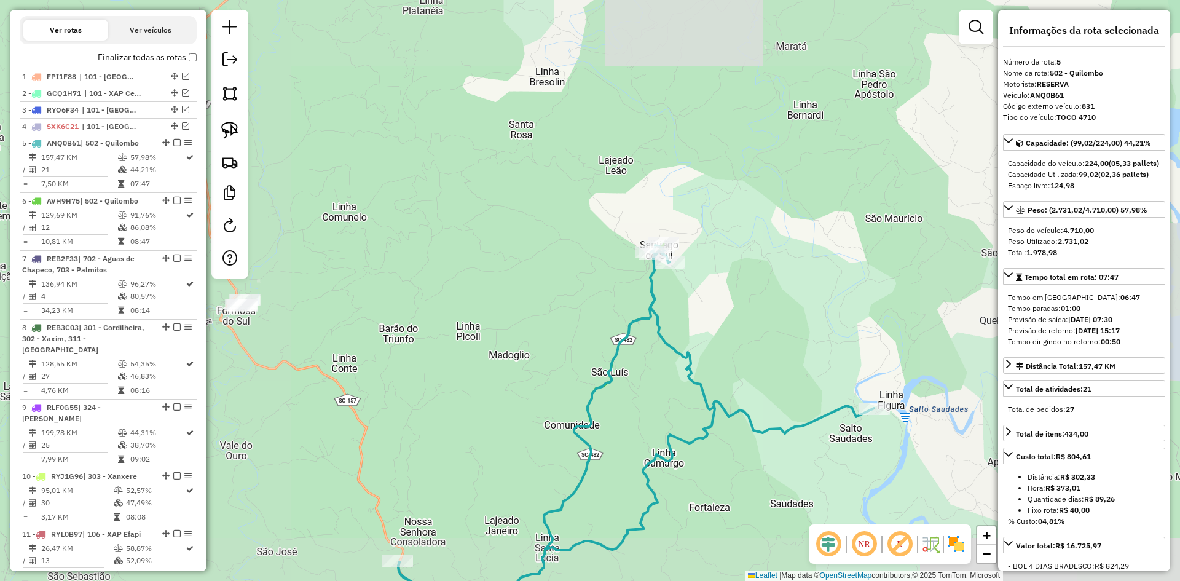
drag, startPoint x: 746, startPoint y: 329, endPoint x: 719, endPoint y: 259, distance: 74.3
click at [723, 265] on div "Janela de atendimento Grade de atendimento Capacidade Transportadoras Veículos …" at bounding box center [590, 290] width 1180 height 581
